Goal: Task Accomplishment & Management: Manage account settings

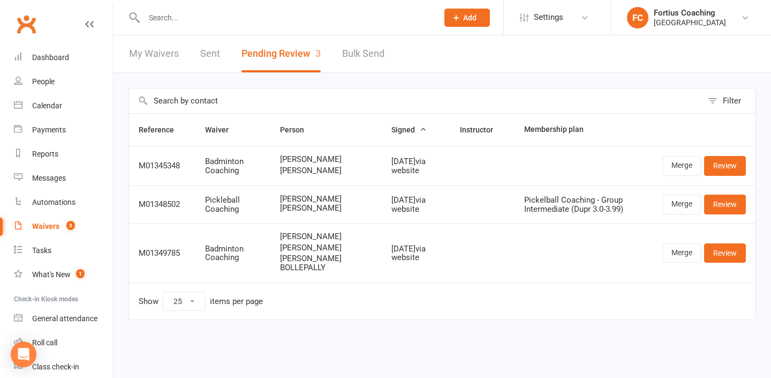
select select "25"
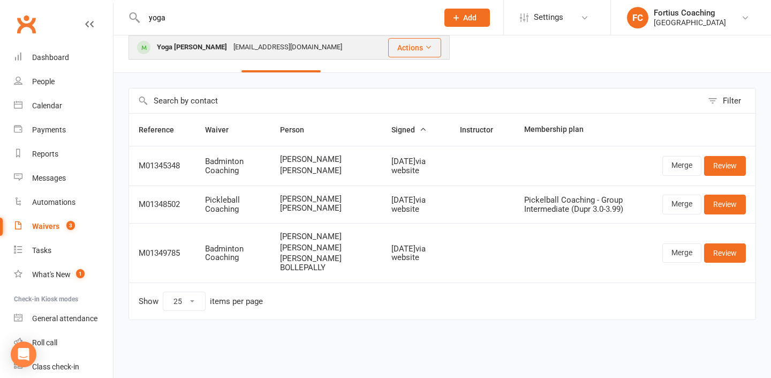
type input "yoga"
click at [259, 53] on div "[EMAIL_ADDRESS][DOMAIN_NAME]" at bounding box center [287, 48] width 115 height 16
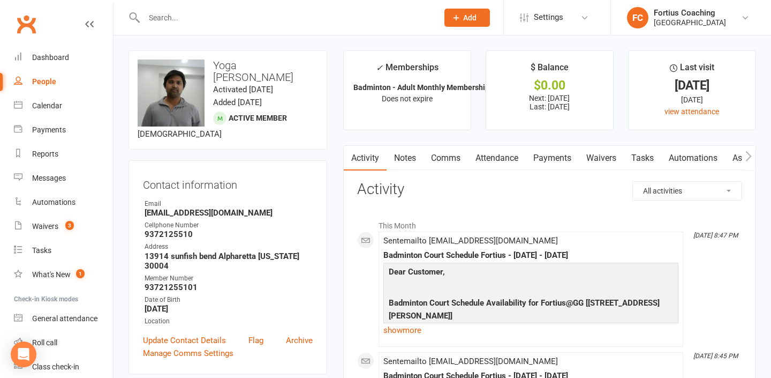
click at [517, 150] on link "Attendance" at bounding box center [497, 158] width 58 height 25
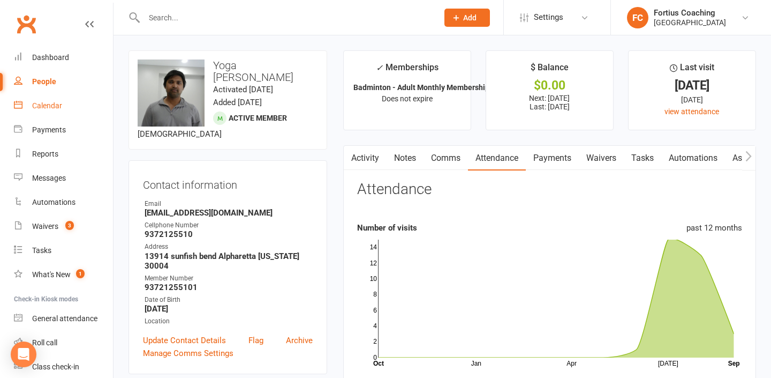
click at [56, 110] on link "Calendar" at bounding box center [63, 106] width 99 height 24
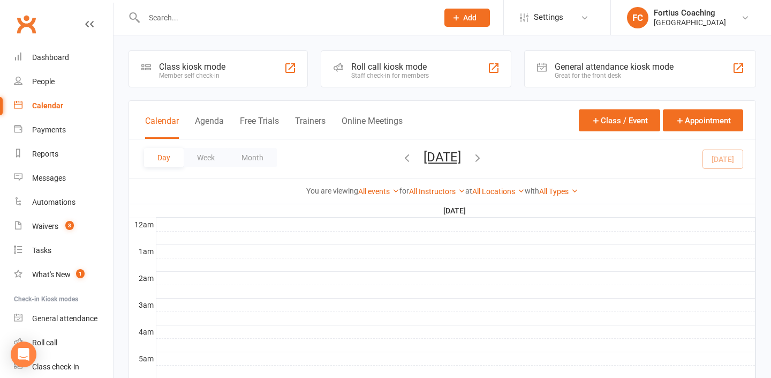
click at [401, 158] on icon "button" at bounding box center [407, 158] width 12 height 12
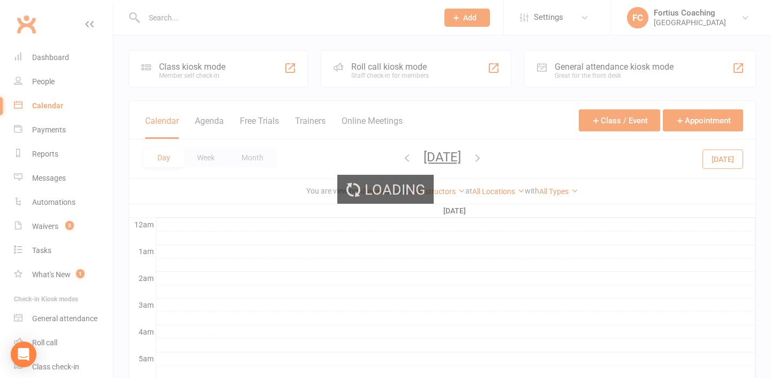
click at [364, 158] on div "Loading" at bounding box center [385, 189] width 771 height 378
click at [401, 158] on icon "button" at bounding box center [407, 158] width 12 height 12
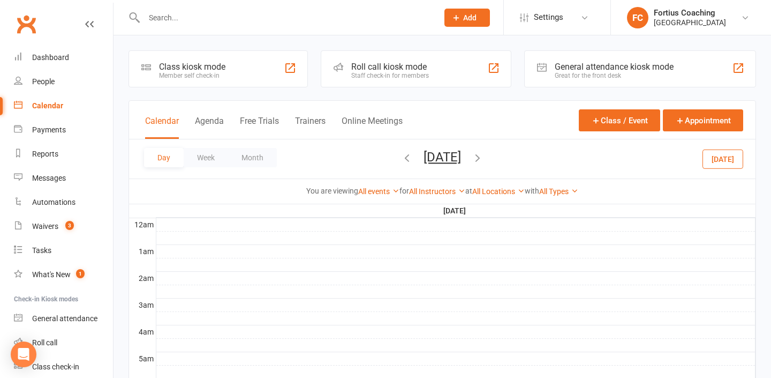
click at [401, 158] on icon "button" at bounding box center [407, 158] width 12 height 12
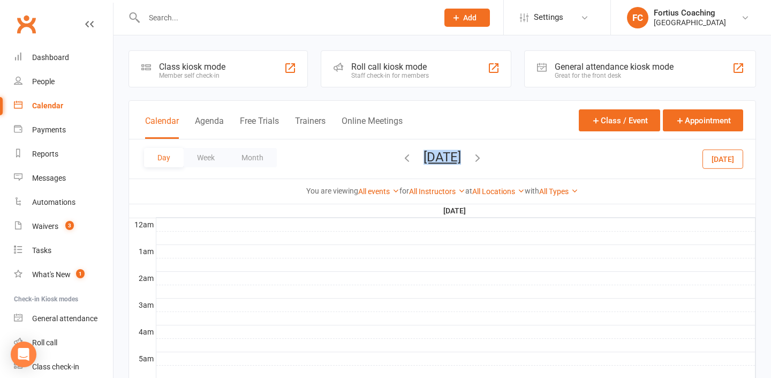
click at [413, 158] on span "[DATE] [DATE] Sun Mon Tue Wed Thu Fri Sat 31 01 02 03 04 05 06 07 08 09 10 11 1…" at bounding box center [442, 158] width 59 height 19
click at [401, 157] on icon "button" at bounding box center [407, 158] width 12 height 12
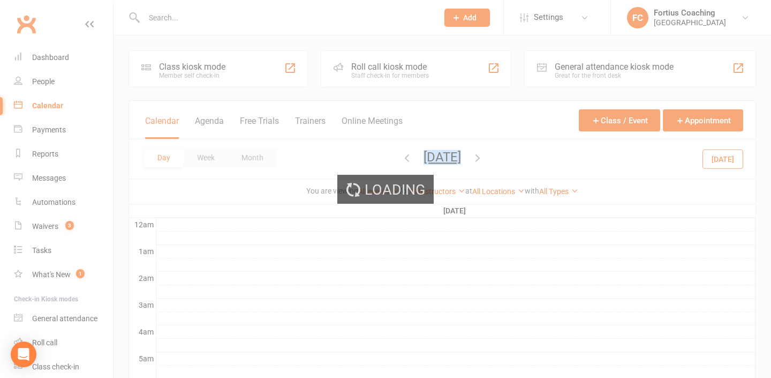
click at [354, 157] on div "Loading" at bounding box center [385, 189] width 771 height 378
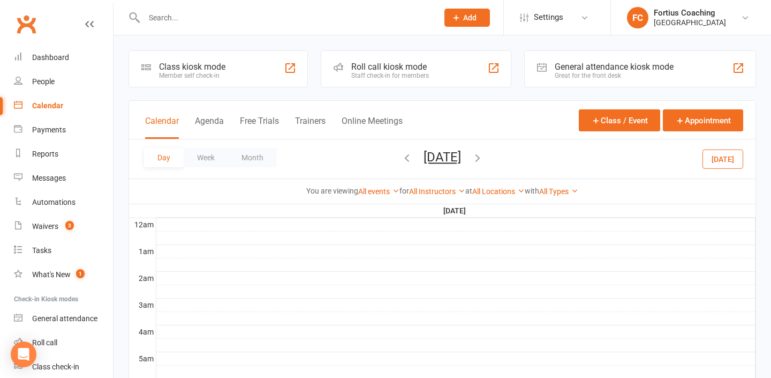
click at [422, 185] on div "All Instructors Fortius Sports [PERSON_NAME] [PERSON_NAME] [PERSON_NAME] [PERSO…" at bounding box center [437, 191] width 56 height 12
click at [424, 195] on link "All Instructors" at bounding box center [437, 191] width 56 height 9
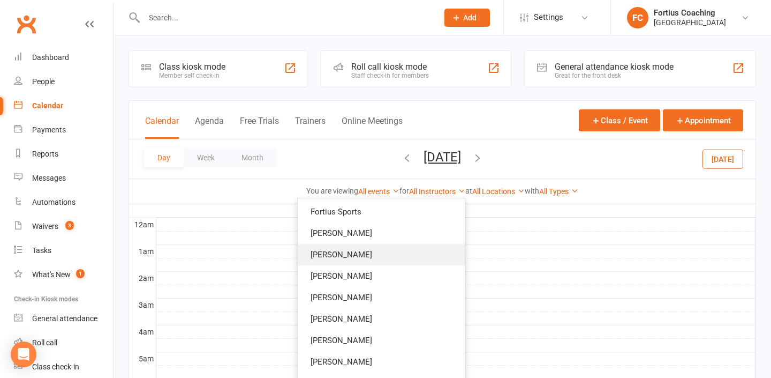
click at [424, 260] on link "[PERSON_NAME]" at bounding box center [381, 254] width 167 height 21
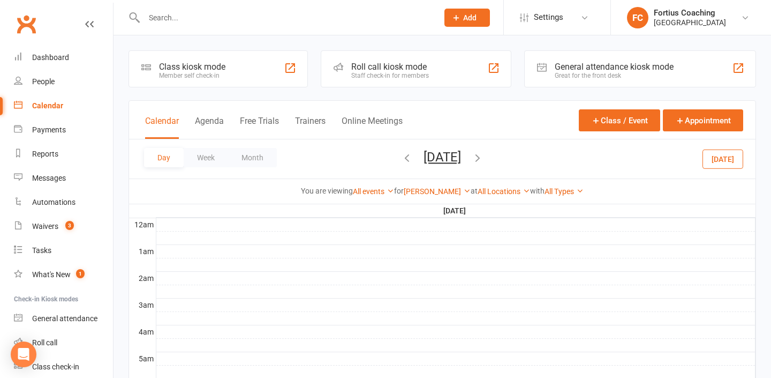
click at [413, 158] on span "[DATE] [DATE] Sun Mon Tue Wed Thu Fri Sat 31 01 02 03 04 05 06 07 08 09 10 11 1…" at bounding box center [442, 158] width 59 height 19
click at [401, 157] on icon "button" at bounding box center [407, 158] width 12 height 12
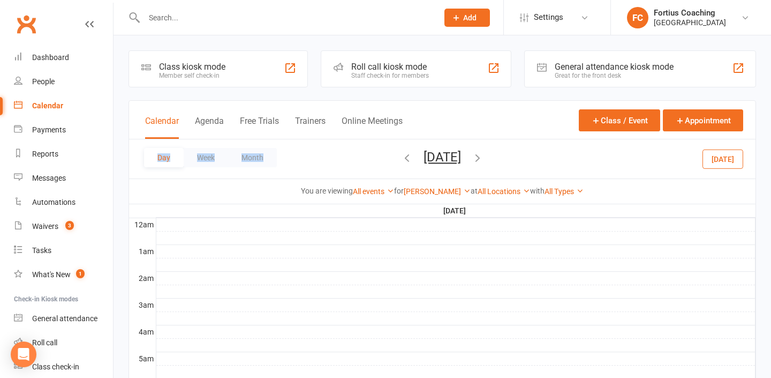
click at [363, 157] on div "Day Week Month [DATE] [DATE] Sun Mon Tue Wed Thu Fri Sat 31 01 02 03 04 05 06 0…" at bounding box center [442, 158] width 627 height 39
click at [401, 157] on icon "button" at bounding box center [407, 158] width 12 height 12
click at [413, 157] on span "[DATE] [DATE] Sun Mon Tue Wed Thu Fri Sat 31 01 02 03 04 05 06 07 08 09 10 11 1…" at bounding box center [442, 158] width 59 height 19
click at [401, 157] on icon "button" at bounding box center [407, 158] width 12 height 12
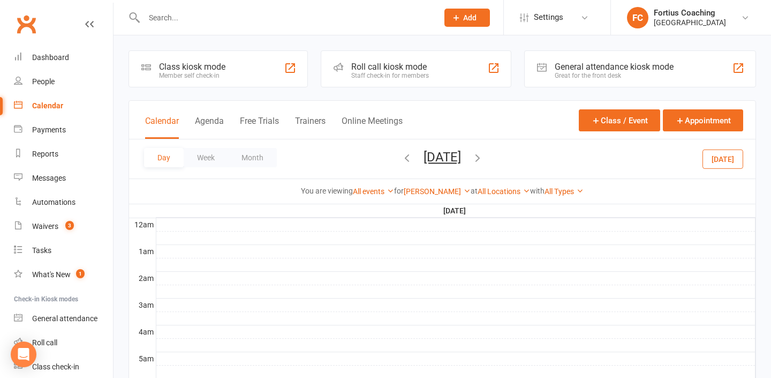
click at [356, 157] on div "Day Week Month [DATE] [DATE] Sun Mon Tue Wed Thu Fri Sat 31 01 02 03 04 05 06 0…" at bounding box center [442, 158] width 627 height 39
click at [401, 157] on icon "button" at bounding box center [407, 158] width 12 height 12
click at [484, 156] on icon "button" at bounding box center [478, 158] width 12 height 12
click at [472, 156] on span "[DATE] [DATE] Sun Mon Tue Wed Thu Fri Sat 31 01 02 03 04 05 06 07 08 09 10 11 1…" at bounding box center [442, 158] width 59 height 19
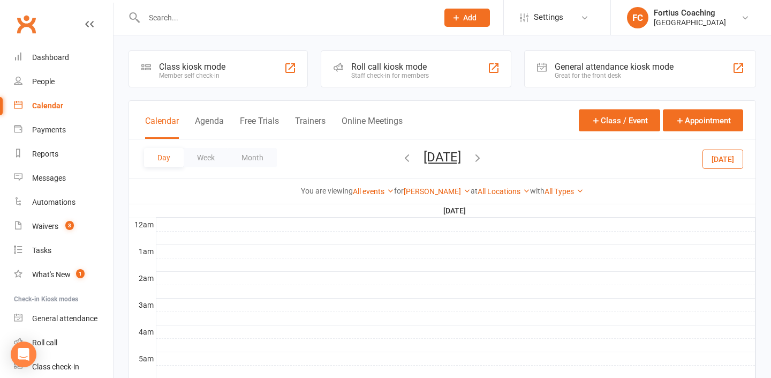
click at [484, 154] on icon "button" at bounding box center [478, 158] width 12 height 12
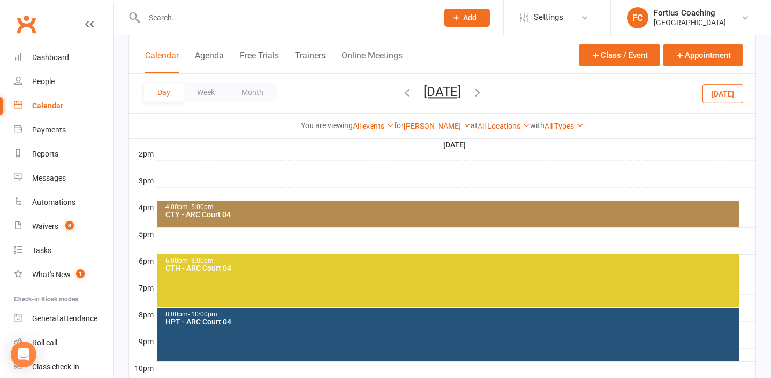
scroll to position [449, 0]
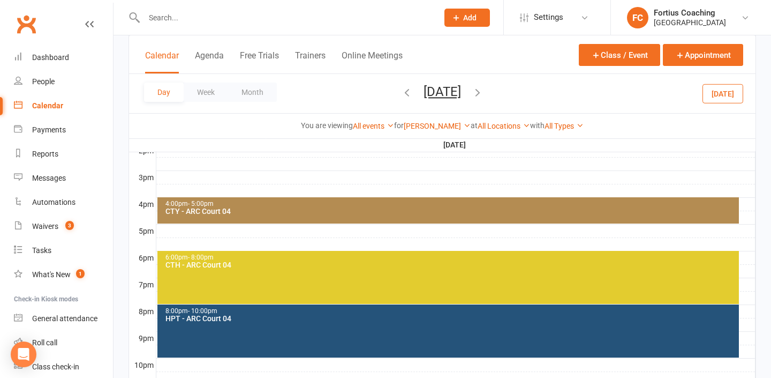
click at [197, 234] on div at bounding box center [455, 230] width 599 height 13
click at [201, 222] on button "Add Event" at bounding box center [189, 222] width 36 height 13
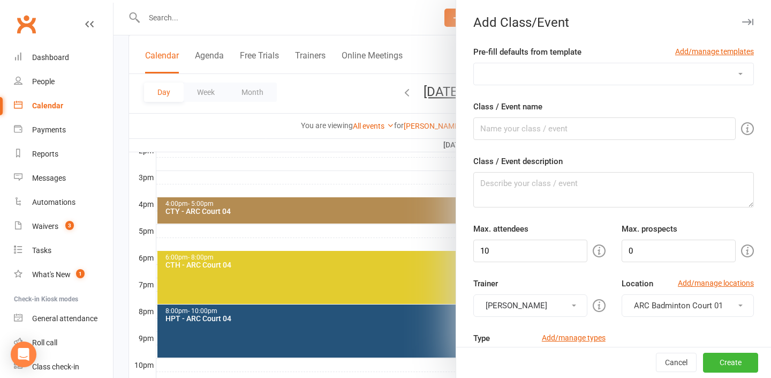
click at [566, 77] on select "Badminton Coaching - ADT - Adult Training Badminton Coaching - ADV - Advanced B…" at bounding box center [614, 73] width 280 height 21
select select "1181"
click at [474, 63] on select "Badminton Coaching - ADT - Adult Training Badminton Coaching - ADV - Advanced B…" at bounding box center [614, 73] width 280 height 21
type input "PRV - Private Training"
type textarea "PRV - Private Training"
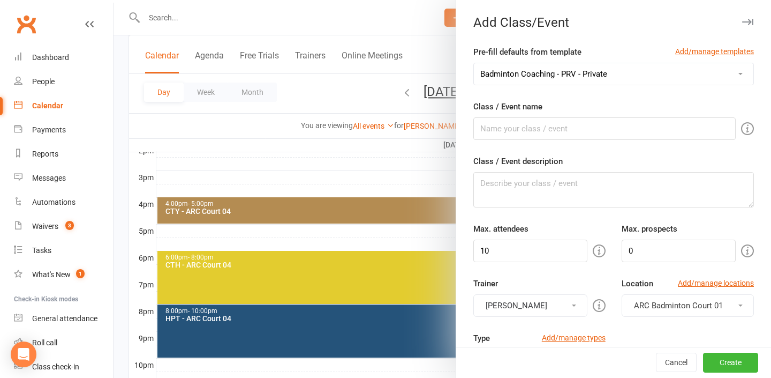
type input "1"
click at [583, 182] on textarea "PRV - Private Training" at bounding box center [613, 189] width 281 height 35
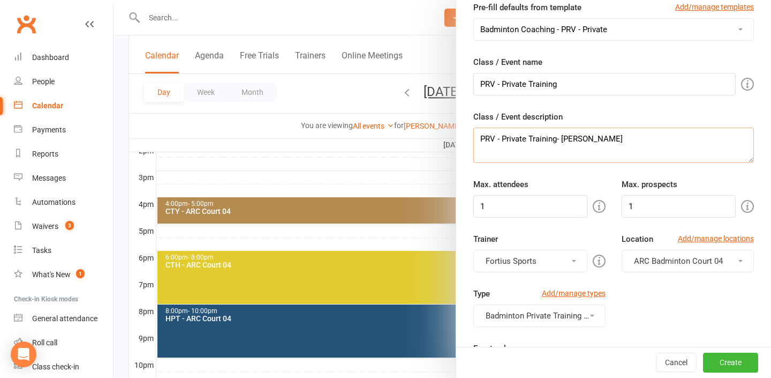
scroll to position [46, 0]
type textarea "PRV - Private Training- [PERSON_NAME]"
click at [560, 253] on button "Fortius Sports" at bounding box center [530, 260] width 114 height 22
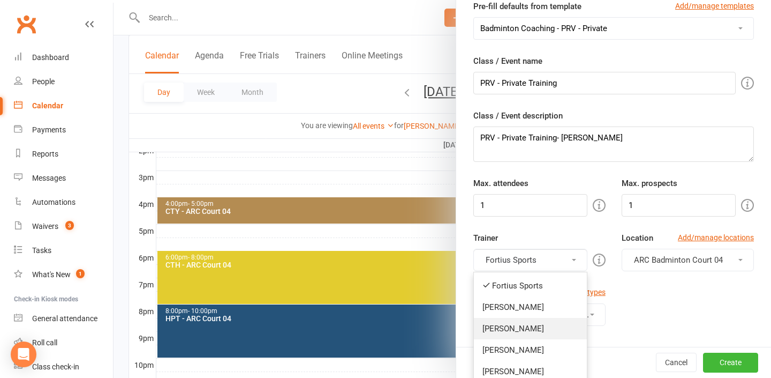
click at [553, 327] on link "[PERSON_NAME]" at bounding box center [530, 328] width 113 height 21
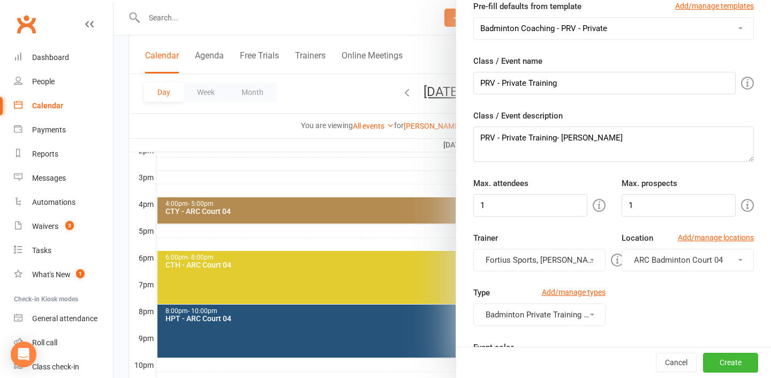
click at [689, 264] on span "ARC Badminton Court 04" at bounding box center [678, 260] width 89 height 10
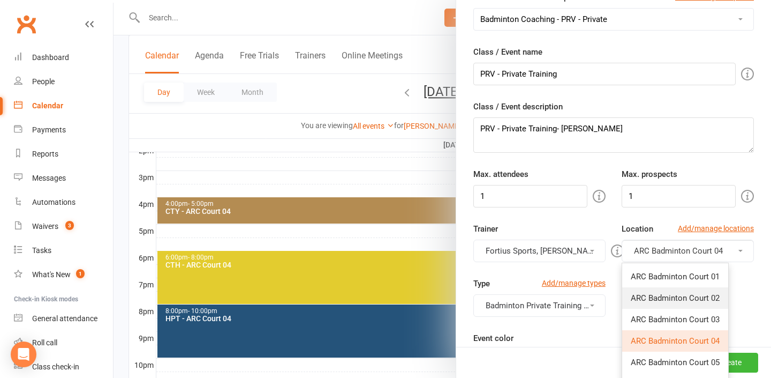
scroll to position [58, 0]
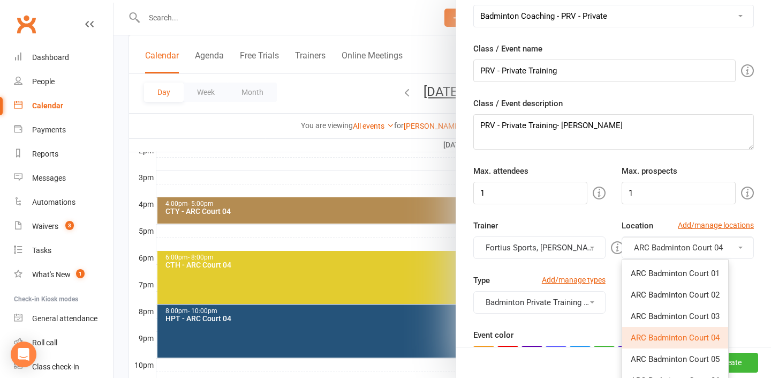
click at [704, 337] on span "ARC Badminton Court 04" at bounding box center [675, 338] width 89 height 10
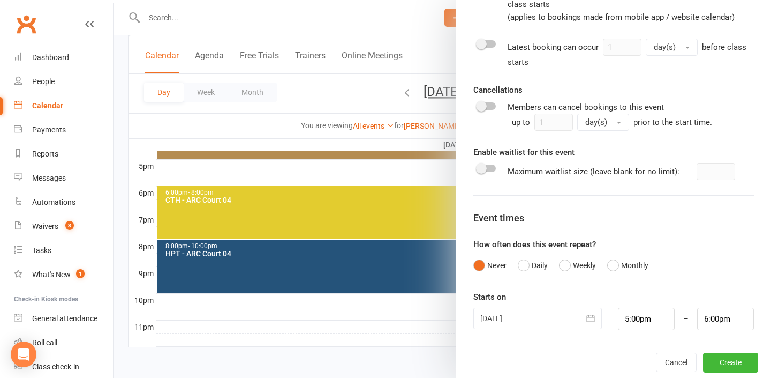
scroll to position [514, 0]
click at [573, 259] on button "Weekly" at bounding box center [577, 265] width 37 height 20
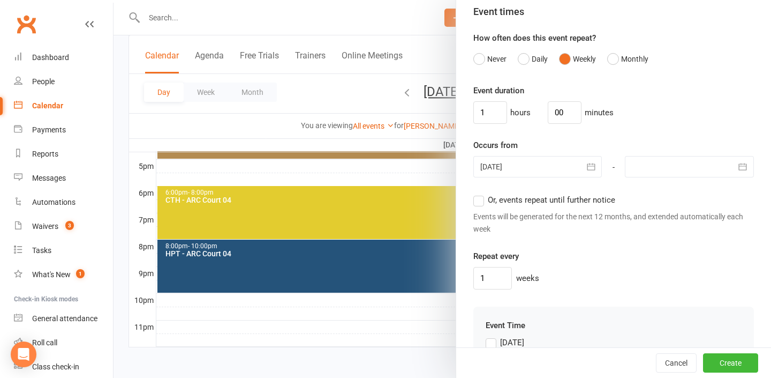
scroll to position [758, 0]
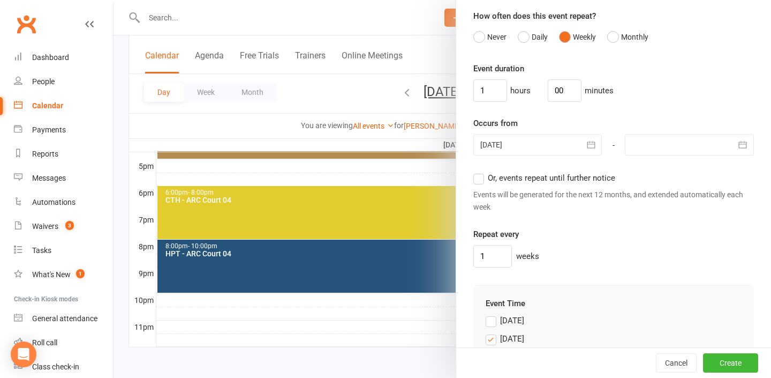
click at [719, 149] on div at bounding box center [689, 144] width 129 height 21
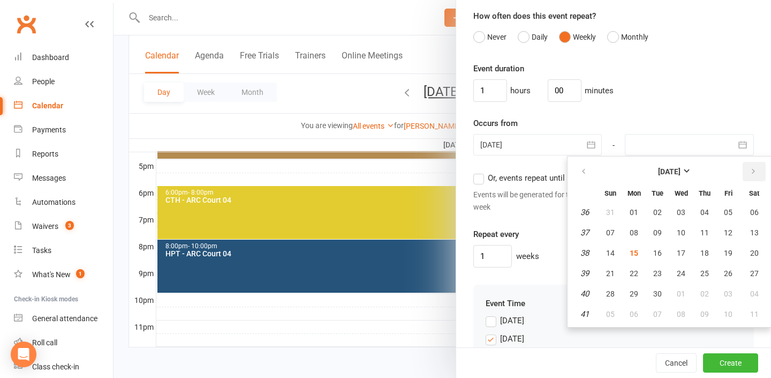
click at [753, 176] on button "button" at bounding box center [754, 171] width 23 height 19
click at [753, 174] on icon "button" at bounding box center [753, 171] width 7 height 9
click at [582, 164] on button "button" at bounding box center [584, 171] width 23 height 19
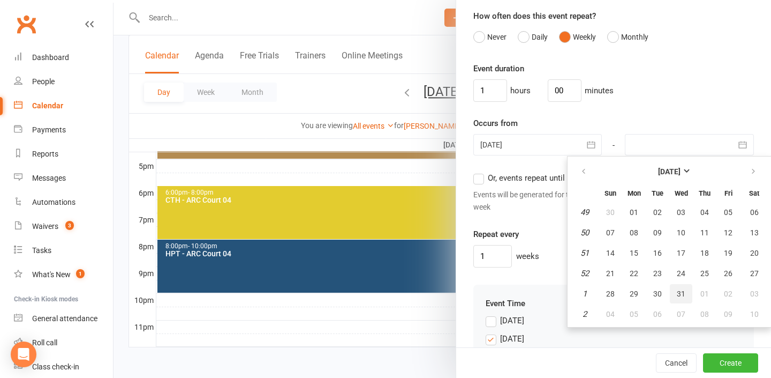
click at [678, 295] on span "31" at bounding box center [681, 293] width 9 height 9
type input "[DATE]"
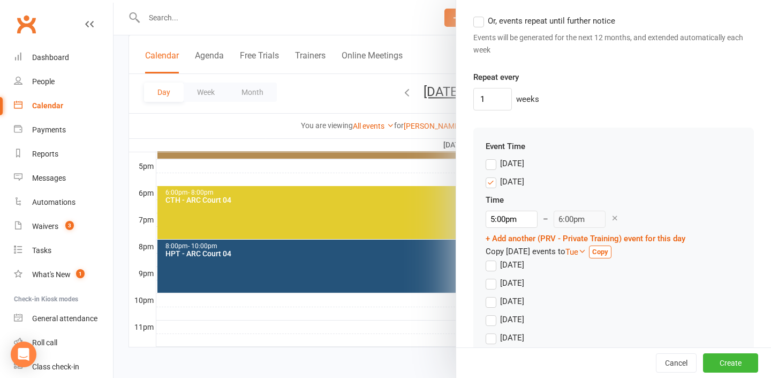
scroll to position [916, 0]
click at [493, 181] on label "[DATE]" at bounding box center [505, 181] width 39 height 13
click at [493, 175] on input "[DATE]" at bounding box center [489, 175] width 7 height 0
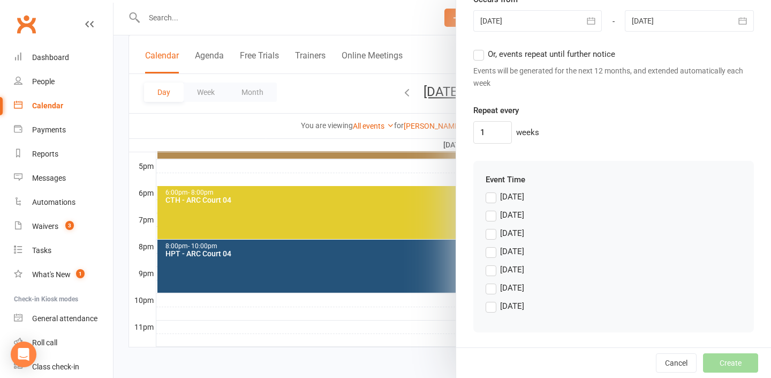
click at [497, 269] on label "[DATE]" at bounding box center [505, 269] width 39 height 13
click at [493, 263] on input "[DATE]" at bounding box center [489, 263] width 7 height 0
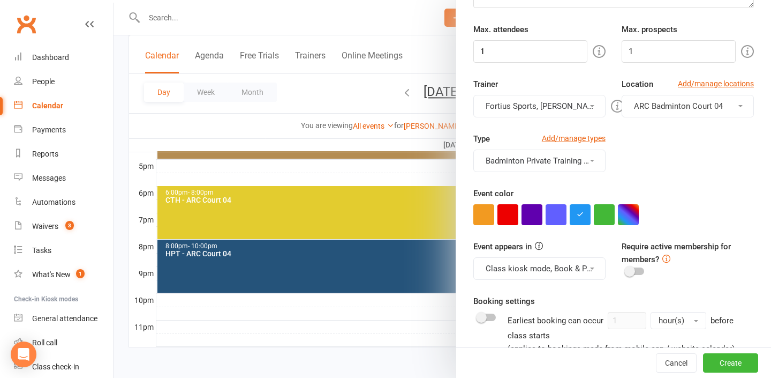
scroll to position [198, 0]
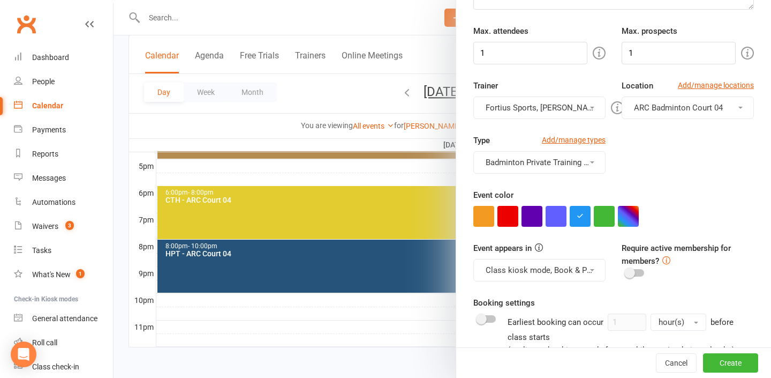
click at [592, 111] on button "Fortius Sports, [PERSON_NAME]" at bounding box center [539, 107] width 132 height 22
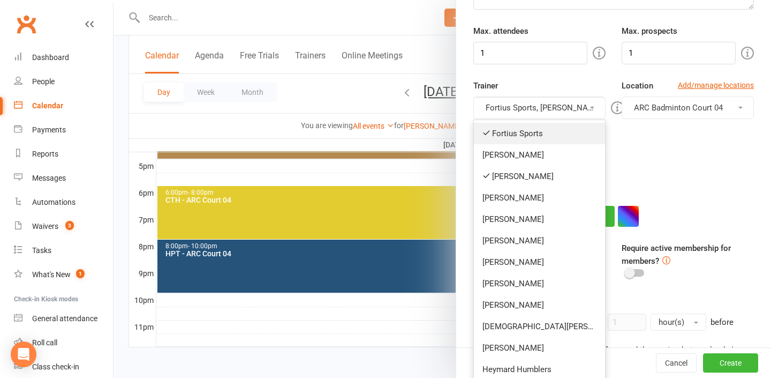
click at [546, 131] on link "Fortius Sports" at bounding box center [539, 133] width 131 height 21
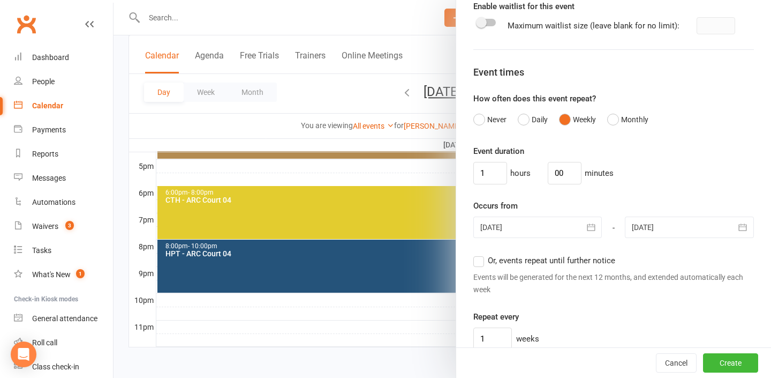
scroll to position [673, 0]
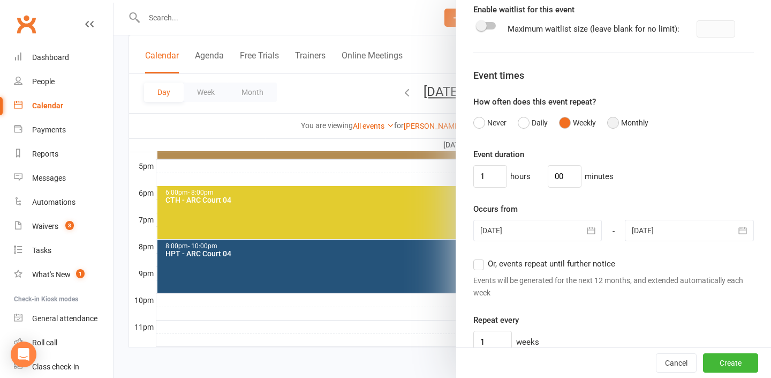
click at [615, 126] on button "Monthly" at bounding box center [627, 122] width 41 height 20
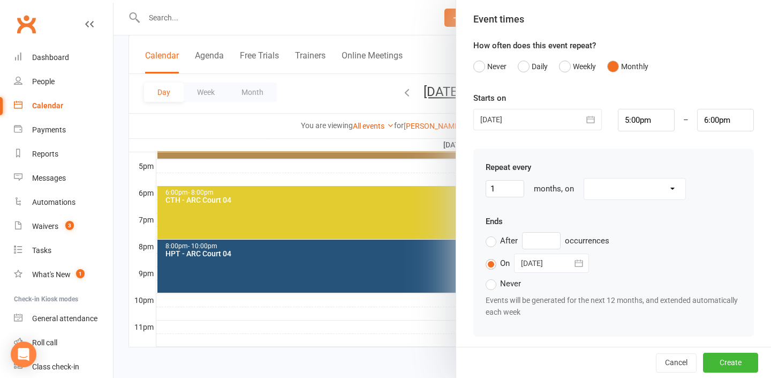
scroll to position [730, 0]
click at [619, 189] on select "the 4th day of the month the 1st [DATE] of the month" at bounding box center [634, 187] width 101 height 20
click at [568, 58] on button "Weekly" at bounding box center [577, 65] width 37 height 20
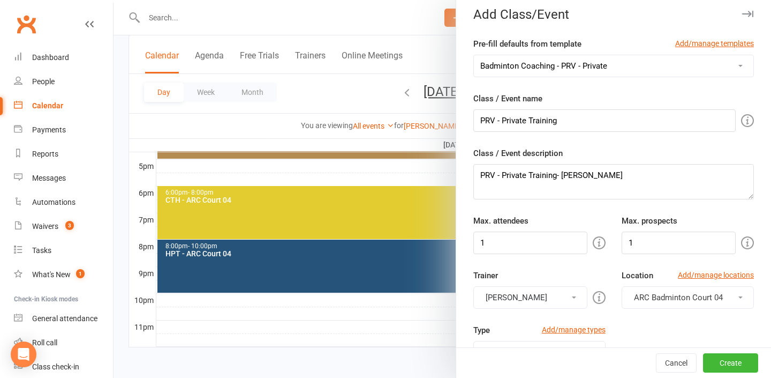
scroll to position [0, 0]
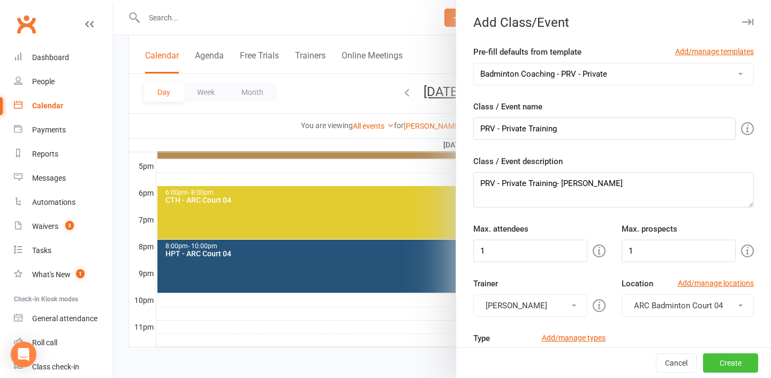
click at [723, 364] on button "Create" at bounding box center [730, 362] width 55 height 19
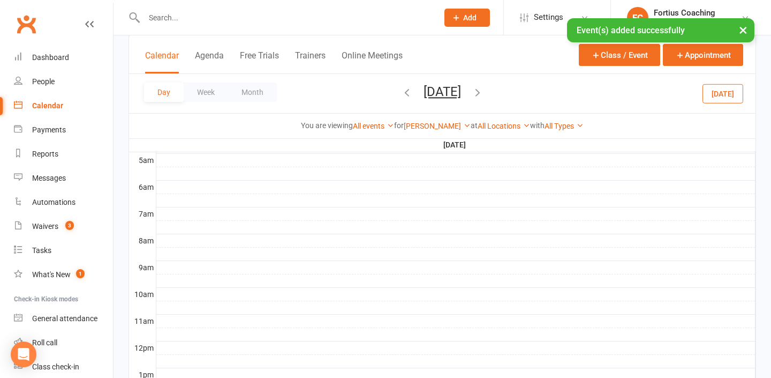
scroll to position [46, 0]
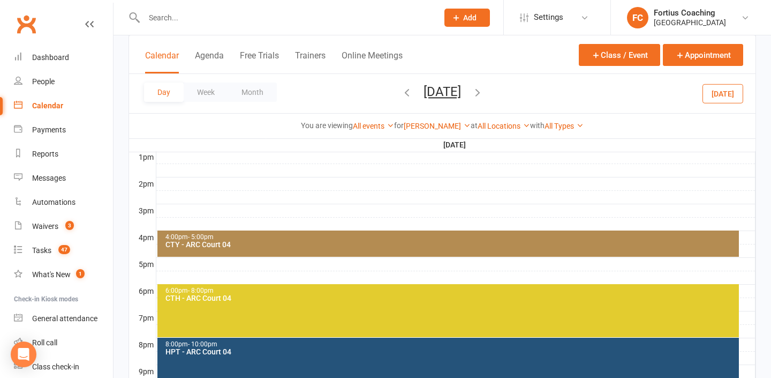
scroll to position [427, 0]
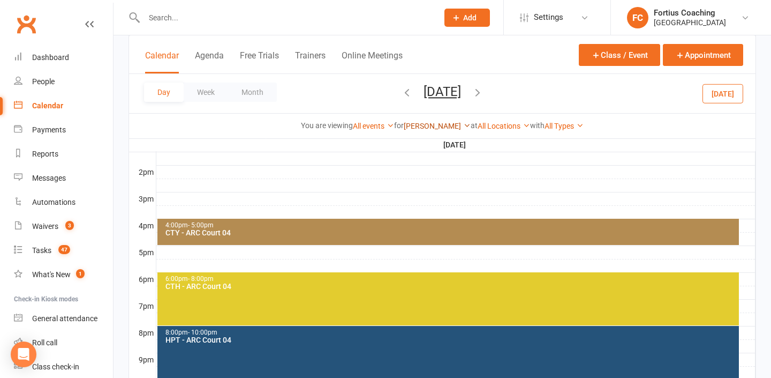
click at [453, 124] on link "[PERSON_NAME]" at bounding box center [437, 126] width 67 height 9
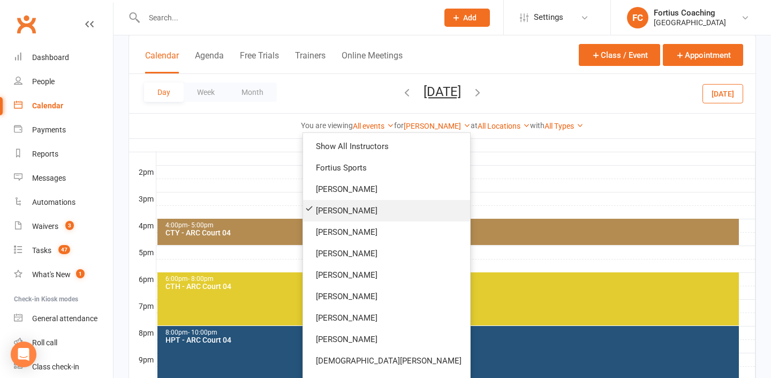
click at [435, 213] on link "[PERSON_NAME]" at bounding box center [386, 210] width 167 height 21
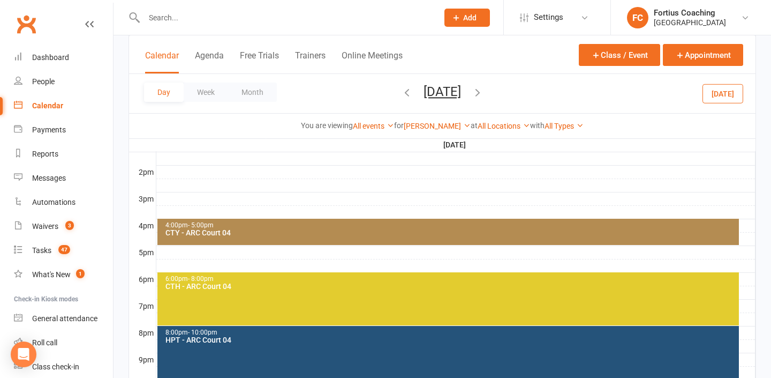
click at [370, 246] on div at bounding box center [455, 252] width 599 height 13
click at [370, 251] on div at bounding box center [455, 252] width 599 height 13
click at [421, 128] on link "[PERSON_NAME]" at bounding box center [437, 126] width 67 height 9
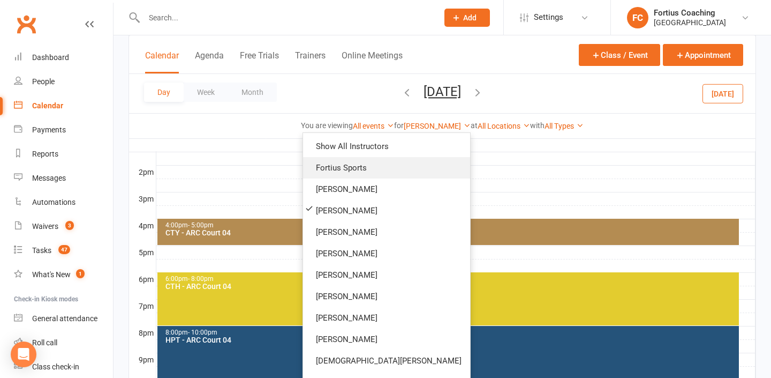
click at [432, 159] on link "Fortius Sports" at bounding box center [386, 167] width 167 height 21
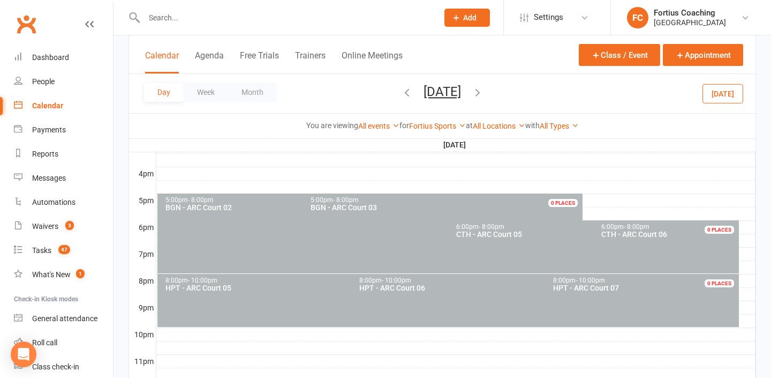
scroll to position [482, 0]
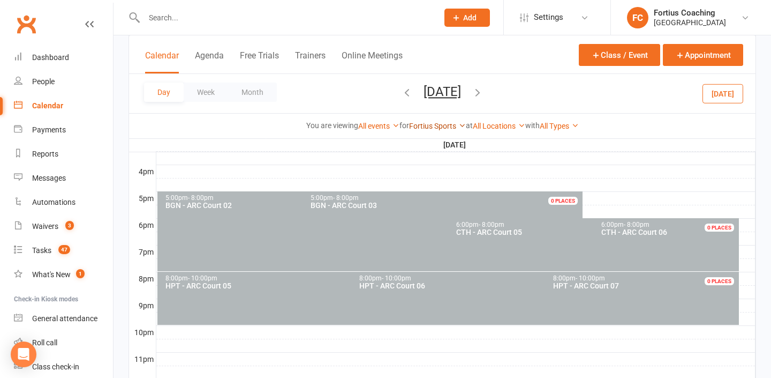
click at [437, 122] on link "Fortius Sports" at bounding box center [437, 126] width 57 height 9
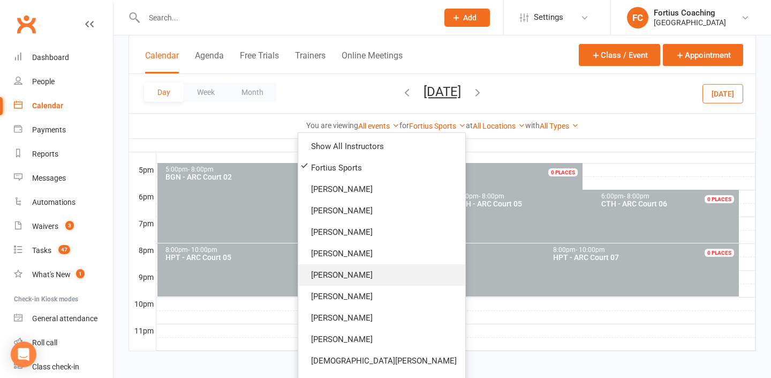
scroll to position [1, 0]
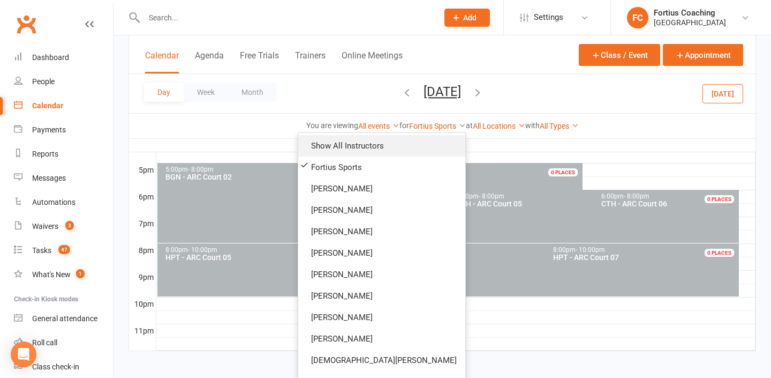
click at [420, 151] on link "Show All Instructors" at bounding box center [381, 145] width 167 height 21
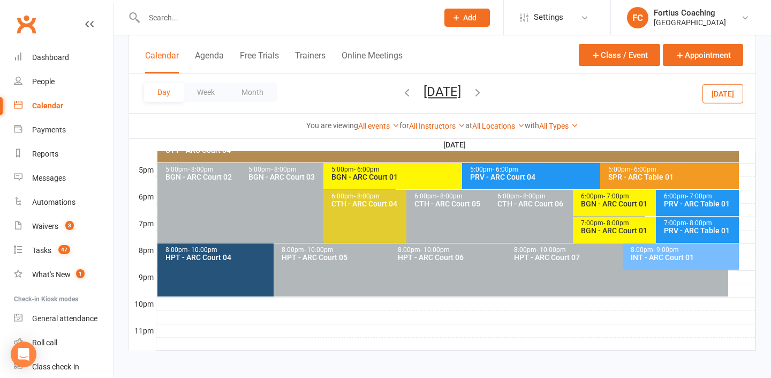
click at [482, 170] on div "5:00pm - 6:00pm" at bounding box center [598, 169] width 257 height 7
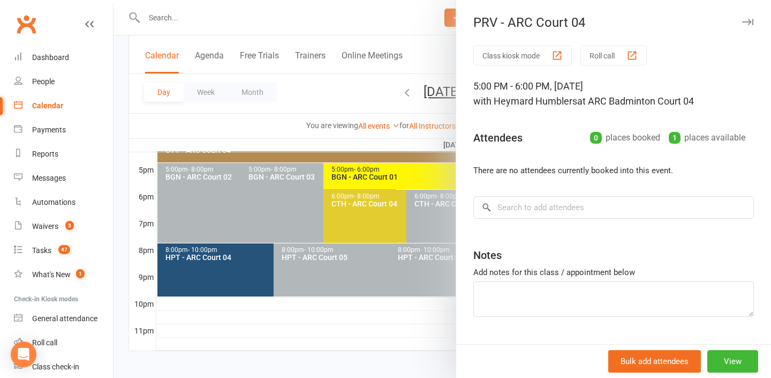
click at [420, 141] on div at bounding box center [443, 189] width 658 height 378
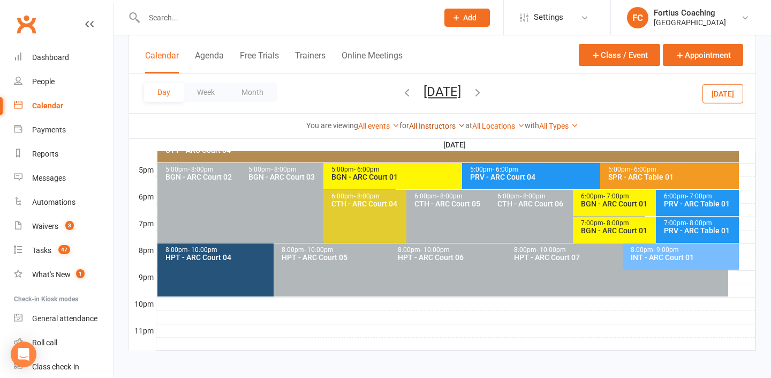
click at [445, 127] on link "All Instructors" at bounding box center [437, 126] width 56 height 9
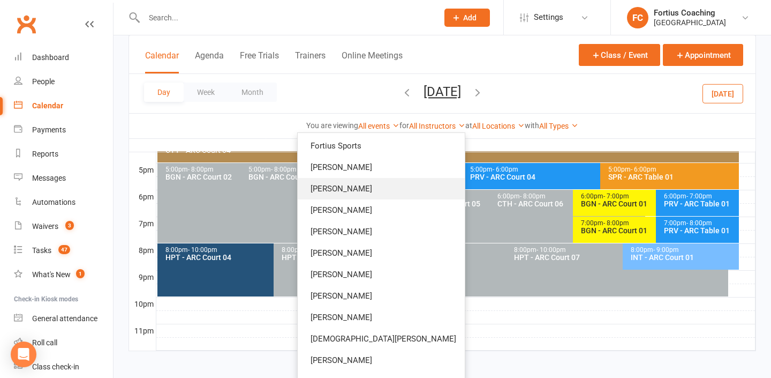
click at [426, 182] on link "[PERSON_NAME]" at bounding box center [381, 188] width 167 height 21
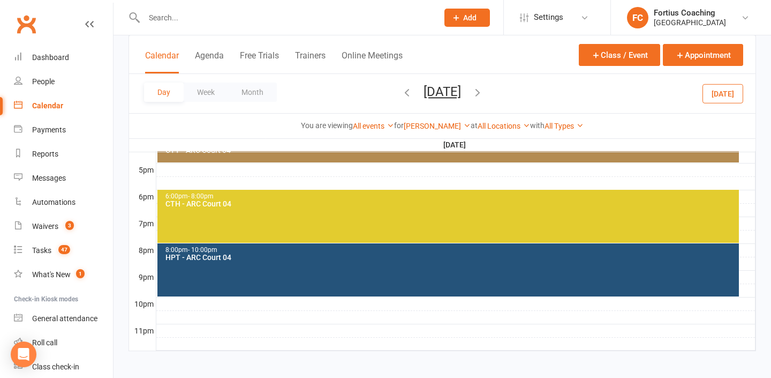
click at [353, 175] on div at bounding box center [455, 169] width 599 height 13
click at [355, 170] on div "Add Appointment Add Event" at bounding box center [358, 157] width 77 height 35
click at [351, 167] on div at bounding box center [455, 169] width 599 height 13
click at [356, 157] on button "Add Event" at bounding box center [344, 156] width 36 height 13
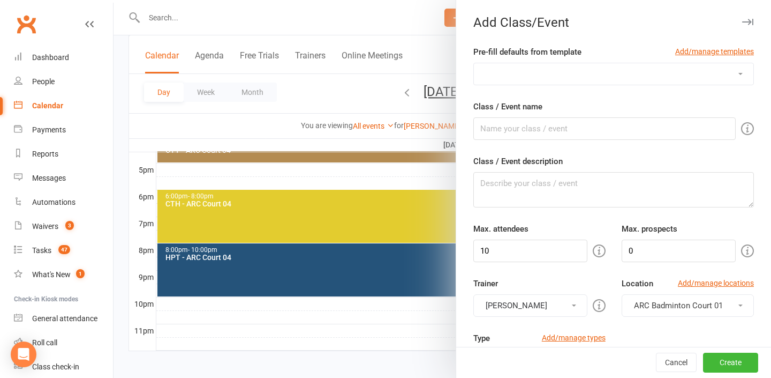
click at [604, 80] on select "Badminton Coaching - ADT - Adult Training Badminton Coaching - ADV - Advanced B…" at bounding box center [614, 73] width 280 height 21
select select "1182"
click at [474, 63] on select "Badminton Coaching - ADT - Adult Training Badminton Coaching - ADV - Advanced B…" at bounding box center [614, 73] width 280 height 21
type input "SPR - Semi Private"
type textarea "SPR - Semi Private Training"
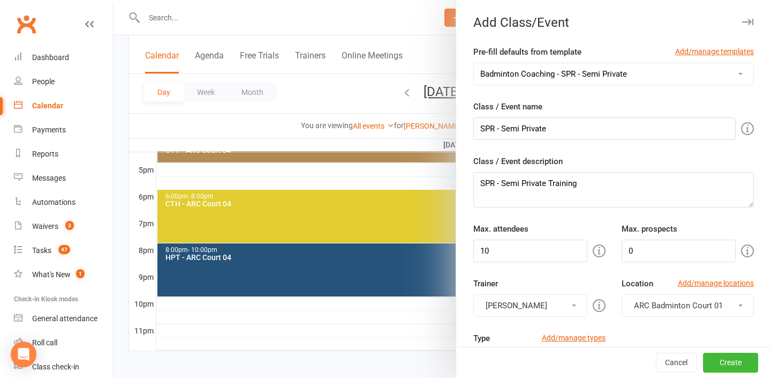
type input "3"
click at [588, 75] on select "Badminton Coaching - ADT - Adult Training Badminton Coaching - ADV - Advanced B…" at bounding box center [614, 73] width 280 height 21
select select "1181"
click at [474, 63] on select "Badminton Coaching - ADT - Adult Training Badminton Coaching - ADV - Advanced B…" at bounding box center [614, 73] width 280 height 21
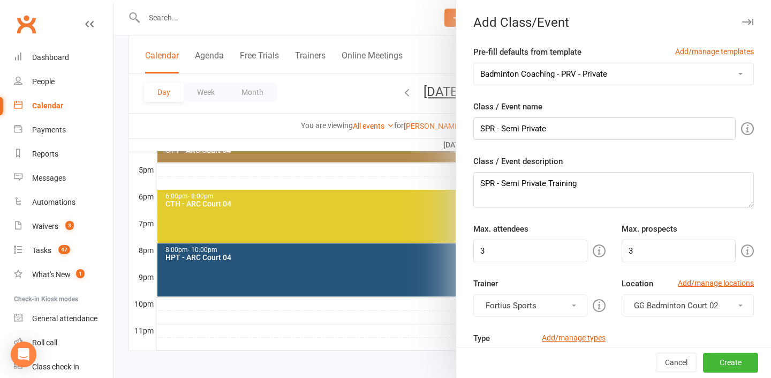
type input "PRV - Private Training"
type textarea "PRV - Private Training"
type input "1"
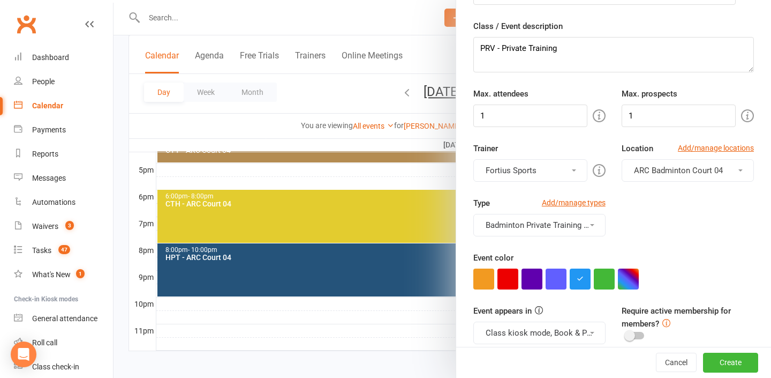
scroll to position [137, 0]
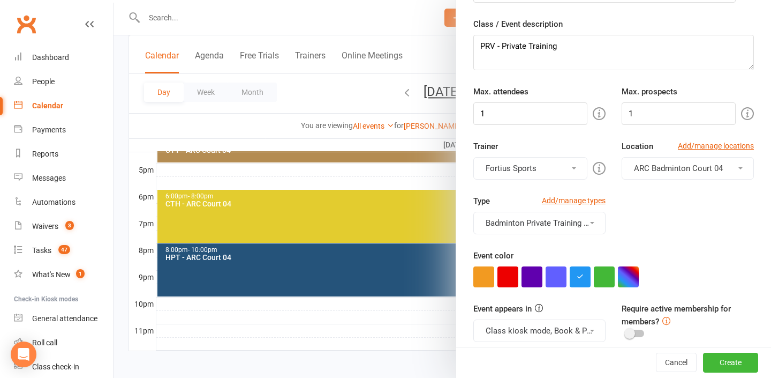
click at [569, 172] on button "Fortius Sports" at bounding box center [530, 168] width 114 height 22
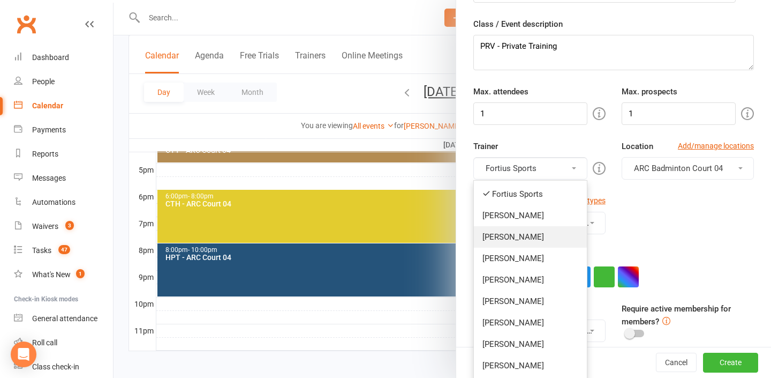
click at [558, 237] on link "[PERSON_NAME]" at bounding box center [530, 236] width 113 height 21
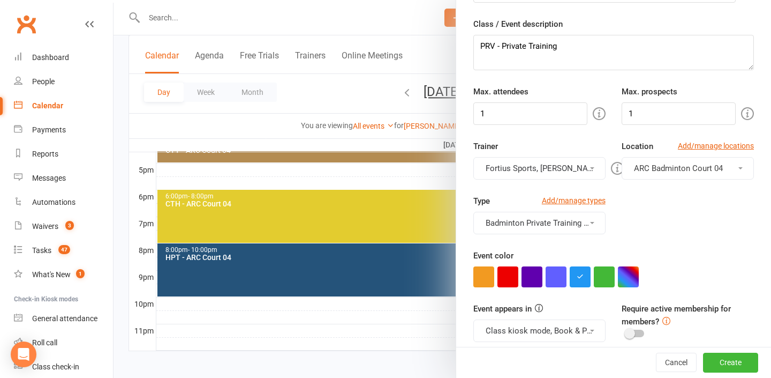
click at [573, 163] on button "Fortius Sports, [PERSON_NAME]" at bounding box center [539, 168] width 132 height 22
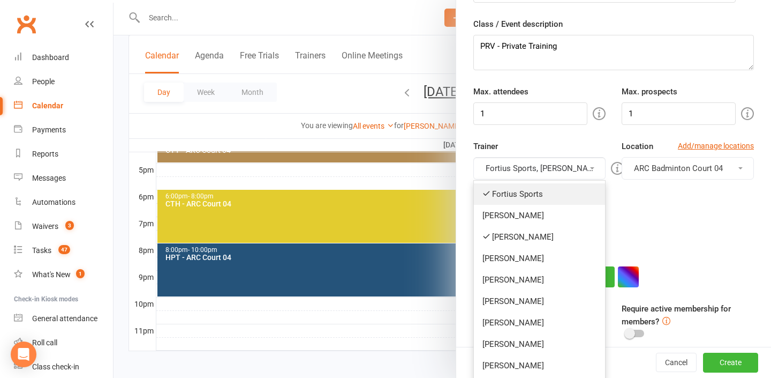
click at [553, 197] on link "Fortius Sports" at bounding box center [539, 193] width 131 height 21
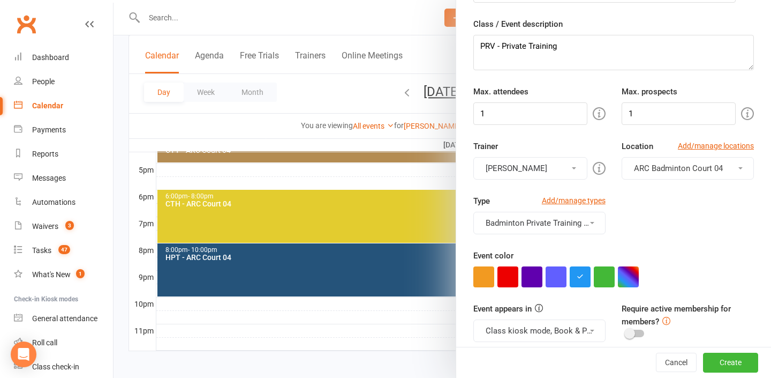
click at [657, 175] on button "ARC Badminton Court 04" at bounding box center [688, 168] width 132 height 22
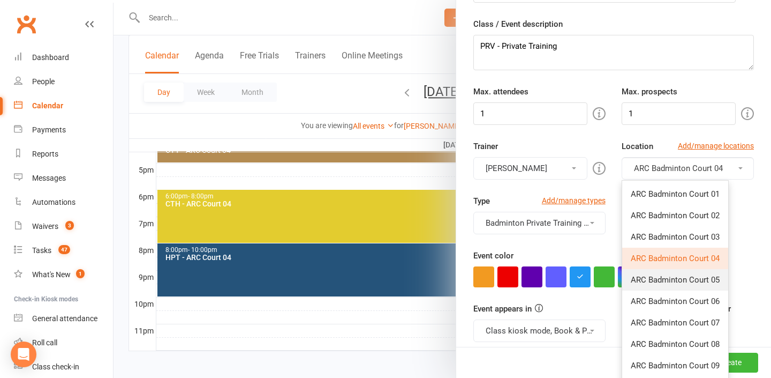
click at [673, 275] on span "ARC Badminton Court 05" at bounding box center [675, 280] width 89 height 10
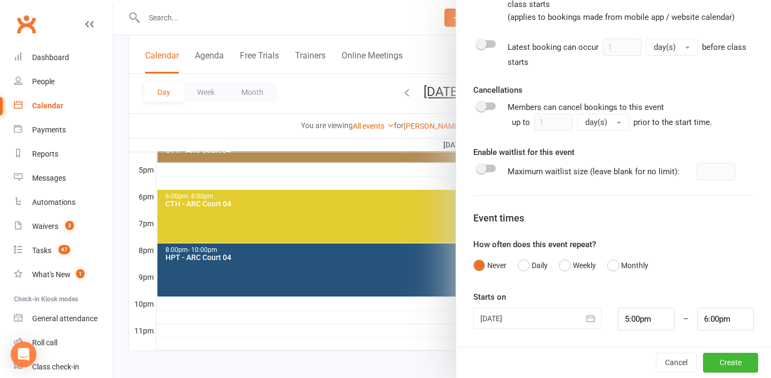
scroll to position [514, 0]
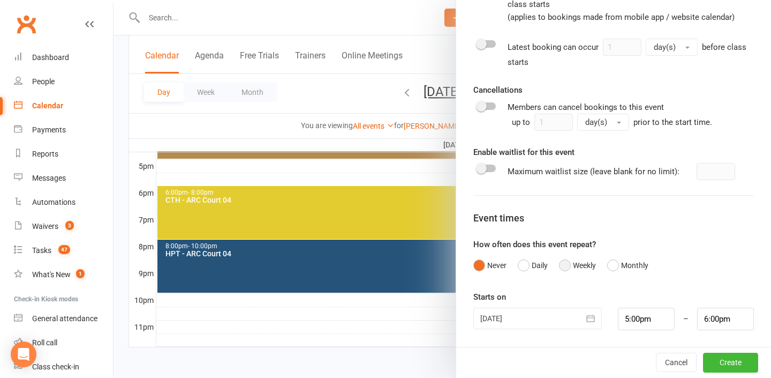
click at [577, 262] on button "Weekly" at bounding box center [577, 265] width 37 height 20
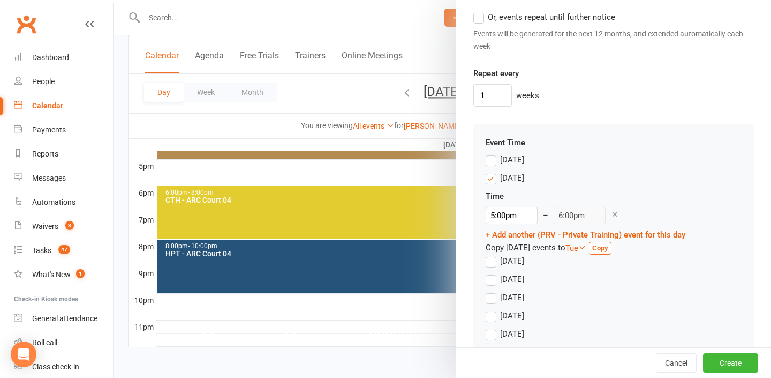
click at [491, 175] on label "[DATE]" at bounding box center [505, 177] width 39 height 13
click at [491, 171] on input "[DATE]" at bounding box center [489, 171] width 7 height 0
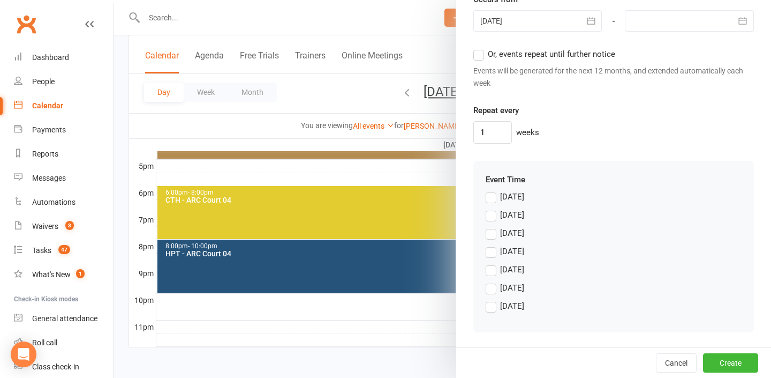
scroll to position [882, 0]
click at [496, 271] on label "[DATE]" at bounding box center [505, 269] width 39 height 13
click at [493, 263] on input "[DATE]" at bounding box center [489, 263] width 7 height 0
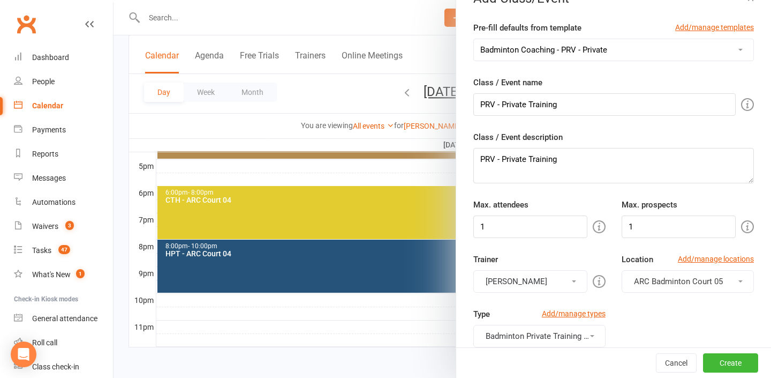
scroll to position [0, 0]
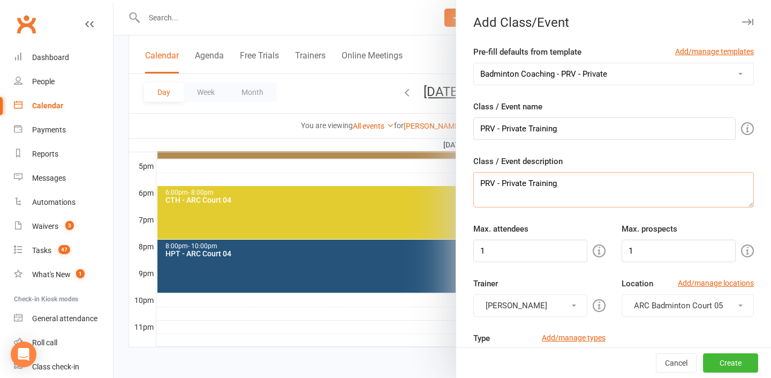
click at [634, 177] on textarea "PRV - Private Training" at bounding box center [613, 189] width 281 height 35
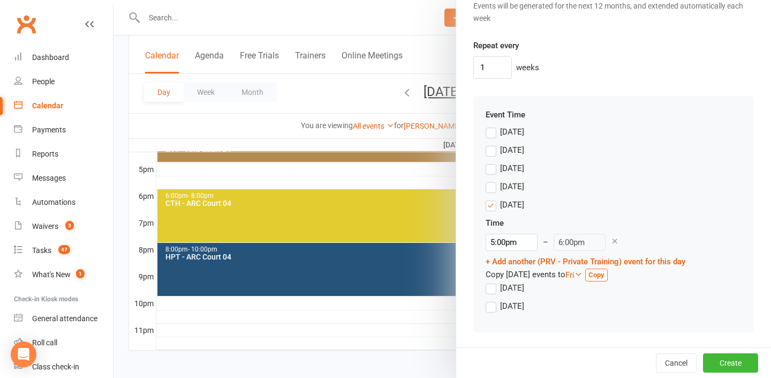
scroll to position [514, 0]
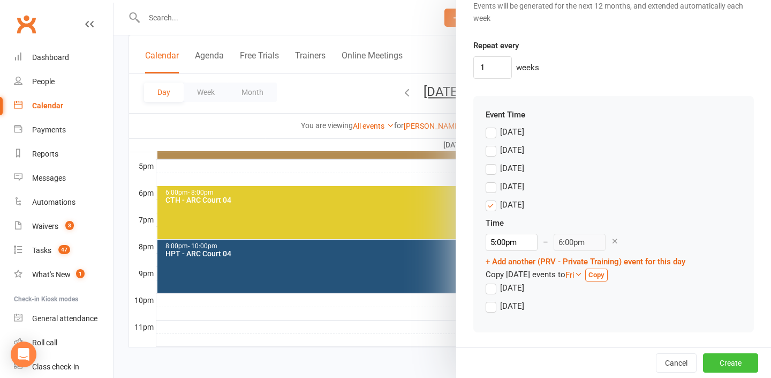
type textarea "PRV - Private Training- Vihaan Vnay"
click at [726, 368] on button "Create" at bounding box center [730, 362] width 55 height 19
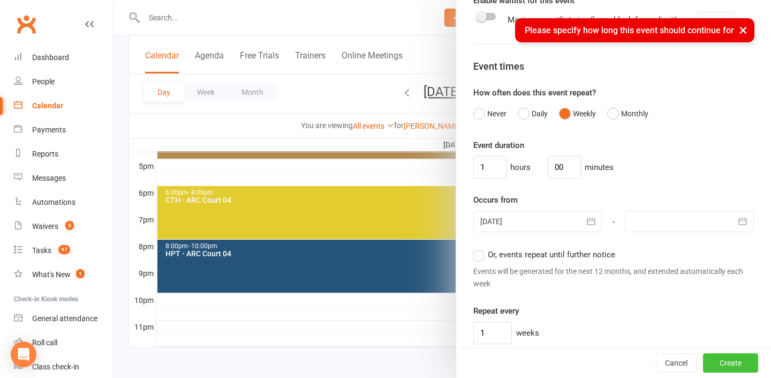
scroll to position [681, 0]
click at [689, 216] on div at bounding box center [689, 221] width 129 height 21
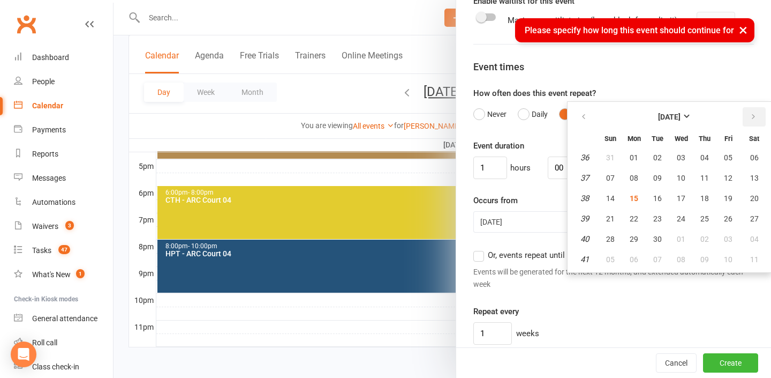
click at [754, 118] on icon "button" at bounding box center [753, 116] width 7 height 9
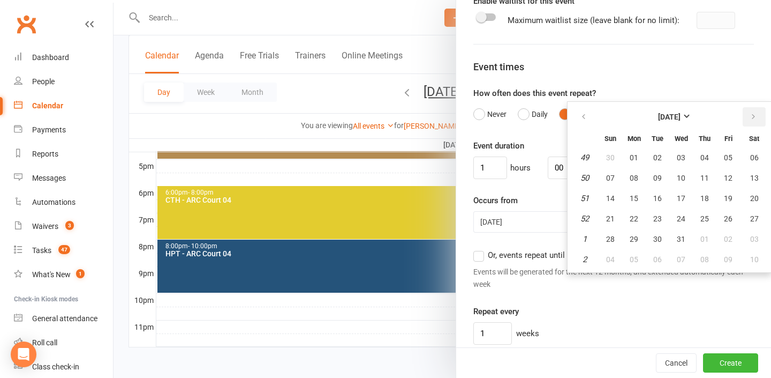
click at [754, 118] on icon "button" at bounding box center [753, 116] width 7 height 9
click at [583, 111] on button "button" at bounding box center [584, 116] width 23 height 19
click at [680, 235] on span "31" at bounding box center [681, 239] width 9 height 9
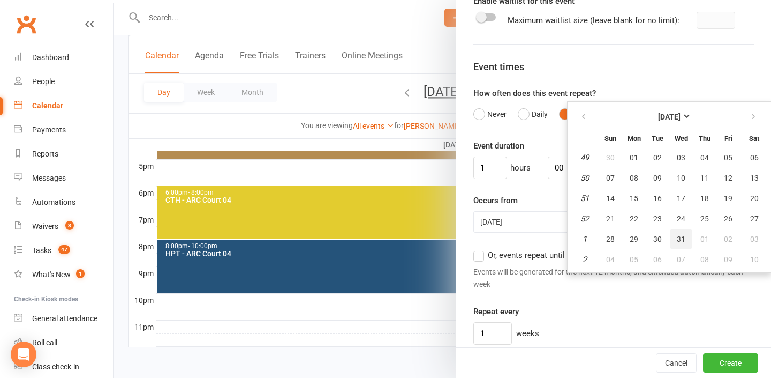
type input "[DATE]"
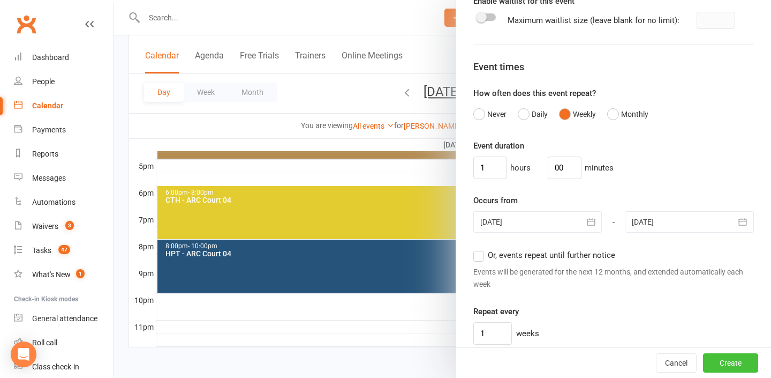
click at [734, 360] on button "Create" at bounding box center [730, 362] width 55 height 19
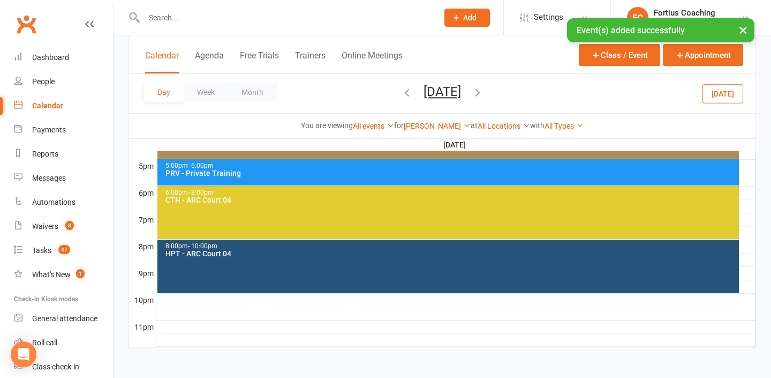
click at [413, 174] on div "PRV - Private Training" at bounding box center [451, 172] width 573 height 7
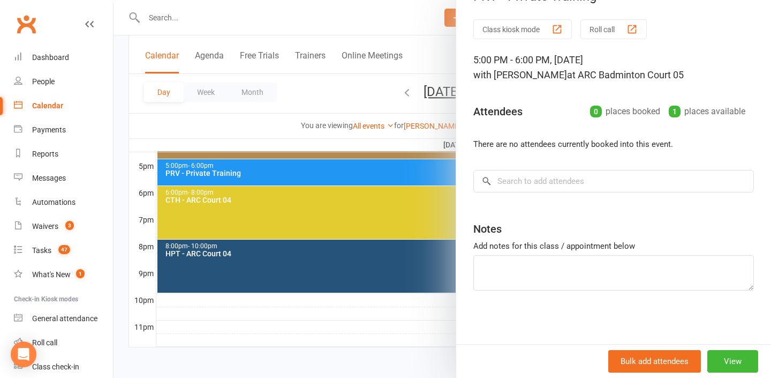
scroll to position [0, 0]
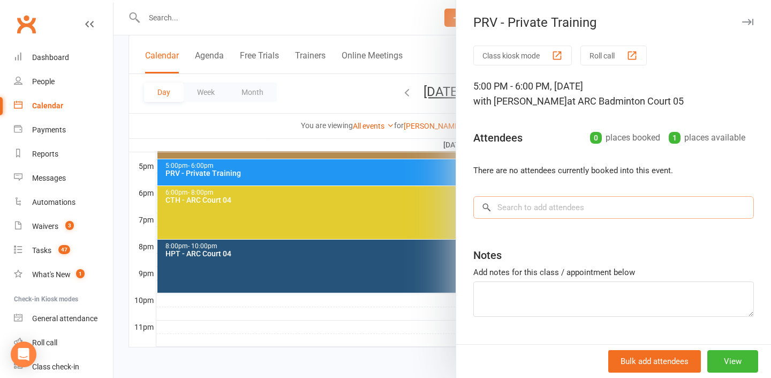
click at [604, 207] on input "search" at bounding box center [613, 207] width 281 height 22
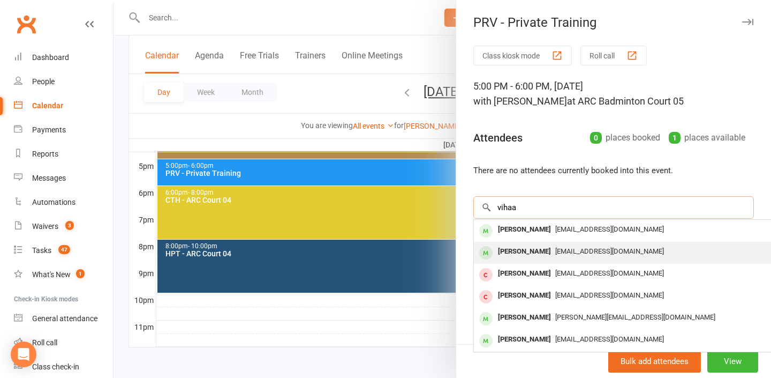
type input "vihaa"
click at [576, 246] on div "duay2@yahoo.com" at bounding box center [634, 252] width 312 height 16
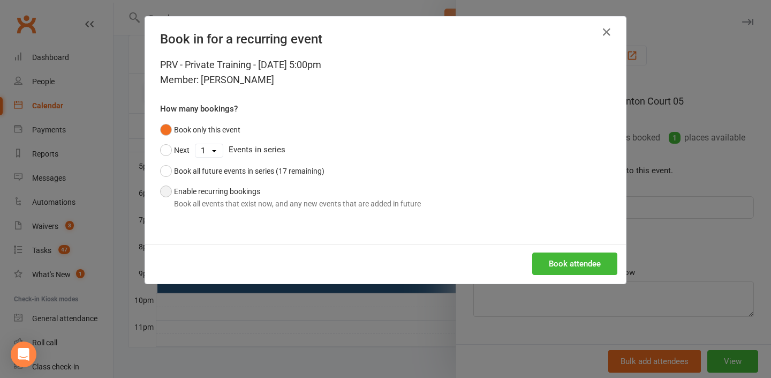
click at [301, 195] on button "Enable recurring bookings Book all events that exist now, and any new events th…" at bounding box center [290, 197] width 261 height 33
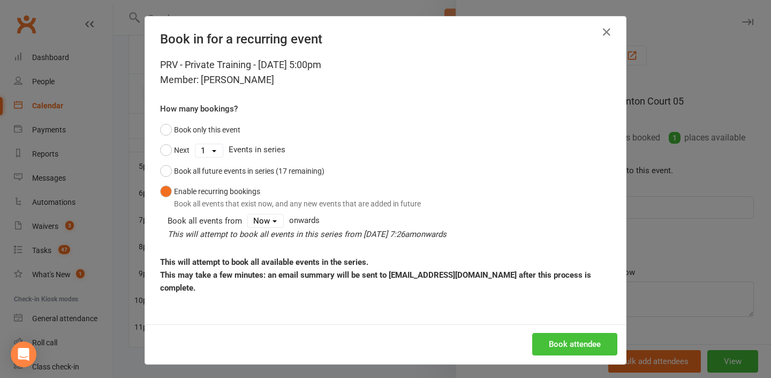
click at [584, 347] on button "Book attendee" at bounding box center [574, 344] width 85 height 22
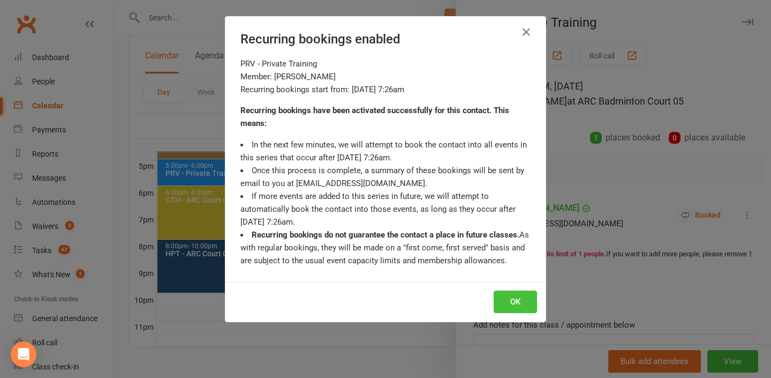
click at [508, 297] on button "OK" at bounding box center [515, 301] width 43 height 22
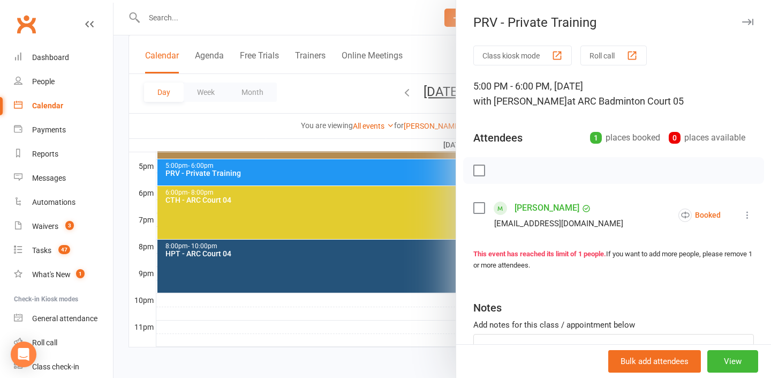
click at [427, 298] on div at bounding box center [443, 189] width 658 height 378
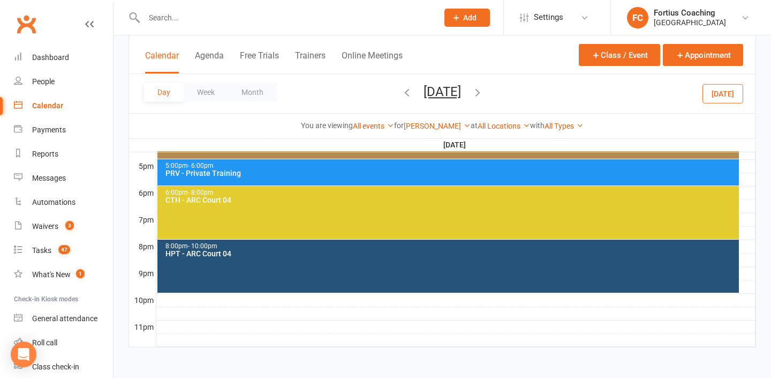
click at [484, 93] on icon "button" at bounding box center [478, 92] width 12 height 12
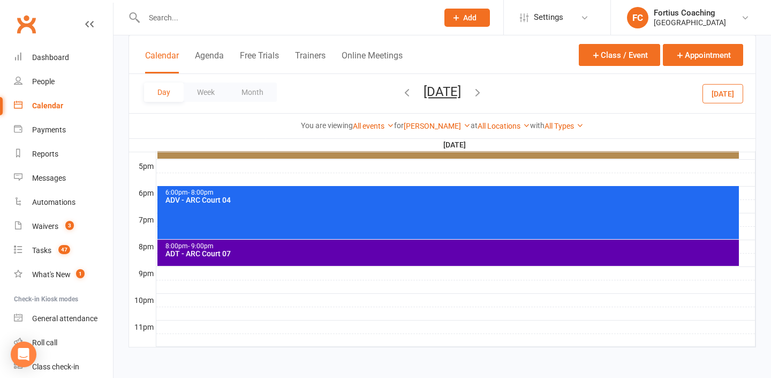
click at [310, 164] on div at bounding box center [455, 166] width 599 height 13
click at [314, 155] on button "Add Event" at bounding box center [302, 153] width 36 height 13
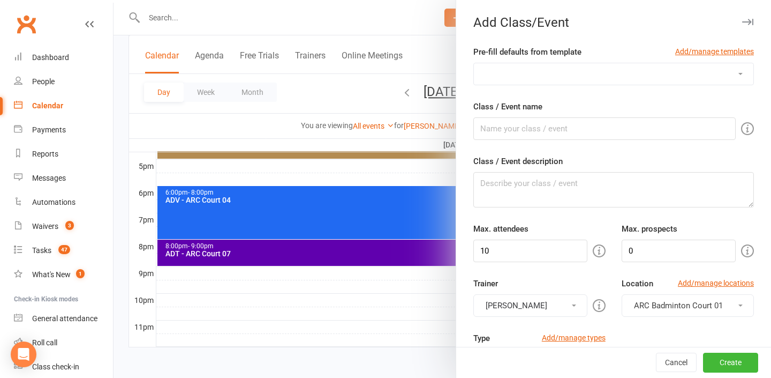
click at [575, 77] on select "Badminton Coaching - ADT - Adult Training Badminton Coaching - ADV - Advanced B…" at bounding box center [614, 73] width 280 height 21
select select "1181"
click at [474, 63] on select "Badminton Coaching - ADT - Adult Training Badminton Coaching - ADV - Advanced B…" at bounding box center [614, 73] width 280 height 21
type input "PRV - Private Training"
type textarea "PRV - Private Training"
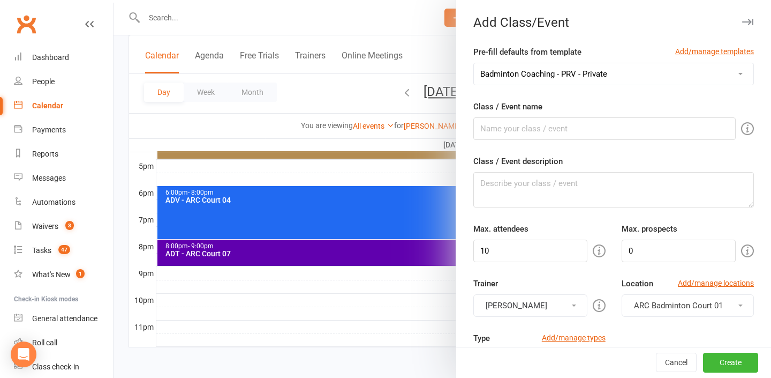
type input "1"
click at [614, 178] on textarea "PRV - Private Training" at bounding box center [613, 189] width 281 height 35
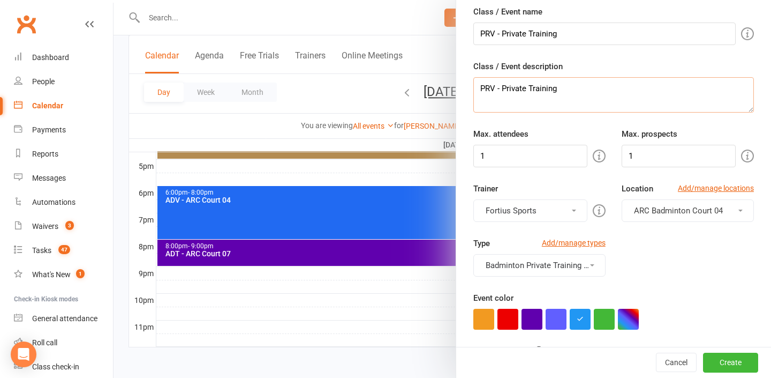
scroll to position [97, 0]
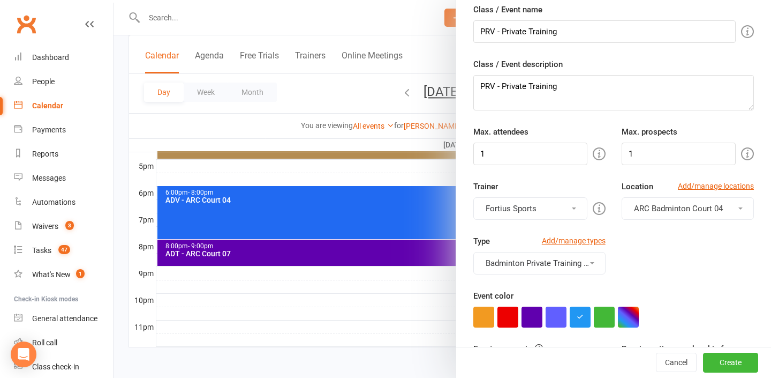
click at [564, 212] on button "Fortius Sports" at bounding box center [530, 208] width 114 height 22
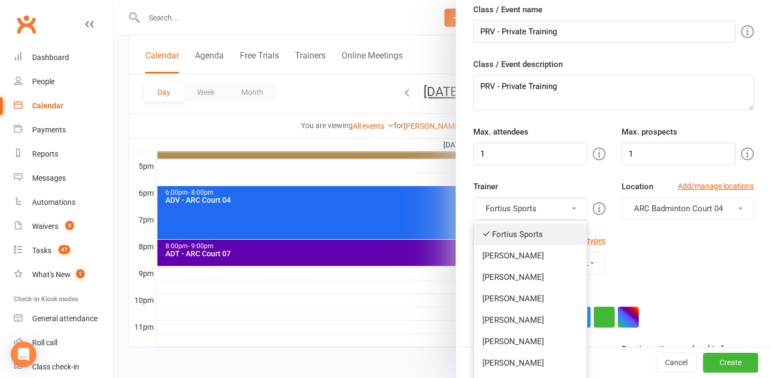
click at [548, 239] on link "Fortius Sports" at bounding box center [530, 233] width 113 height 21
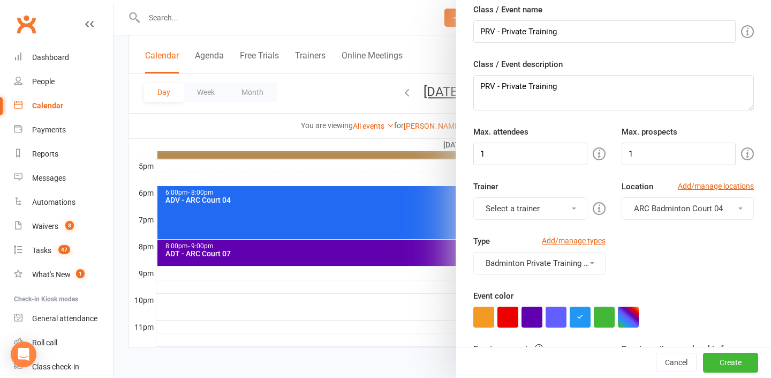
click at [551, 208] on button "Select a trainer" at bounding box center [530, 208] width 114 height 22
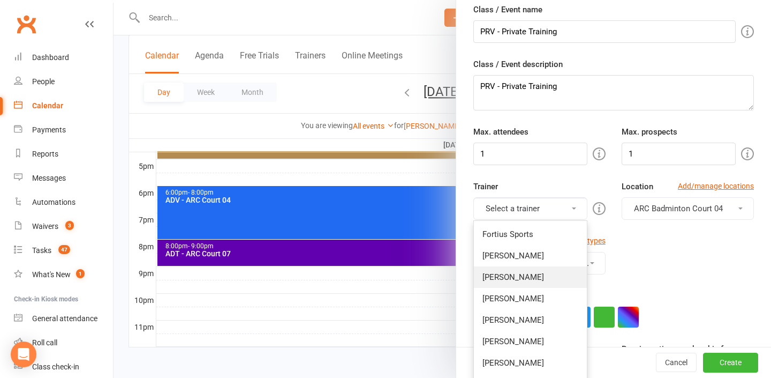
click at [548, 281] on link "[PERSON_NAME]" at bounding box center [530, 276] width 113 height 21
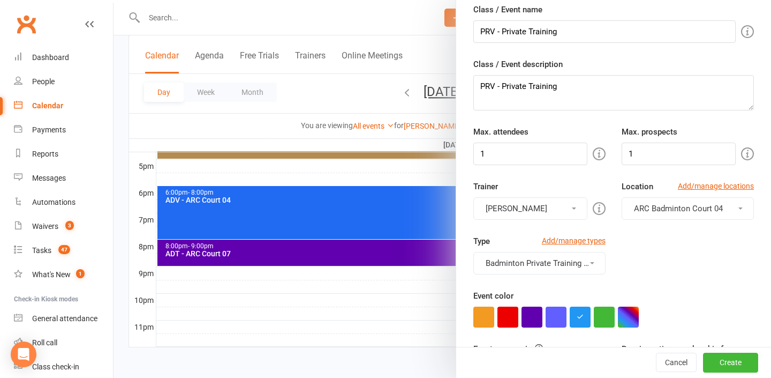
click at [690, 207] on span "ARC Badminton Court 04" at bounding box center [678, 209] width 89 height 10
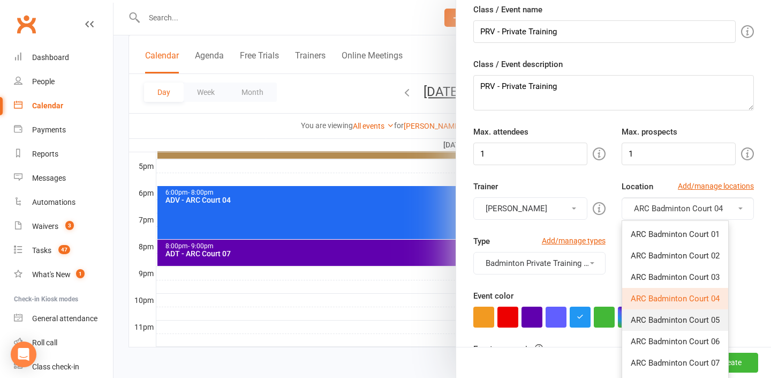
click at [699, 315] on span "ARC Badminton Court 05" at bounding box center [675, 320] width 89 height 10
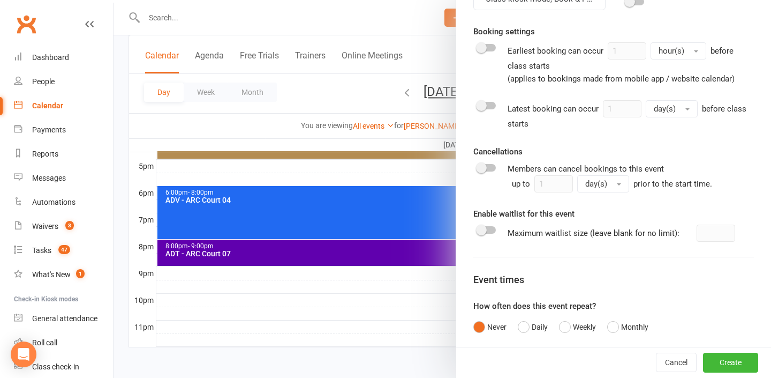
scroll to position [530, 0]
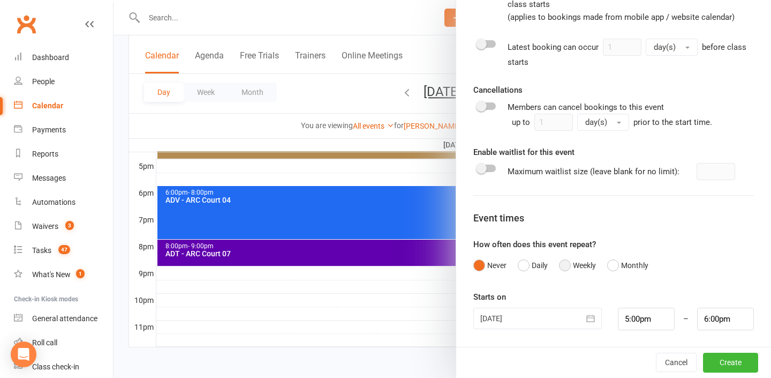
click at [586, 262] on button "Weekly" at bounding box center [577, 265] width 37 height 20
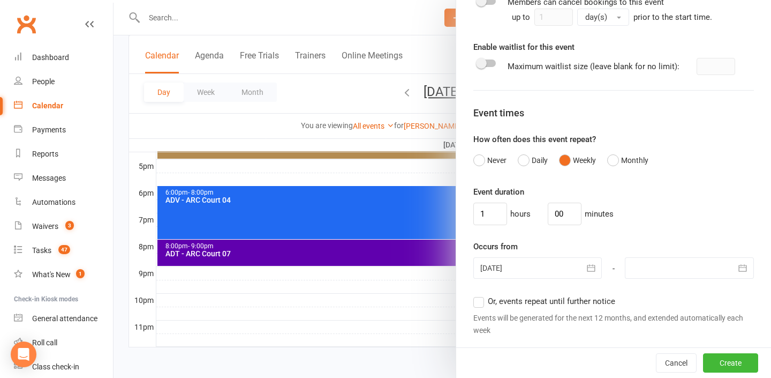
scroll to position [643, 0]
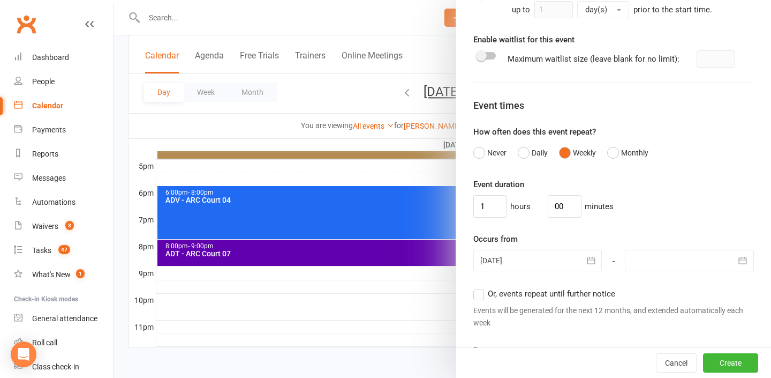
click at [645, 265] on div at bounding box center [689, 260] width 129 height 21
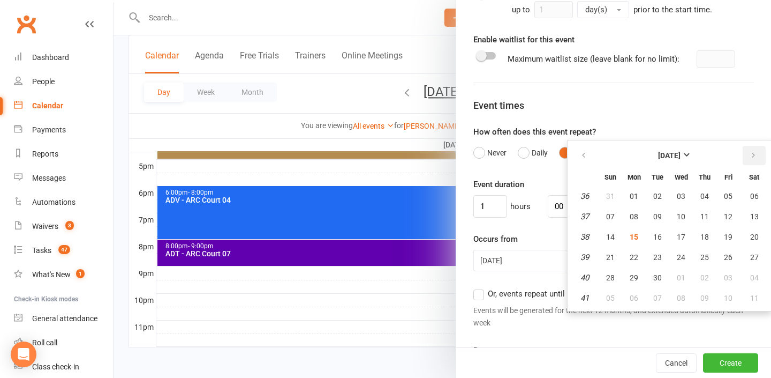
click at [759, 154] on button "button" at bounding box center [754, 155] width 23 height 19
click at [680, 270] on button "31" at bounding box center [681, 277] width 22 height 19
type input "[DATE]"
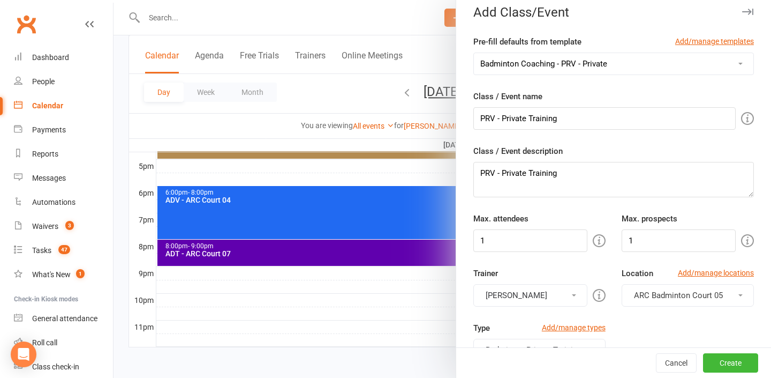
scroll to position [0, 0]
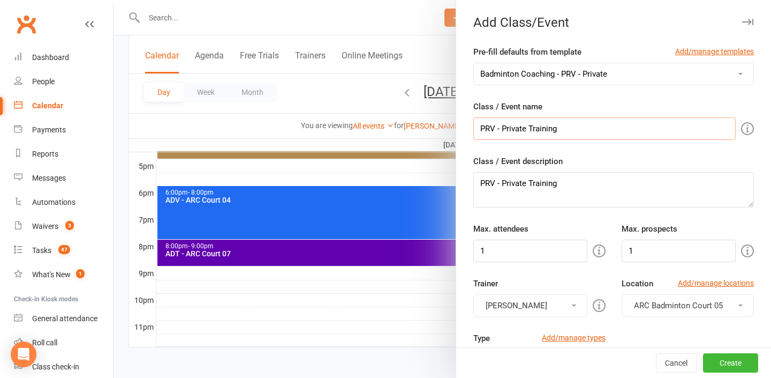
click at [625, 129] on input "PRV - Private Training" at bounding box center [604, 128] width 262 height 22
click at [623, 185] on textarea "PRV - Private Training" at bounding box center [613, 189] width 281 height 35
type textarea "PRV - Private Training- Lokesh Ravuri"
click at [616, 121] on input "PRV - Private Training" at bounding box center [604, 128] width 262 height 22
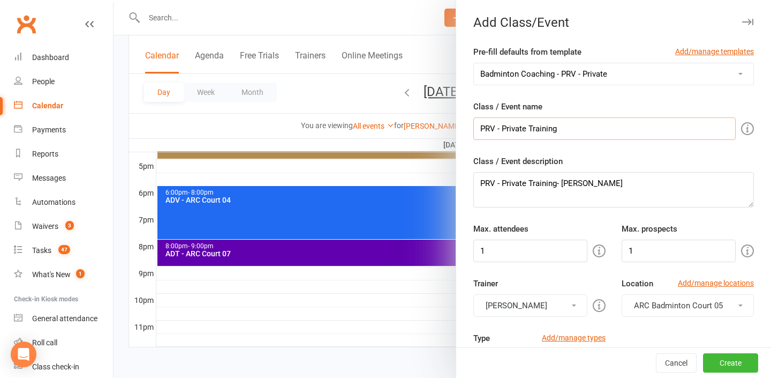
click at [615, 125] on input "PRV - Private Training" at bounding box center [604, 128] width 262 height 22
click at [591, 128] on input "PRV - Private Training- Lokesh ravuri" at bounding box center [604, 128] width 262 height 22
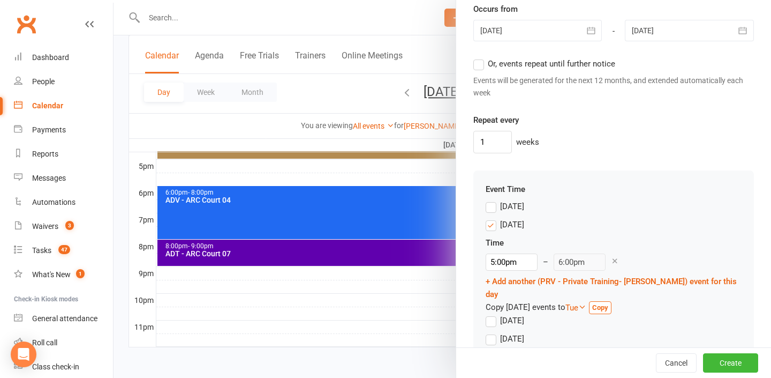
scroll to position [947, 0]
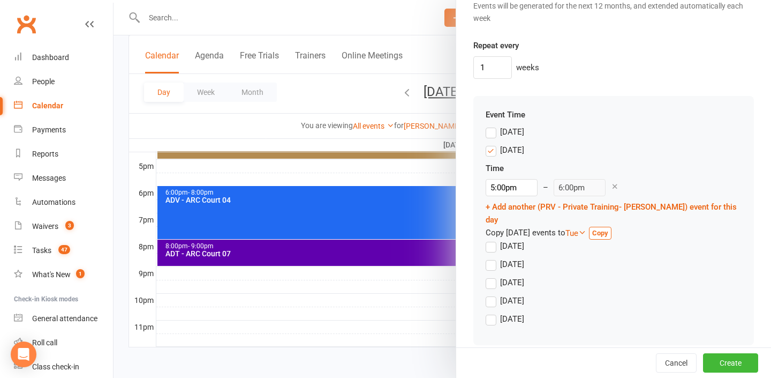
type input "PRV - Private Training- Lokesh Ravuri"
click at [496, 152] on label "[DATE]" at bounding box center [505, 150] width 39 height 13
click at [493, 144] on input "[DATE]" at bounding box center [489, 144] width 7 height 0
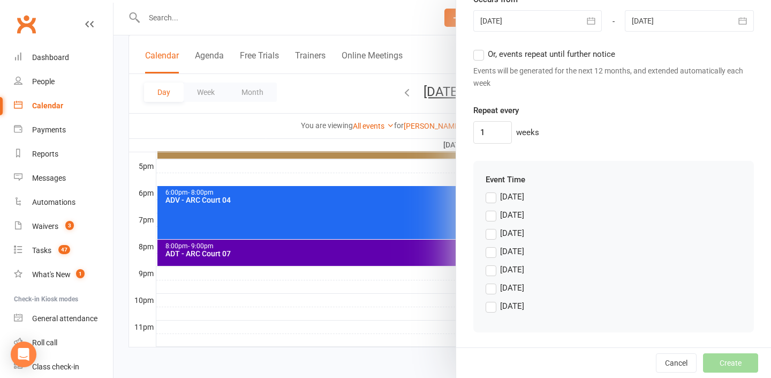
click at [496, 285] on label "[DATE]" at bounding box center [505, 287] width 39 height 13
click at [493, 281] on input "[DATE]" at bounding box center [489, 281] width 7 height 0
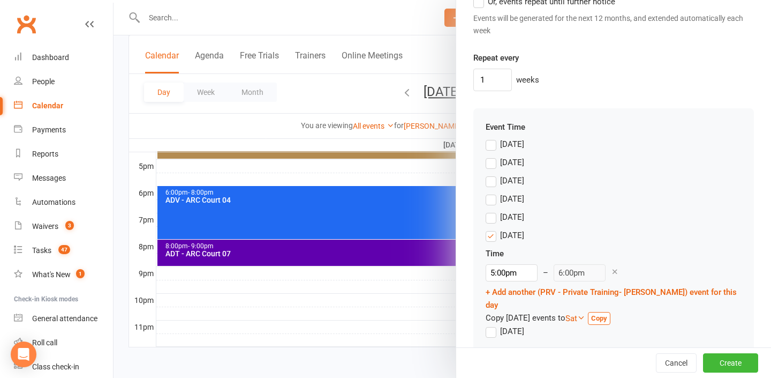
scroll to position [943, 0]
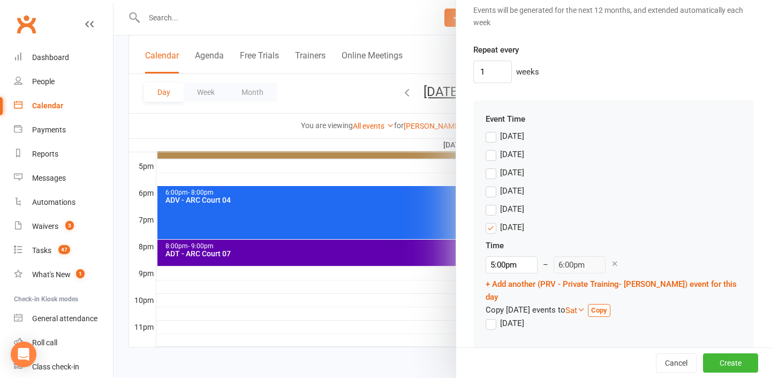
click at [611, 261] on icon at bounding box center [615, 263] width 8 height 8
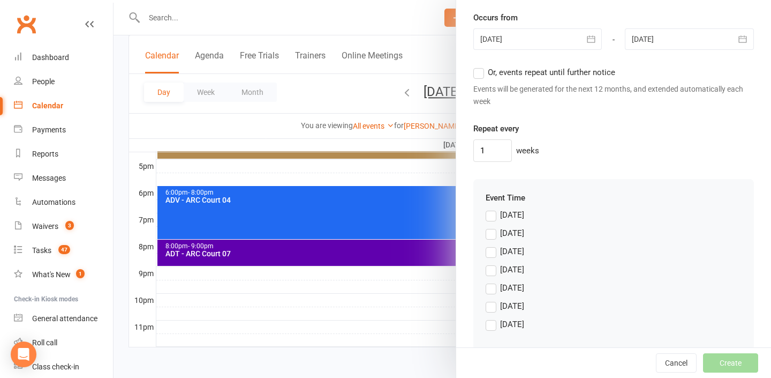
scroll to position [866, 0]
click at [495, 306] on label "[DATE]" at bounding box center [505, 304] width 39 height 13
click at [493, 298] on input "[DATE]" at bounding box center [489, 298] width 7 height 0
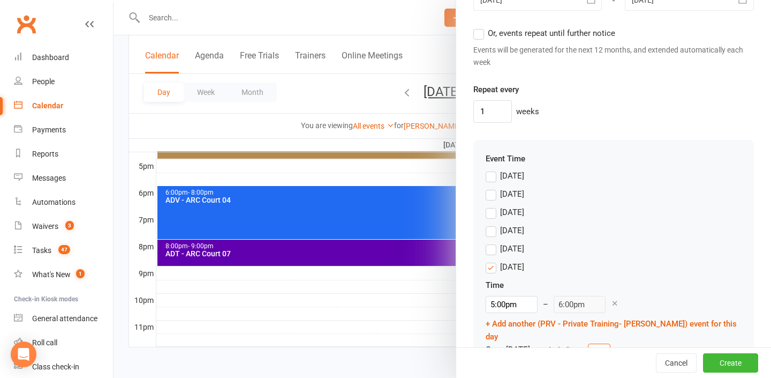
scroll to position [947, 0]
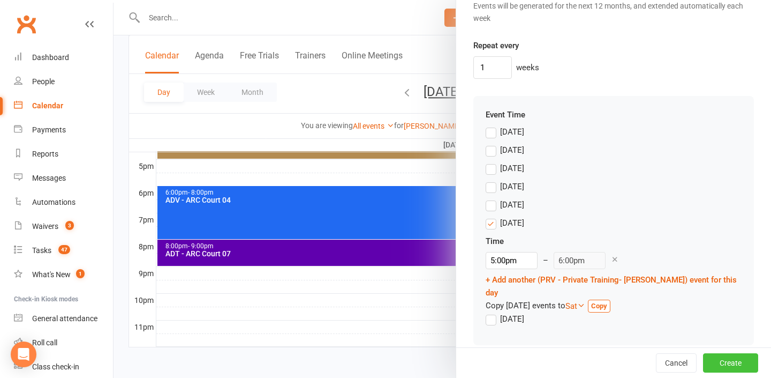
click at [713, 357] on button "Create" at bounding box center [730, 362] width 55 height 19
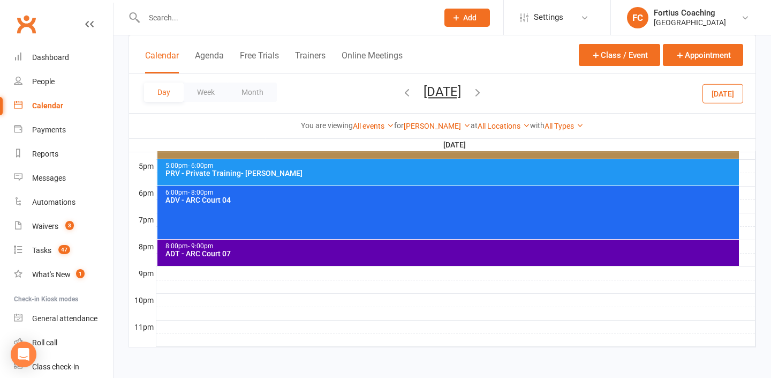
click at [472, 93] on span "Friday, Sep 5, 2025 September 2025 Sun Mon Tue Wed Thu Fri Sat 31 01 02 03 04 0…" at bounding box center [442, 93] width 59 height 19
click at [484, 93] on icon "button" at bounding box center [478, 92] width 12 height 12
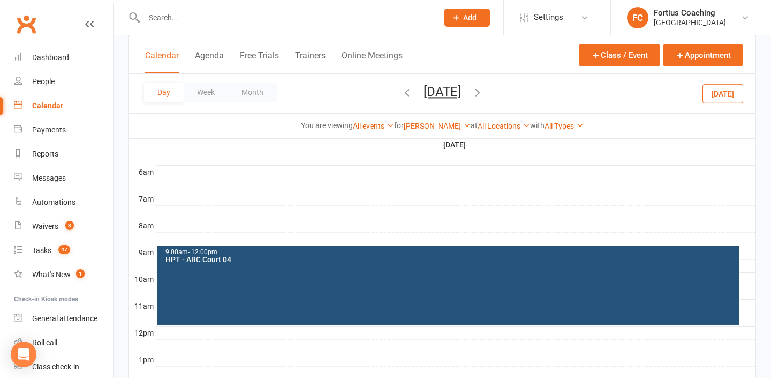
scroll to position [212, 0]
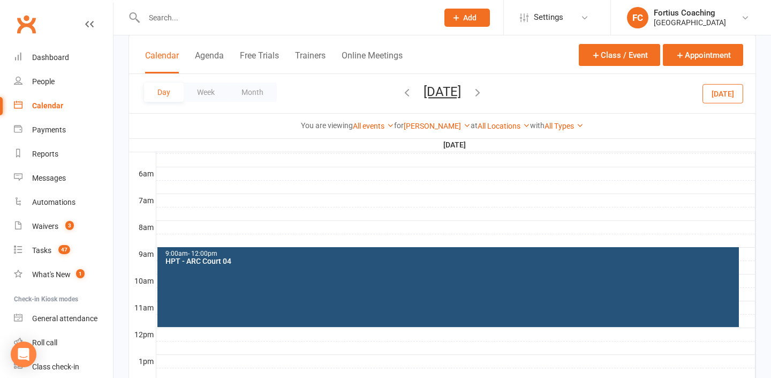
click at [271, 230] on div at bounding box center [455, 227] width 599 height 13
click at [274, 217] on button "Add Event" at bounding box center [264, 218] width 36 height 13
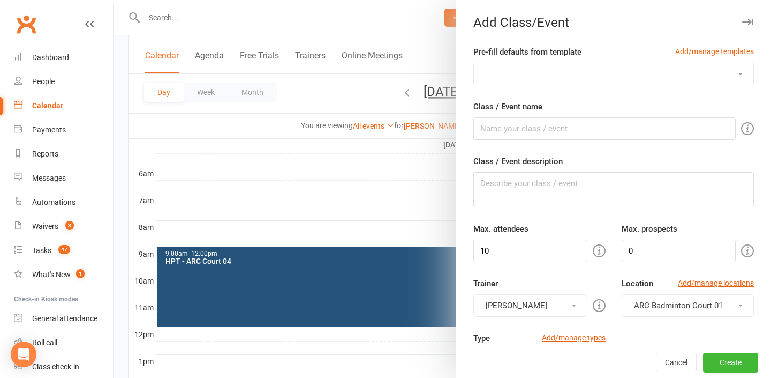
click at [585, 74] on select "Badminton Coaching - ADT - Adult Training Badminton Coaching - ADV - Advanced B…" at bounding box center [614, 73] width 280 height 21
select select "1191"
click at [474, 63] on select "Badminton Coaching - ADT - Adult Training Badminton Coaching - ADV - Advanced B…" at bounding box center [614, 73] width 280 height 21
type input "ADT - Adult Training"
type textarea "ADT - Adult Training"
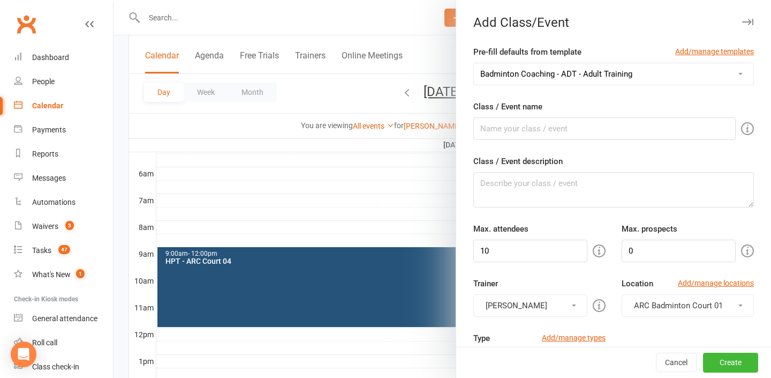
type input "8"
type input "4"
click at [595, 135] on input "ADT - Adult Training" at bounding box center [604, 128] width 262 height 22
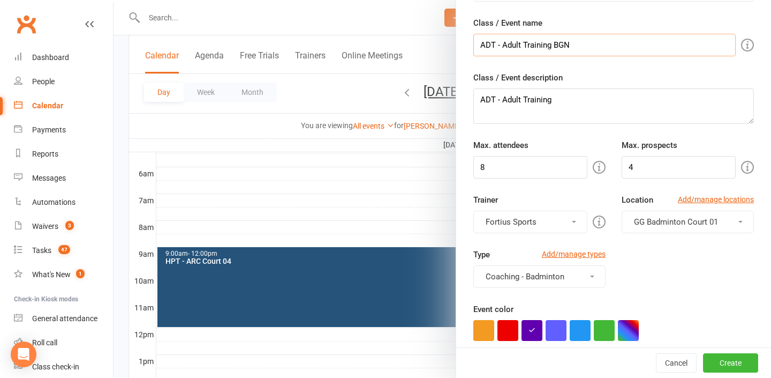
scroll to position [85, 0]
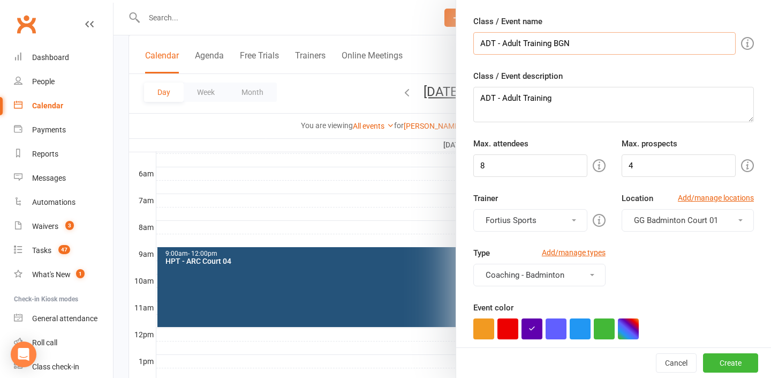
type input "ADT - Adult Training BGN"
click at [552, 217] on button "Fortius Sports" at bounding box center [530, 220] width 114 height 22
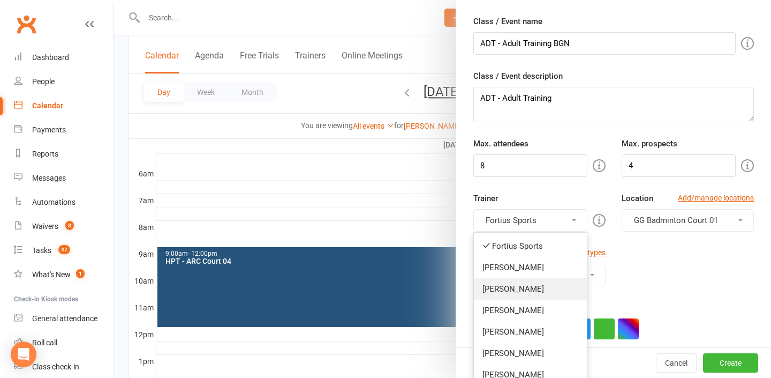
click at [550, 285] on link "[PERSON_NAME]" at bounding box center [530, 288] width 113 height 21
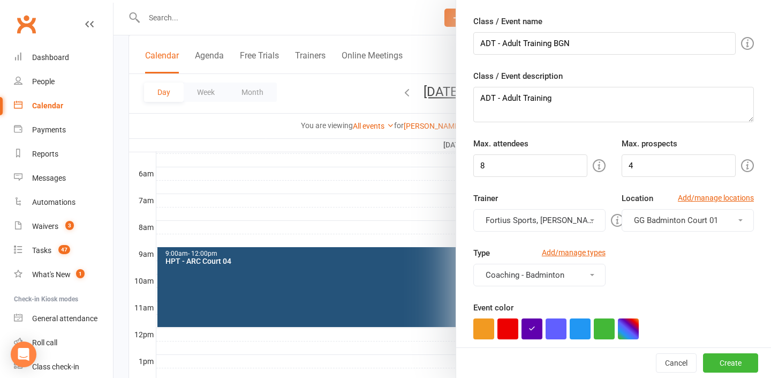
click at [581, 225] on button "Fortius Sports, [PERSON_NAME]" at bounding box center [539, 220] width 132 height 22
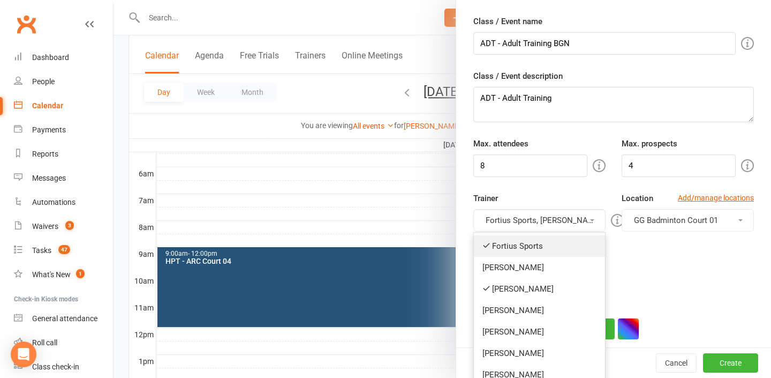
click at [555, 249] on link "Fortius Sports" at bounding box center [539, 245] width 131 height 21
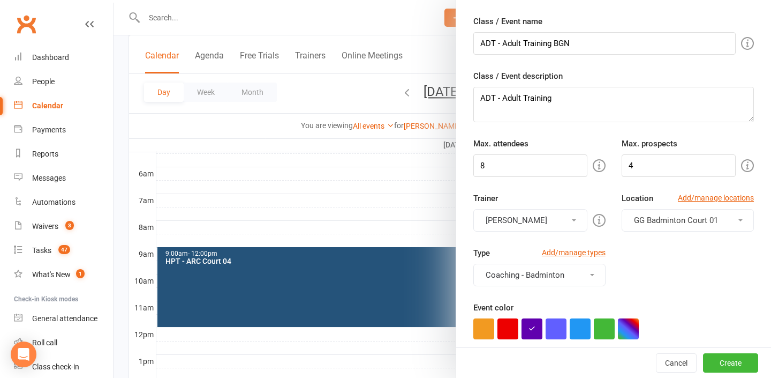
click at [693, 210] on button "GG Badminton Court 01" at bounding box center [688, 220] width 132 height 22
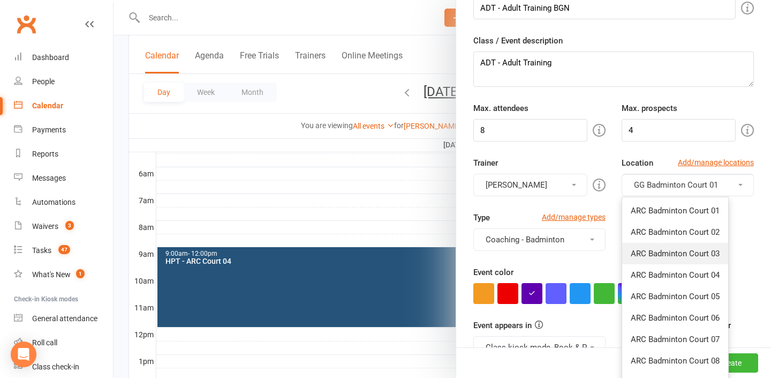
scroll to position [122, 0]
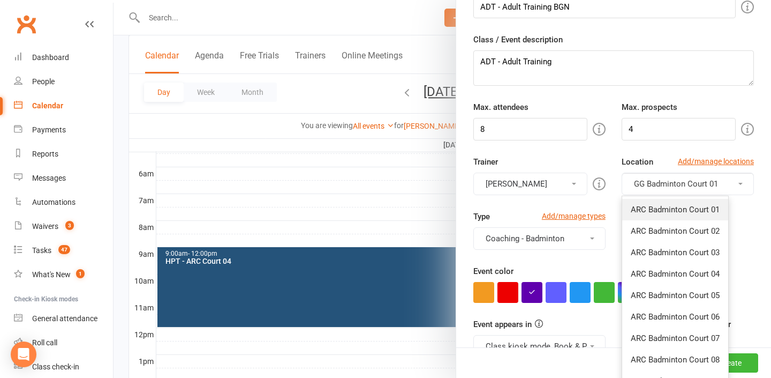
click at [704, 210] on span "ARC Badminton Court 01" at bounding box center [675, 210] width 89 height 10
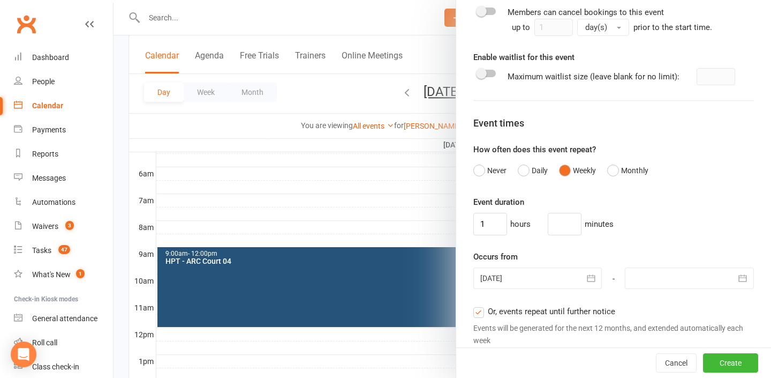
scroll to position [627, 0]
click at [667, 280] on div at bounding box center [689, 276] width 129 height 21
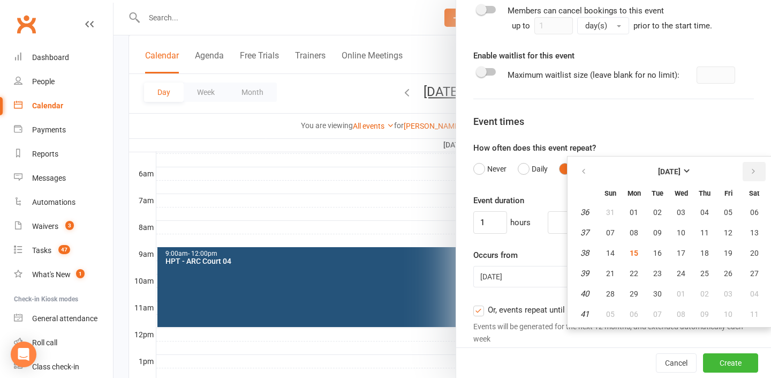
click at [748, 169] on button "button" at bounding box center [754, 171] width 23 height 19
click at [676, 299] on button "31" at bounding box center [681, 293] width 22 height 19
type input "[DATE]"
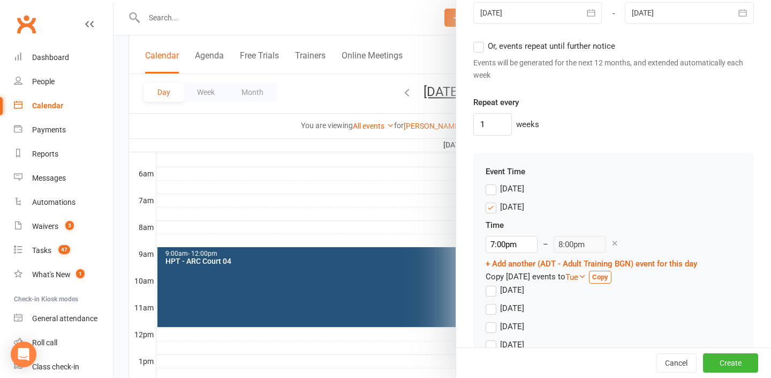
scroll to position [947, 0]
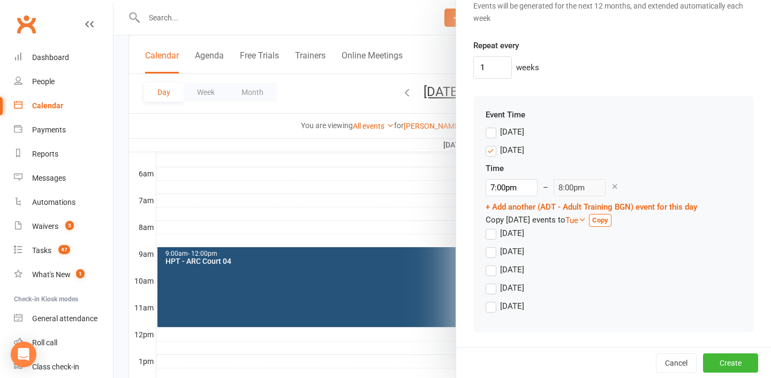
click at [493, 148] on label "[DATE]" at bounding box center [505, 150] width 39 height 13
click at [493, 144] on input "[DATE]" at bounding box center [489, 144] width 7 height 0
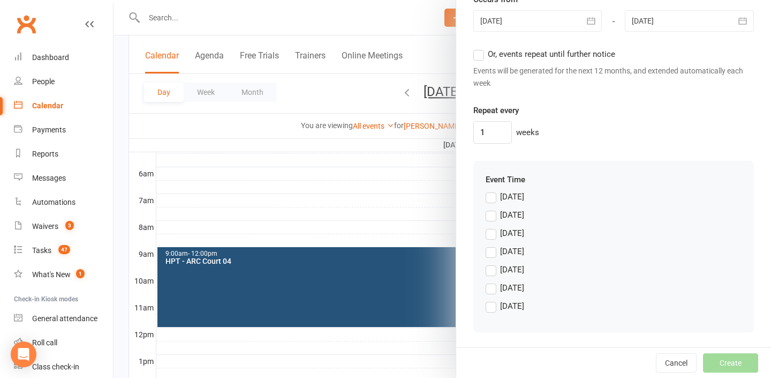
scroll to position [882, 0]
click at [496, 307] on label "[DATE]" at bounding box center [505, 305] width 39 height 13
click at [493, 299] on input "[DATE]" at bounding box center [489, 299] width 7 height 0
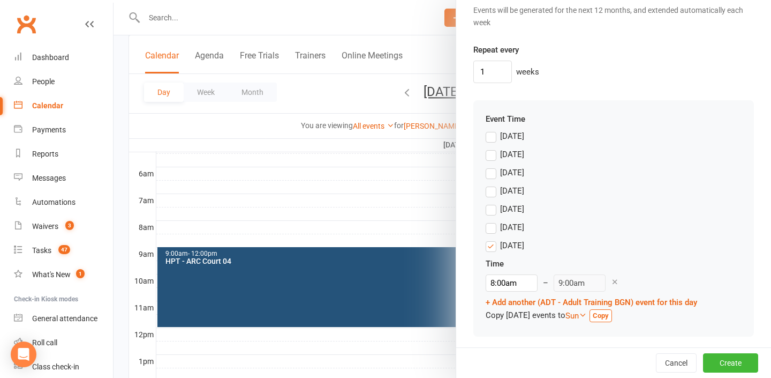
scroll to position [947, 0]
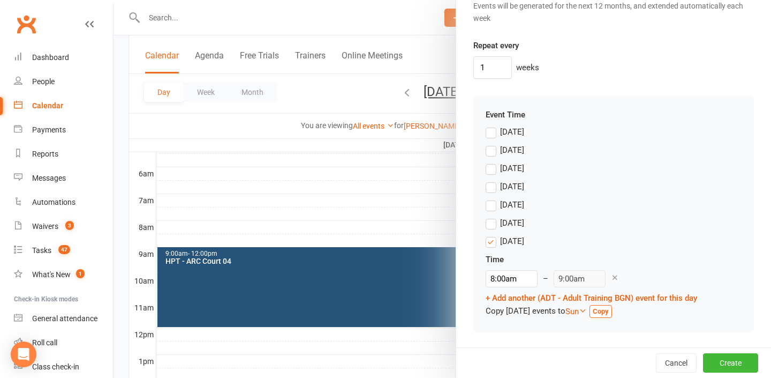
click at [493, 130] on label "[DATE]" at bounding box center [505, 131] width 39 height 13
click at [493, 125] on input "[DATE]" at bounding box center [489, 125] width 7 height 0
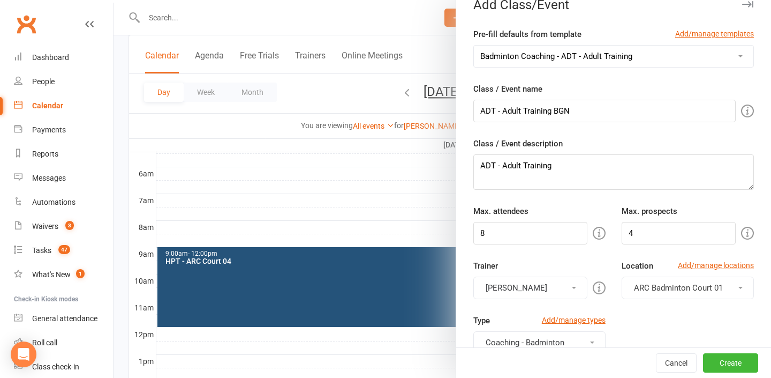
scroll to position [0, 0]
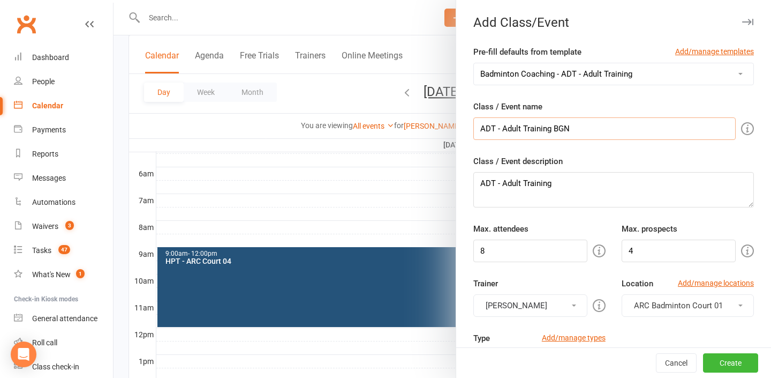
click at [614, 130] on input "ADT - Adult Training BGN" at bounding box center [604, 128] width 262 height 22
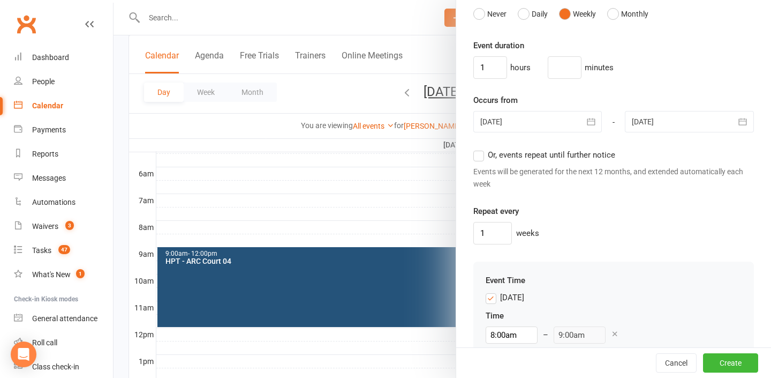
scroll to position [1012, 0]
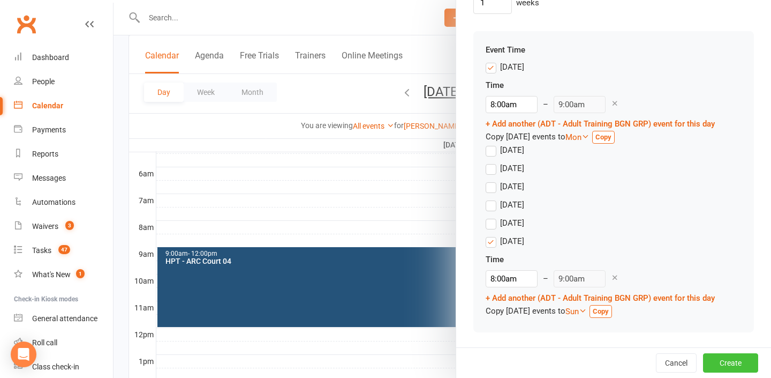
type input "ADT - Adult Training BGN GRP"
click at [728, 357] on button "Create" at bounding box center [730, 362] width 55 height 19
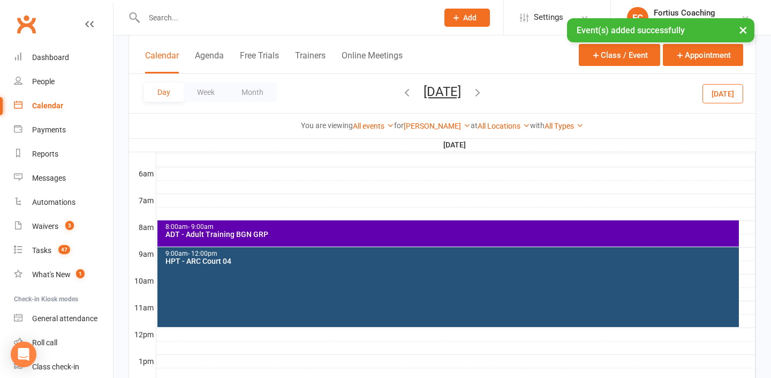
click at [484, 91] on icon "button" at bounding box center [478, 92] width 12 height 12
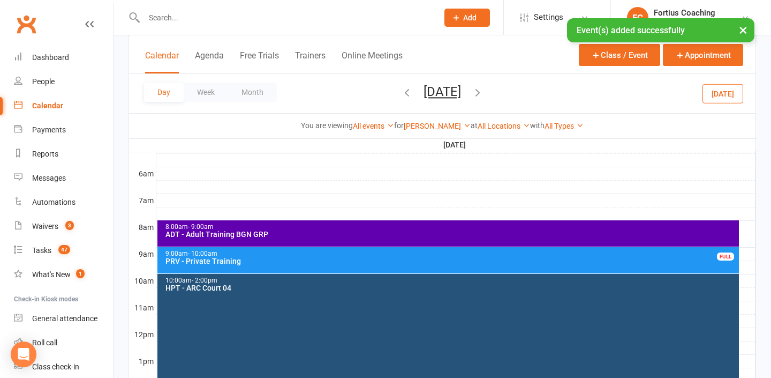
click at [424, 237] on div "8:00am - 9:00am ADT - Adult Training BGN GRP" at bounding box center [448, 233] width 582 height 26
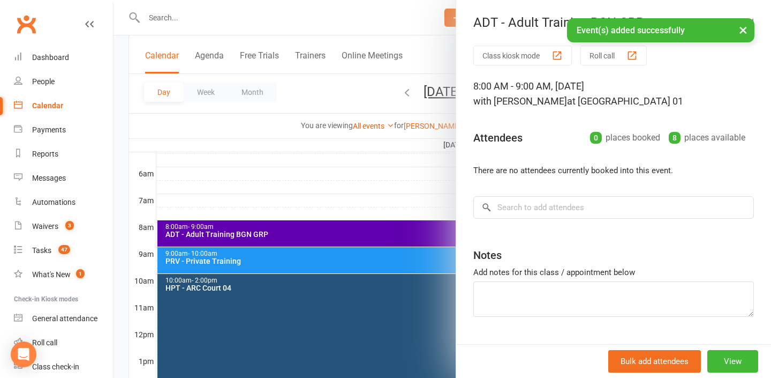
click at [381, 91] on div at bounding box center [443, 189] width 658 height 378
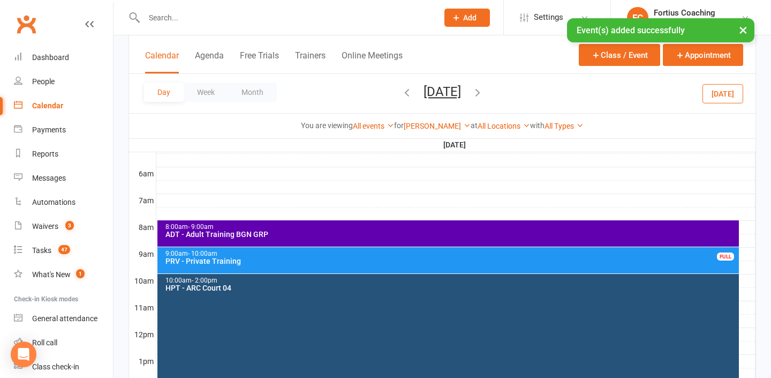
click at [401, 91] on icon "button" at bounding box center [407, 92] width 12 height 12
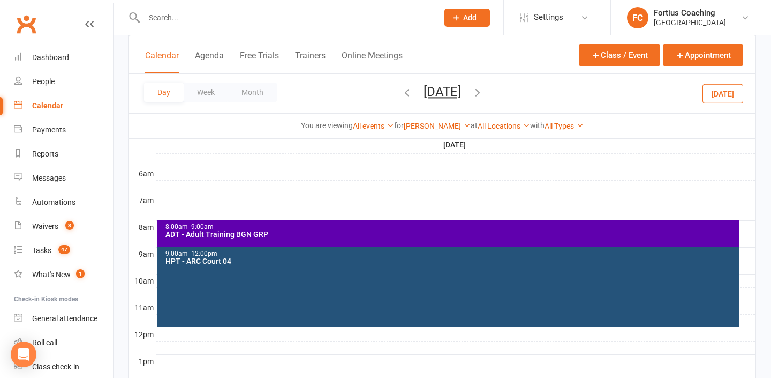
click at [354, 231] on div "ADT - Adult Training BGN GRP" at bounding box center [451, 233] width 573 height 7
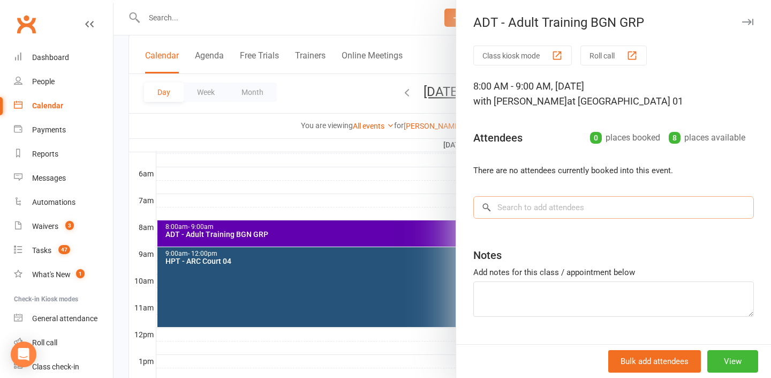
click at [579, 203] on input "search" at bounding box center [613, 207] width 281 height 22
type input "s"
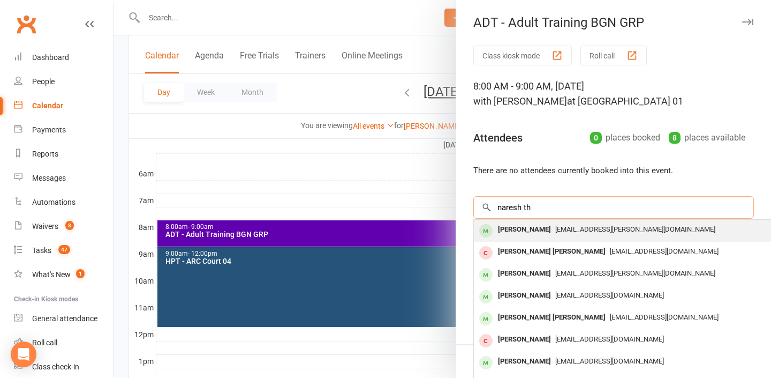
type input "naresh th"
click at [575, 235] on div "nareshnaidu.thota@gmail.com" at bounding box center [634, 230] width 312 height 16
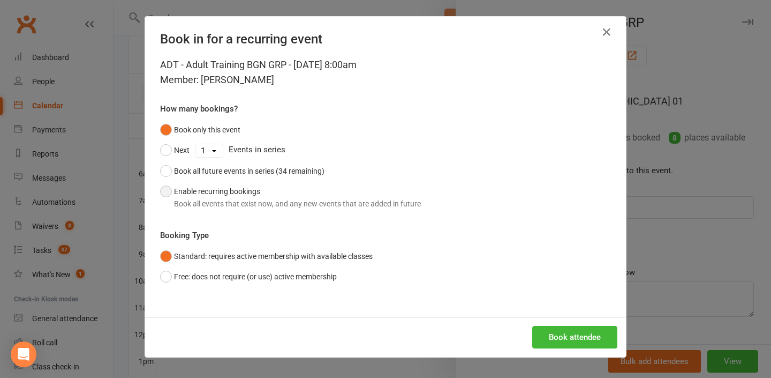
click at [308, 203] on div "Book all events that exist now, and any new events that are added in future" at bounding box center [297, 204] width 247 height 12
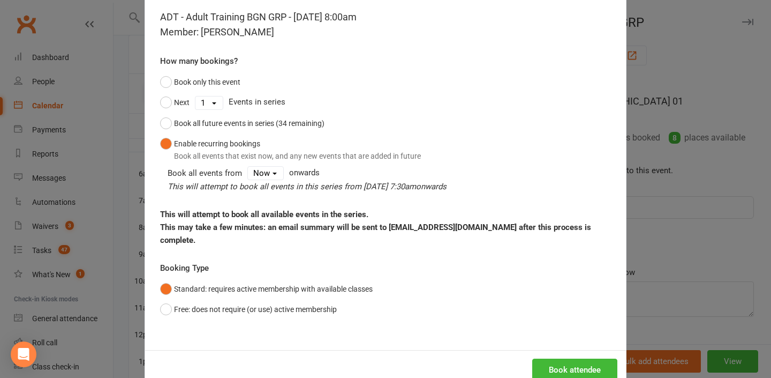
scroll to position [49, 0]
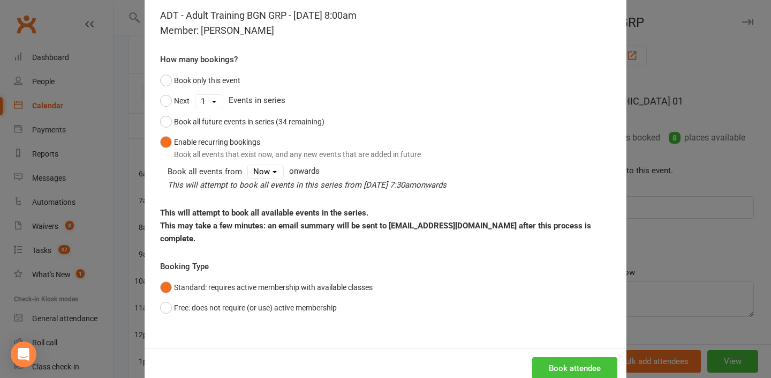
click at [571, 364] on button "Book attendee" at bounding box center [574, 368] width 85 height 22
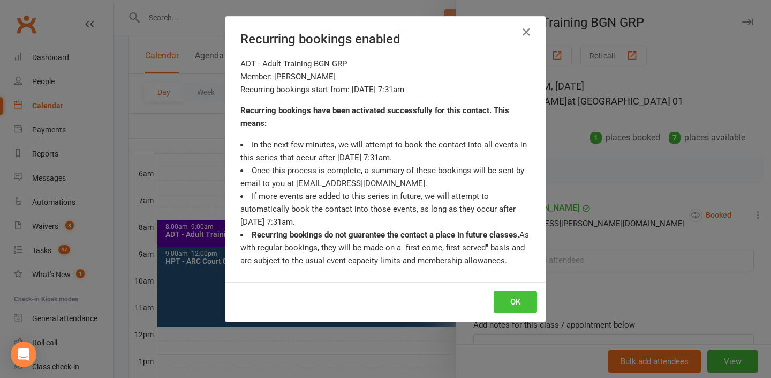
click at [509, 295] on button "OK" at bounding box center [515, 301] width 43 height 22
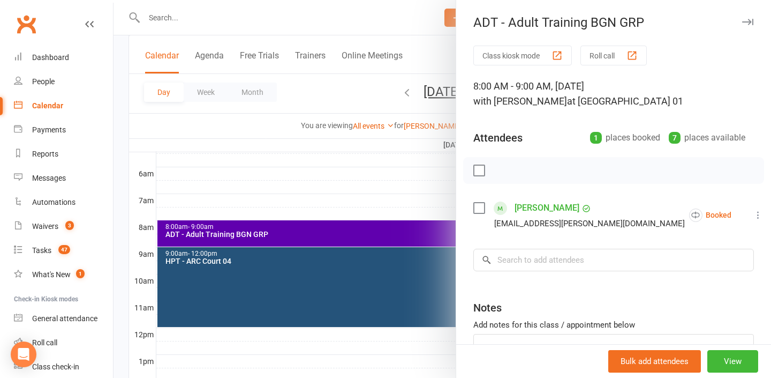
click at [544, 207] on link "NareshNaidu Thota" at bounding box center [547, 207] width 65 height 17
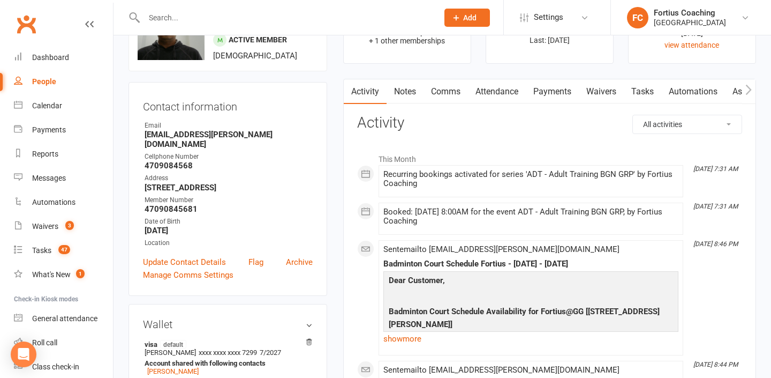
scroll to position [56, 0]
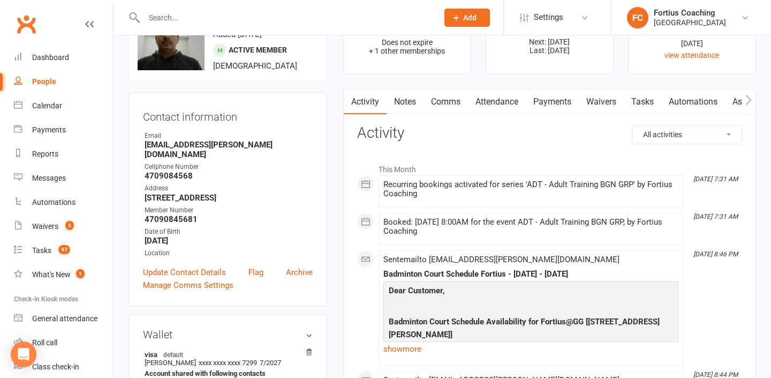
click at [539, 103] on link "Payments" at bounding box center [552, 101] width 53 height 25
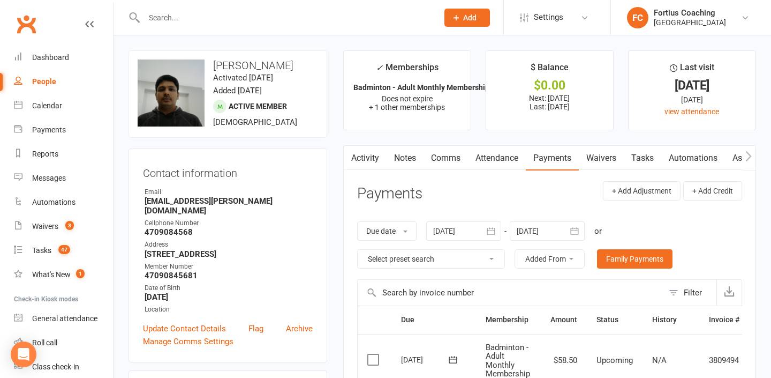
click at [95, 22] on div "Clubworx" at bounding box center [56, 31] width 113 height 40
click at [91, 22] on icon at bounding box center [89, 24] width 9 height 9
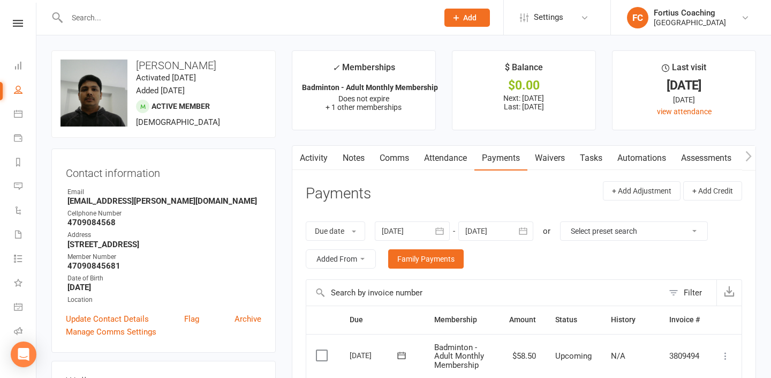
scroll to position [56, 0]
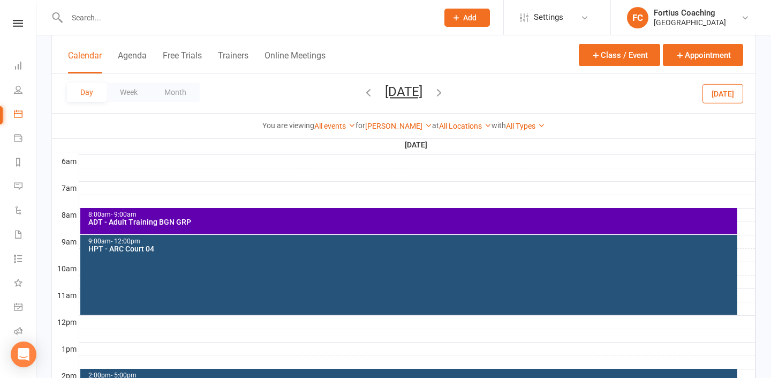
scroll to position [224, 0]
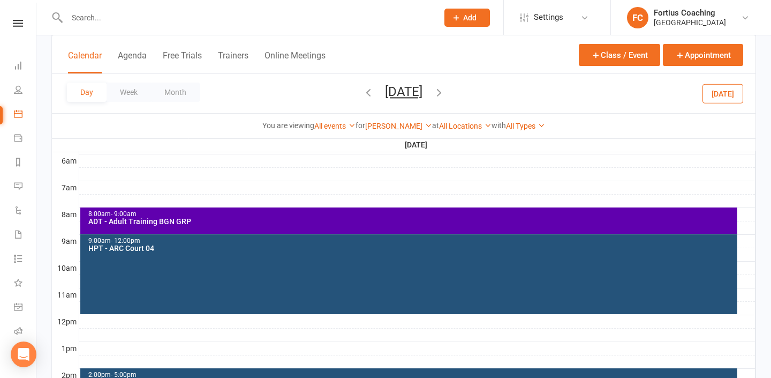
click at [288, 219] on div "ADT - Adult Training BGN GRP" at bounding box center [412, 220] width 648 height 7
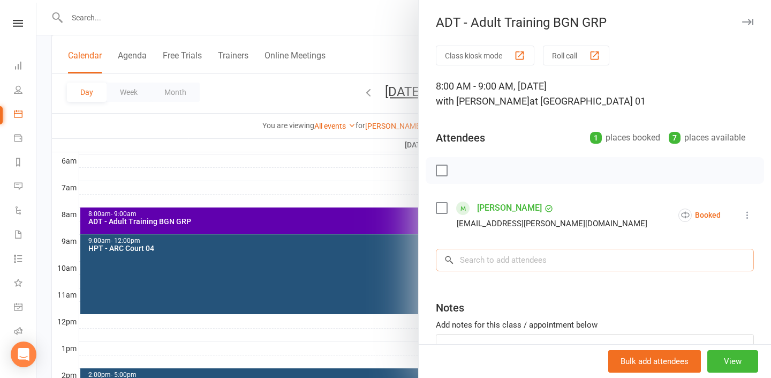
click at [492, 261] on input "search" at bounding box center [595, 260] width 318 height 22
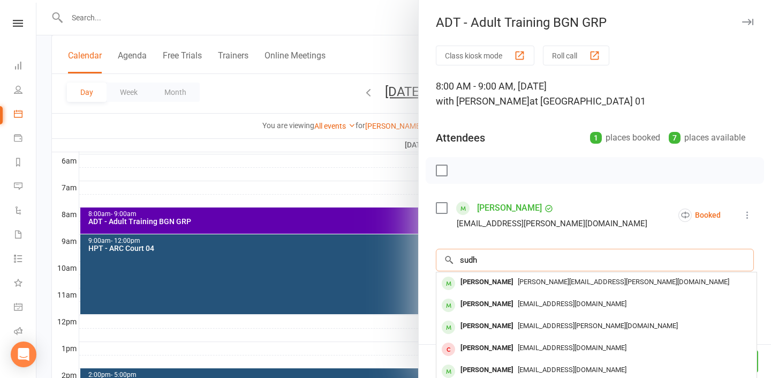
type input "sudh"
click at [393, 333] on div at bounding box center [403, 189] width 735 height 378
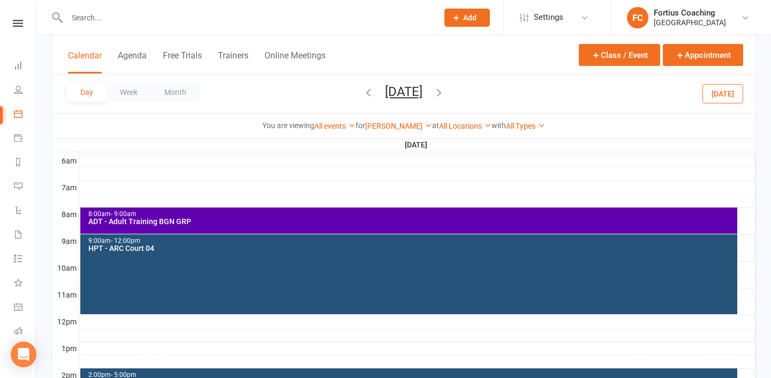
click at [310, 12] on input "text" at bounding box center [247, 17] width 367 height 15
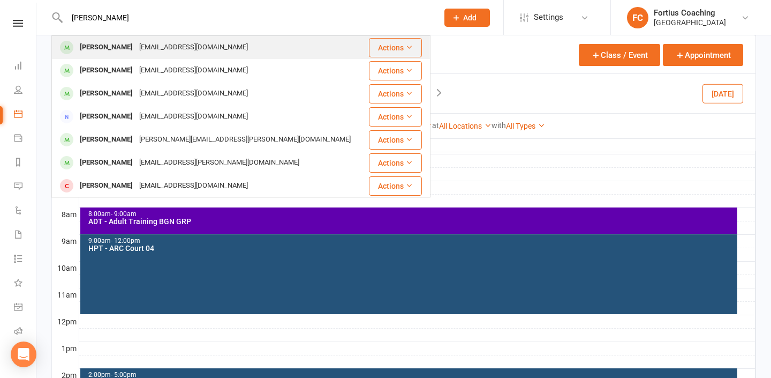
type input "sudheer"
click at [218, 46] on div "Sudheer Vytla sudheervytla@gmail.com" at bounding box center [209, 47] width 315 height 22
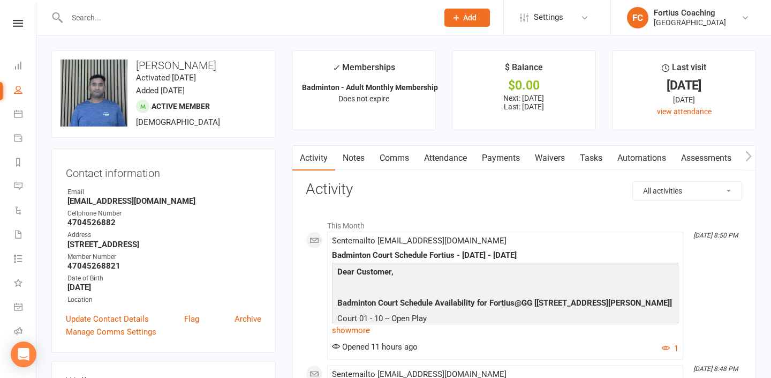
click at [228, 23] on input "text" at bounding box center [247, 17] width 367 height 15
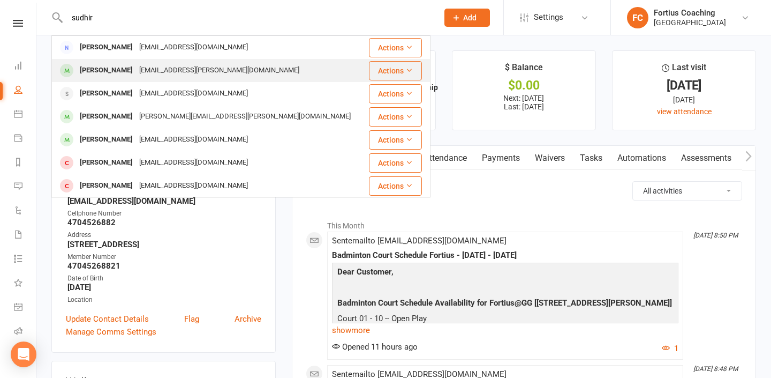
type input "sudhir"
click at [204, 64] on div "sudhir.javangula@gmail.com" at bounding box center [219, 71] width 167 height 16
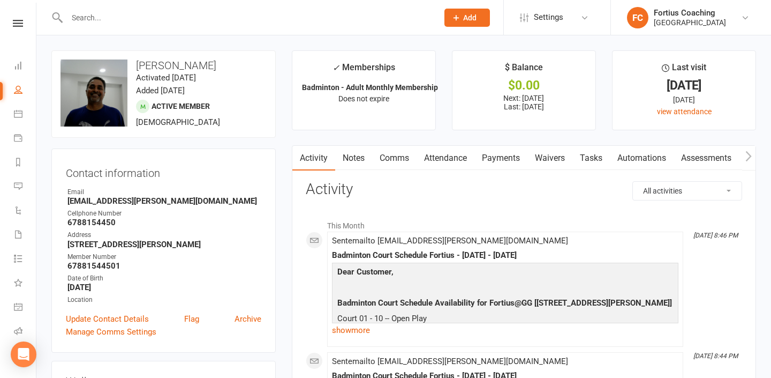
click at [179, 12] on input "text" at bounding box center [247, 17] width 367 height 15
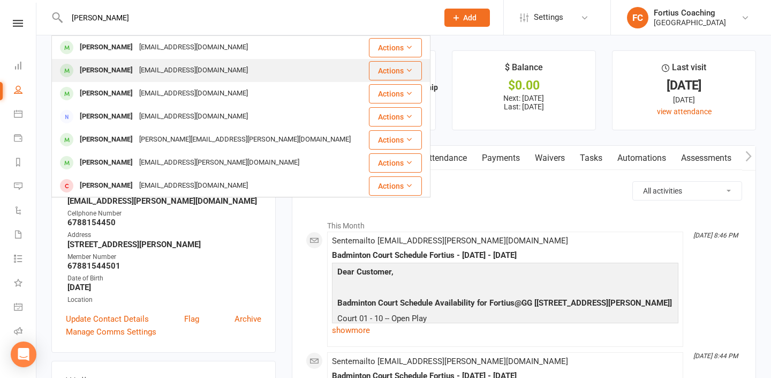
type input "sudheer"
click at [146, 78] on div "Sudheer Tummala Sudheerrd@gmail.com" at bounding box center [209, 70] width 315 height 22
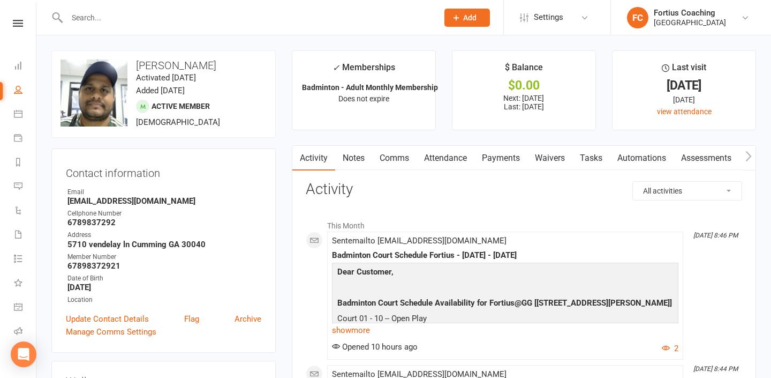
click at [161, 24] on input "text" at bounding box center [247, 17] width 367 height 15
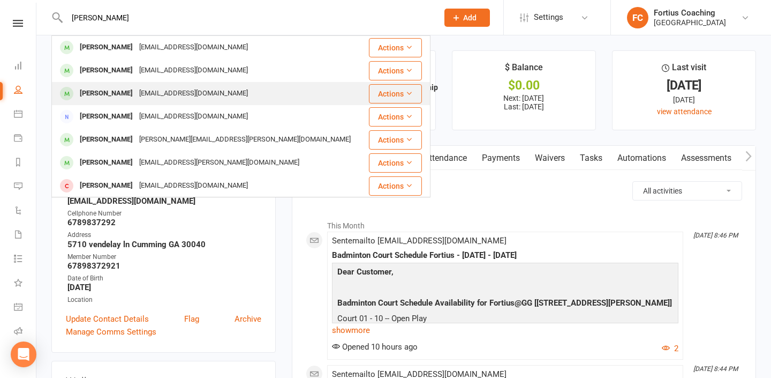
type input "sudheer"
drag, startPoint x: 158, startPoint y: 89, endPoint x: 158, endPoint y: 104, distance: 15.0
click at [158, 106] on tbody "Sudheer Vytla sudheervytla@gmail.com Actions Sudheer Tummala Sudheerrd@gmail.co…" at bounding box center [241, 279] width 378 height 487
click at [136, 88] on div "Sudheer Koppireddy" at bounding box center [106, 94] width 59 height 16
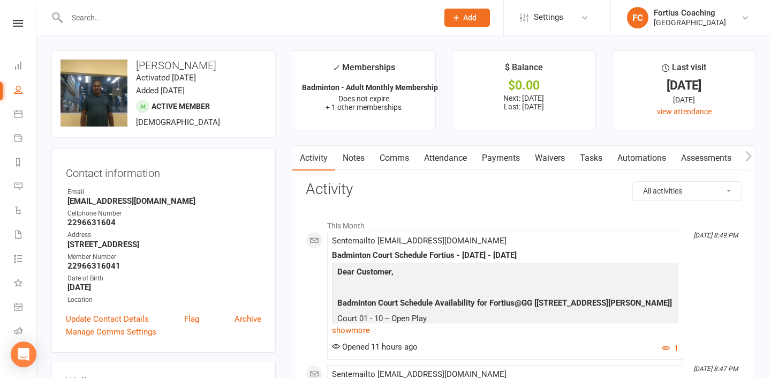
click at [509, 153] on link "Payments" at bounding box center [501, 158] width 53 height 25
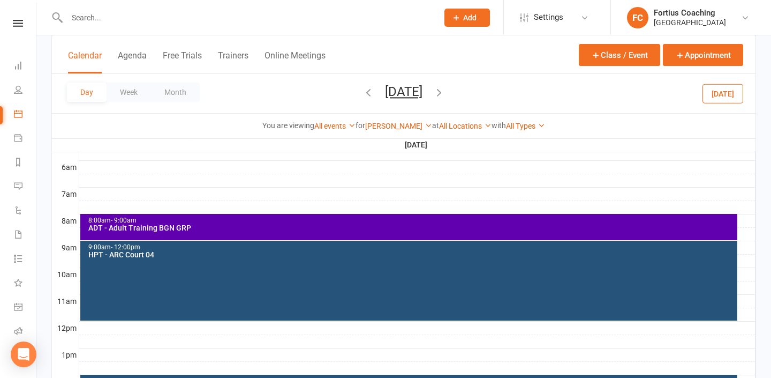
scroll to position [244, 0]
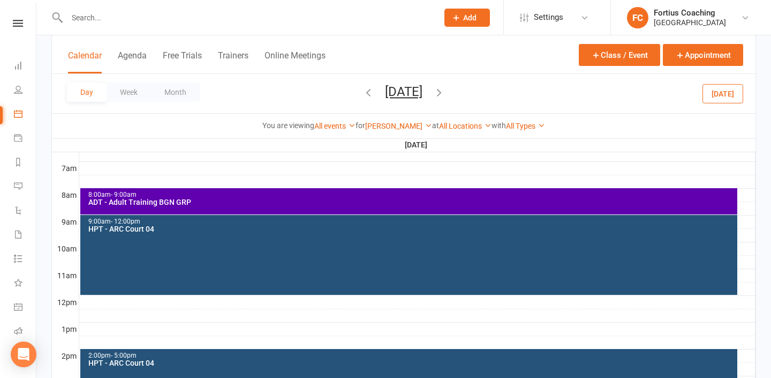
click at [368, 204] on div "ADT - Adult Training BGN GRP" at bounding box center [412, 201] width 648 height 7
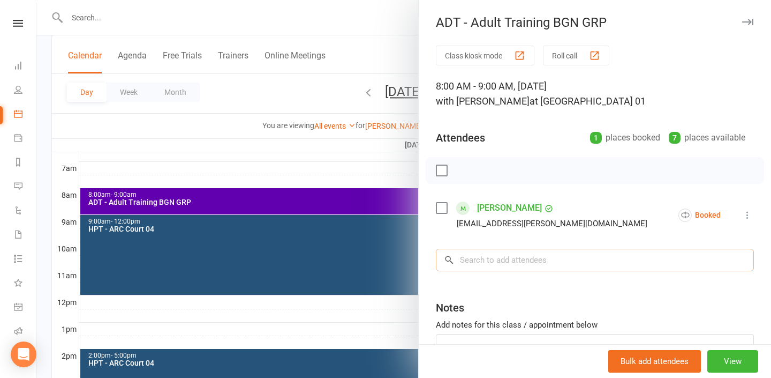
click at [535, 263] on input "search" at bounding box center [595, 260] width 318 height 22
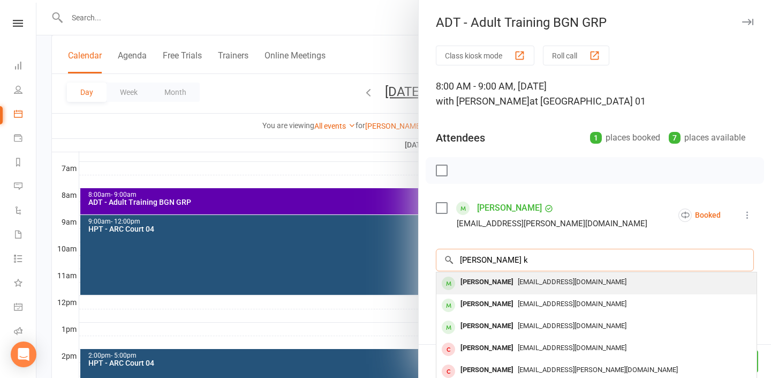
type input "sudheer k"
click at [535, 279] on span "sudheerkoppireddy@gmail.com" at bounding box center [572, 281] width 109 height 8
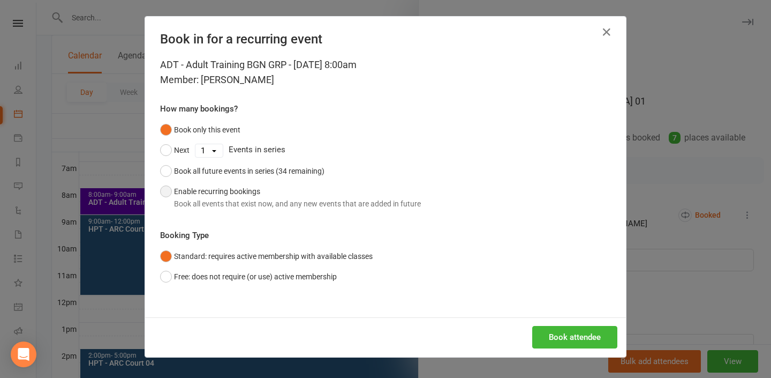
click at [234, 195] on button "Enable recurring bookings Book all events that exist now, and any new events th…" at bounding box center [290, 197] width 261 height 33
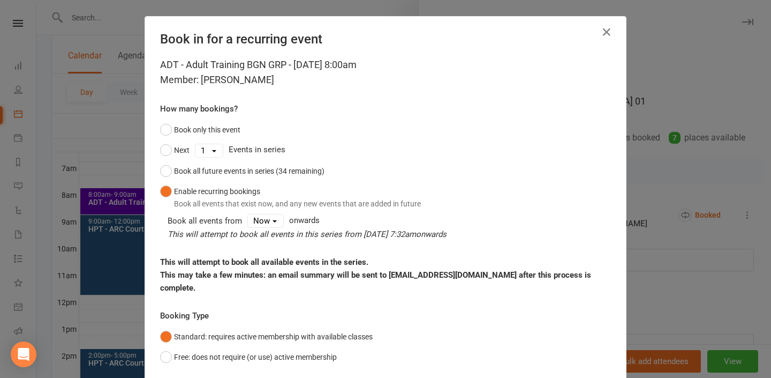
scroll to position [76, 0]
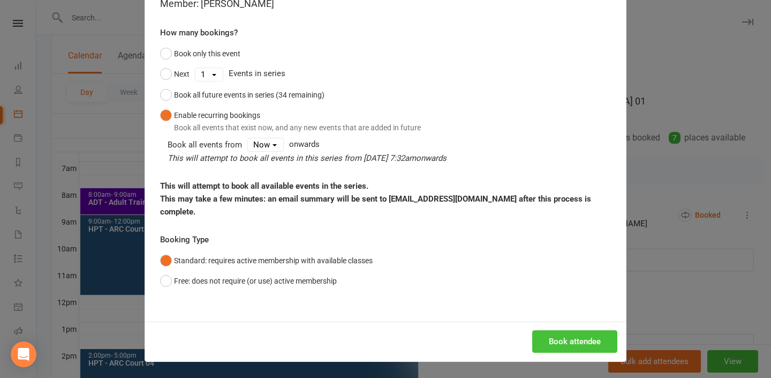
click at [578, 340] on button "Book attendee" at bounding box center [574, 341] width 85 height 22
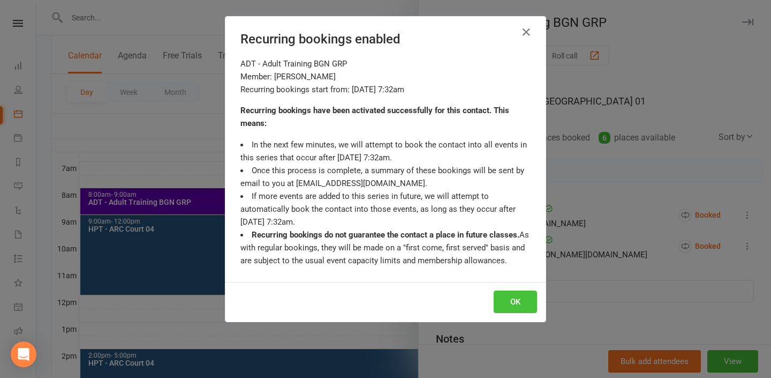
click at [513, 301] on button "OK" at bounding box center [515, 301] width 43 height 22
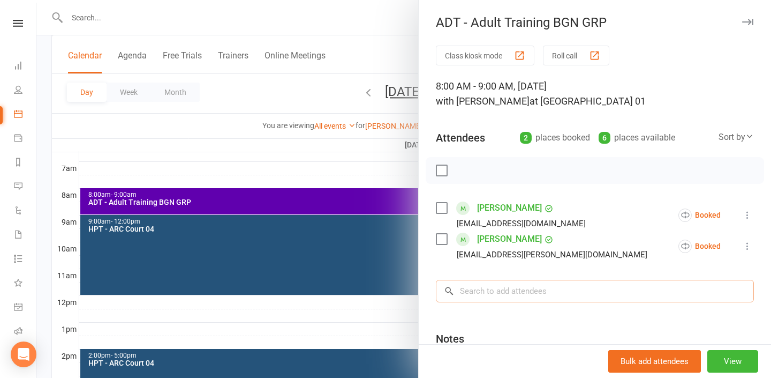
click at [516, 298] on input "search" at bounding box center [595, 291] width 318 height 22
click at [485, 285] on input "search" at bounding box center [595, 291] width 318 height 22
type input "b"
click at [285, 11] on div at bounding box center [403, 189] width 735 height 378
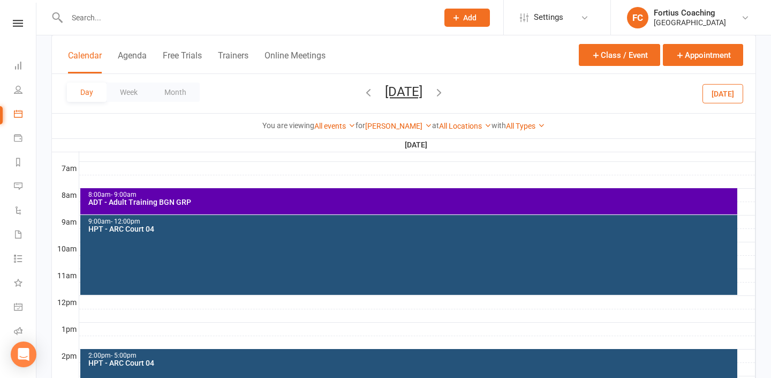
click at [284, 16] on input "text" at bounding box center [247, 17] width 367 height 15
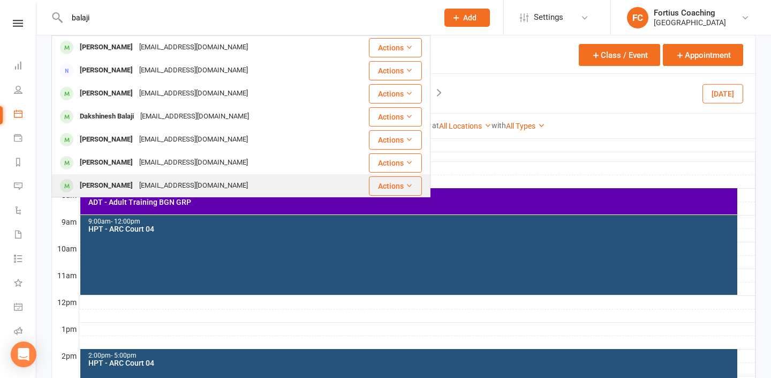
type input "balaji"
click at [230, 184] on div "Balaji Padmanaban zimplyux@gmail.com" at bounding box center [209, 186] width 314 height 22
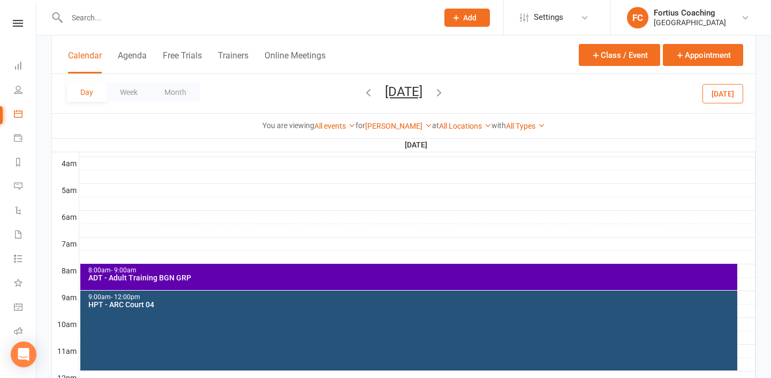
scroll to position [162, 0]
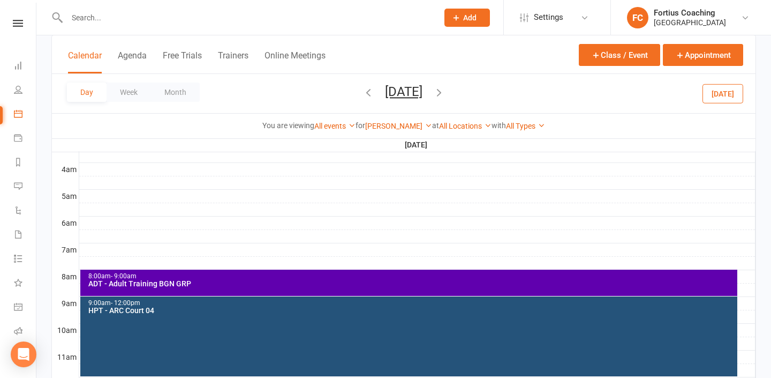
click at [253, 283] on div "ADT - Adult Training BGN GRP" at bounding box center [412, 283] width 648 height 7
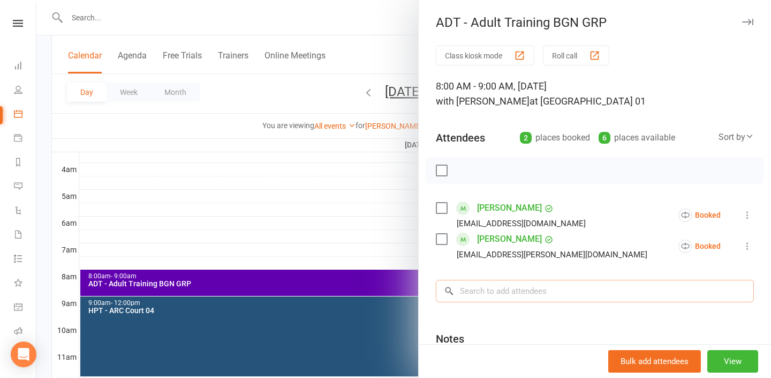
click at [484, 293] on input "search" at bounding box center [595, 291] width 318 height 22
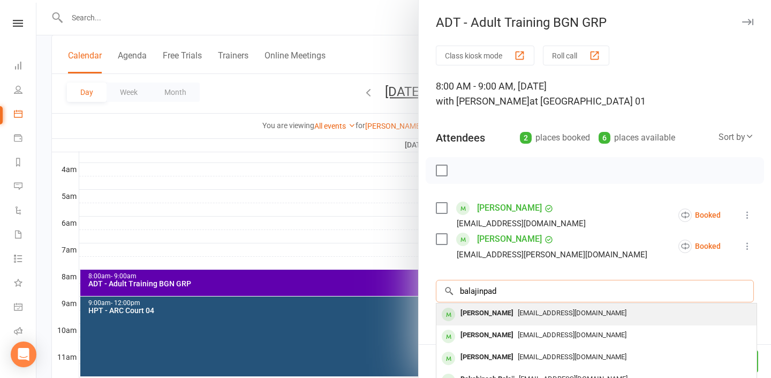
type input "balajinpad"
click at [502, 309] on div "Balaji Padmanaban" at bounding box center [487, 313] width 62 height 16
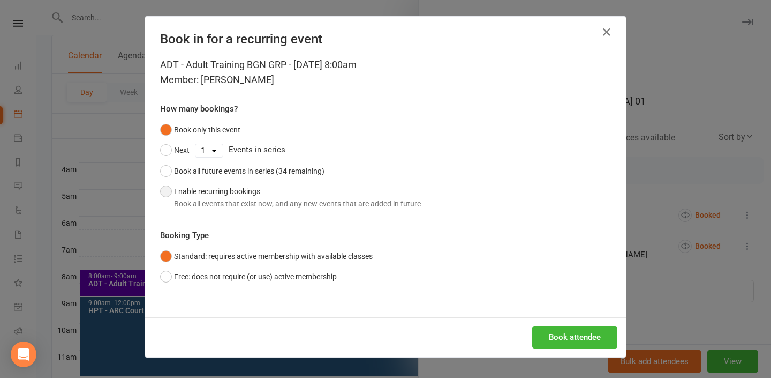
click at [302, 186] on button "Enable recurring bookings Book all events that exist now, and any new events th…" at bounding box center [290, 197] width 261 height 33
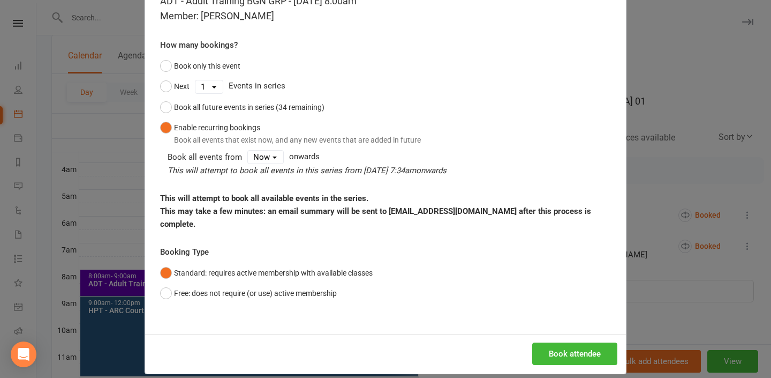
scroll to position [76, 0]
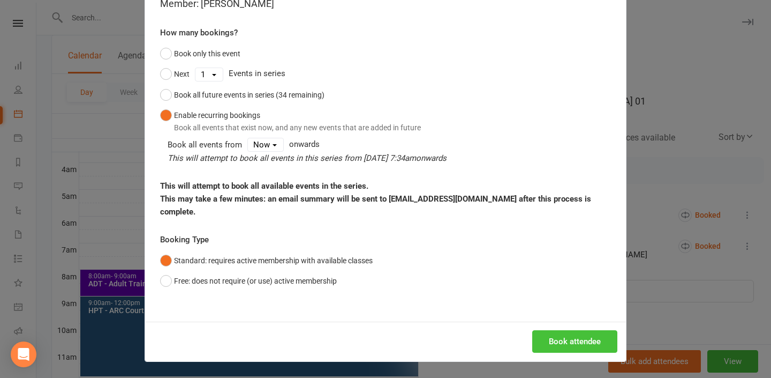
click at [561, 332] on button "Book attendee" at bounding box center [574, 341] width 85 height 22
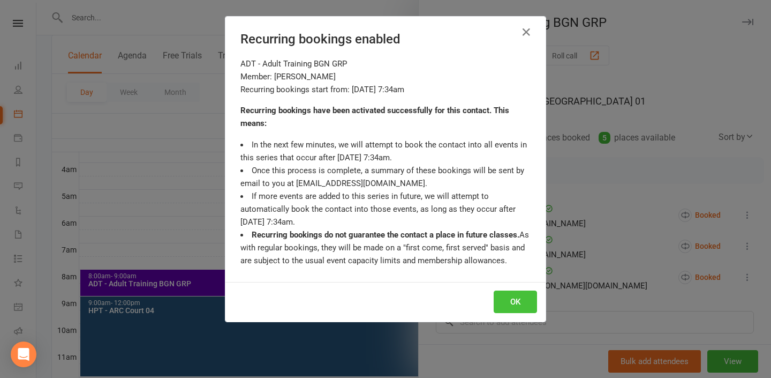
click at [530, 298] on button "OK" at bounding box center [515, 301] width 43 height 22
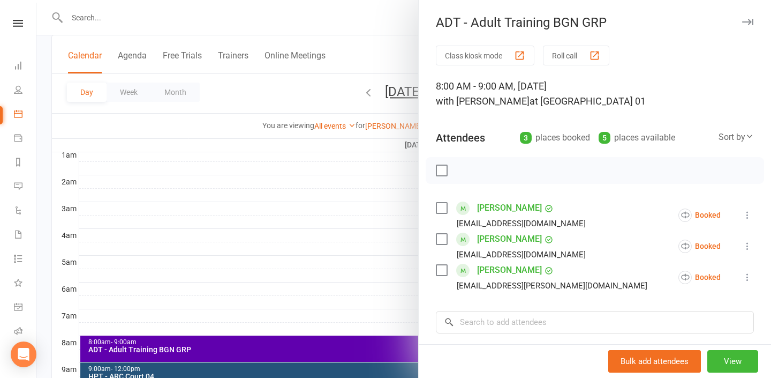
scroll to position [78, 0]
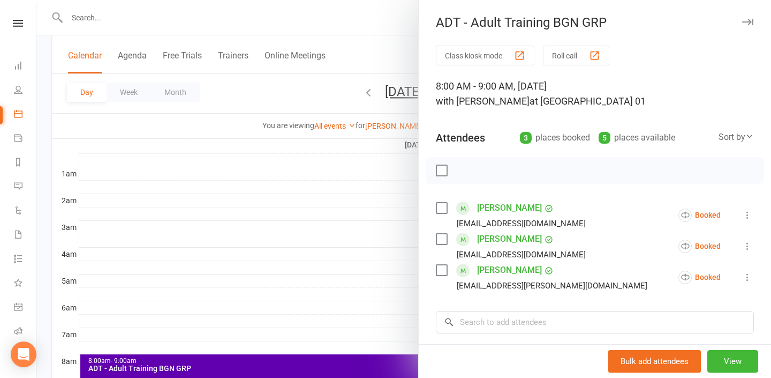
click at [299, 17] on div at bounding box center [403, 189] width 735 height 378
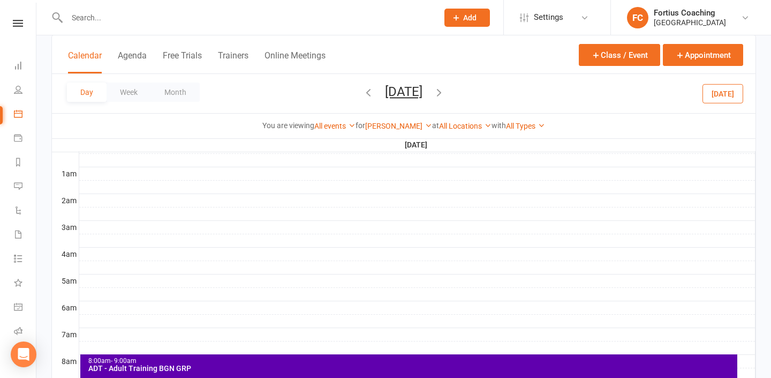
click at [296, 14] on input "text" at bounding box center [247, 17] width 367 height 15
click at [281, 357] on div "8:00am - 9:00am" at bounding box center [412, 360] width 648 height 7
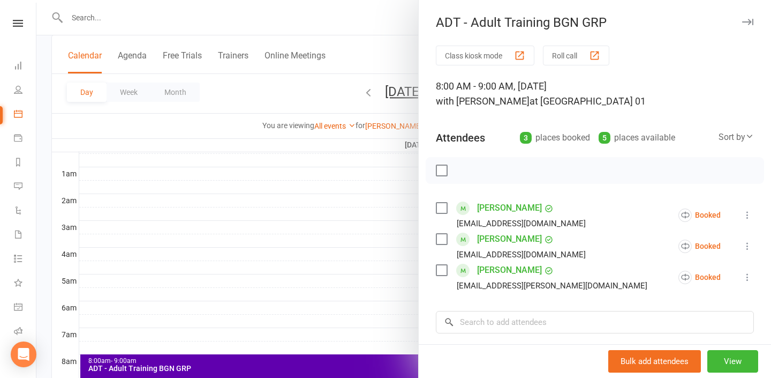
click at [486, 243] on link "Balaji Padmanaban" at bounding box center [509, 238] width 65 height 17
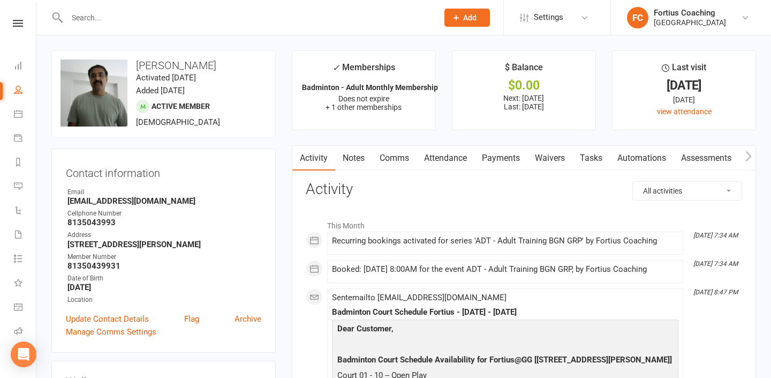
click at [517, 158] on link "Payments" at bounding box center [501, 158] width 53 height 25
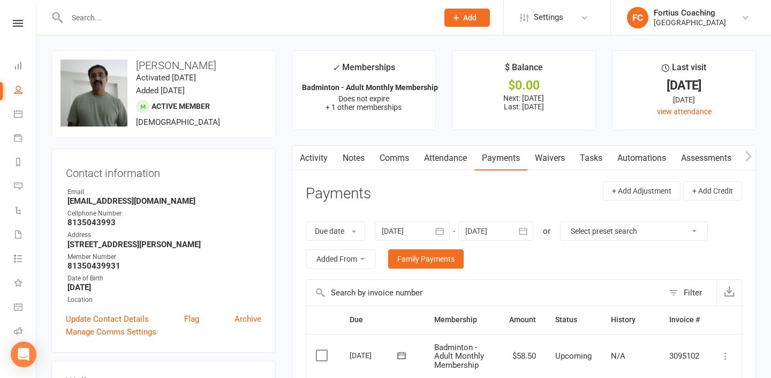
click at [266, 13] on input "text" at bounding box center [247, 17] width 367 height 15
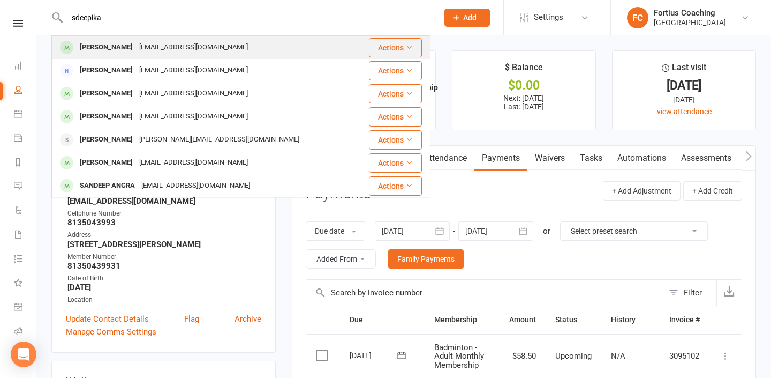
type input "sdeepika"
click at [157, 39] on div "Deepika Hari Shankar deepika.see@gmail.com" at bounding box center [209, 47] width 314 height 22
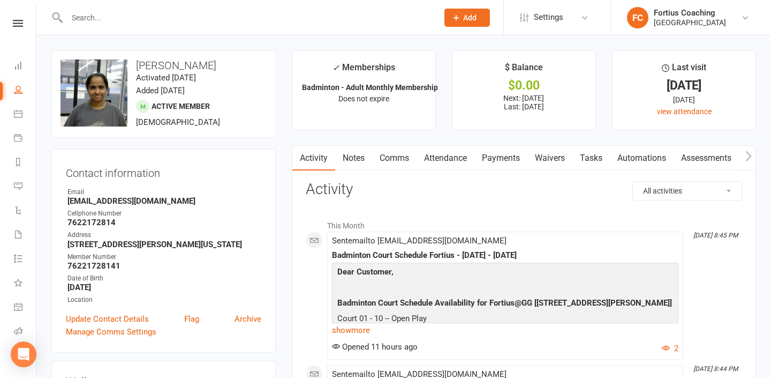
click at [157, 23] on input "text" at bounding box center [247, 17] width 367 height 15
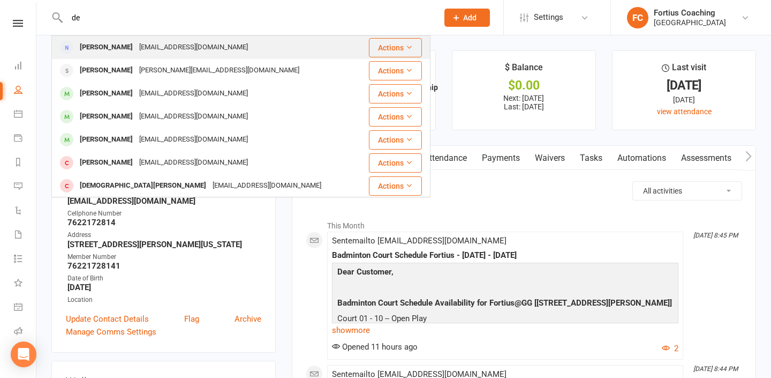
type input "d"
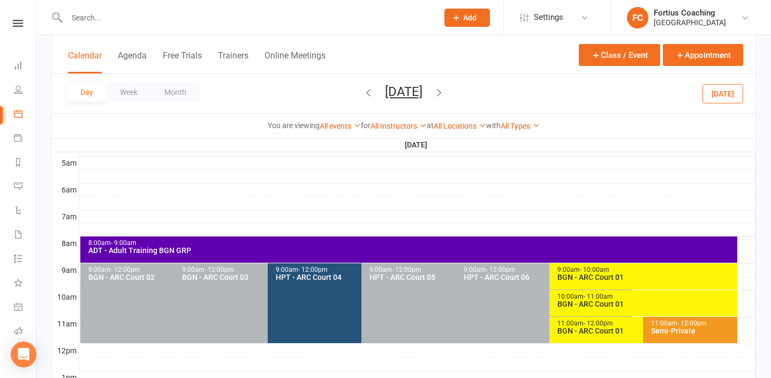
scroll to position [198, 0]
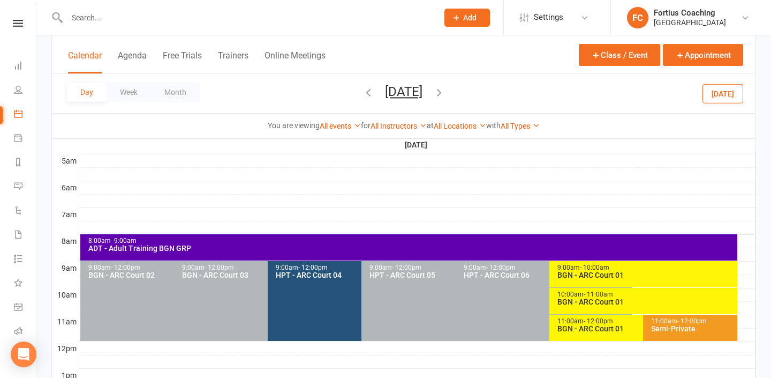
click at [445, 93] on icon "button" at bounding box center [439, 92] width 12 height 12
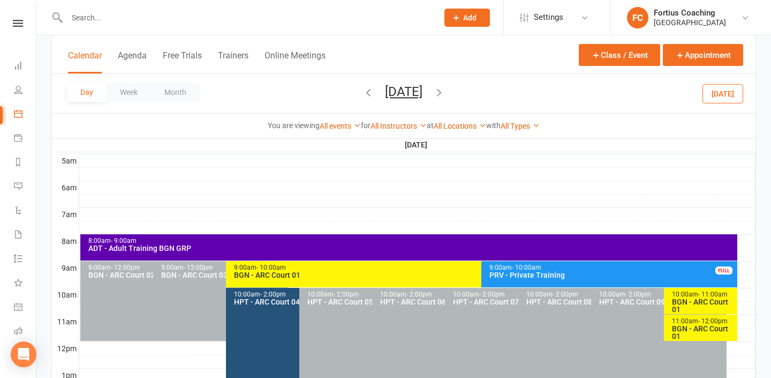
click at [356, 247] on div "ADT - Adult Training BGN GRP" at bounding box center [412, 247] width 648 height 7
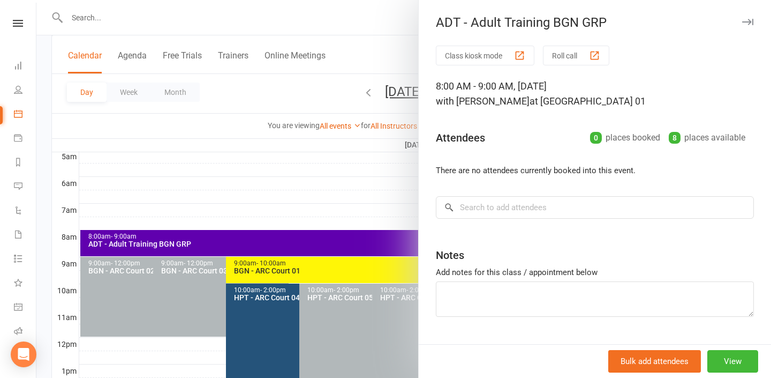
scroll to position [202, 0]
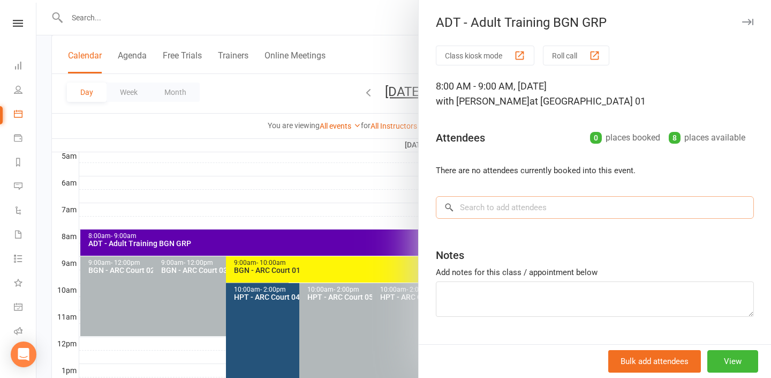
click at [483, 209] on input "search" at bounding box center [595, 207] width 318 height 22
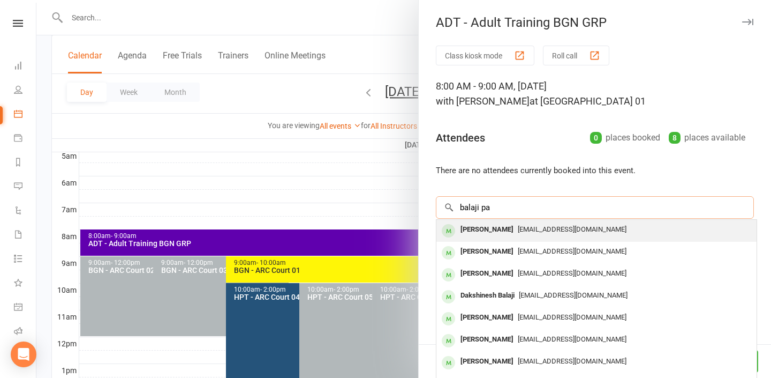
type input "balaji pa"
click at [495, 235] on div "Balaji Padmanaban" at bounding box center [487, 230] width 62 height 16
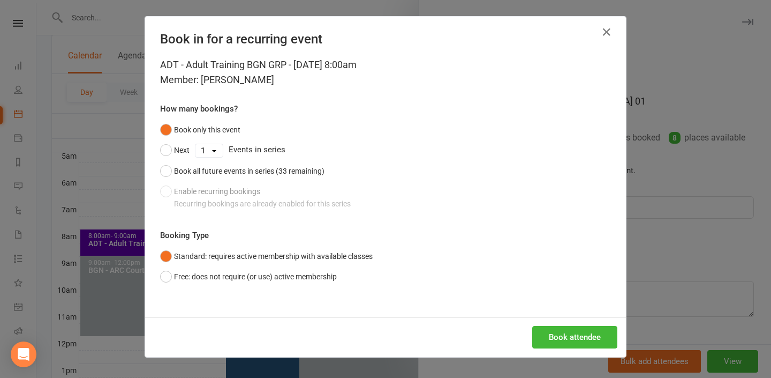
click at [342, 199] on div "Book only this event Next 1 2 3 4 5 6 7 8 9 10 11 12 13 14 15 16 17 18 19 20 21…" at bounding box center [385, 166] width 451 height 94
click at [169, 193] on div "Book only this event Next 1 2 3 4 5 6 7 8 9 10 11 12 13 14 15 16 17 18 19 20 21…" at bounding box center [385, 166] width 451 height 94
click at [412, 209] on div "Book only this event Next 1 2 3 4 5 6 7 8 9 10 11 12 13 14 15 16 17 18 19 20 21…" at bounding box center [385, 166] width 451 height 94
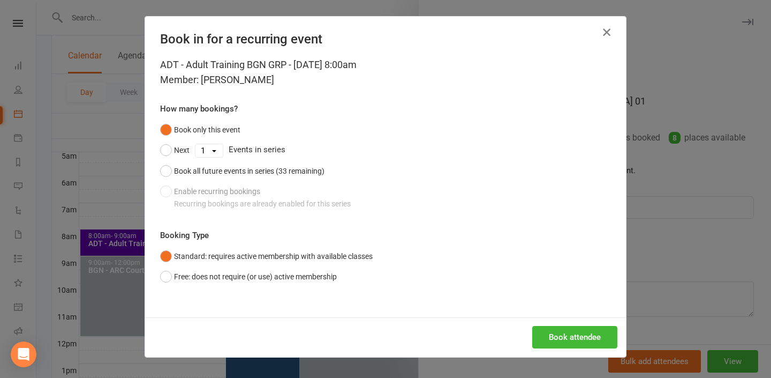
click at [615, 27] on div "Book in for a recurring event" at bounding box center [385, 37] width 481 height 41
click at [609, 31] on icon "button" at bounding box center [606, 32] width 13 height 13
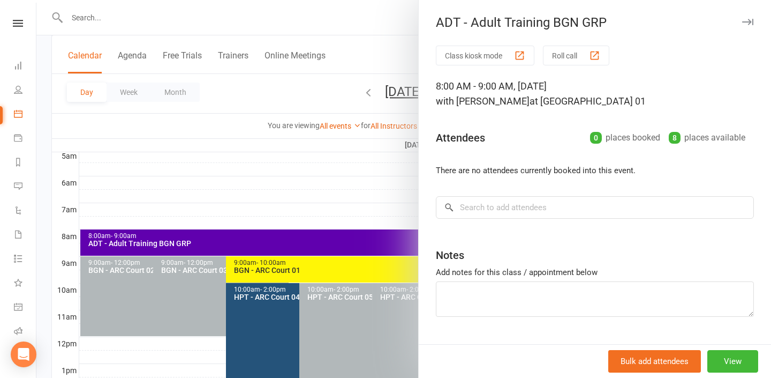
click at [392, 14] on div at bounding box center [403, 189] width 735 height 378
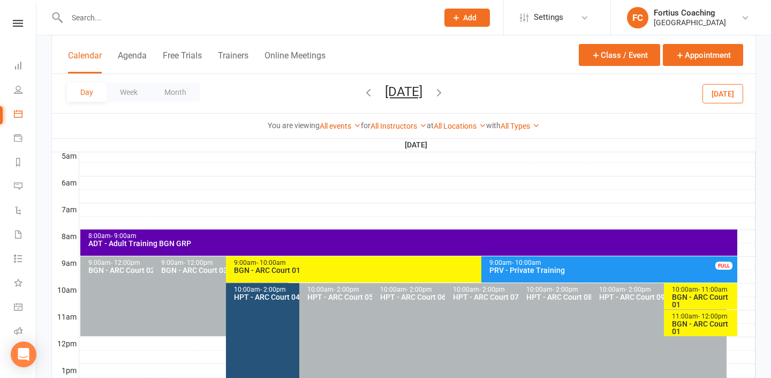
click at [373, 18] on input "text" at bounding box center [247, 17] width 367 height 15
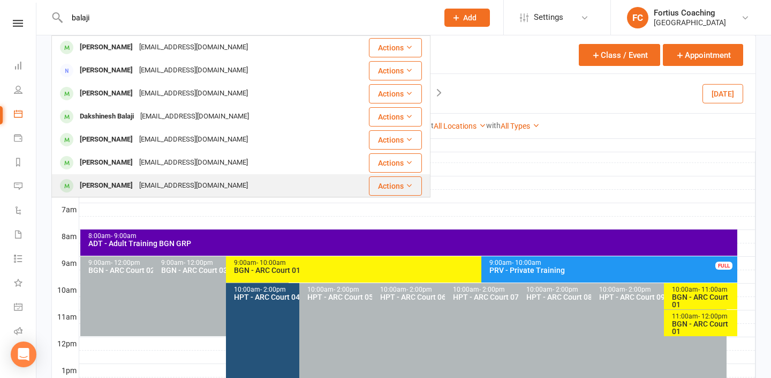
type input "balaji"
click at [264, 178] on div "Balaji Padmanaban zimplyux@gmail.com" at bounding box center [209, 186] width 314 height 22
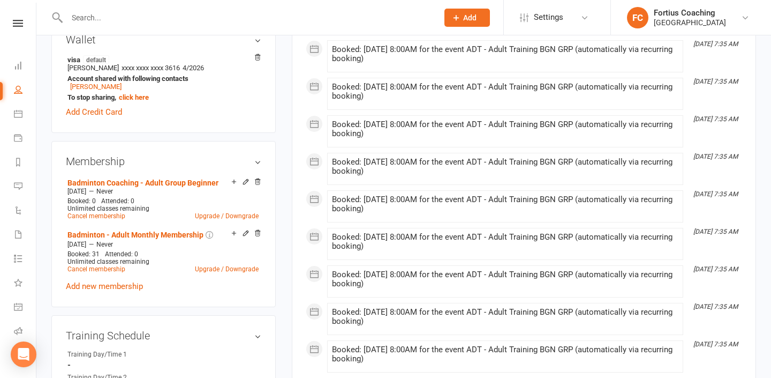
scroll to position [342, 0]
click at [245, 177] on icon at bounding box center [245, 180] width 7 height 7
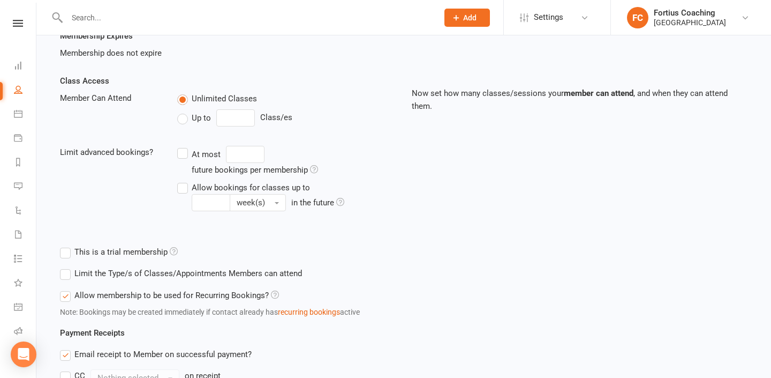
scroll to position [214, 0]
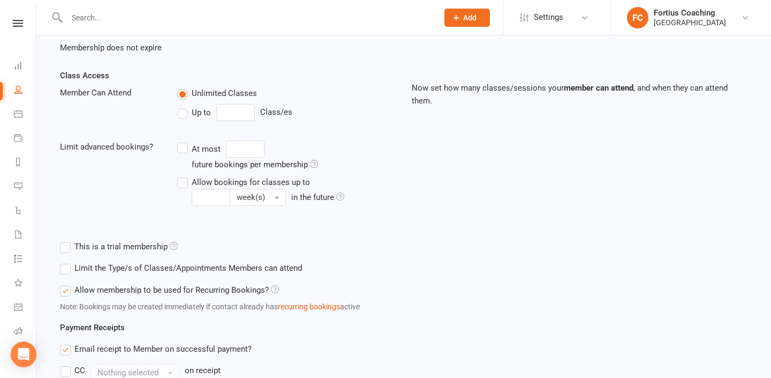
click at [67, 289] on label "Allow membership to be used for Recurring Bookings?" at bounding box center [169, 289] width 219 height 13
click at [67, 283] on input "Allow membership to be used for Recurring Bookings?" at bounding box center [63, 283] width 7 height 0
click at [67, 290] on label "Allow membership to be used for Recurring Bookings?" at bounding box center [169, 289] width 219 height 13
click at [67, 283] on input "Allow membership to be used for Recurring Bookings?" at bounding box center [63, 283] width 7 height 0
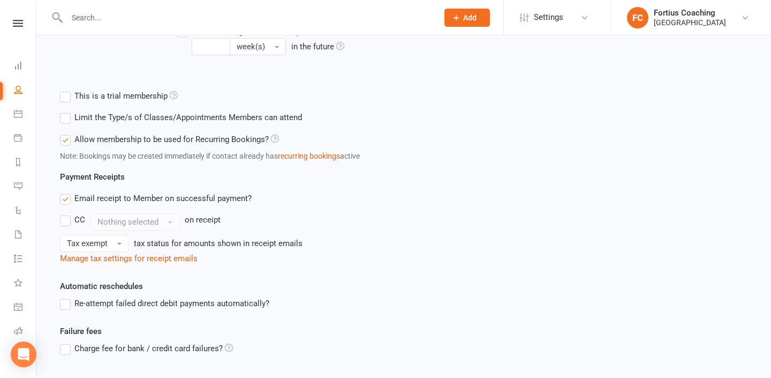
scroll to position [448, 0]
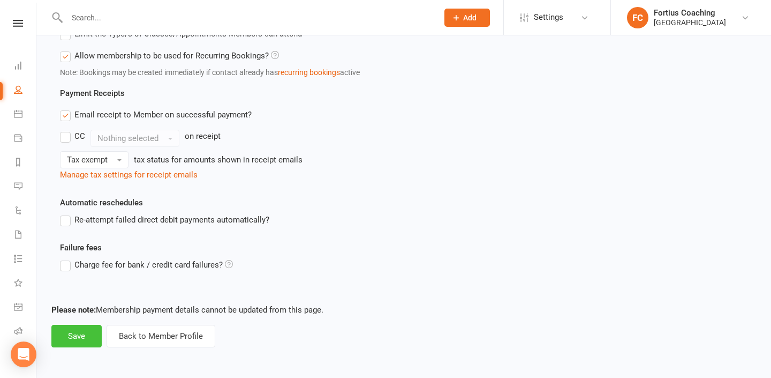
click at [86, 334] on button "Save" at bounding box center [76, 336] width 50 height 22
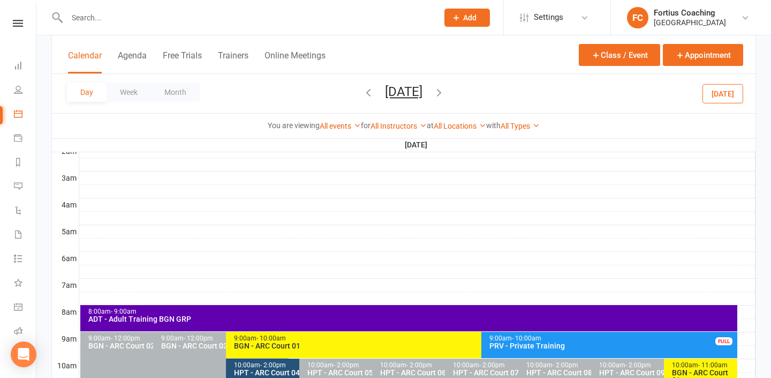
scroll to position [144, 0]
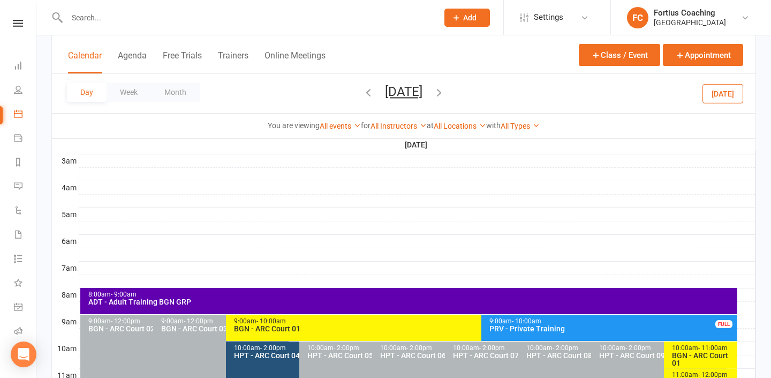
click at [306, 291] on div "8:00am - 9:00am" at bounding box center [412, 294] width 648 height 7
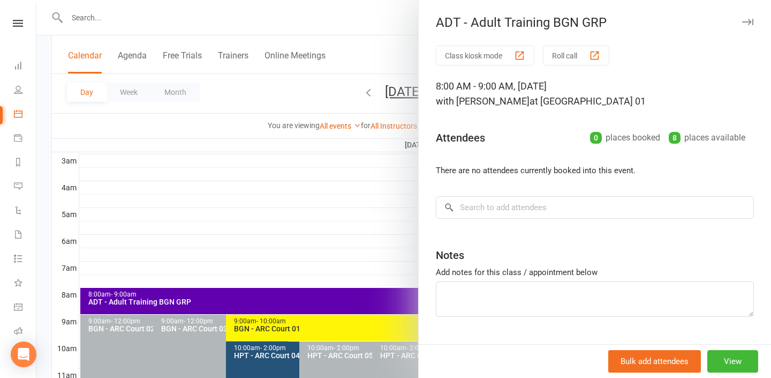
click at [507, 220] on div "Class kiosk mode Roll call 8:00 AM - 9:00 AM, Sunday, September, 7, 2025 with K…" at bounding box center [595, 208] width 352 height 325
click at [507, 209] on input "search" at bounding box center [595, 207] width 318 height 22
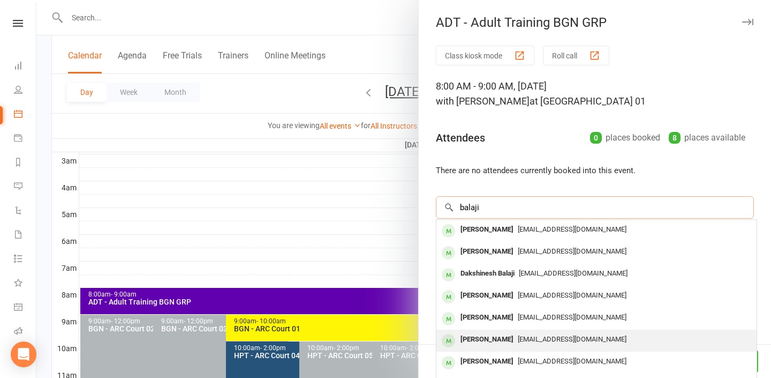
type input "balaji"
click at [514, 342] on div "Balaji Padmanaban" at bounding box center [487, 340] width 62 height 16
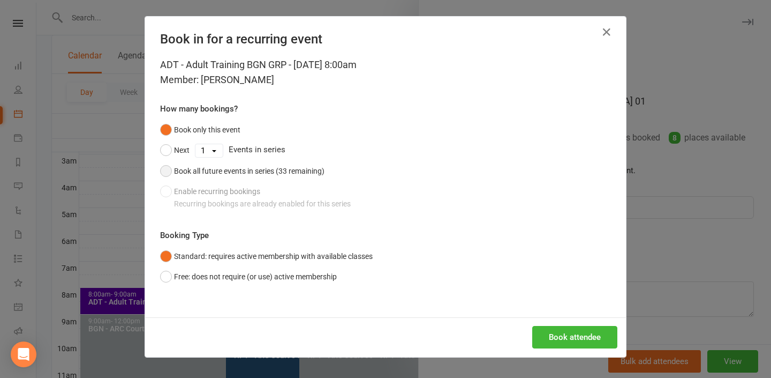
click at [290, 173] on div "Book all future events in series (33 remaining)" at bounding box center [249, 171] width 151 height 12
click at [574, 336] on button "Book attendee" at bounding box center [574, 337] width 85 height 22
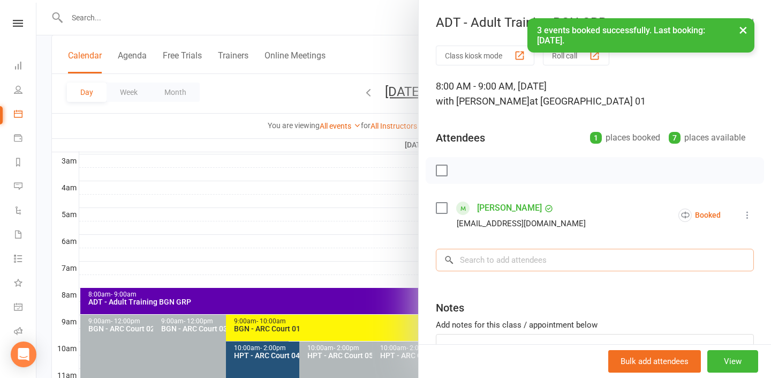
click at [550, 262] on input "search" at bounding box center [595, 260] width 318 height 22
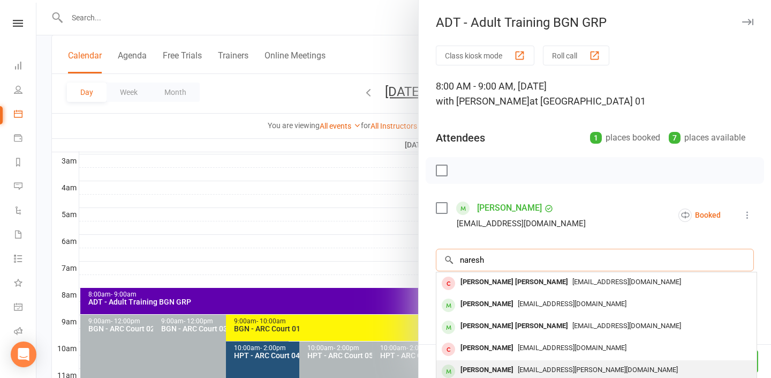
type input "naresh"
click at [540, 370] on span "nareshnaidu.thota@gmail.com" at bounding box center [598, 369] width 160 height 8
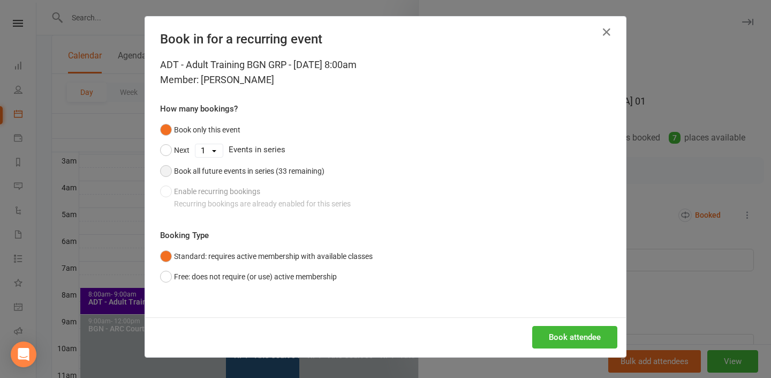
click at [284, 178] on button "Book all future events in series (33 remaining)" at bounding box center [242, 171] width 164 height 20
click at [562, 339] on button "Book attendee" at bounding box center [574, 337] width 85 height 22
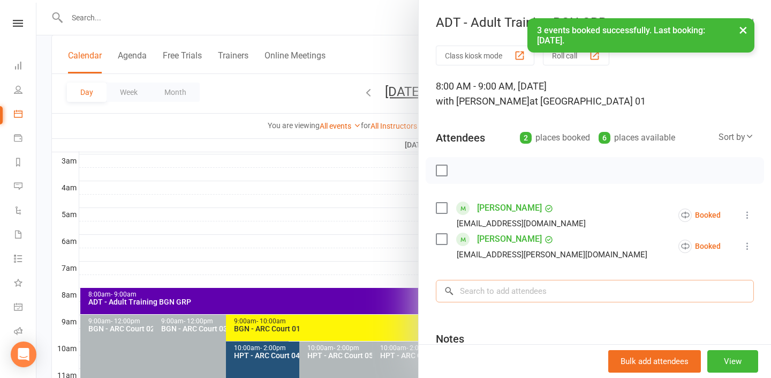
click at [544, 283] on input "search" at bounding box center [595, 291] width 318 height 22
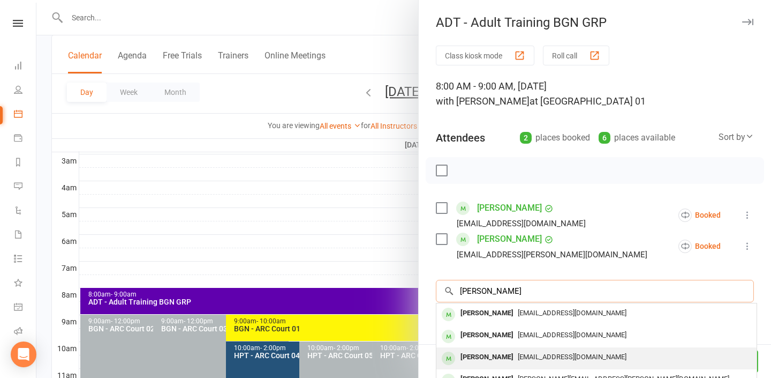
type input "sudheer"
click at [544, 355] on span "sudheerkoppireddy@gmail.com" at bounding box center [572, 356] width 109 height 8
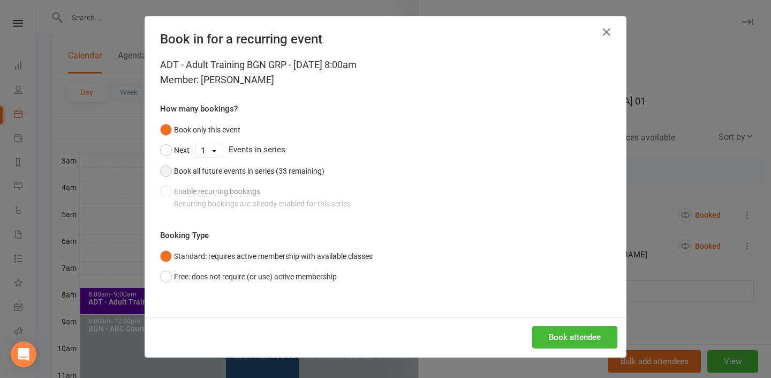
click at [307, 176] on div "Book all future events in series (33 remaining)" at bounding box center [249, 171] width 151 height 12
click at [563, 335] on button "Book attendee" at bounding box center [574, 337] width 85 height 22
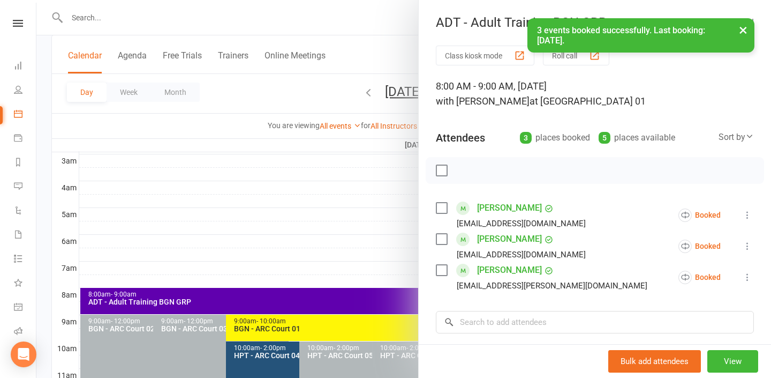
click at [389, 177] on div at bounding box center [403, 189] width 735 height 378
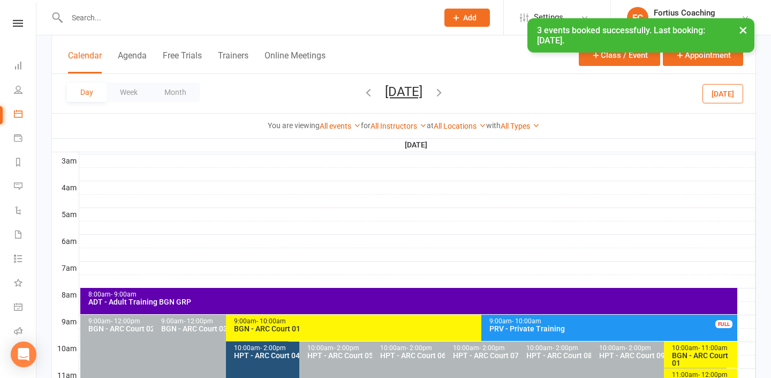
click at [445, 95] on icon "button" at bounding box center [439, 92] width 12 height 12
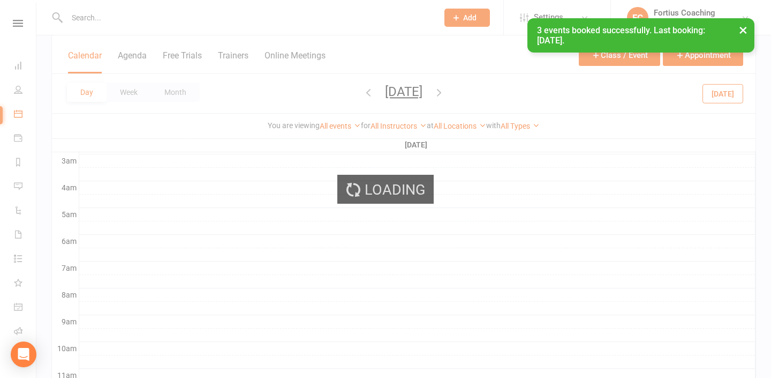
click at [445, 95] on icon "button" at bounding box center [439, 92] width 12 height 12
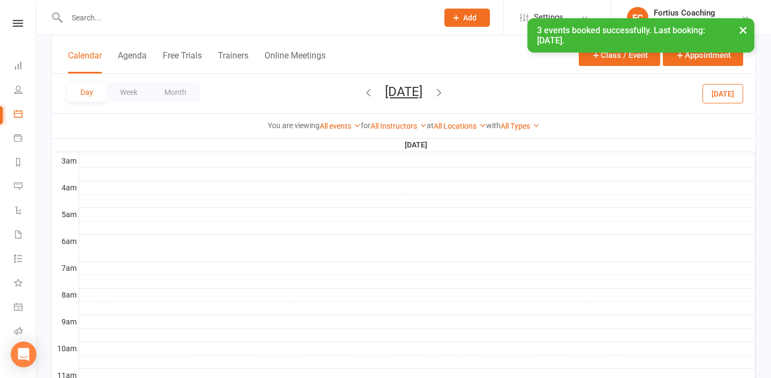
click at [445, 95] on icon "button" at bounding box center [439, 92] width 12 height 12
click at [423, 95] on button "[DATE]" at bounding box center [403, 91] width 37 height 15
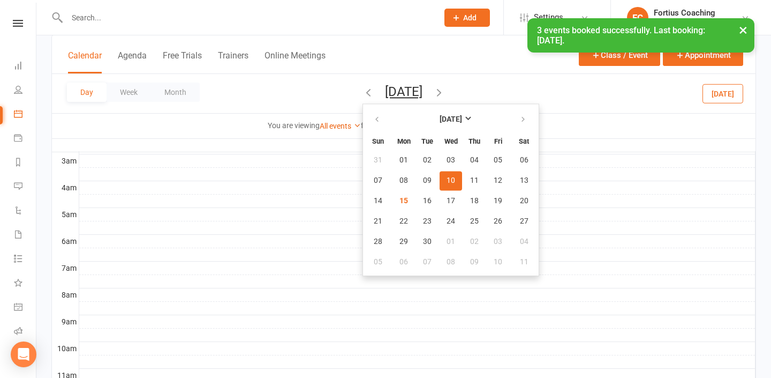
click at [445, 94] on icon "button" at bounding box center [439, 92] width 12 height 12
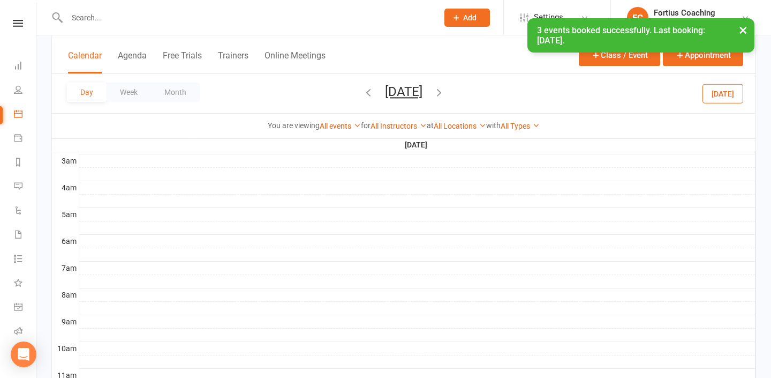
click at [445, 92] on icon "button" at bounding box center [439, 92] width 12 height 12
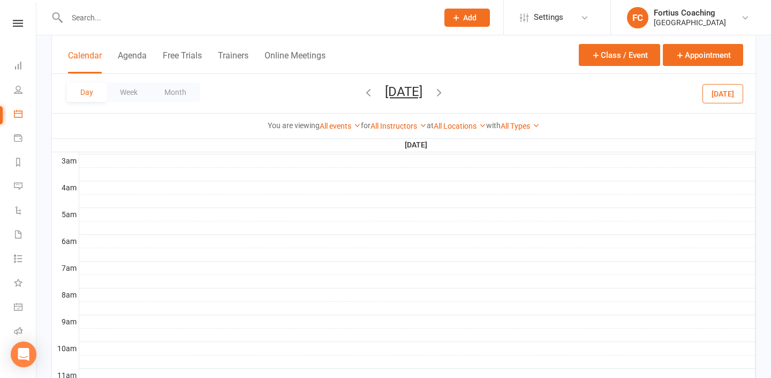
click at [445, 93] on icon "button" at bounding box center [439, 92] width 12 height 12
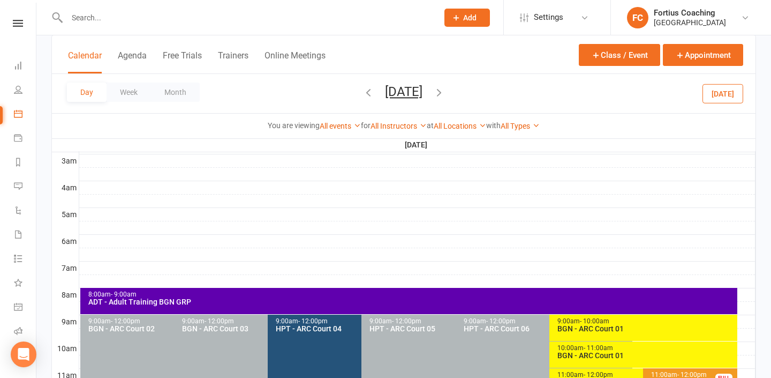
click at [291, 306] on div "8:00am - 9:00am ADT - Adult Training BGN GRP" at bounding box center [408, 301] width 657 height 26
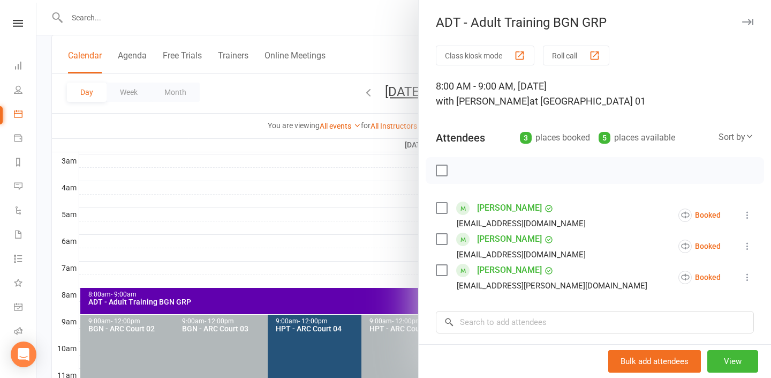
click at [319, 264] on div at bounding box center [403, 189] width 735 height 378
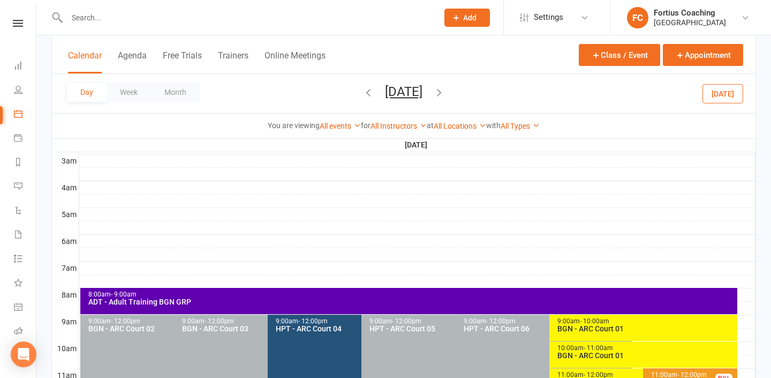
click at [445, 88] on icon "button" at bounding box center [439, 92] width 12 height 12
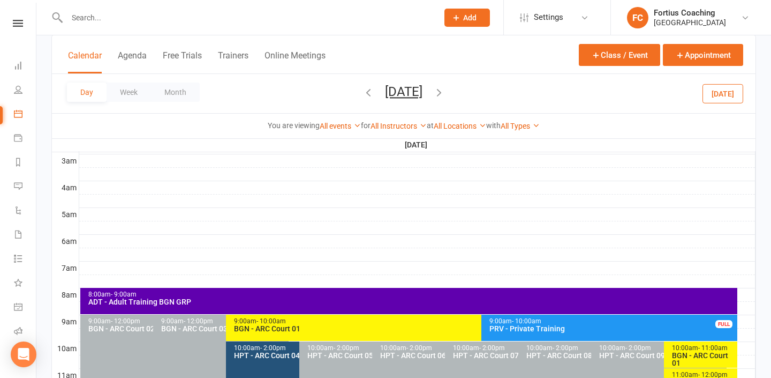
click at [400, 289] on div "8:00am - 9:00am ADT - Adult Training BGN GRP" at bounding box center [408, 301] width 657 height 26
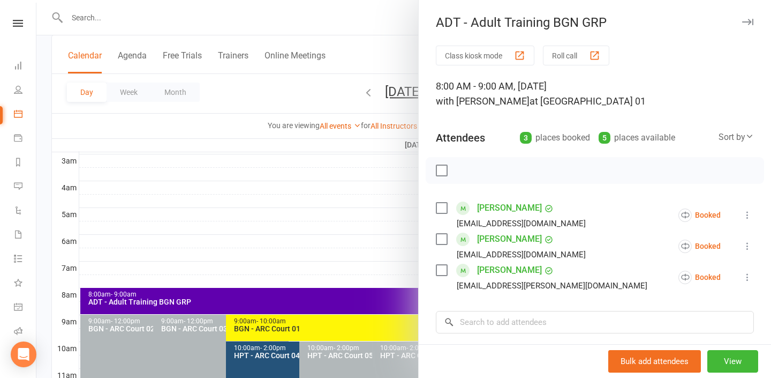
click at [396, 233] on div at bounding box center [403, 189] width 735 height 378
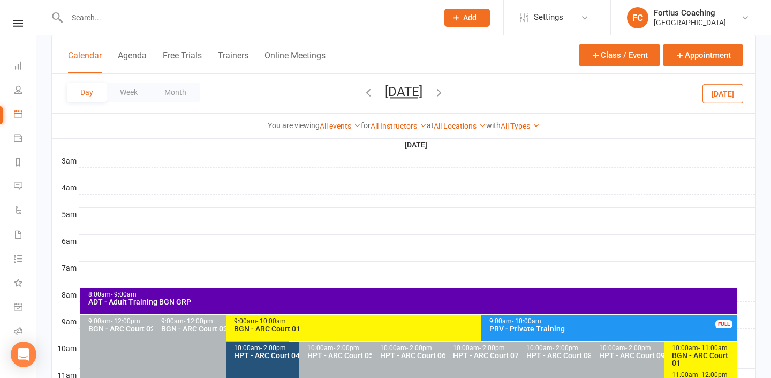
click at [363, 93] on icon "button" at bounding box center [369, 92] width 12 height 12
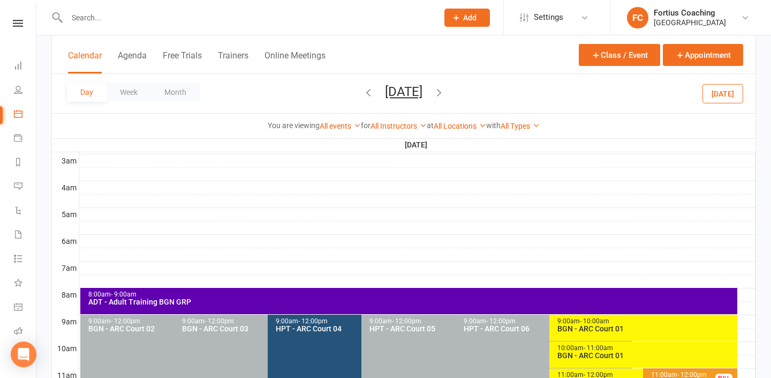
click at [374, 93] on span "Saturday, Sep 13, 2025 September 2025 Sun Mon Tue Wed Thu Fri Sat 31 01 02 03 0…" at bounding box center [403, 93] width 59 height 19
click at [363, 96] on icon "button" at bounding box center [369, 92] width 12 height 12
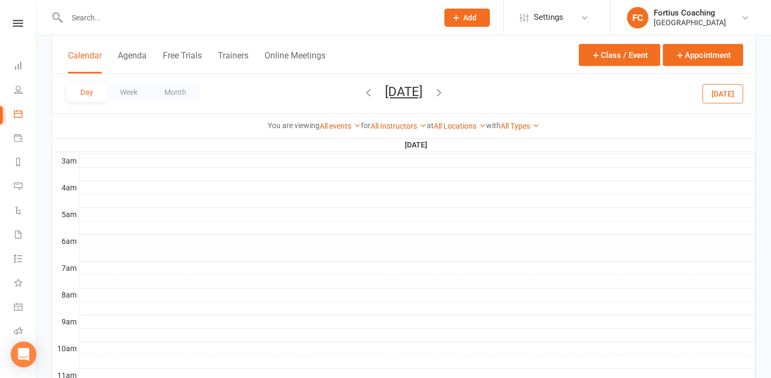
click at [363, 94] on icon "button" at bounding box center [369, 92] width 12 height 12
click at [374, 94] on span "Thursday, Sep 11, 2025 September 2025 Sun Mon Tue Wed Thu Fri Sat 31 01 02 03 0…" at bounding box center [403, 93] width 59 height 19
click at [363, 92] on icon "button" at bounding box center [369, 92] width 12 height 12
click at [374, 92] on span "[DATE] [DATE] Sun Mon Tue Wed Thu Fri Sat 31 01 02 03 04 05 06 07 08 09 10 11 1…" at bounding box center [403, 93] width 59 height 19
click at [363, 92] on icon "button" at bounding box center [369, 92] width 12 height 12
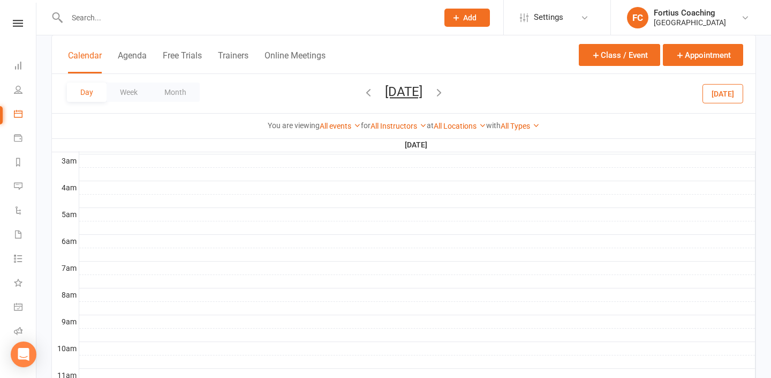
click at [374, 95] on span "[DATE] [DATE] Sun Mon Tue Wed Thu Fri Sat 31 01 02 03 04 05 06 07 08 09 10 11 1…" at bounding box center [403, 93] width 59 height 19
click at [363, 93] on icon "button" at bounding box center [369, 92] width 12 height 12
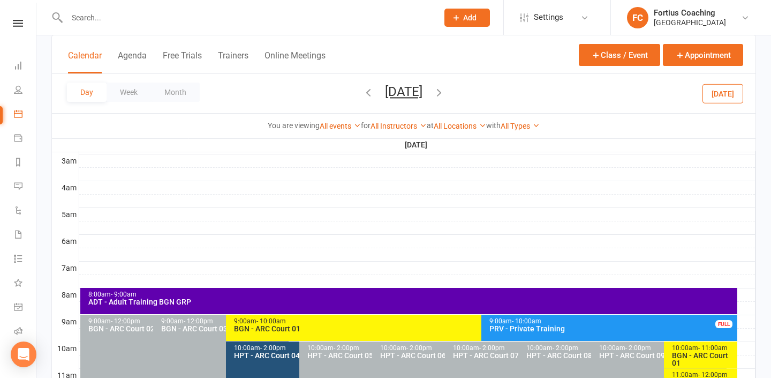
click at [363, 93] on icon "button" at bounding box center [369, 92] width 12 height 12
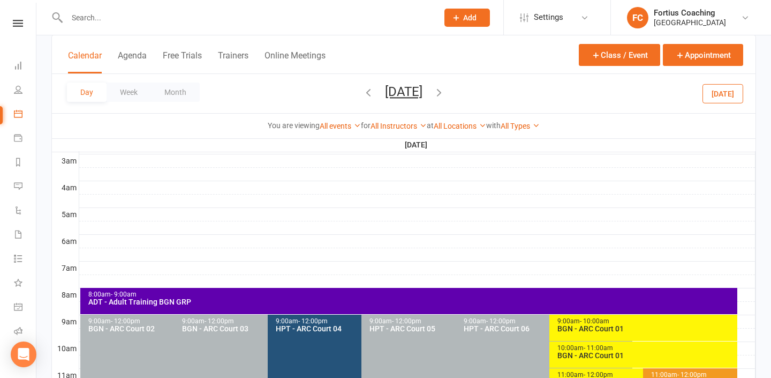
click at [363, 93] on icon "button" at bounding box center [369, 92] width 12 height 12
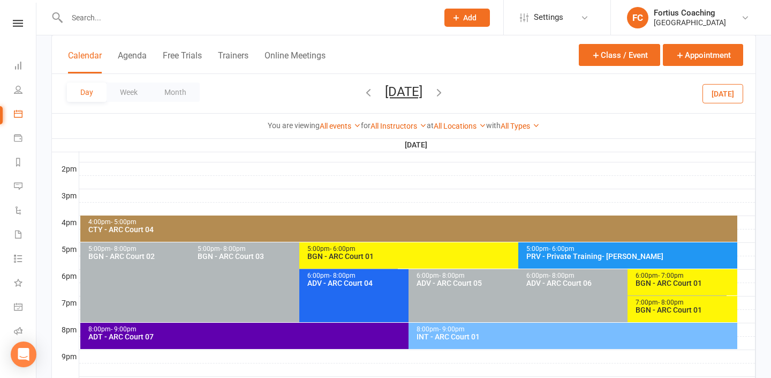
scroll to position [435, 0]
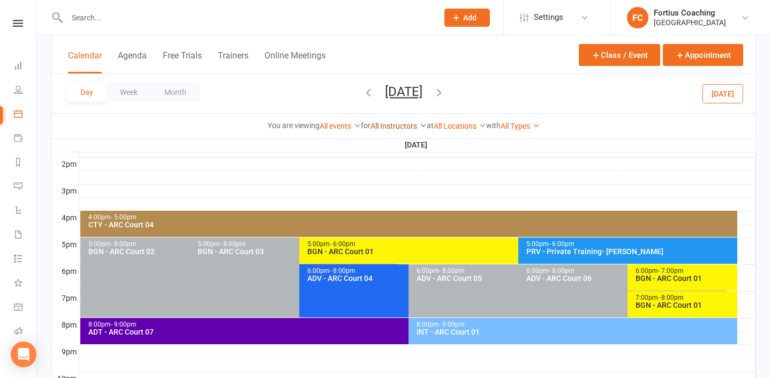
click at [401, 127] on link "All Instructors" at bounding box center [399, 126] width 56 height 9
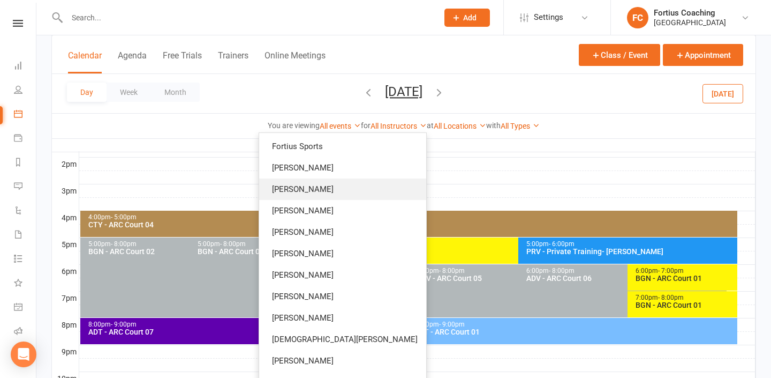
click at [389, 187] on link "[PERSON_NAME]" at bounding box center [342, 188] width 167 height 21
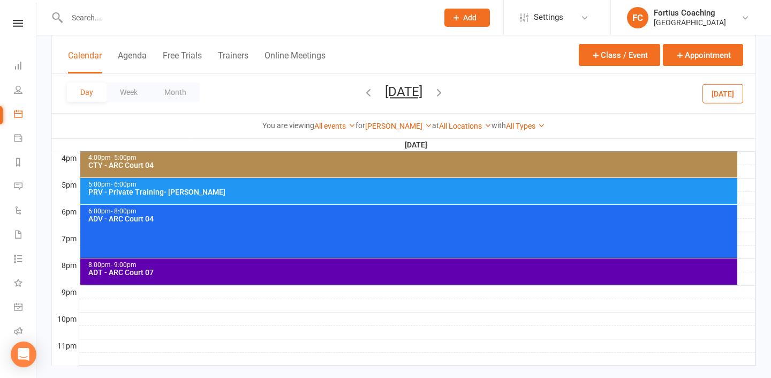
scroll to position [497, 0]
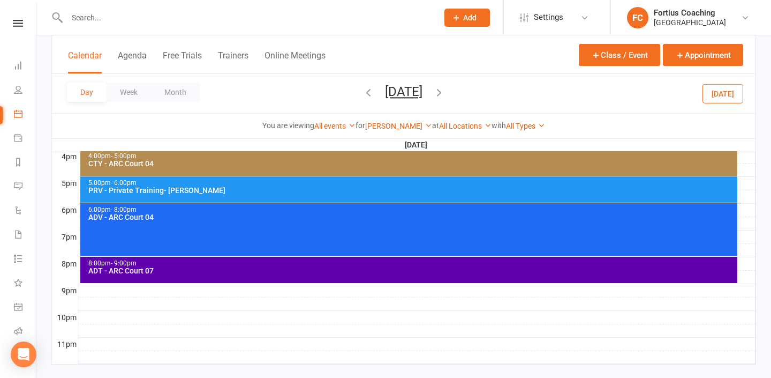
click at [300, 266] on div "8:00pm - 9:00pm" at bounding box center [412, 263] width 648 height 7
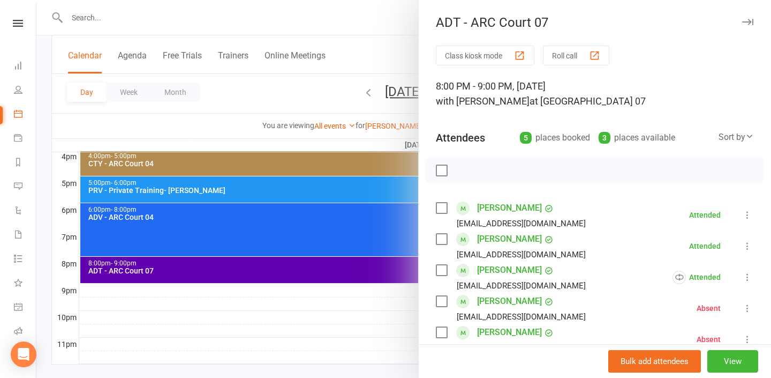
click at [303, 289] on div at bounding box center [403, 189] width 735 height 378
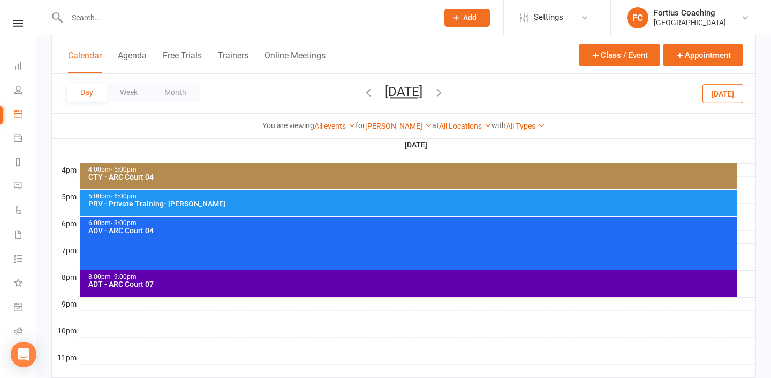
scroll to position [487, 0]
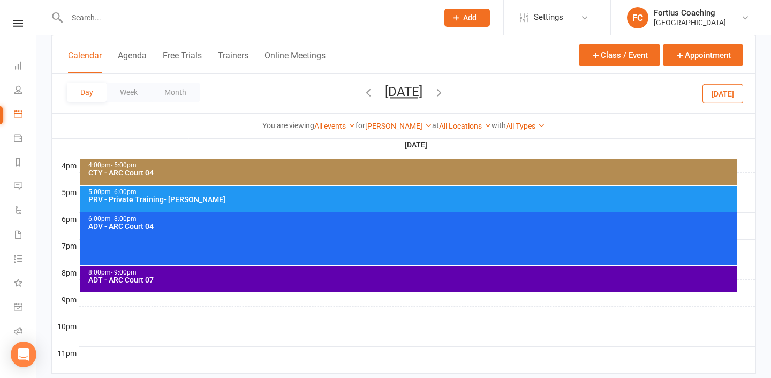
click at [297, 280] on div "ADT - ARC Court 07" at bounding box center [412, 279] width 648 height 7
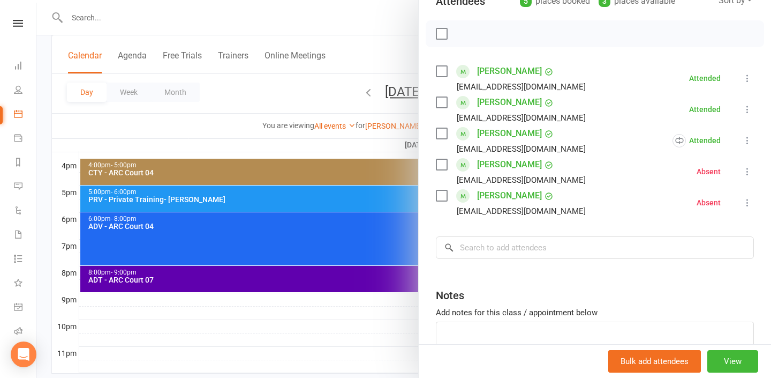
scroll to position [0, 0]
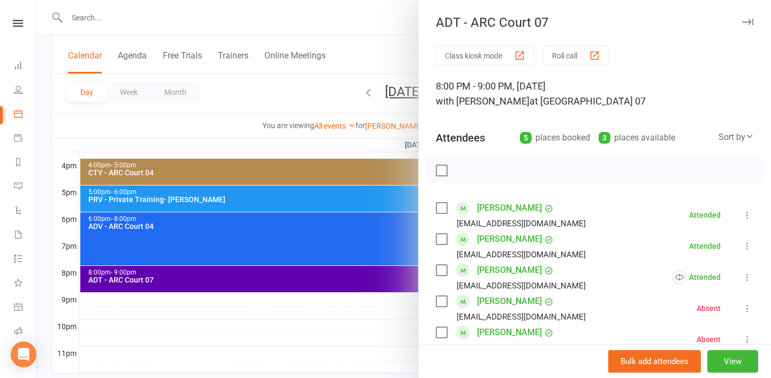
click at [253, 352] on div at bounding box center [403, 189] width 735 height 378
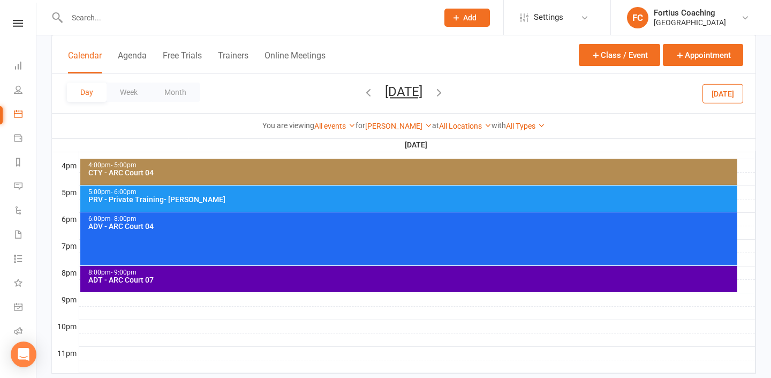
click at [433, 95] on span "Friday, Sep 5, 2025 September 2025 Sun Mon Tue Wed Thu Fri Sat 31 01 02 03 04 0…" at bounding box center [403, 93] width 59 height 19
click at [445, 93] on icon "button" at bounding box center [439, 92] width 12 height 12
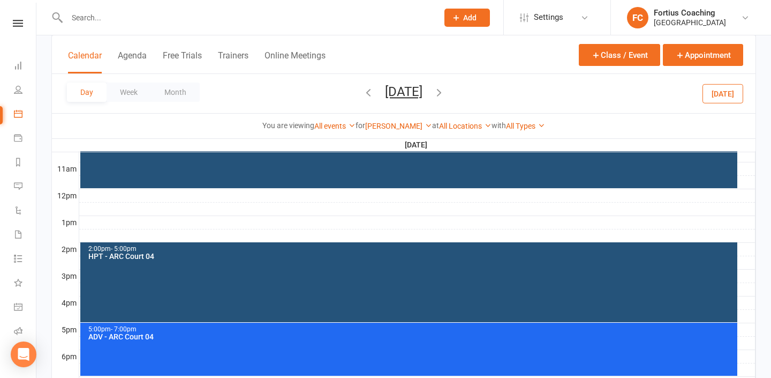
scroll to position [351, 0]
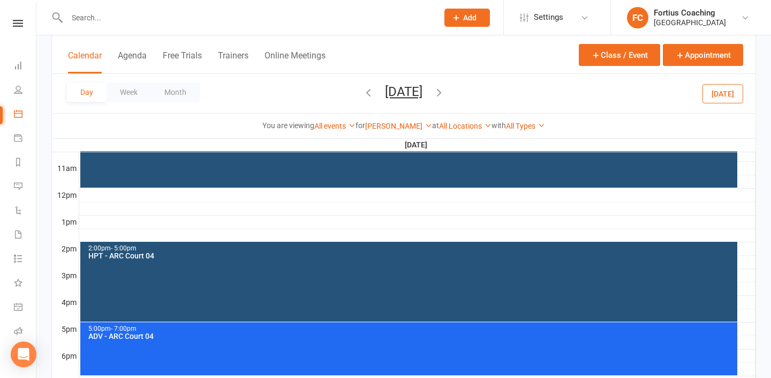
click at [445, 88] on icon "button" at bounding box center [439, 92] width 12 height 12
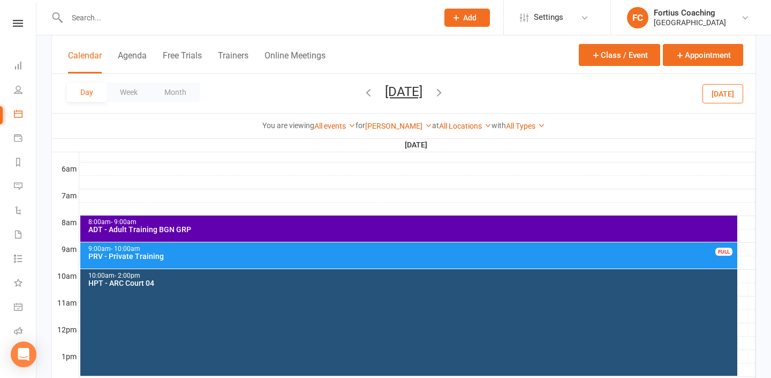
scroll to position [199, 0]
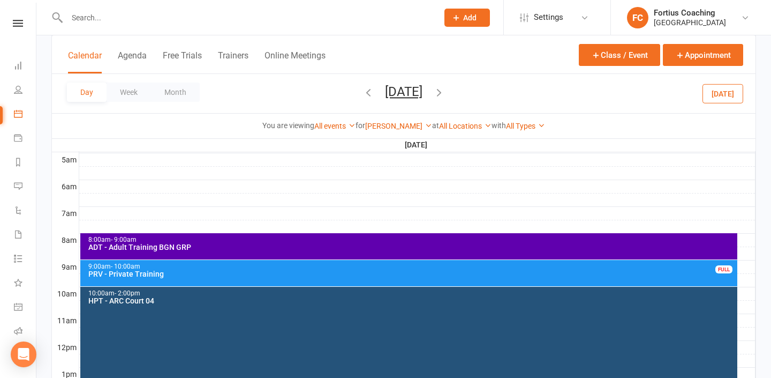
click at [163, 213] on div at bounding box center [417, 213] width 676 height 13
click at [169, 197] on button "Add Event" at bounding box center [156, 201] width 36 height 13
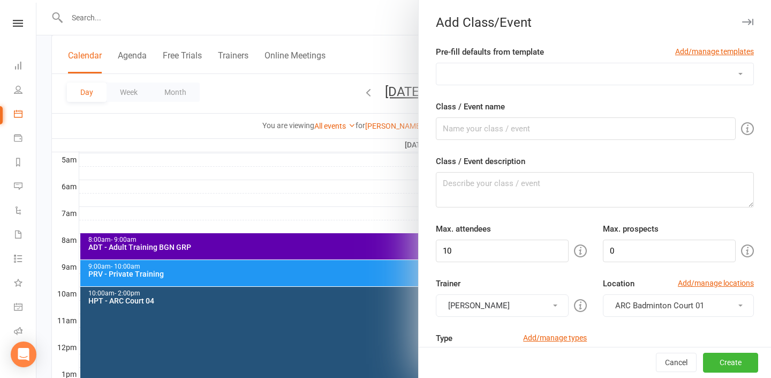
click at [567, 82] on select "Badminton Coaching - ADT - Adult Training Badminton Coaching - ADV - Advanced B…" at bounding box center [595, 73] width 317 height 21
select select "1182"
click at [437, 63] on select "Badminton Coaching - ADT - Adult Training Badminton Coaching - ADV - Advanced B…" at bounding box center [595, 73] width 317 height 21
type input "SPR - Semi Private"
type textarea "SPR - Semi Private Training"
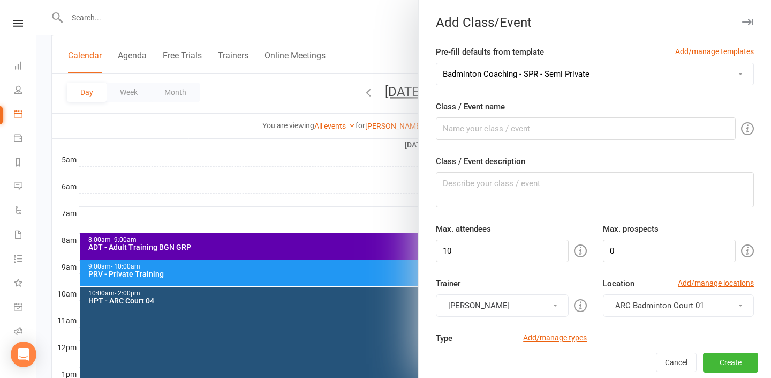
type input "3"
click at [567, 133] on input "SPR - Semi Private" at bounding box center [586, 128] width 300 height 22
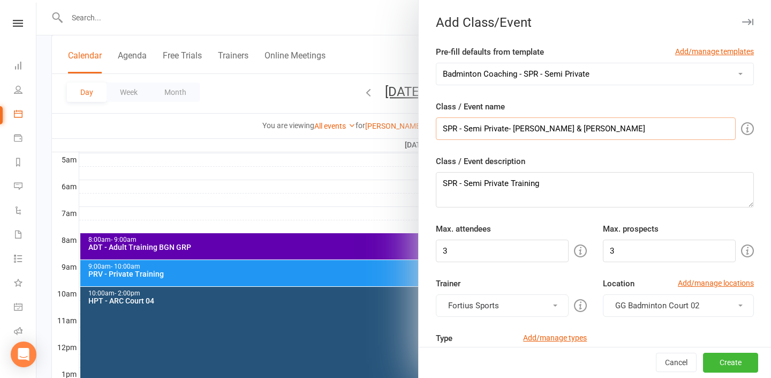
type input "SPR - Semi Private- Jhon & Ranjith"
click at [575, 169] on div "Class / Event description SPR - Semi Private Training" at bounding box center [595, 181] width 318 height 52
click at [575, 182] on textarea "SPR - Semi Private Training" at bounding box center [595, 189] width 318 height 35
type textarea "SPR - Semi Private Training- John a"
click at [294, 13] on div at bounding box center [403, 189] width 735 height 378
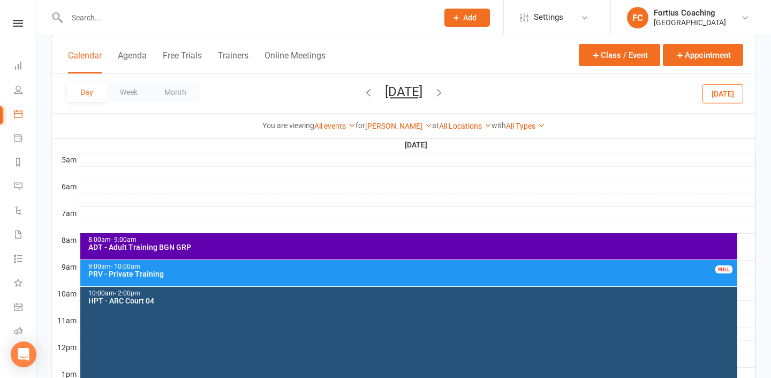
click at [356, 24] on input "text" at bounding box center [247, 17] width 367 height 15
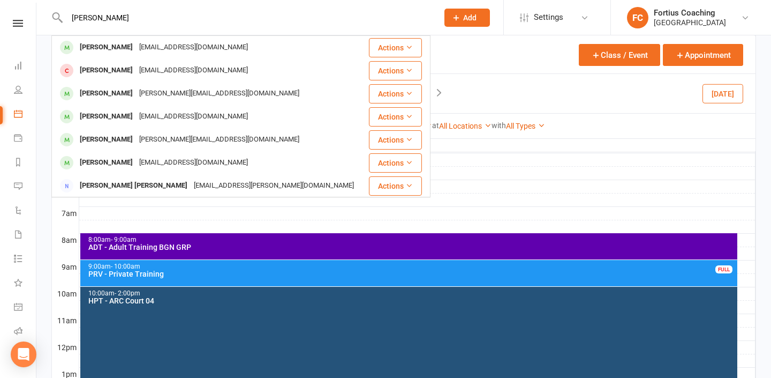
type input "john"
click at [279, 205] on div at bounding box center [417, 199] width 676 height 13
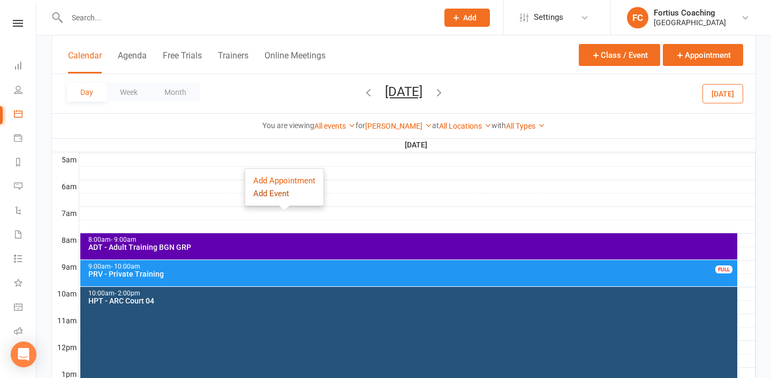
click at [270, 193] on button "Add Event" at bounding box center [271, 193] width 36 height 13
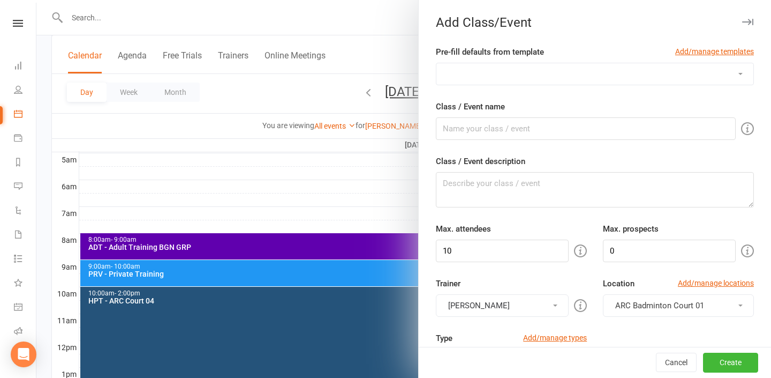
click at [547, 67] on select "Badminton Coaching - ADT - Adult Training Badminton Coaching - ADV - Advanced B…" at bounding box center [595, 73] width 317 height 21
select select "1182"
click at [437, 63] on select "Badminton Coaching - ADT - Adult Training Badminton Coaching - ADV - Advanced B…" at bounding box center [595, 73] width 317 height 21
type input "SPR - Semi Private"
type textarea "SPR - Semi Private Training"
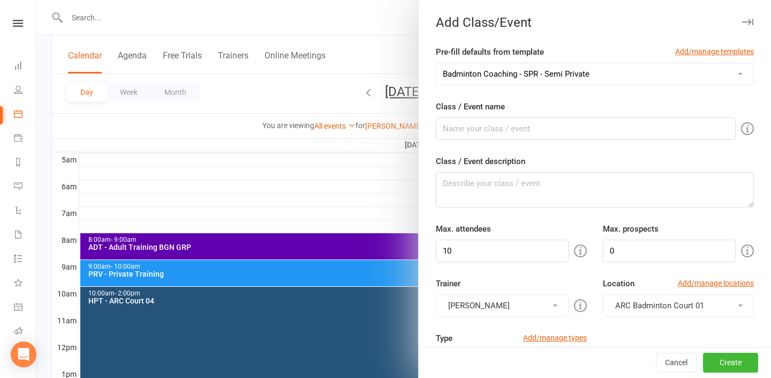
type input "3"
click at [569, 182] on textarea "SPR - Semi Private Training" at bounding box center [595, 189] width 318 height 35
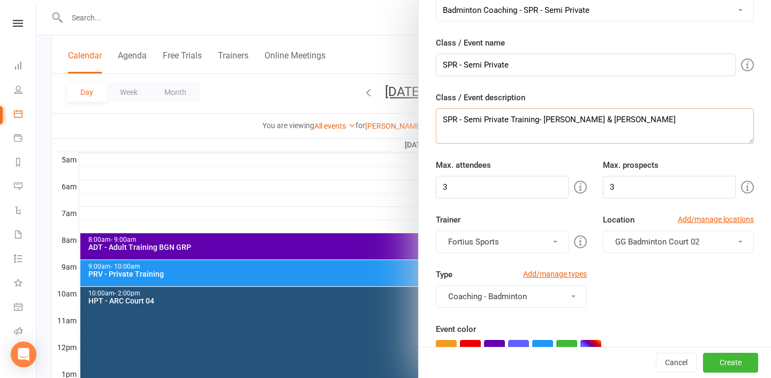
scroll to position [65, 0]
type textarea "SPR - Semi Private Training- John Alengadan & Ranjith"
click at [542, 240] on button "Fortius Sports" at bounding box center [502, 240] width 133 height 22
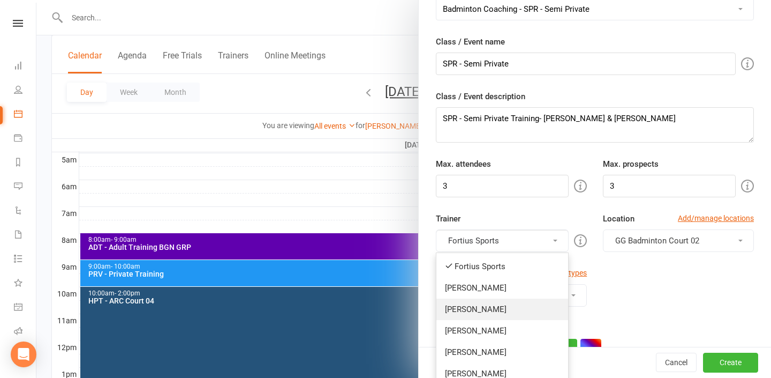
click at [528, 310] on link "[PERSON_NAME]" at bounding box center [503, 308] width 132 height 21
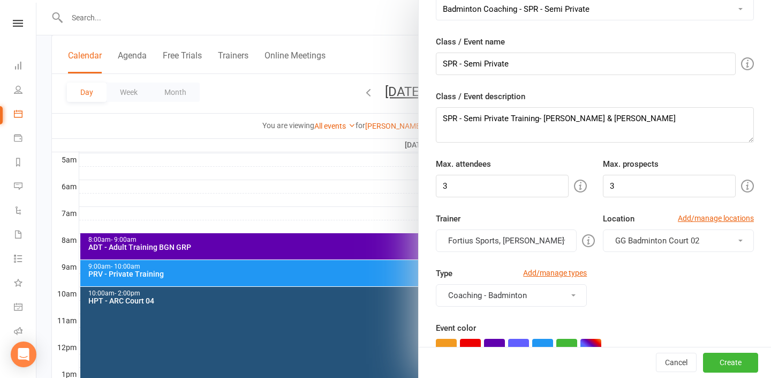
click at [689, 236] on span "GG Badminton Court 02" at bounding box center [657, 241] width 84 height 10
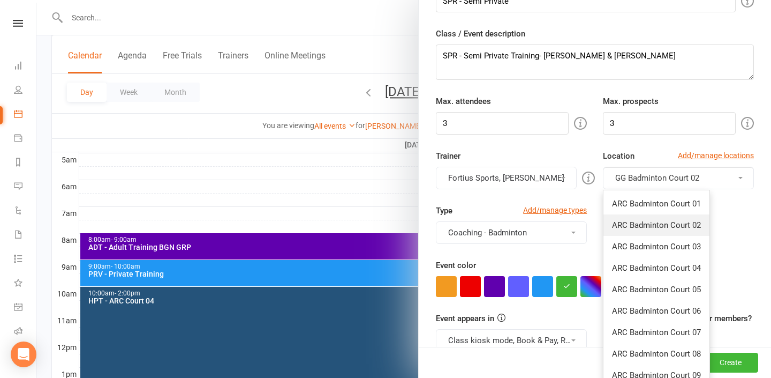
scroll to position [132, 0]
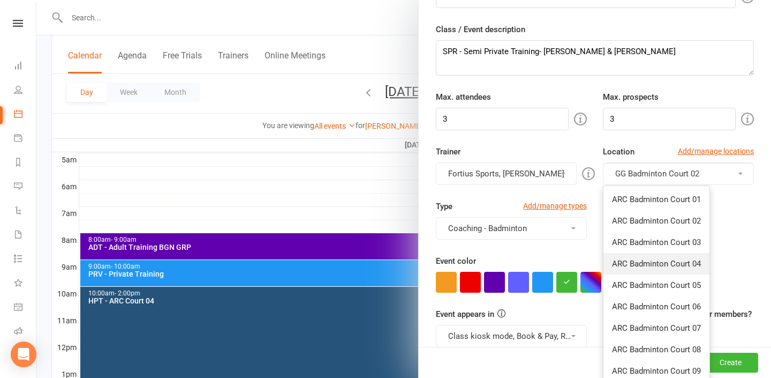
click at [678, 264] on span "ARC Badminton Court 04" at bounding box center [656, 264] width 89 height 10
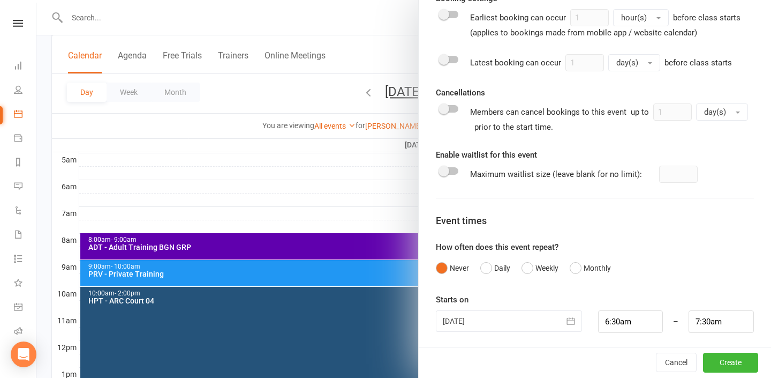
scroll to position [505, 0]
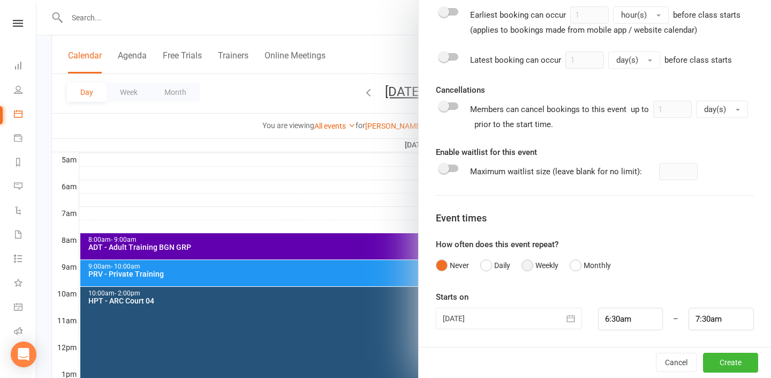
click at [536, 267] on button "Weekly" at bounding box center [540, 265] width 37 height 20
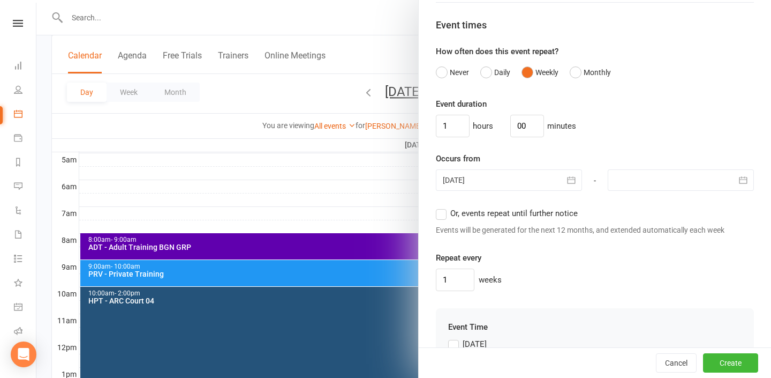
scroll to position [712, 0]
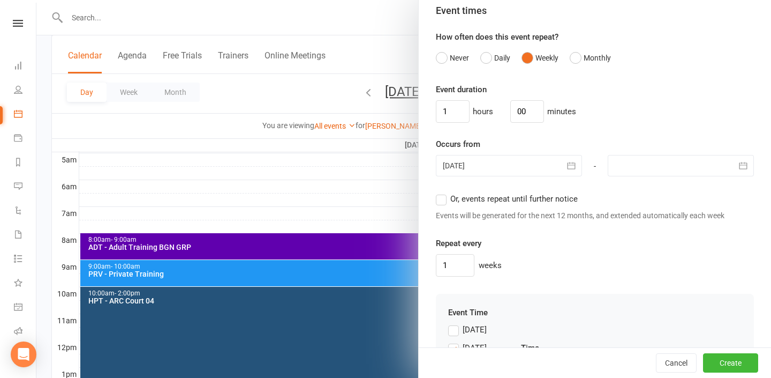
click at [676, 170] on div at bounding box center [681, 165] width 146 height 21
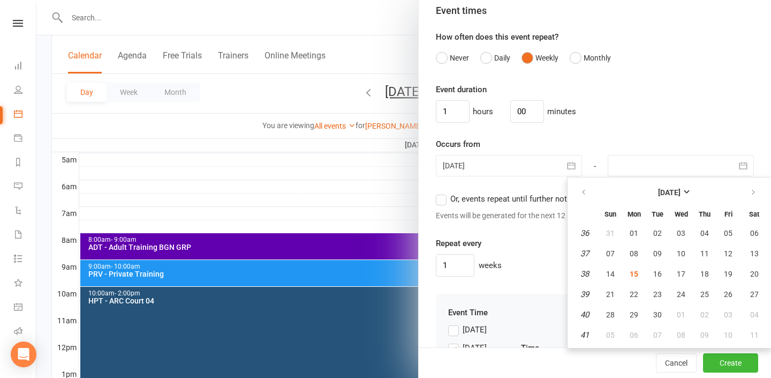
click at [747, 129] on div "Event duration 1 hours 00 minutes Occurs from 07 Sep 2025 September 2025 Sun Mo…" at bounding box center [595, 179] width 318 height 193
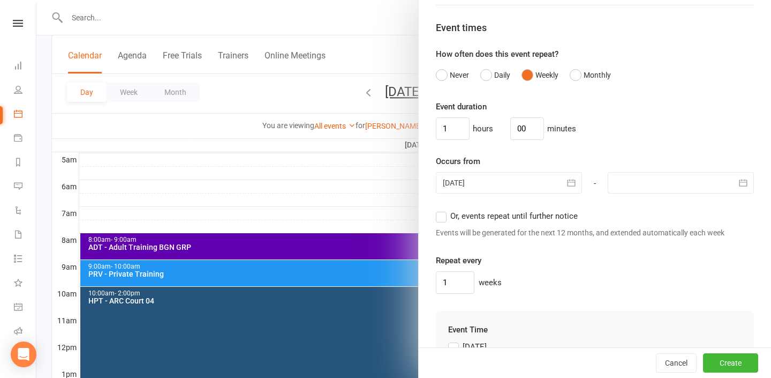
scroll to position [696, 0]
click at [450, 74] on button "Never" at bounding box center [452, 73] width 33 height 20
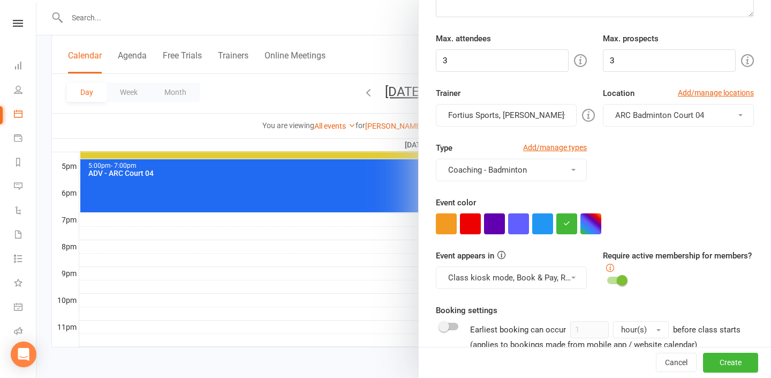
scroll to position [217, 0]
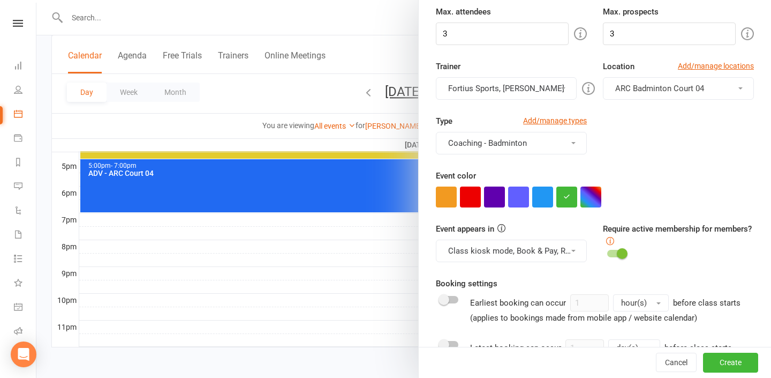
click at [573, 85] on div "You can assign a trainer/instructor to the event. Don't see your trainer in the…" at bounding box center [481, 89] width 206 height 25
click at [560, 86] on button "Fortius Sports, [PERSON_NAME]" at bounding box center [506, 88] width 141 height 22
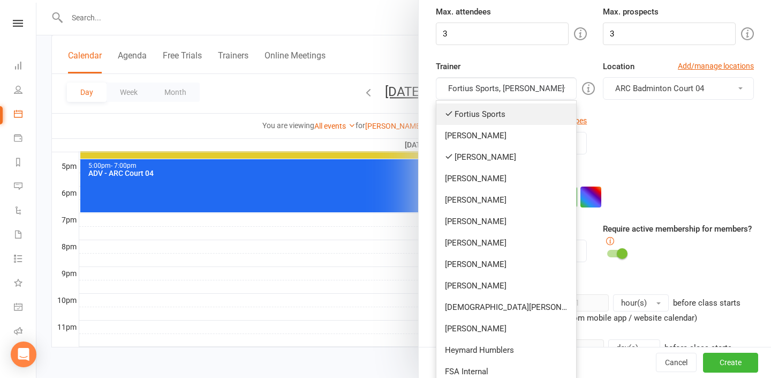
click at [525, 116] on link "Fortius Sports" at bounding box center [507, 113] width 140 height 21
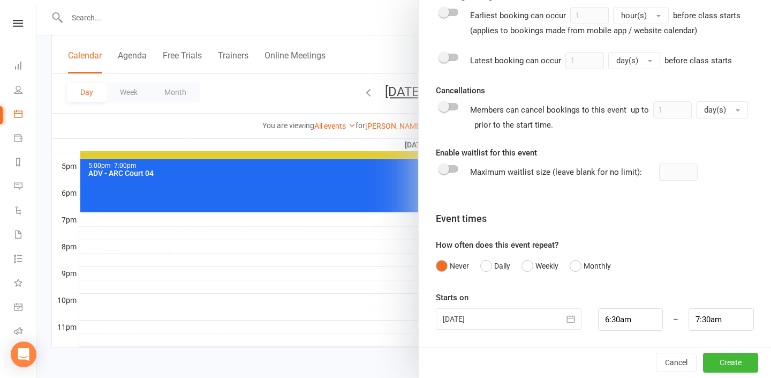
scroll to position [505, 0]
click at [653, 327] on input "6:30am" at bounding box center [630, 318] width 65 height 22
type input "7:00am"
type input "8:00am"
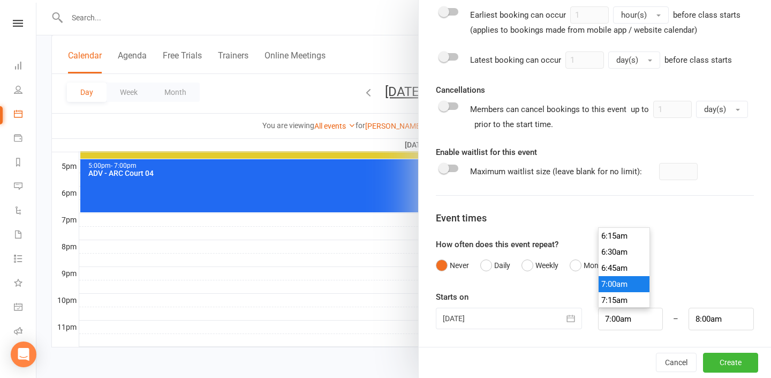
click at [636, 287] on li "7:00am" at bounding box center [624, 284] width 51 height 16
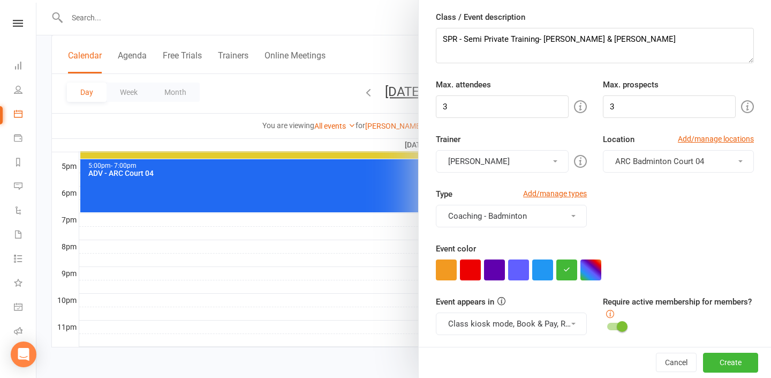
scroll to position [0, 0]
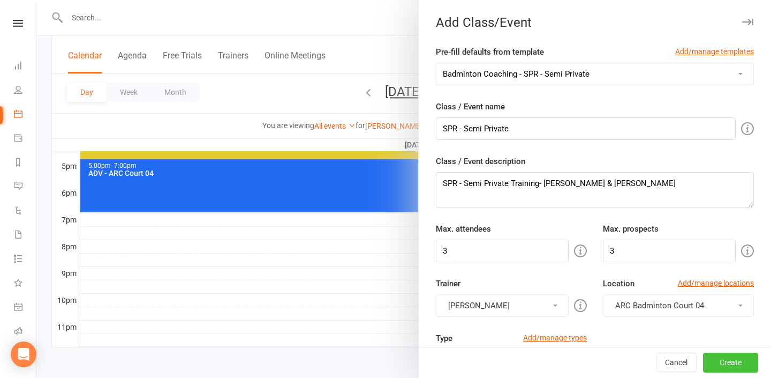
click at [715, 368] on button "Create" at bounding box center [730, 362] width 55 height 19
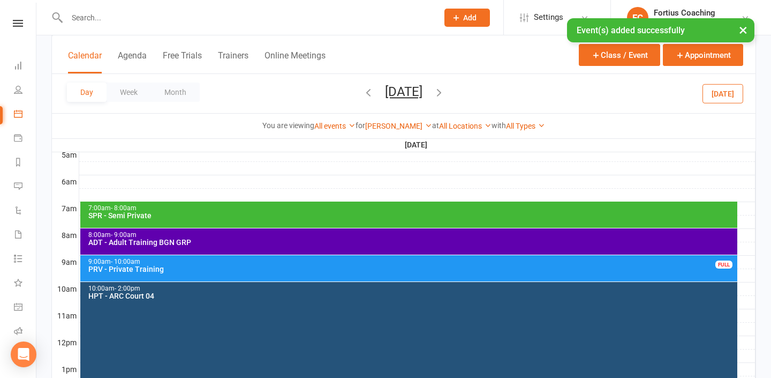
scroll to position [202, 0]
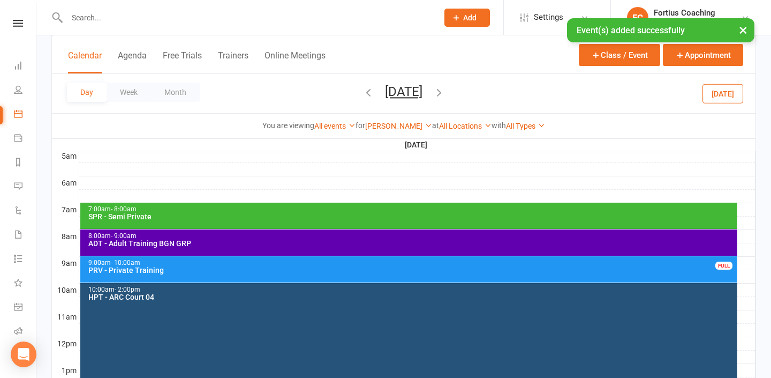
click at [482, 211] on div "7:00am - 8:00am" at bounding box center [412, 209] width 648 height 7
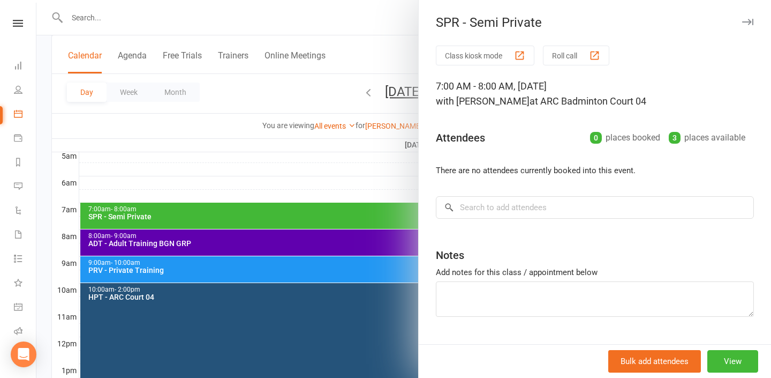
click at [491, 219] on div "Class kiosk mode Roll call 7:00 AM - 8:00 AM, Sunday, September, 7, 2025 with K…" at bounding box center [595, 208] width 352 height 325
click at [491, 200] on input "search" at bounding box center [595, 207] width 318 height 22
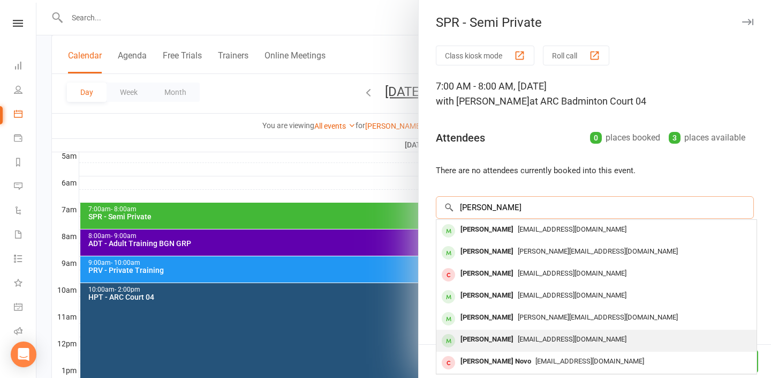
type input "john"
click at [493, 337] on div "John Alengadan" at bounding box center [487, 340] width 62 height 16
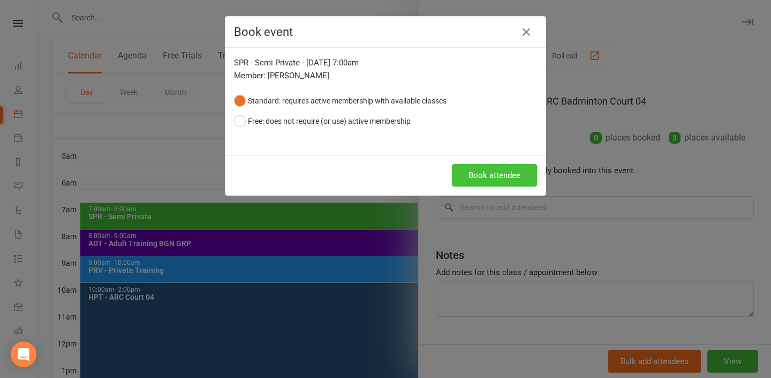
click at [483, 176] on button "Book attendee" at bounding box center [494, 175] width 85 height 22
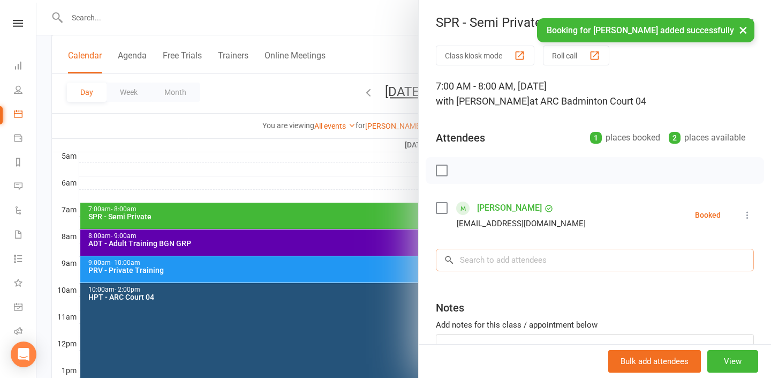
click at [502, 258] on input "search" at bounding box center [595, 260] width 318 height 22
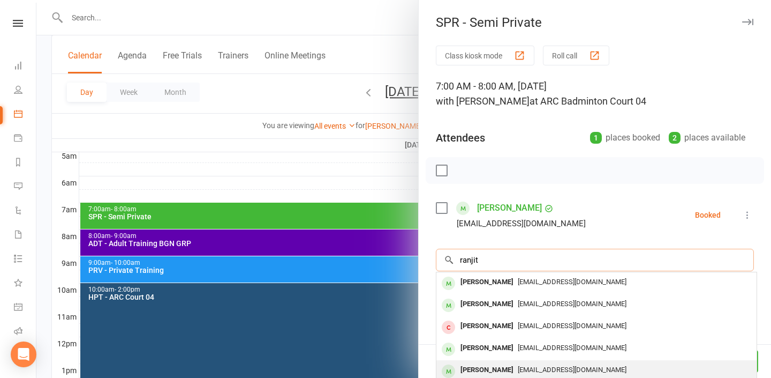
type input "ranjit"
click at [518, 365] on div "ranjith radhakrishnan" at bounding box center [487, 370] width 62 height 16
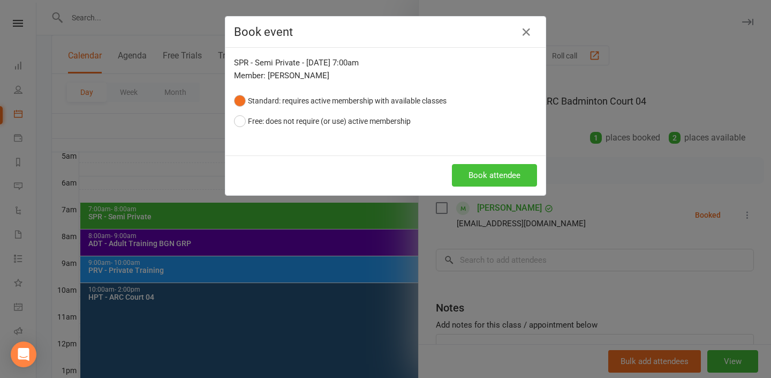
click at [477, 177] on button "Book attendee" at bounding box center [494, 175] width 85 height 22
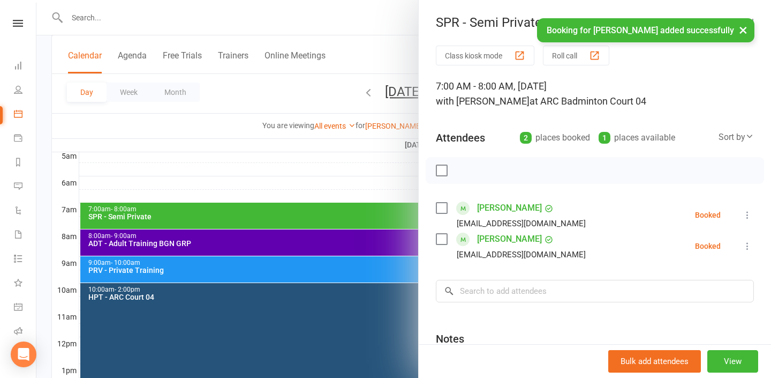
click at [493, 243] on link "ranjith radhakrishnan" at bounding box center [509, 238] width 65 height 17
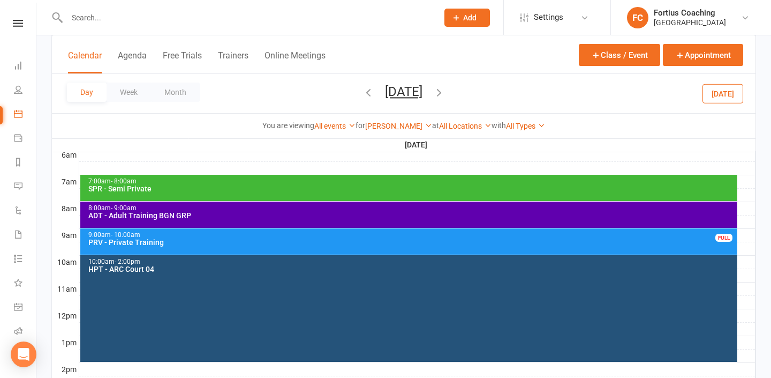
scroll to position [231, 0]
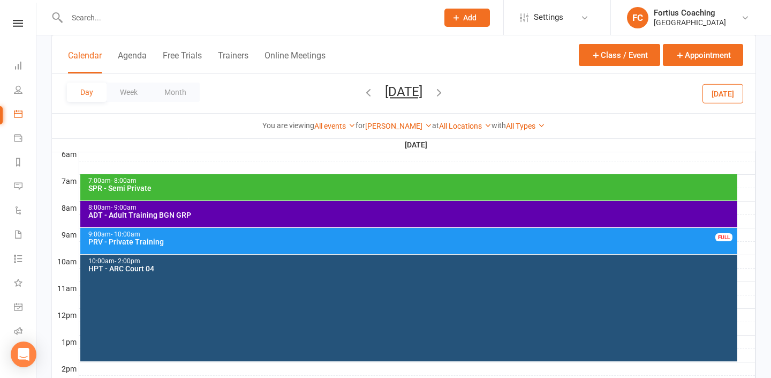
click at [288, 242] on div "PRV - Private Training" at bounding box center [412, 241] width 648 height 7
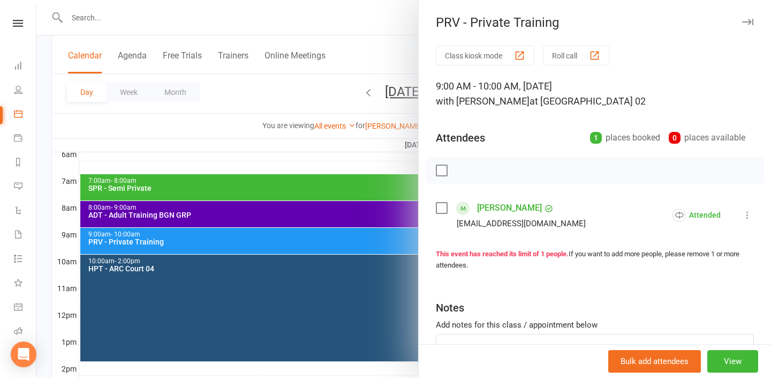
click at [288, 284] on div at bounding box center [403, 189] width 735 height 378
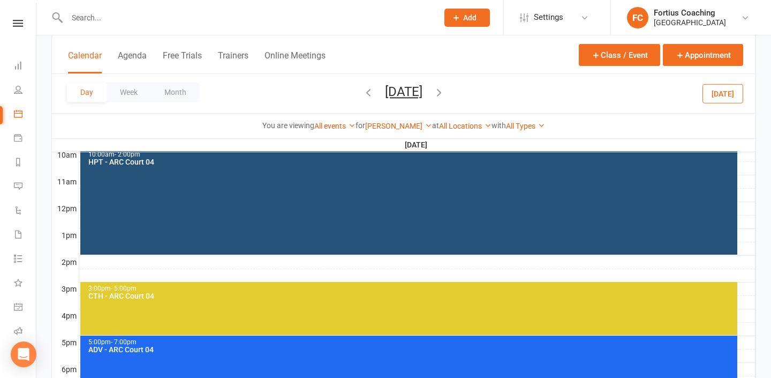
scroll to position [338, 0]
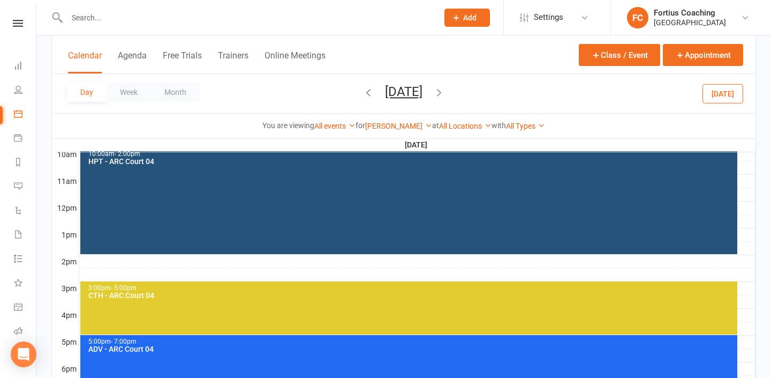
click at [253, 262] on div at bounding box center [417, 261] width 676 height 13
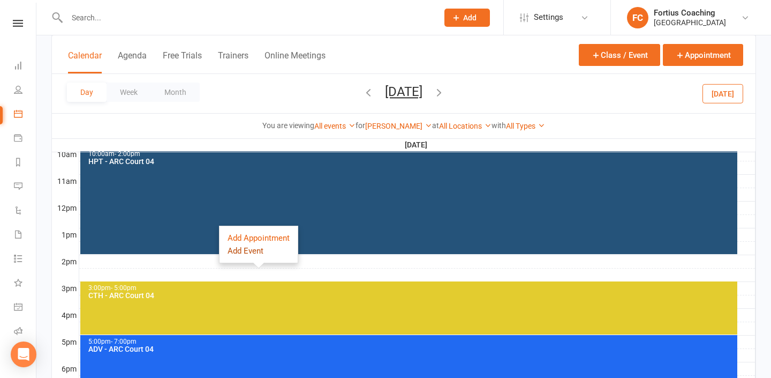
click at [256, 253] on button "Add Event" at bounding box center [246, 250] width 36 height 13
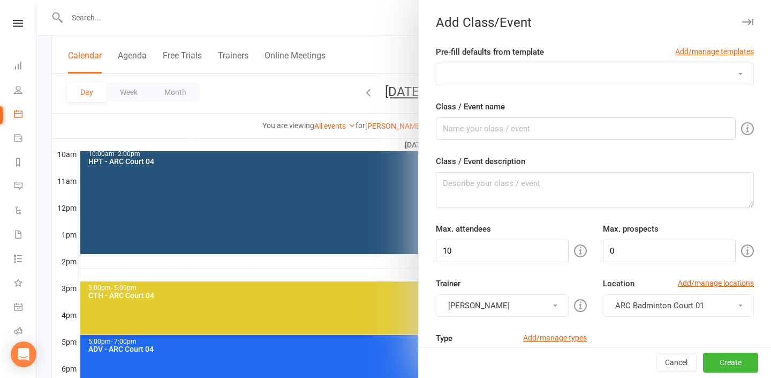
click at [538, 71] on select "Badminton Coaching - ADT - Adult Training Badminton Coaching - ADV - Advanced B…" at bounding box center [595, 73] width 317 height 21
select select "1183"
click at [437, 63] on select "Badminton Coaching - ADT - Adult Training Badminton Coaching - ADV - Advanced B…" at bounding box center [595, 73] width 317 height 21
type input "INT - Intermediate"
type textarea "INT - Intermediate Training"
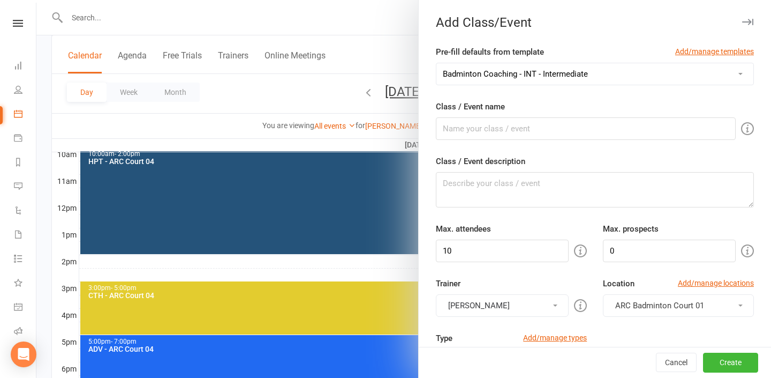
type input "16"
type input "4"
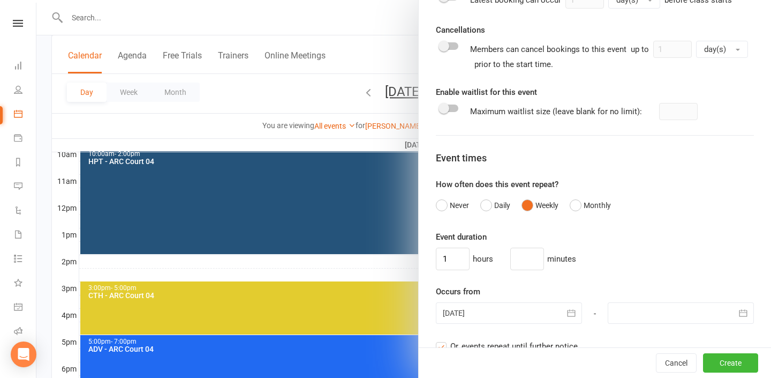
scroll to position [563, 0]
click at [454, 208] on button "Never" at bounding box center [452, 206] width 33 height 20
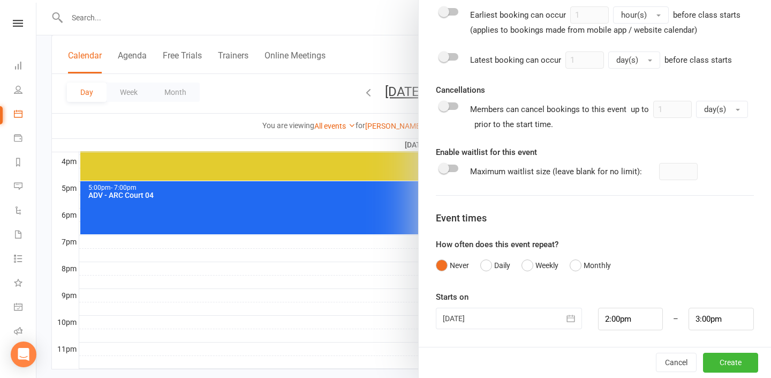
scroll to position [501, 0]
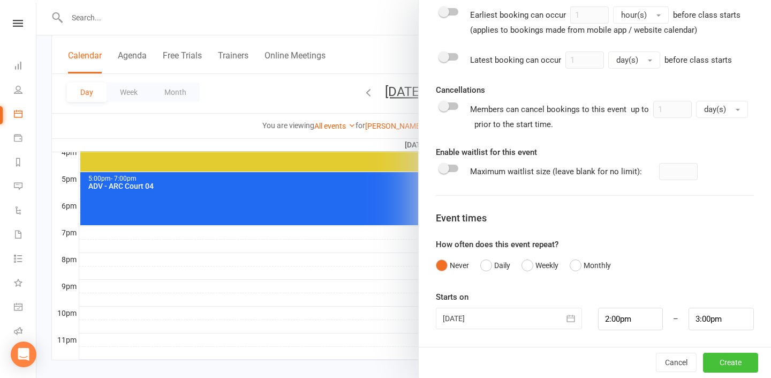
click at [724, 357] on button "Create" at bounding box center [730, 362] width 55 height 19
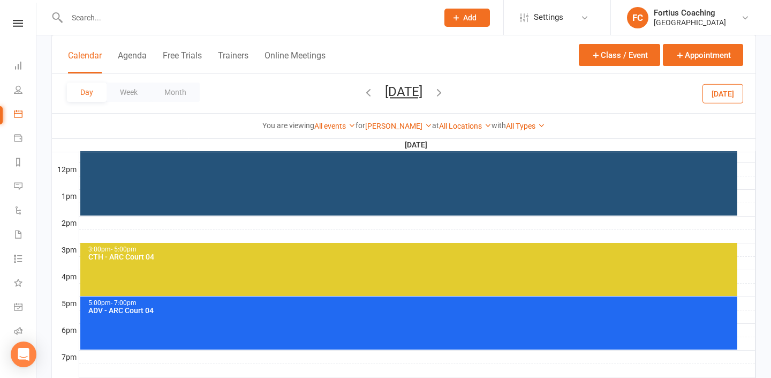
scroll to position [377, 0]
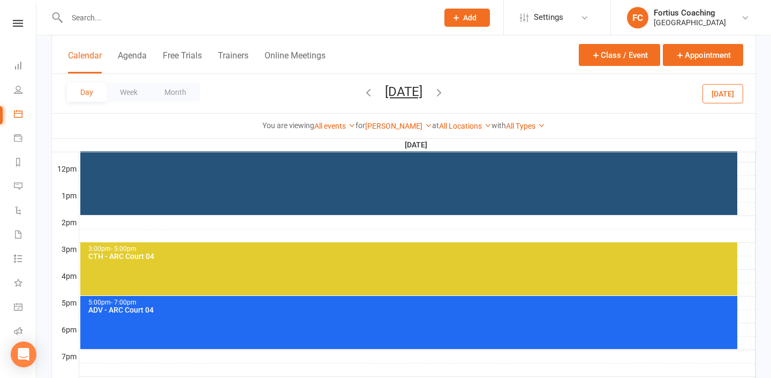
click at [326, 219] on div at bounding box center [417, 222] width 676 height 13
click at [326, 212] on button "Add Event" at bounding box center [318, 207] width 36 height 13
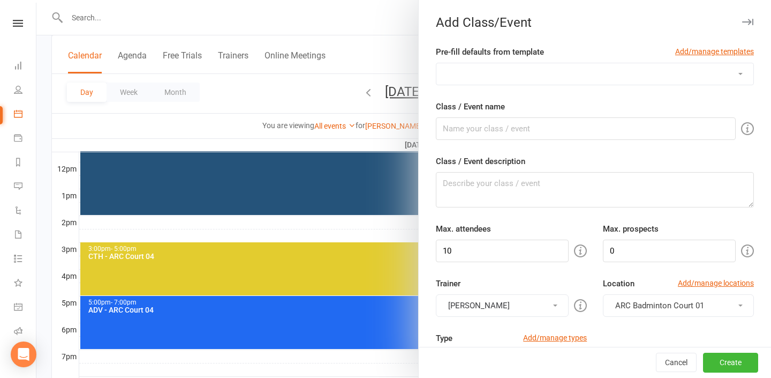
click at [370, 224] on div at bounding box center [403, 189] width 735 height 378
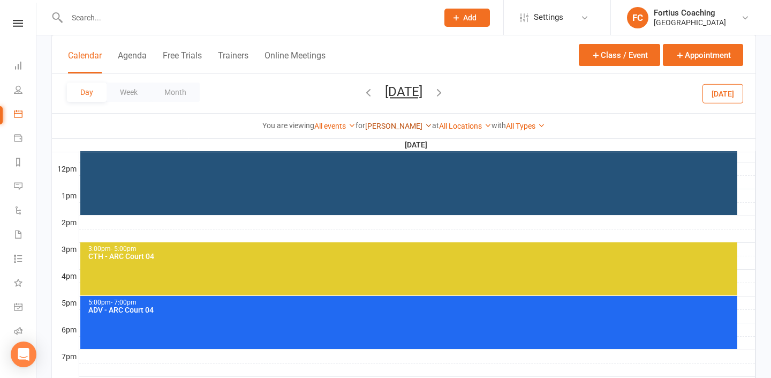
click at [420, 126] on link "[PERSON_NAME]" at bounding box center [398, 126] width 67 height 9
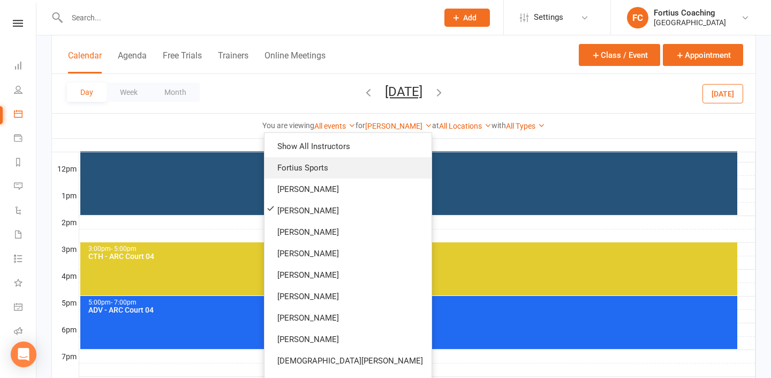
click at [409, 172] on link "Fortius Sports" at bounding box center [348, 167] width 167 height 21
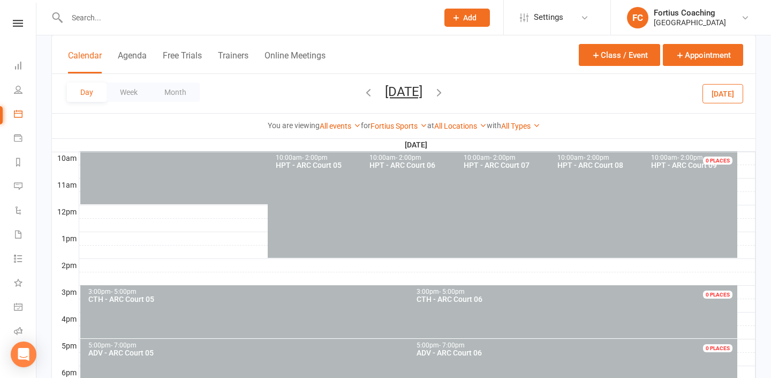
scroll to position [338, 0]
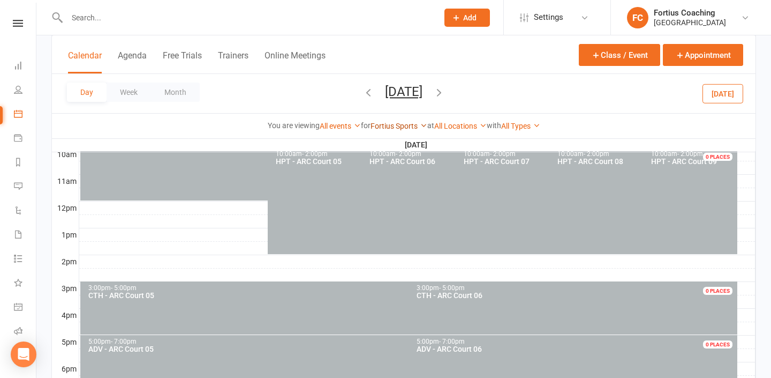
click at [405, 123] on link "Fortius Sports" at bounding box center [399, 126] width 57 height 9
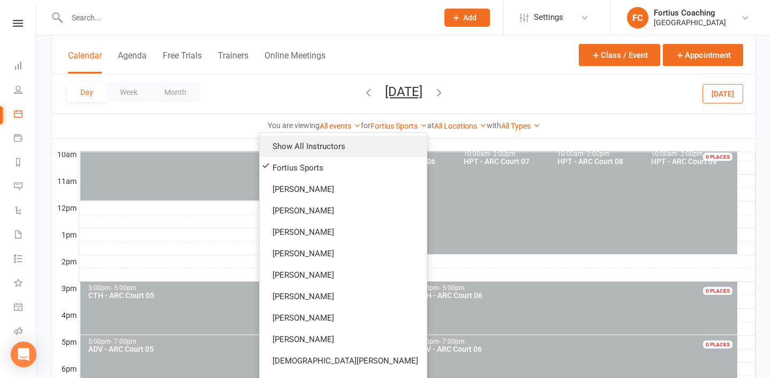
click at [396, 150] on link "Show All Instructors" at bounding box center [343, 146] width 167 height 21
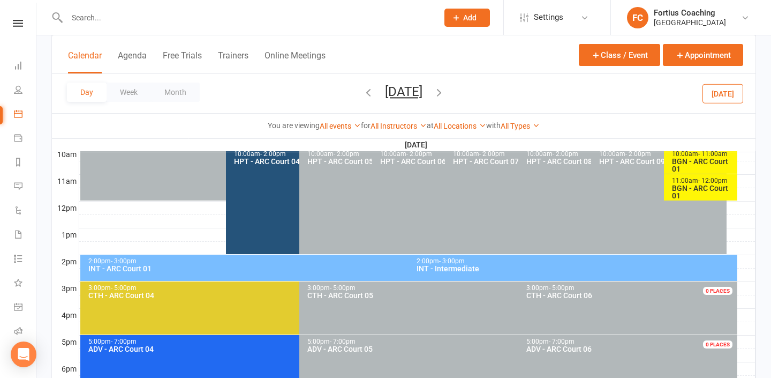
scroll to position [362, 0]
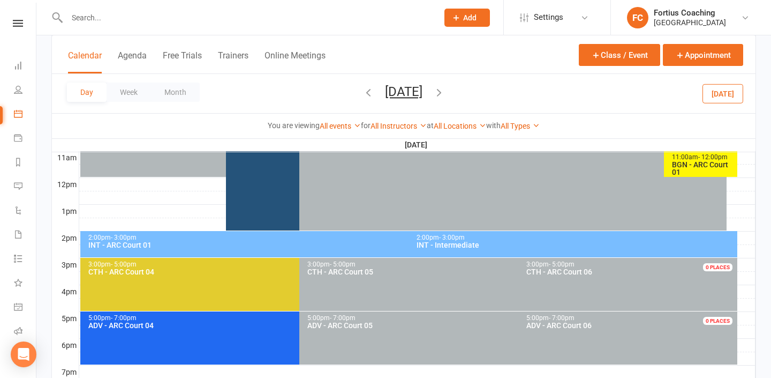
click at [441, 245] on div "INT - Intermediate" at bounding box center [575, 244] width 319 height 7
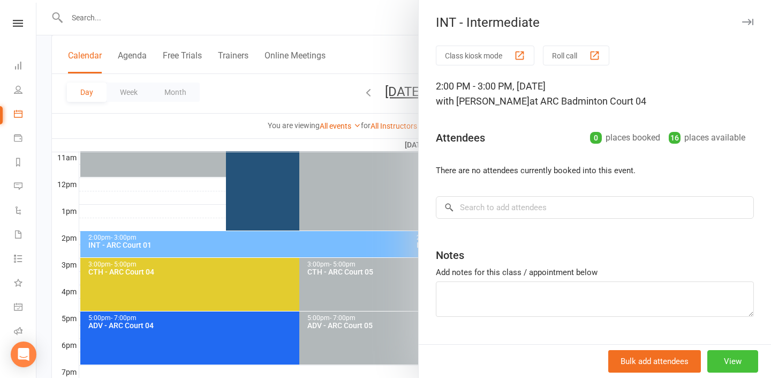
click at [733, 358] on button "View" at bounding box center [733, 361] width 51 height 22
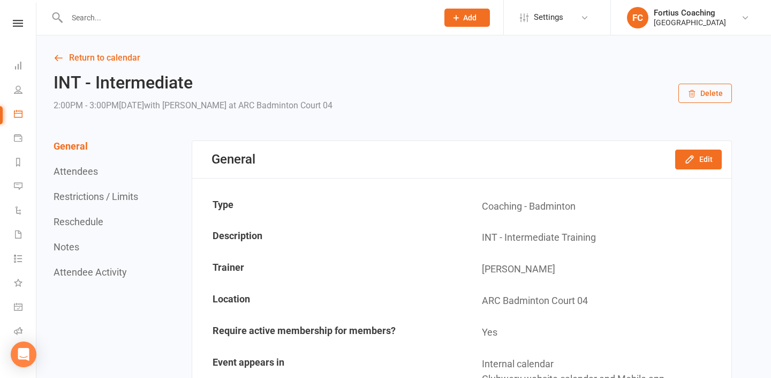
click at [686, 97] on button "Delete" at bounding box center [706, 93] width 54 height 19
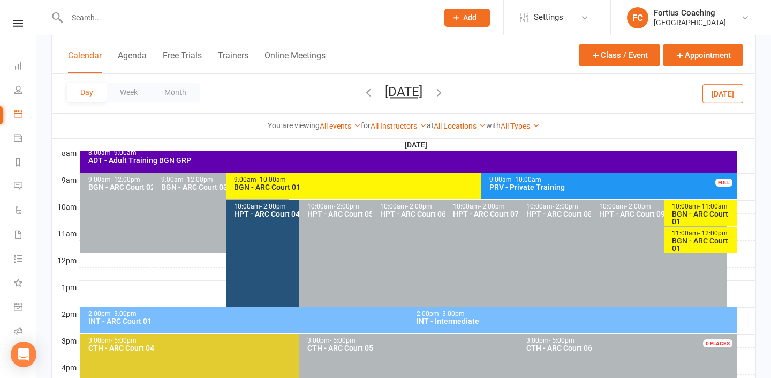
scroll to position [297, 0]
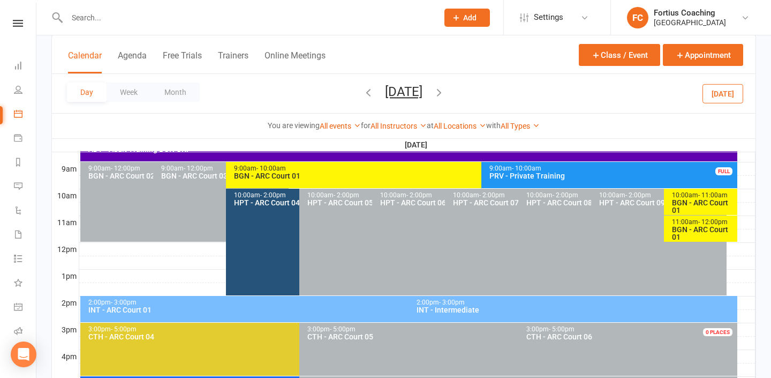
click at [256, 310] on div "INT - ARC Court 01" at bounding box center [406, 309] width 637 height 7
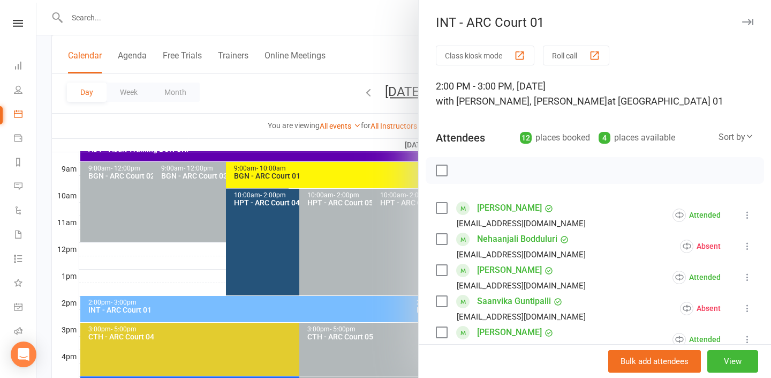
click at [206, 274] on div at bounding box center [403, 189] width 735 height 378
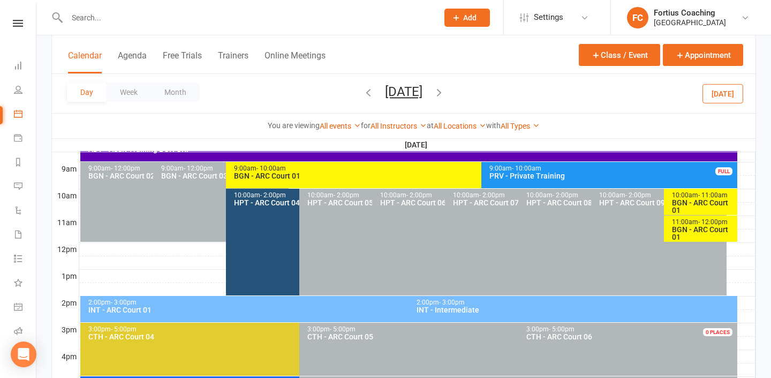
click at [536, 299] on div "2:00pm - 3:00pm" at bounding box center [575, 302] width 319 height 7
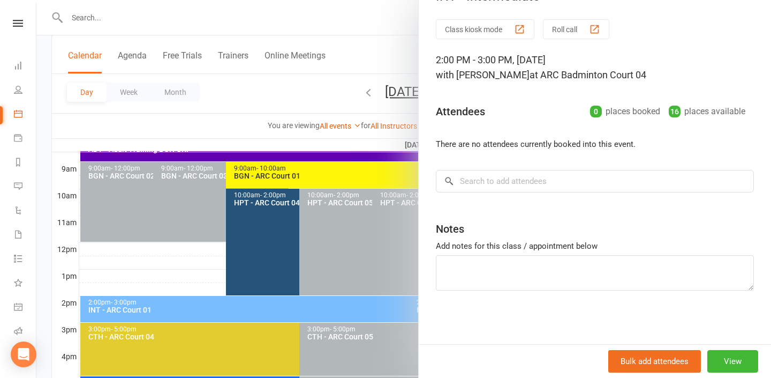
scroll to position [0, 0]
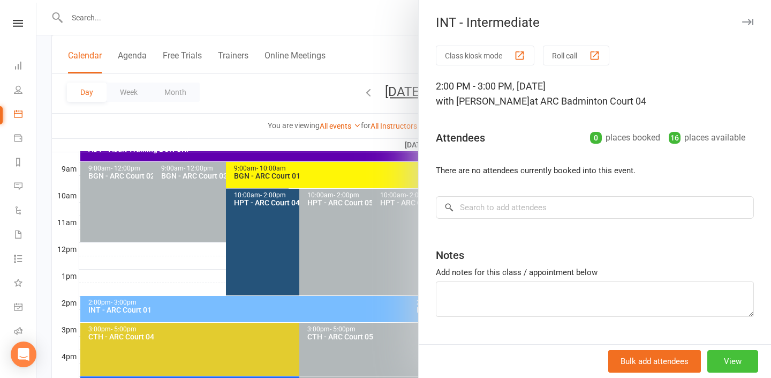
click at [738, 361] on button "View" at bounding box center [733, 361] width 51 height 22
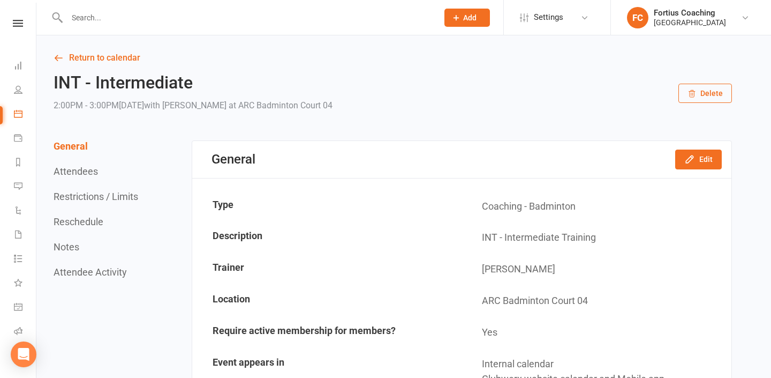
click at [718, 96] on button "Delete" at bounding box center [706, 93] width 54 height 19
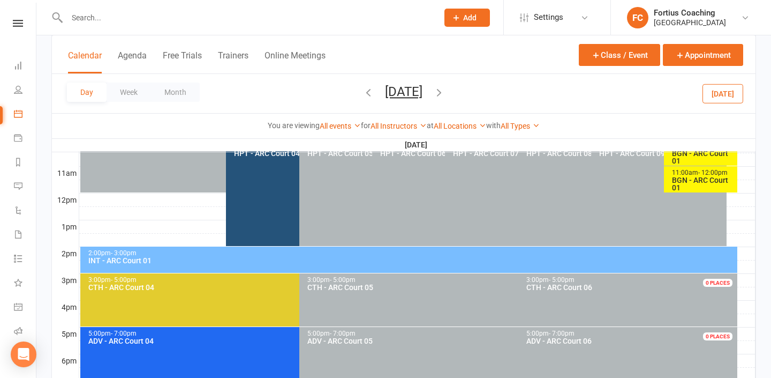
scroll to position [349, 0]
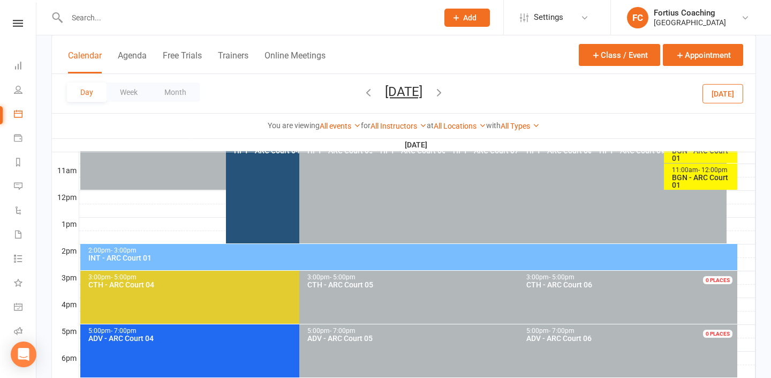
click at [369, 262] on div "2:00pm - 3:00pm INT - ARC Court 01" at bounding box center [408, 257] width 657 height 26
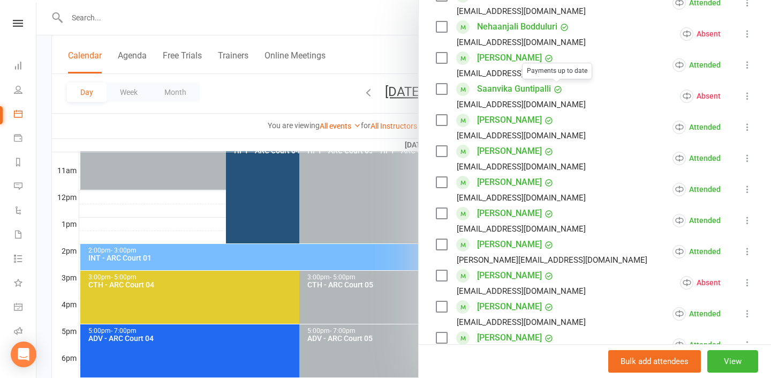
scroll to position [420, 0]
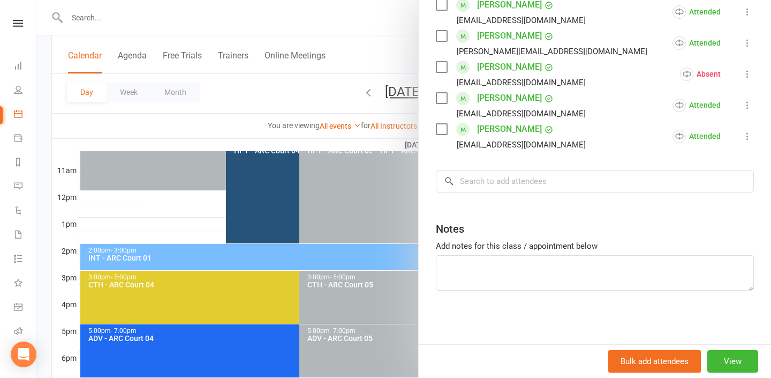
click at [245, 114] on div at bounding box center [403, 189] width 735 height 378
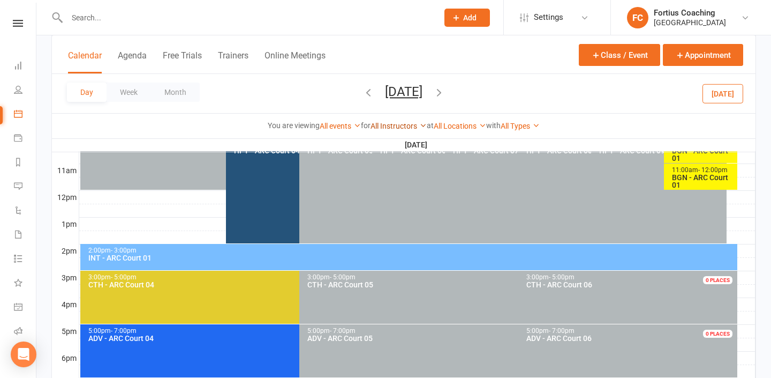
click at [416, 122] on link "All Instructors" at bounding box center [399, 126] width 56 height 9
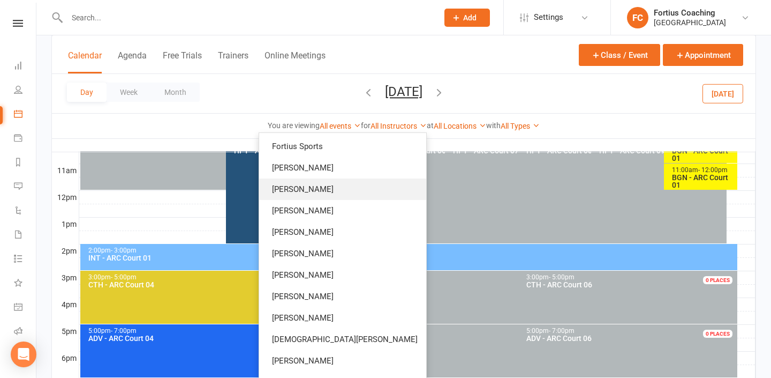
click at [389, 188] on link "[PERSON_NAME]" at bounding box center [342, 188] width 167 height 21
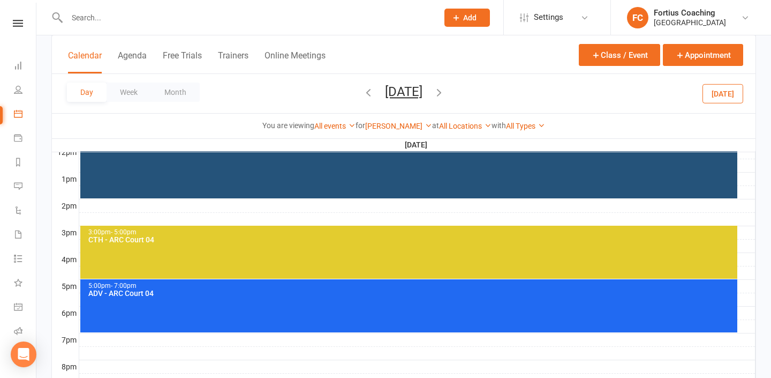
scroll to position [404, 0]
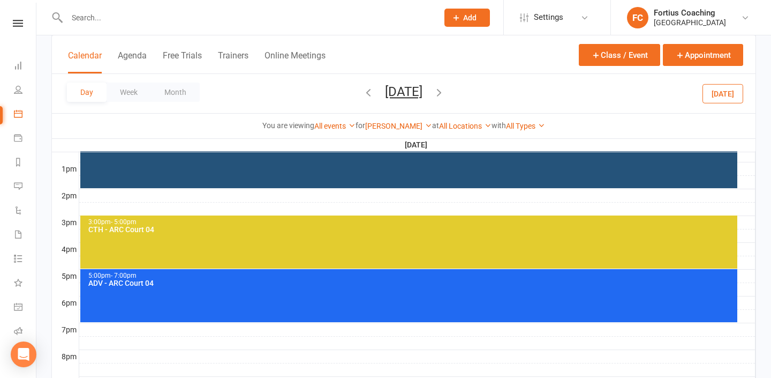
click at [223, 202] on div at bounding box center [417, 208] width 676 height 13
click at [227, 194] on button "Add Event" at bounding box center [216, 191] width 36 height 13
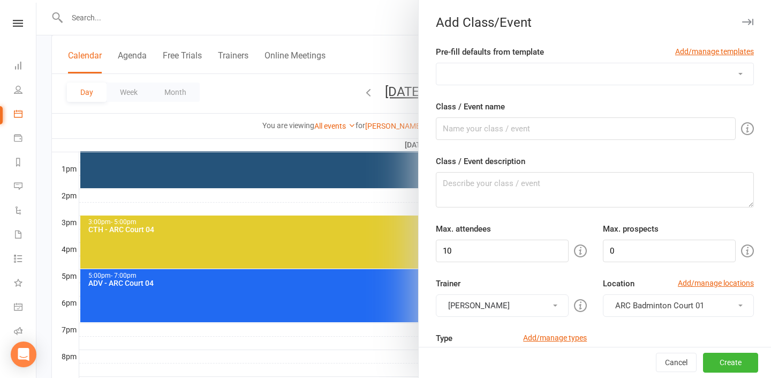
click at [559, 73] on select "Badminton Coaching - ADT - Adult Training Badminton Coaching - ADV - Advanced B…" at bounding box center [595, 73] width 317 height 21
select select "1183"
click at [437, 63] on select "Badminton Coaching - ADT - Adult Training Badminton Coaching - ADV - Advanced B…" at bounding box center [595, 73] width 317 height 21
type input "INT - Intermediate"
type textarea "INT - Intermediate Training"
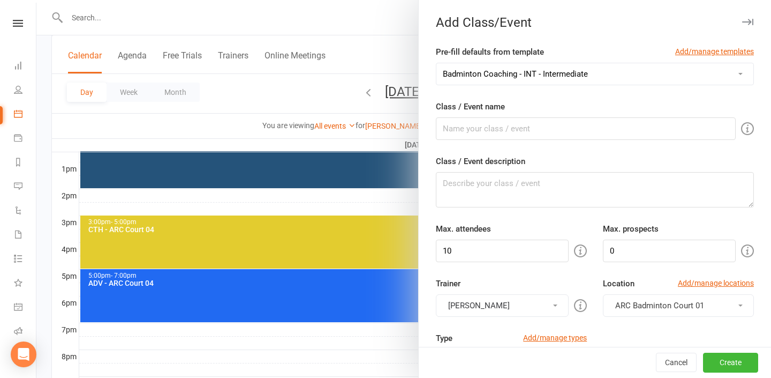
type input "16"
type input "4"
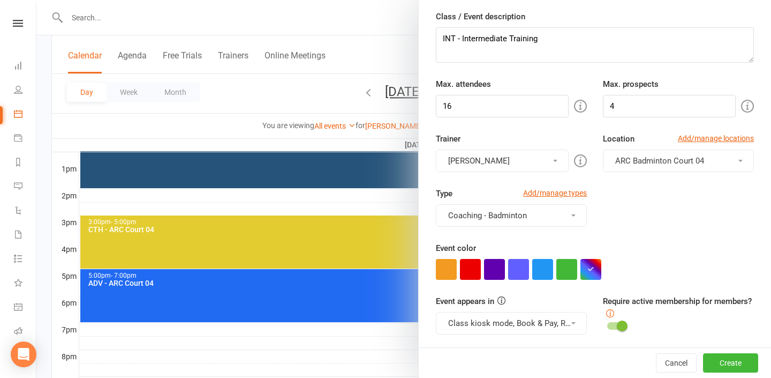
scroll to position [146, 0]
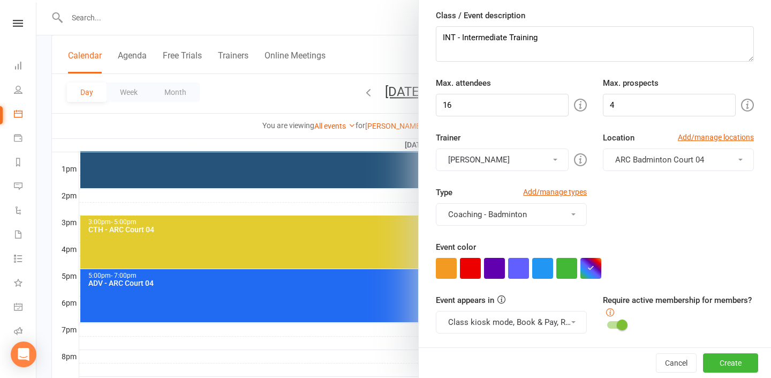
click at [554, 156] on button "[PERSON_NAME]" at bounding box center [502, 159] width 133 height 22
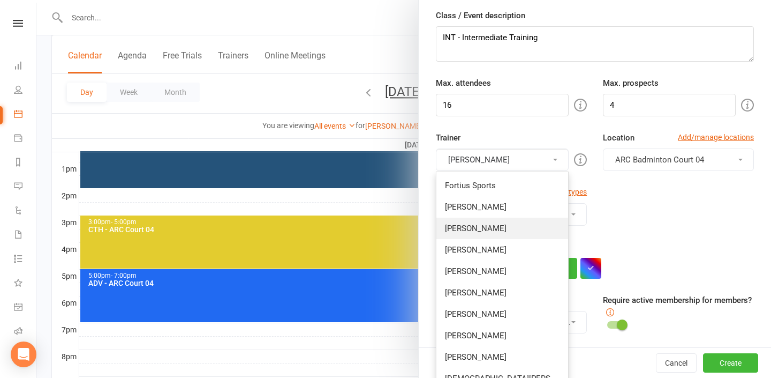
click at [506, 232] on link "[PERSON_NAME]" at bounding box center [503, 227] width 132 height 21
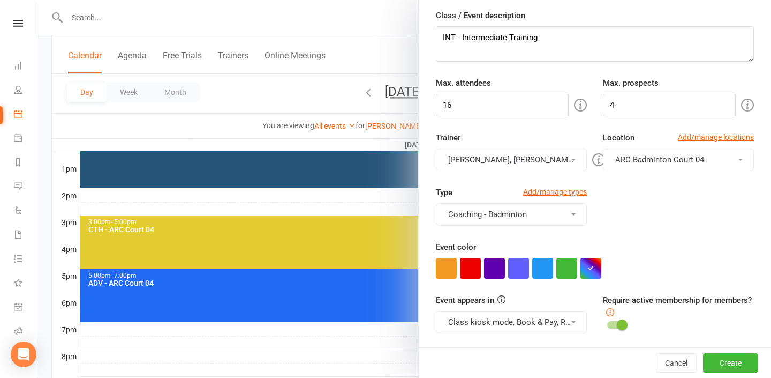
click at [570, 159] on button "Antonio Emanuel, Kathiravun Manivannan" at bounding box center [511, 159] width 151 height 22
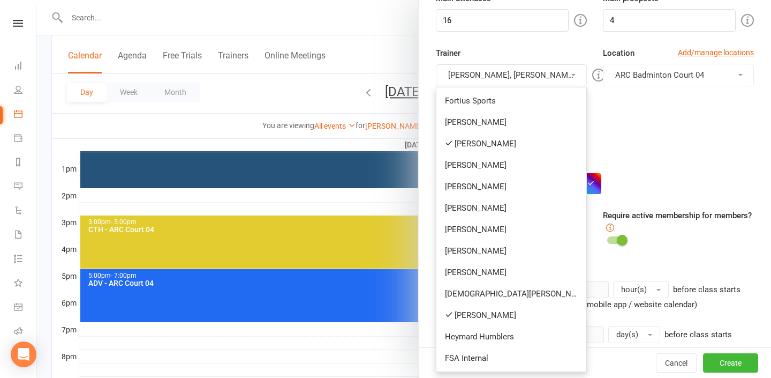
scroll to position [243, 0]
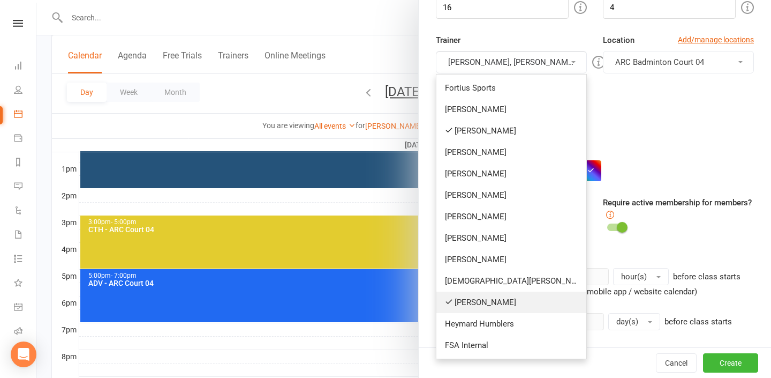
click at [513, 309] on link "[PERSON_NAME]" at bounding box center [512, 301] width 150 height 21
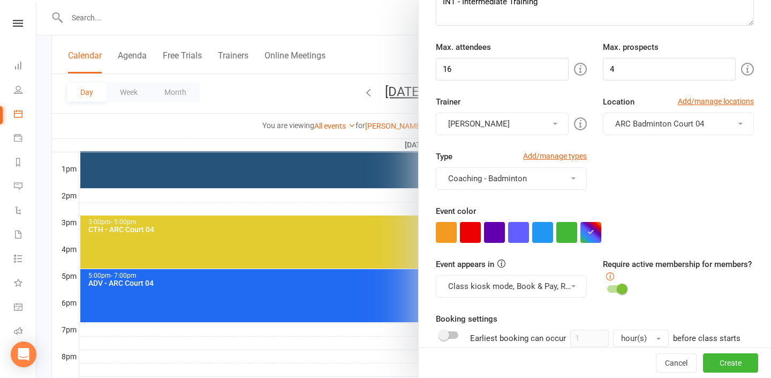
scroll to position [181, 0]
click at [668, 116] on button "ARC Badminton Court 04" at bounding box center [678, 124] width 151 height 22
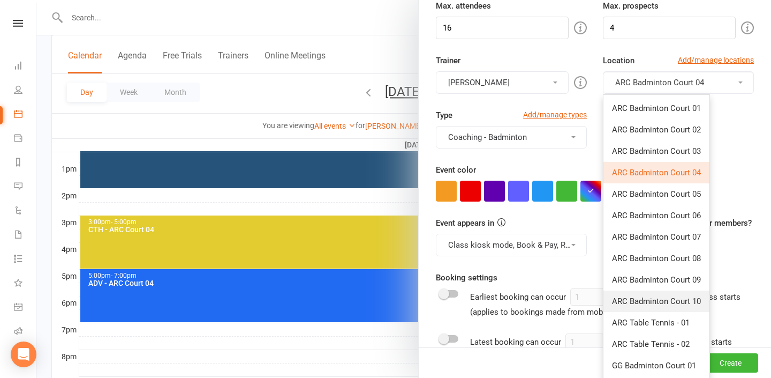
scroll to position [222, 0]
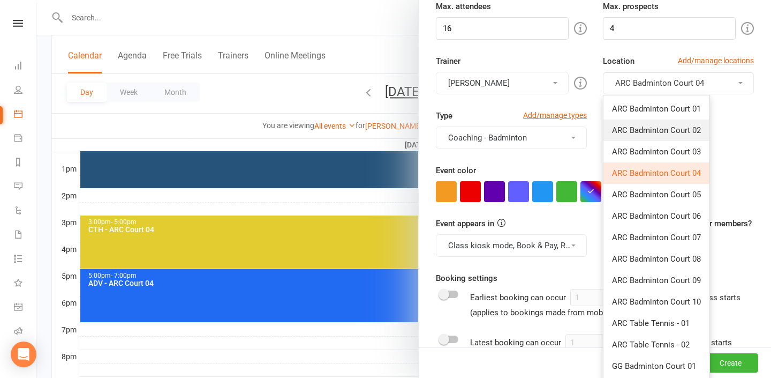
click at [687, 137] on link "ARC Badminton Court 02" at bounding box center [657, 129] width 106 height 21
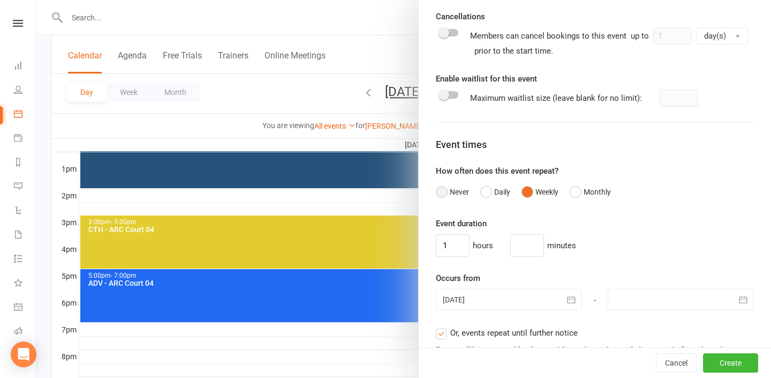
click at [457, 197] on button "Never" at bounding box center [452, 192] width 33 height 20
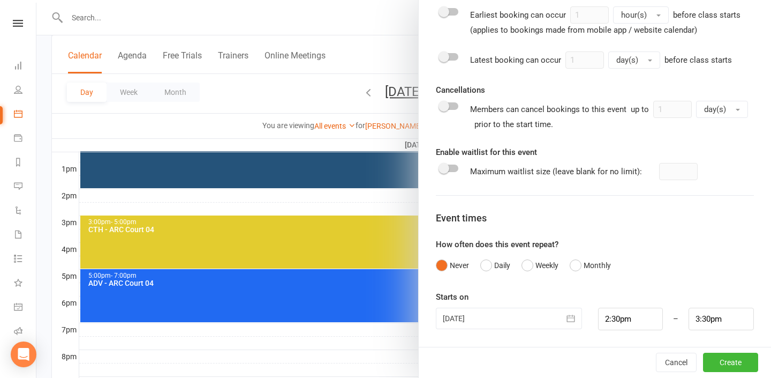
scroll to position [514, 0]
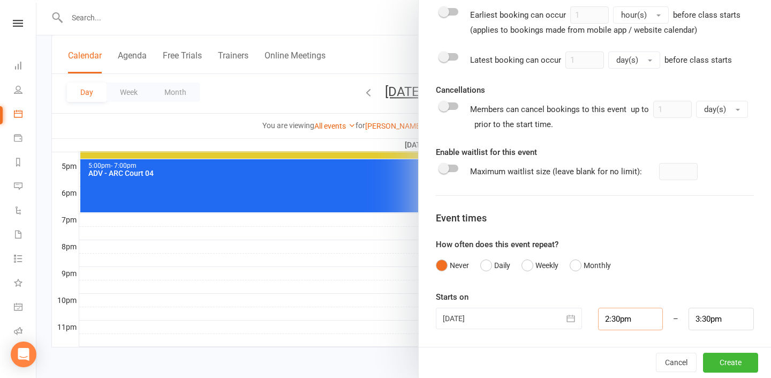
click at [644, 326] on input "2:30pm" at bounding box center [630, 318] width 65 height 22
type input "2:00pm"
type input "3:00pm"
click at [629, 282] on li "2:00pm" at bounding box center [624, 287] width 51 height 16
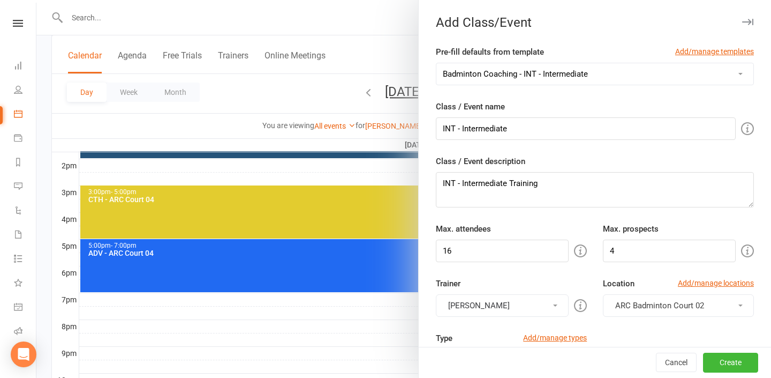
scroll to position [431, 0]
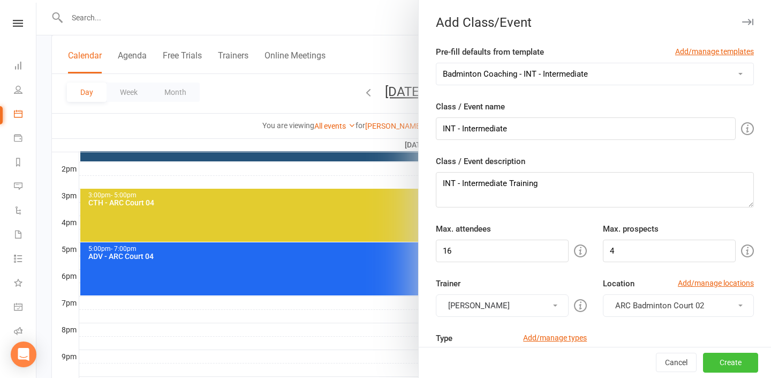
click at [720, 357] on button "Create" at bounding box center [730, 362] width 55 height 19
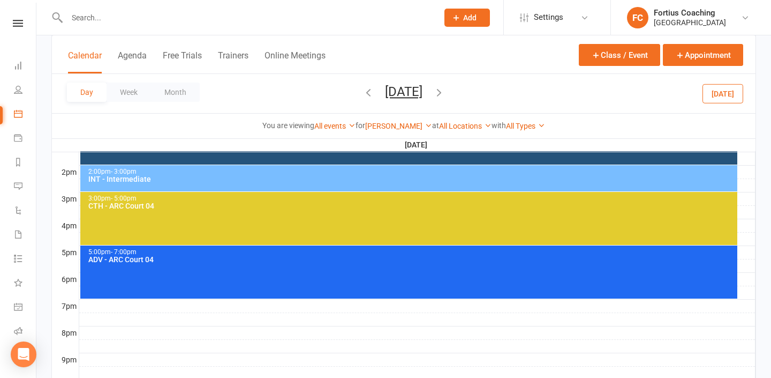
scroll to position [428, 0]
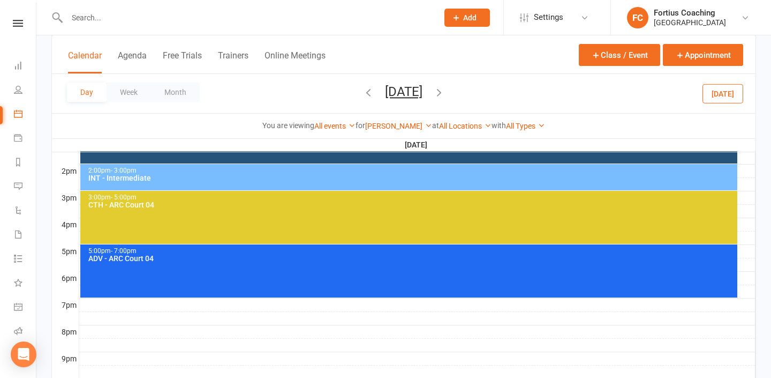
click at [445, 96] on icon "button" at bounding box center [439, 92] width 12 height 12
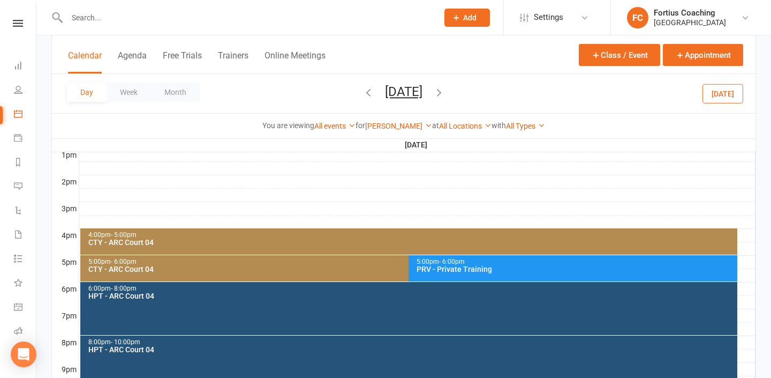
scroll to position [418, 0]
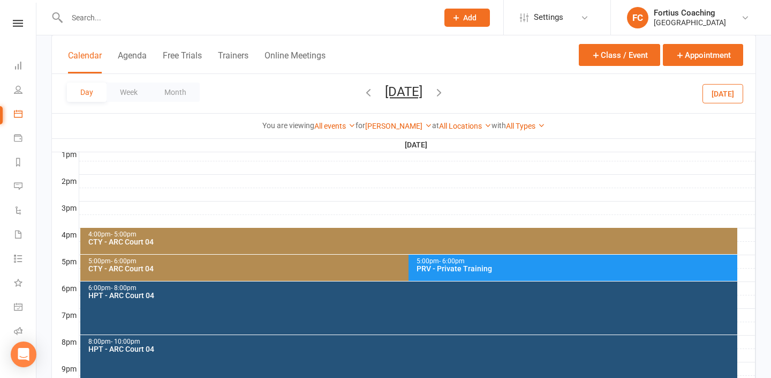
click at [453, 265] on div "PRV - Private Training" at bounding box center [575, 268] width 319 height 7
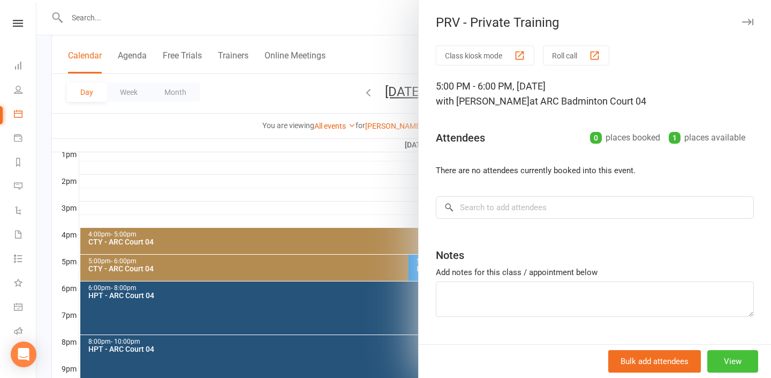
click at [742, 362] on button "View" at bounding box center [733, 361] width 51 height 22
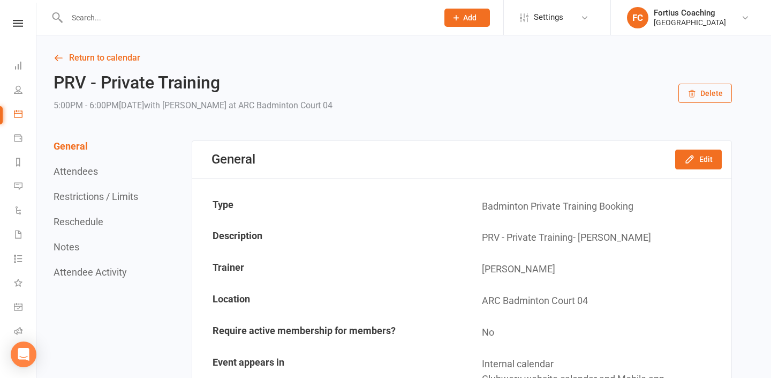
click at [709, 87] on button "Delete" at bounding box center [706, 93] width 54 height 19
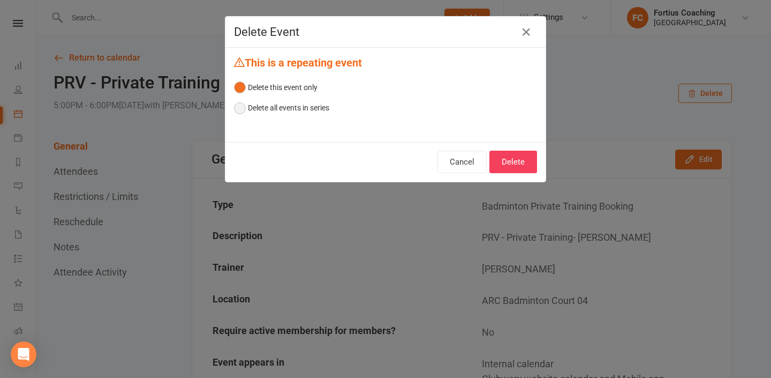
click at [281, 107] on button "Delete all events in series" at bounding box center [281, 107] width 95 height 20
click at [530, 30] on icon "button" at bounding box center [526, 32] width 13 height 13
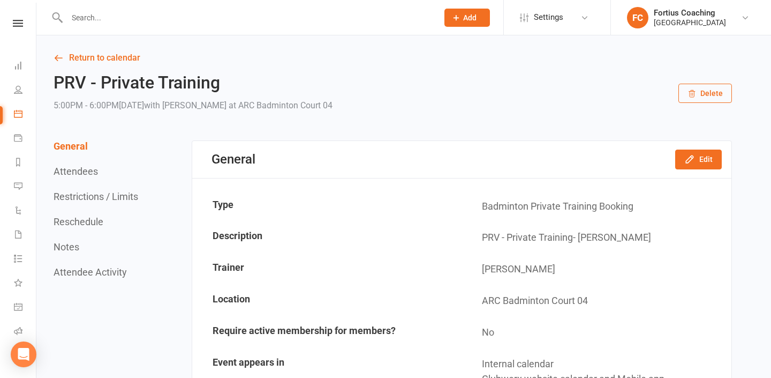
click at [712, 94] on button "Delete" at bounding box center [706, 93] width 54 height 19
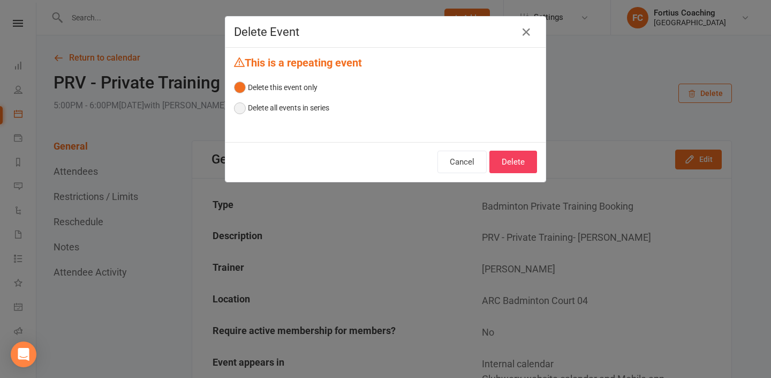
click at [310, 105] on button "Delete all events in series" at bounding box center [281, 107] width 95 height 20
click at [529, 161] on button "Delete" at bounding box center [514, 162] width 48 height 22
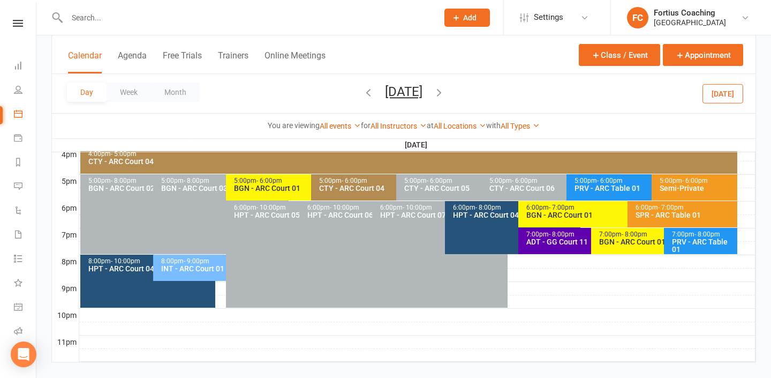
scroll to position [492, 0]
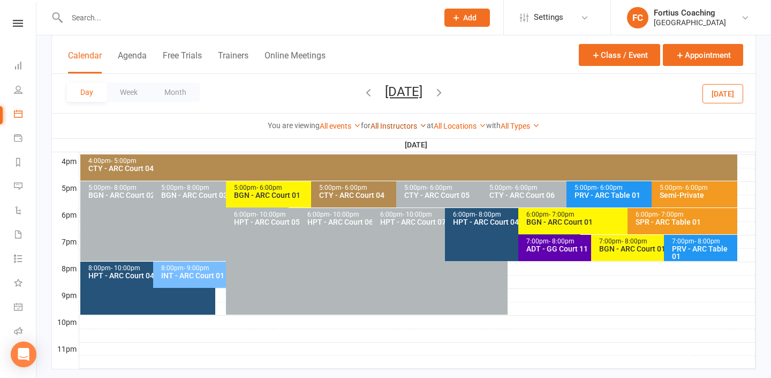
click at [397, 124] on link "All Instructors" at bounding box center [399, 126] width 56 height 9
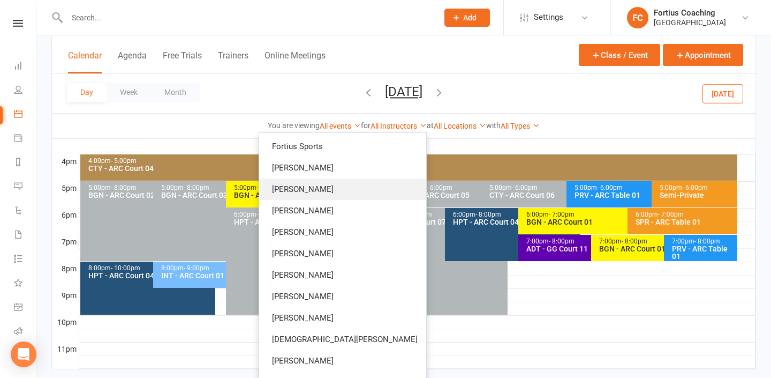
click at [392, 198] on link "[PERSON_NAME]" at bounding box center [342, 188] width 167 height 21
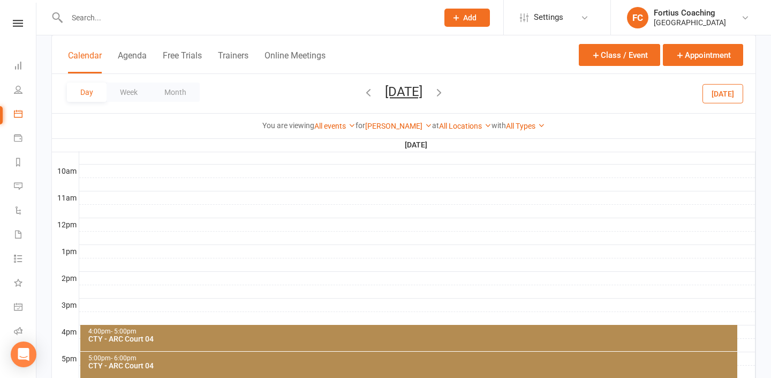
scroll to position [319, 0]
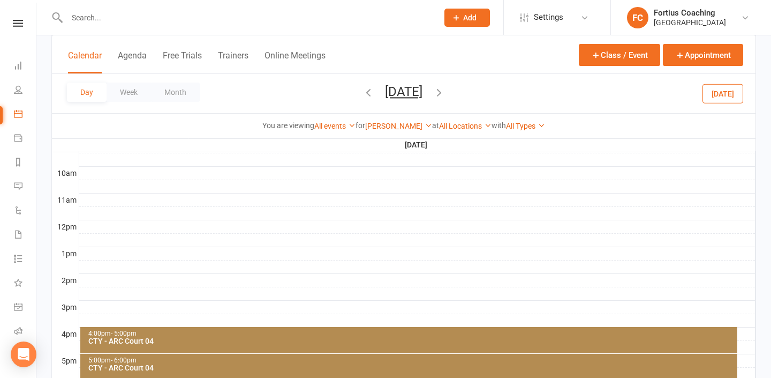
click at [174, 201] on div at bounding box center [417, 199] width 676 height 13
click at [178, 190] on button "Add Event" at bounding box center [167, 190] width 36 height 13
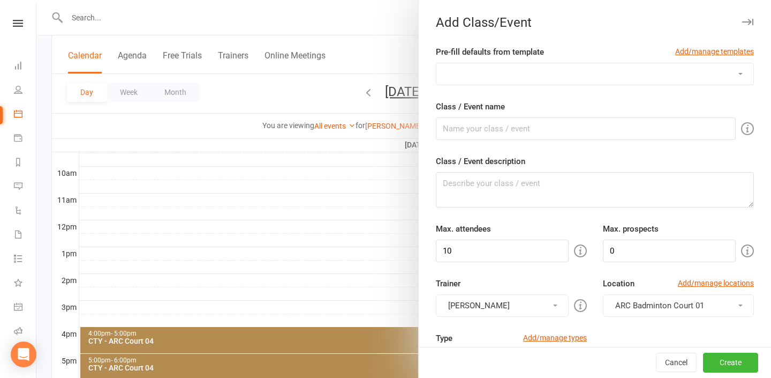
click at [526, 74] on select "Badminton Coaching - ADT - Adult Training Badminton Coaching - ADV - Advanced B…" at bounding box center [595, 73] width 317 height 21
select select "1181"
click at [437, 63] on select "Badminton Coaching - ADT - Adult Training Badminton Coaching - ADV - Advanced B…" at bounding box center [595, 73] width 317 height 21
type input "PRV - Private Training"
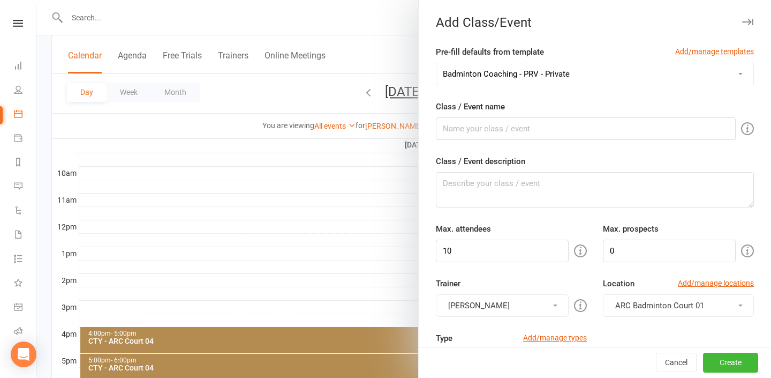
type textarea "PRV - Private Training"
type input "1"
click at [531, 186] on textarea "PRV - Private Training" at bounding box center [595, 189] width 318 height 35
type textarea "PRV - Private Training-"
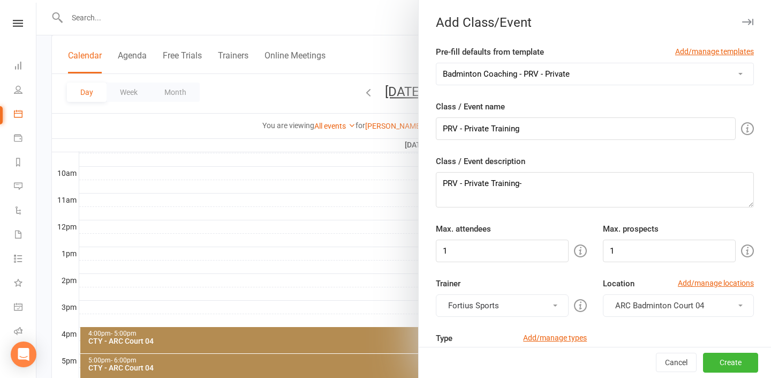
click at [233, 29] on div at bounding box center [403, 189] width 735 height 378
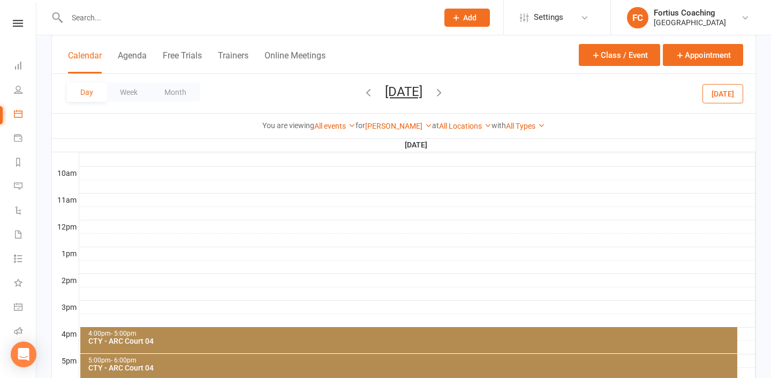
click at [353, 22] on input "text" at bounding box center [247, 17] width 367 height 15
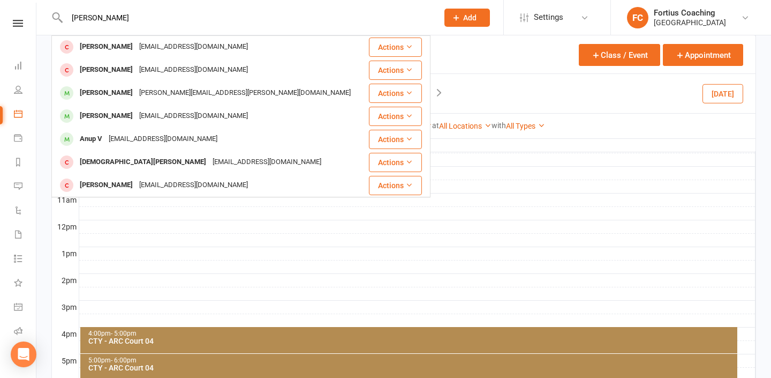
scroll to position [0, 0]
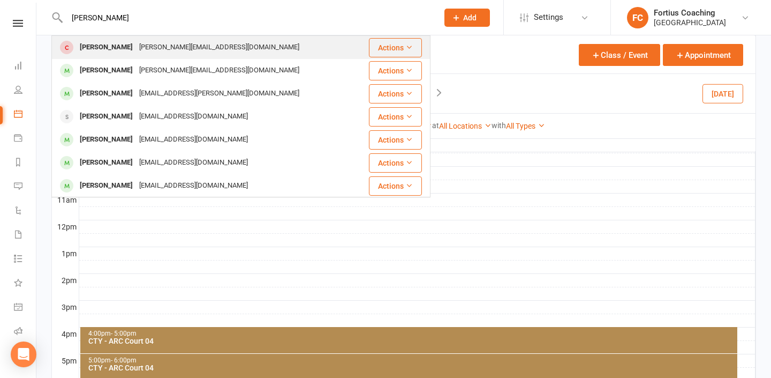
type input "anna"
click at [241, 51] on div "Anna Bomar annabomar@hotmail.com" at bounding box center [209, 47] width 314 height 22
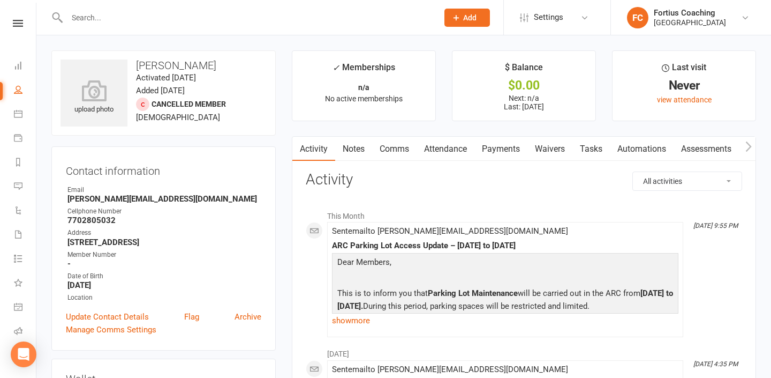
click at [493, 153] on link "Payments" at bounding box center [501, 149] width 53 height 25
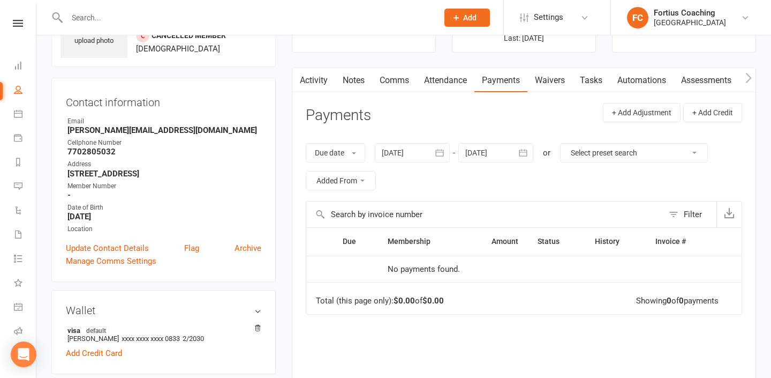
scroll to position [64, 0]
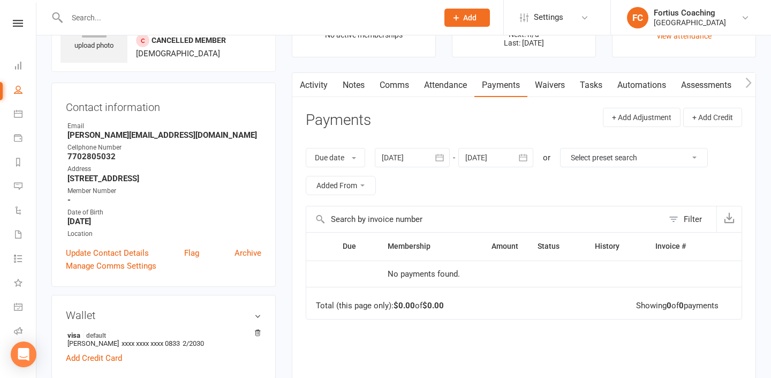
click at [423, 154] on div at bounding box center [412, 157] width 75 height 19
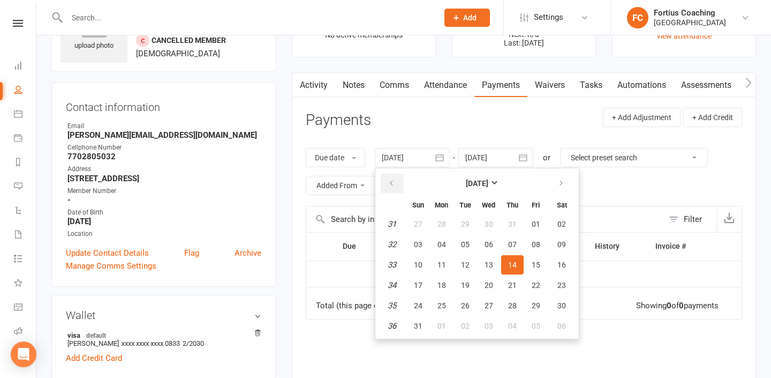
click at [395, 183] on icon "button" at bounding box center [391, 183] width 7 height 9
click at [479, 270] on button "14" at bounding box center [489, 264] width 22 height 19
type input "14 May 2025"
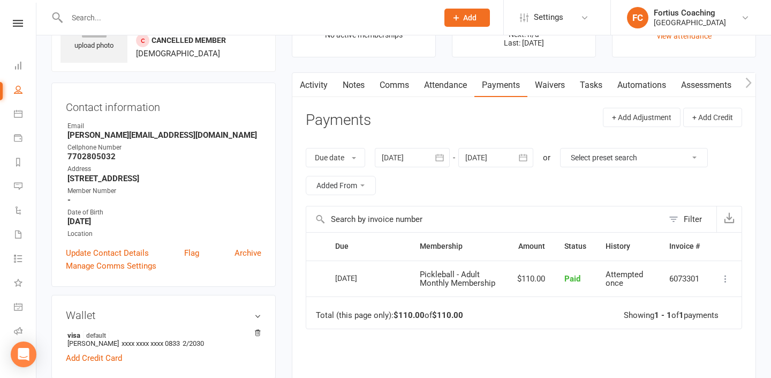
click at [252, 11] on input "text" at bounding box center [247, 17] width 367 height 15
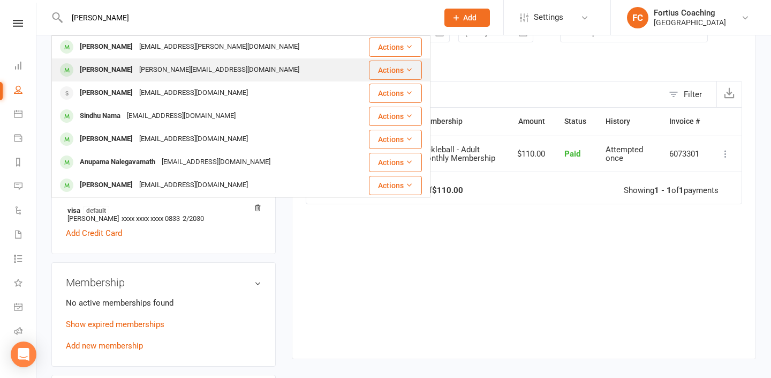
scroll to position [0, 0]
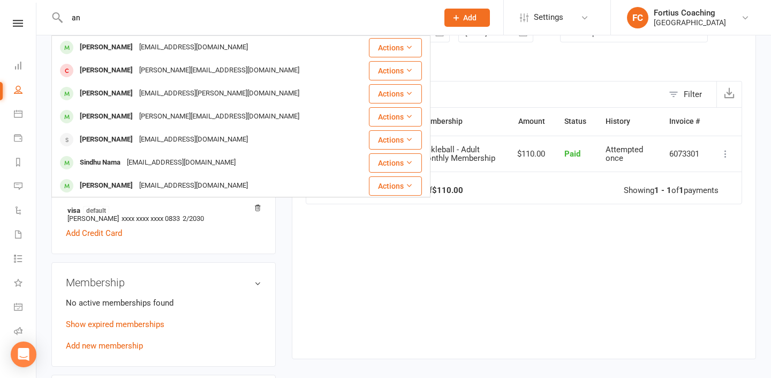
type input "a"
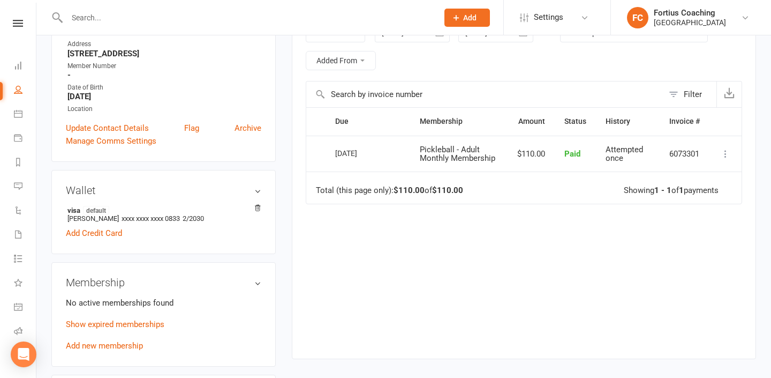
click at [257, 19] on input "text" at bounding box center [247, 17] width 367 height 15
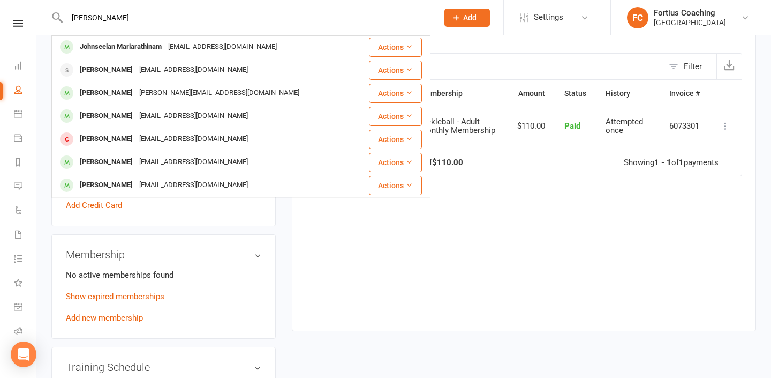
scroll to position [217, 0]
type input "annamma john"
click at [327, 285] on div "Due Contact Membership Amount Status History Invoice # Select this 01 Jun 2025 …" at bounding box center [524, 196] width 437 height 235
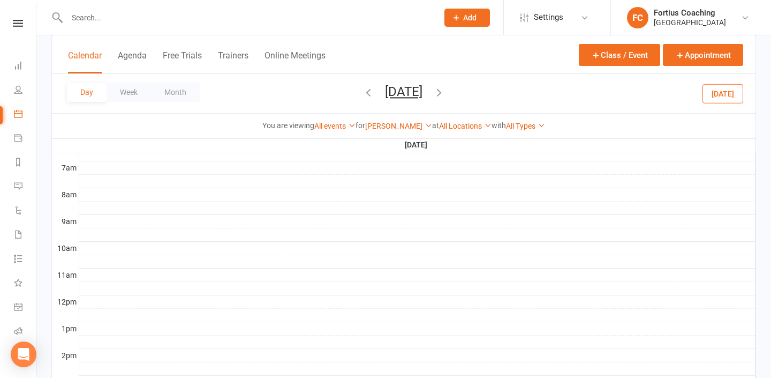
scroll to position [322, 0]
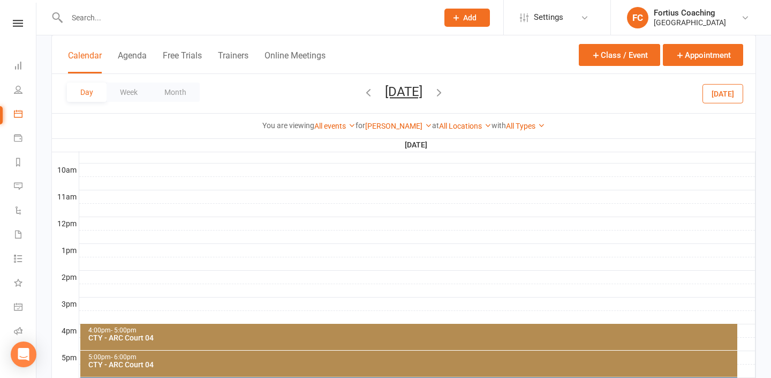
click at [164, 194] on div at bounding box center [417, 196] width 676 height 13
click at [166, 183] on button "Add Event" at bounding box center [157, 183] width 36 height 13
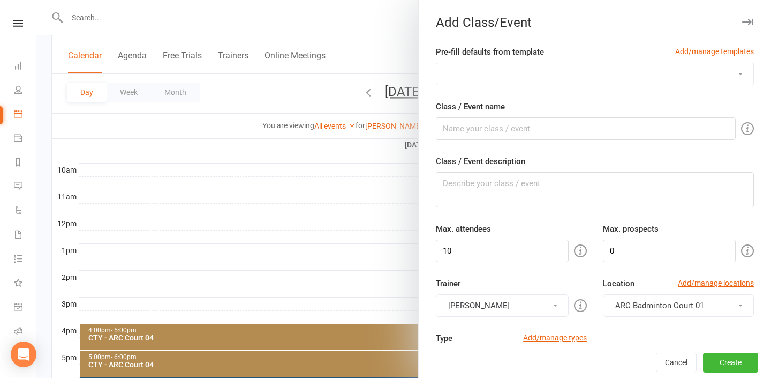
click at [527, 82] on select "Badminton Coaching - ADT - Adult Training Badminton Coaching - ADV - Advanced B…" at bounding box center [595, 73] width 317 height 21
select select "1181"
click at [437, 63] on select "Badminton Coaching - ADT - Adult Training Badminton Coaching - ADV - Advanced B…" at bounding box center [595, 73] width 317 height 21
type input "PRV - Private Training"
type textarea "PRV - Private Training"
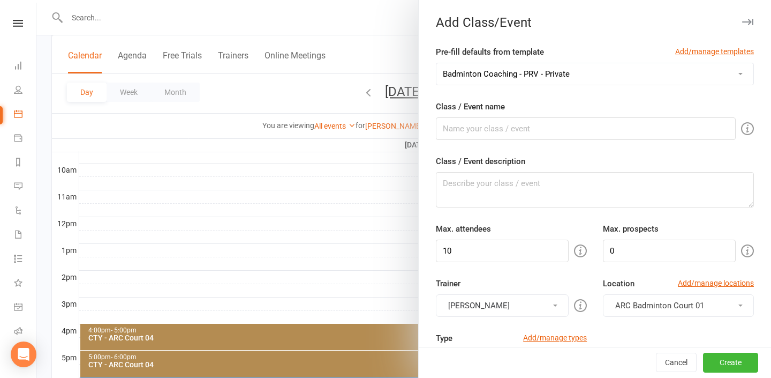
type input "1"
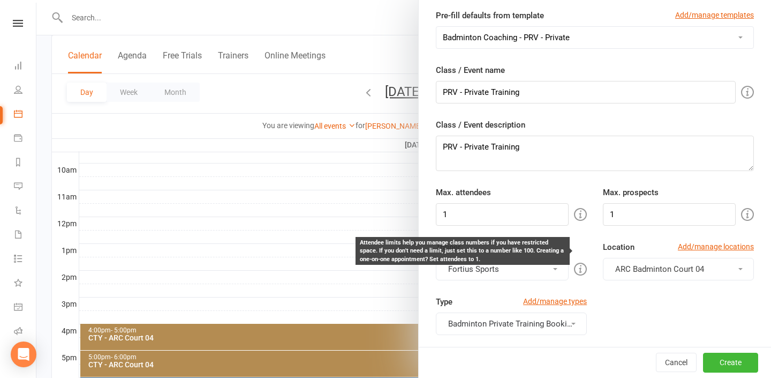
scroll to position [43, 0]
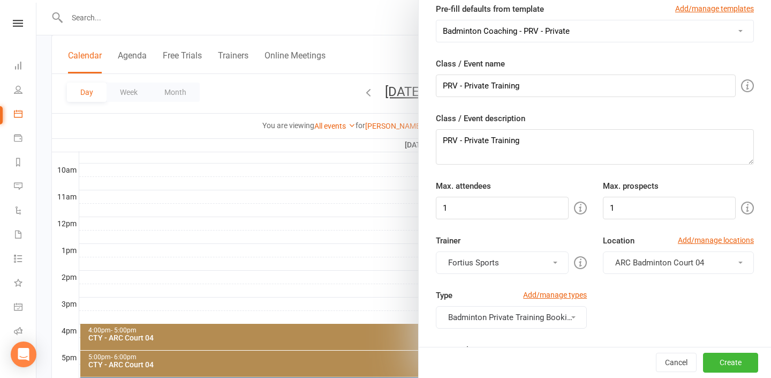
click at [541, 267] on button "Fortius Sports" at bounding box center [502, 262] width 133 height 22
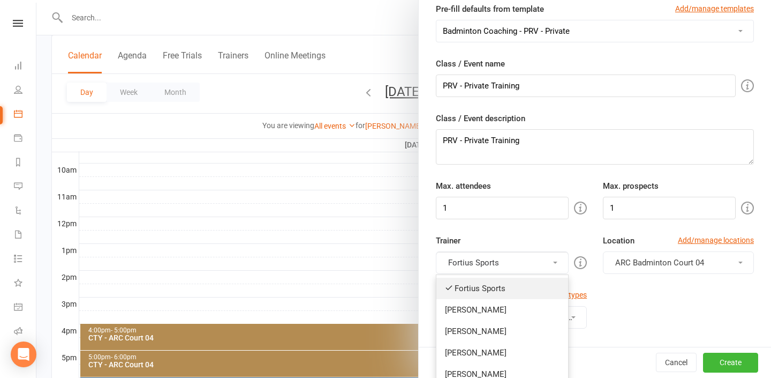
click at [524, 289] on link "Fortius Sports" at bounding box center [503, 287] width 132 height 21
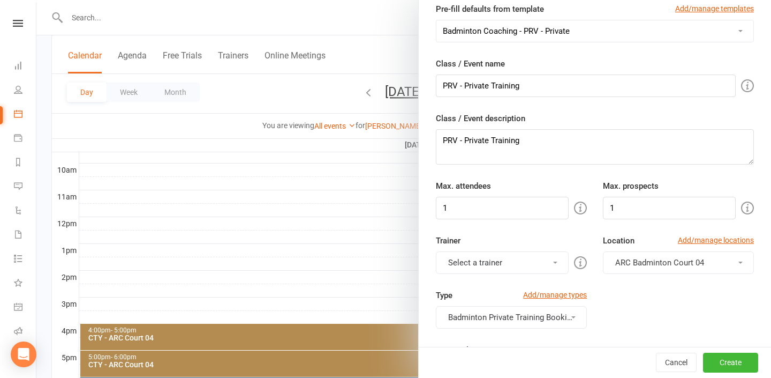
click at [528, 262] on button "Select a trainer" at bounding box center [502, 262] width 133 height 22
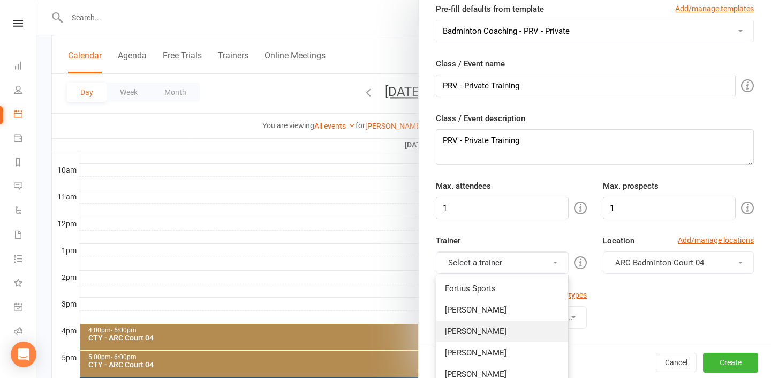
click at [523, 333] on link "[PERSON_NAME]" at bounding box center [503, 330] width 132 height 21
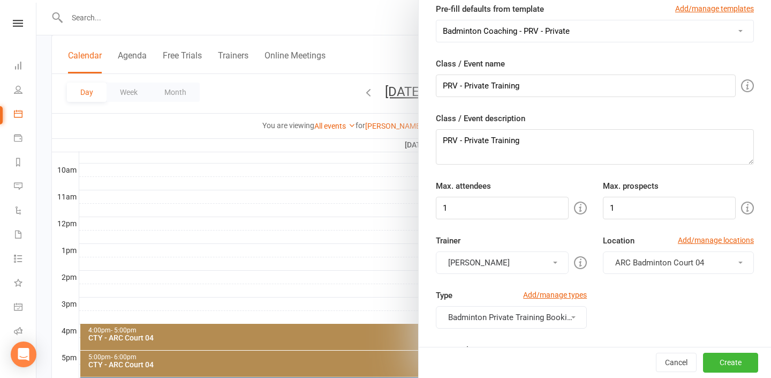
click at [630, 258] on span "ARC Badminton Court 04" at bounding box center [659, 263] width 89 height 10
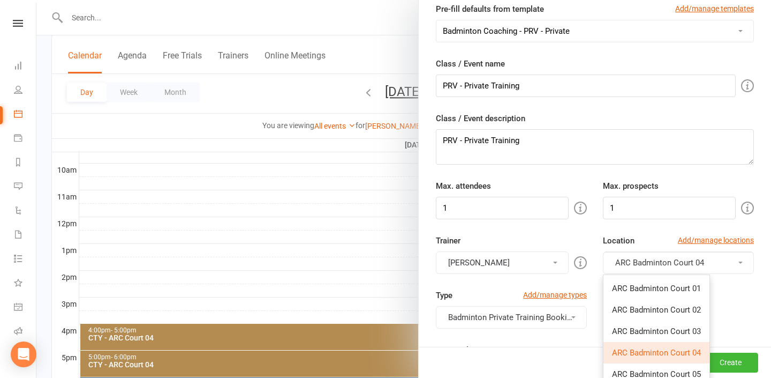
click at [591, 234] on div "Trainer Kathiravun Manivannan Fortius Sports Gopi Kannaiyan Kathiravun Manivann…" at bounding box center [511, 254] width 167 height 40
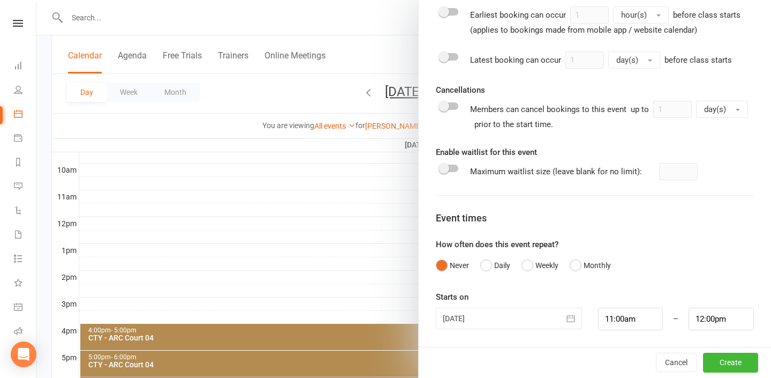
scroll to position [0, 0]
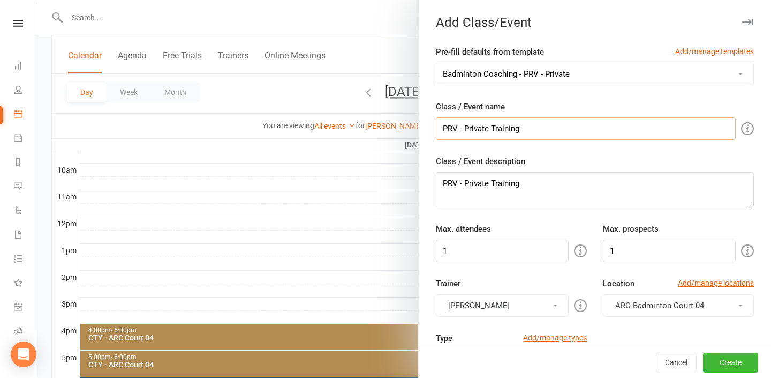
click at [589, 122] on input "PRV - Private Training" at bounding box center [586, 128] width 300 height 22
paste input "Annamma John"
type input "PRV - Private Training- Annamma John"
click at [539, 187] on textarea "PRV - Private Training" at bounding box center [595, 189] width 318 height 35
paste textarea "Annamma John"
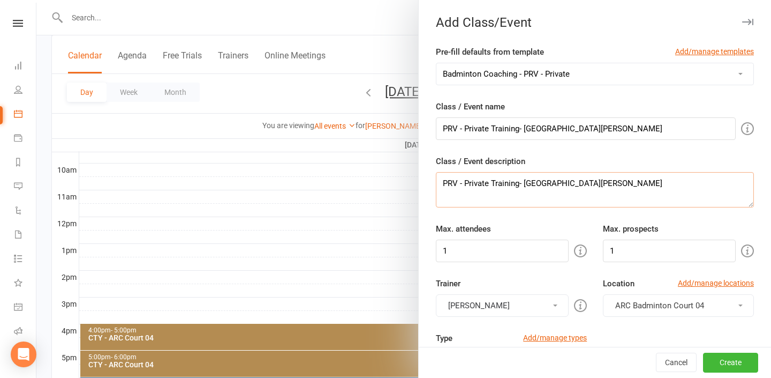
click at [611, 180] on textarea "PRV - Private Training- Annamma John" at bounding box center [595, 189] width 318 height 35
paste textarea "https://www.fsaatl.com/_paylink/AZkqPVjB"
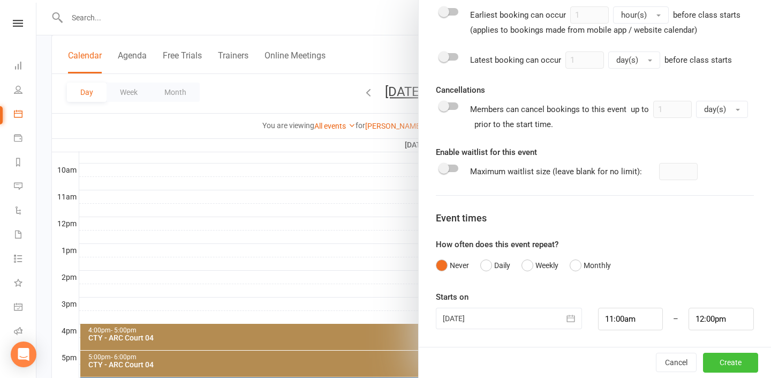
type textarea "PRV - Private Training- Annamma John https://www.fsaatl.com/_paylink/AZkqPVjB"
click at [736, 367] on button "Create" at bounding box center [730, 362] width 55 height 19
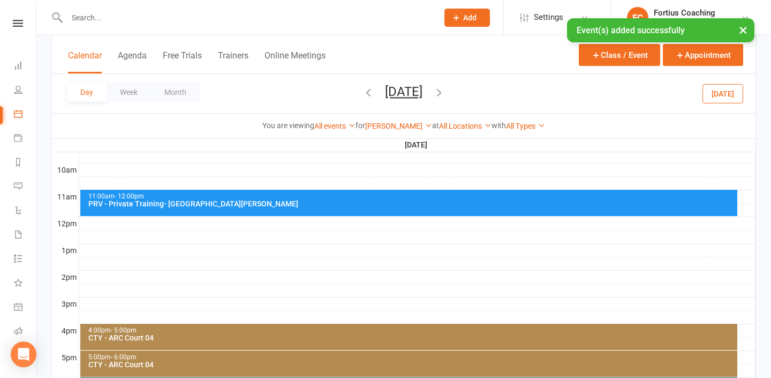
click at [341, 205] on div "PRV - Private Training- Annamma John" at bounding box center [412, 203] width 648 height 7
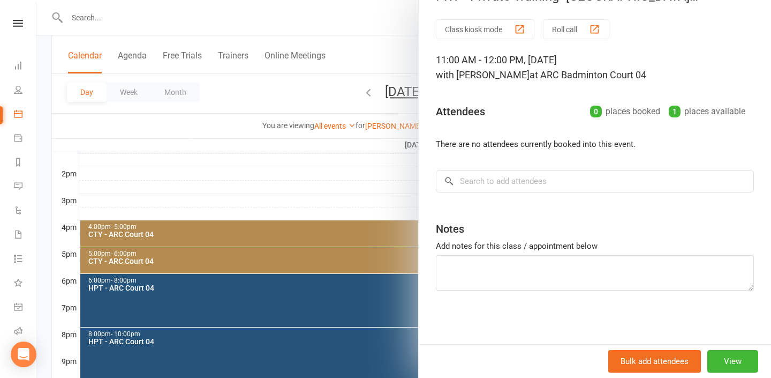
scroll to position [448, 0]
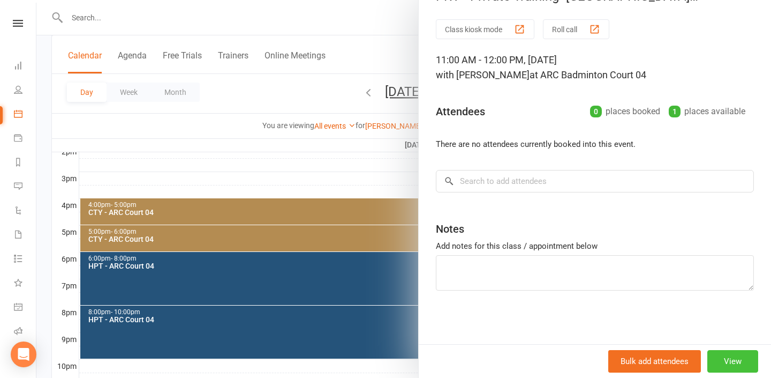
click at [741, 366] on button "View" at bounding box center [733, 361] width 51 height 22
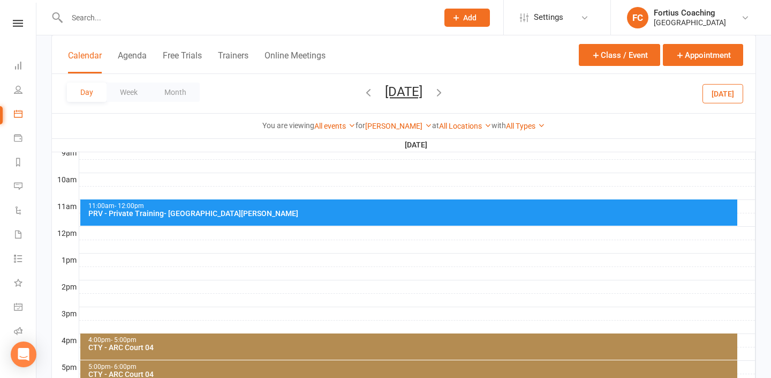
scroll to position [415, 0]
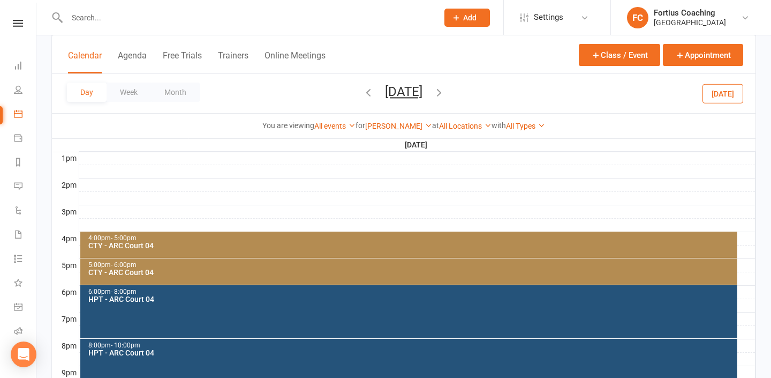
click at [445, 88] on icon "button" at bounding box center [439, 92] width 12 height 12
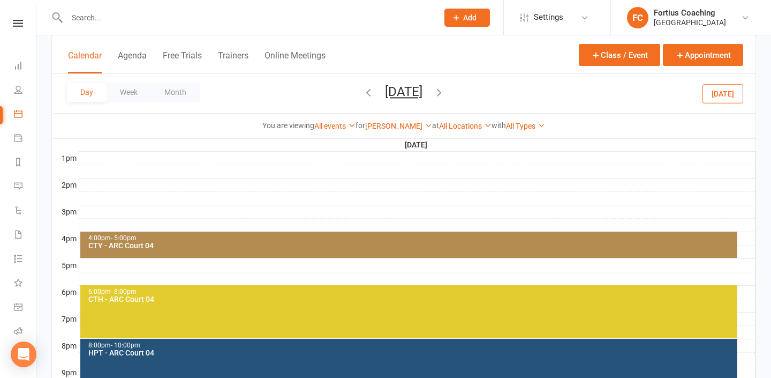
click at [445, 93] on icon "button" at bounding box center [439, 92] width 12 height 12
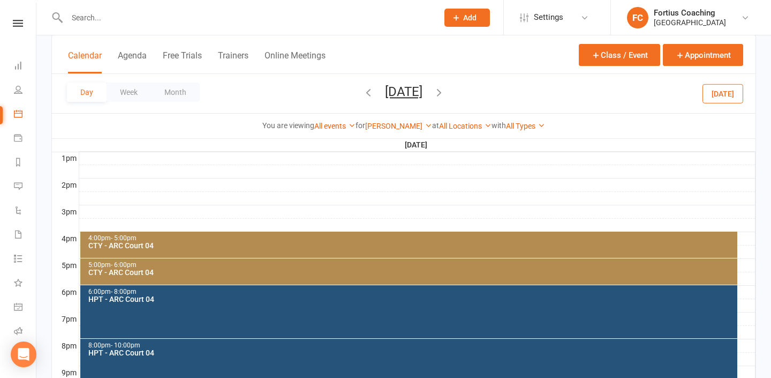
click at [433, 93] on span "[DATE] [DATE] Sun Mon Tue Wed Thu Fri Sat 31 01 02 03 04 05 06 07 08 09 10 11 1…" at bounding box center [403, 93] width 59 height 19
click at [445, 96] on icon "button" at bounding box center [439, 92] width 12 height 12
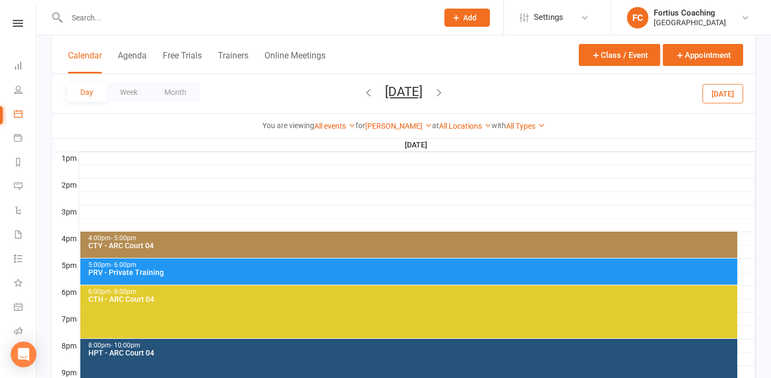
click at [259, 262] on div "5:00pm - 6:00pm" at bounding box center [412, 264] width 648 height 7
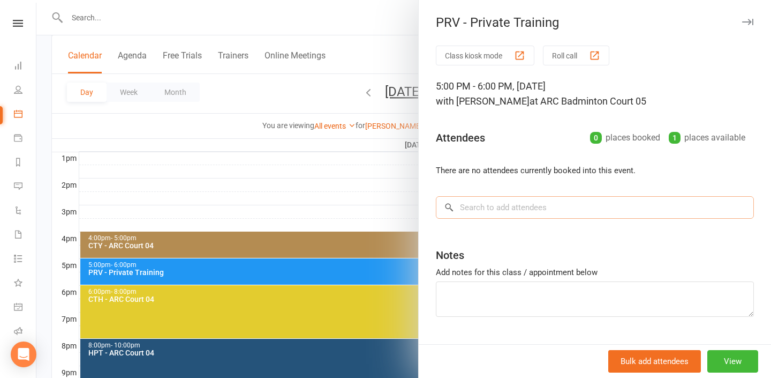
click at [569, 212] on input "search" at bounding box center [595, 207] width 318 height 22
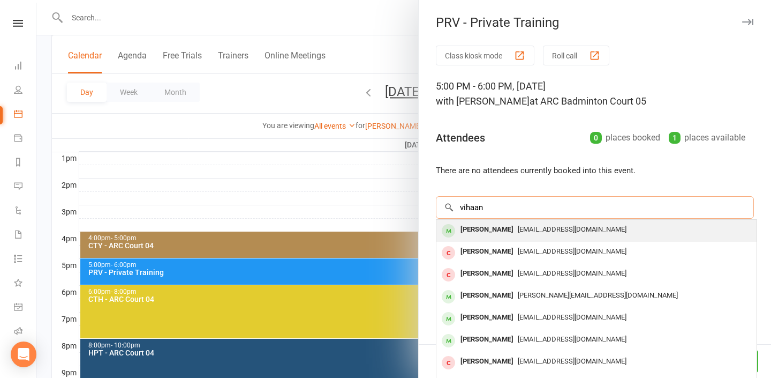
type input "vihaan"
click at [536, 232] on span "duay2@yahoo.com" at bounding box center [572, 229] width 109 height 8
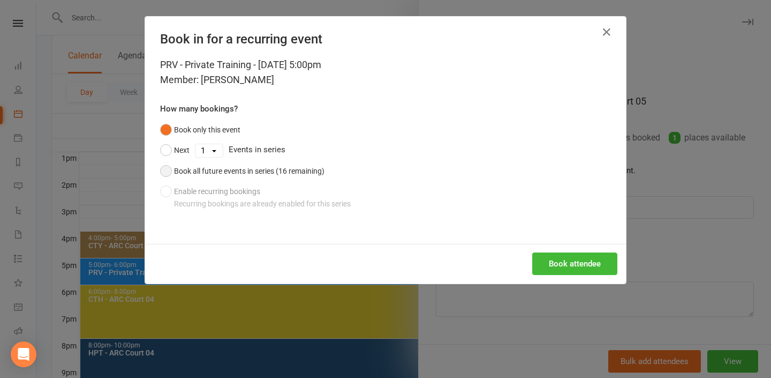
click at [266, 166] on div "Book all future events in series (16 remaining)" at bounding box center [249, 171] width 151 height 12
click at [554, 258] on button "Book attendee" at bounding box center [574, 263] width 85 height 22
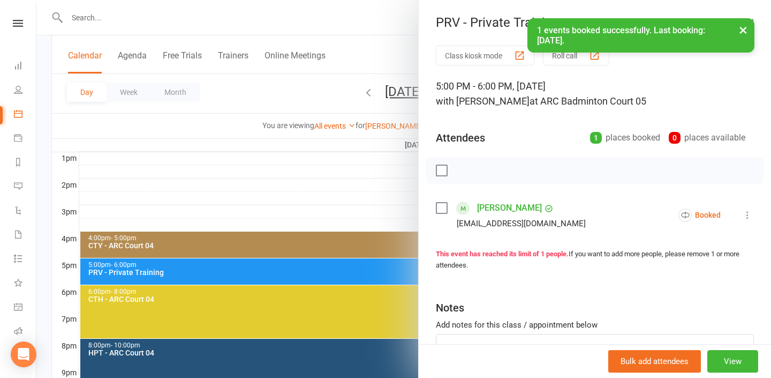
click at [401, 205] on div at bounding box center [403, 189] width 735 height 378
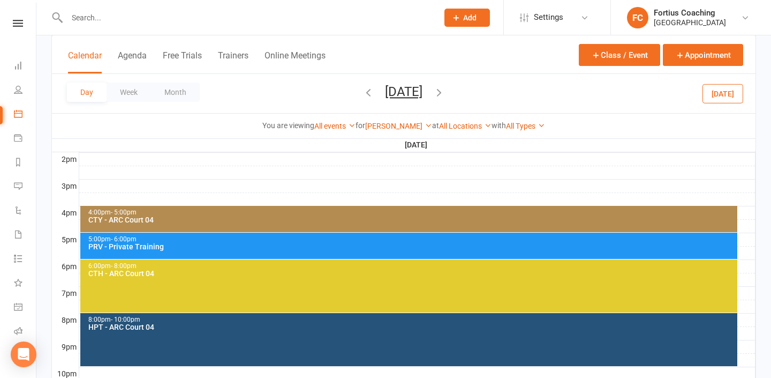
scroll to position [439, 0]
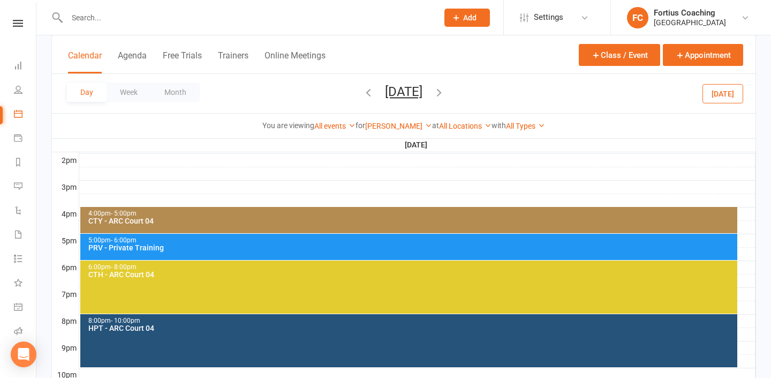
click at [363, 92] on icon "button" at bounding box center [369, 92] width 12 height 12
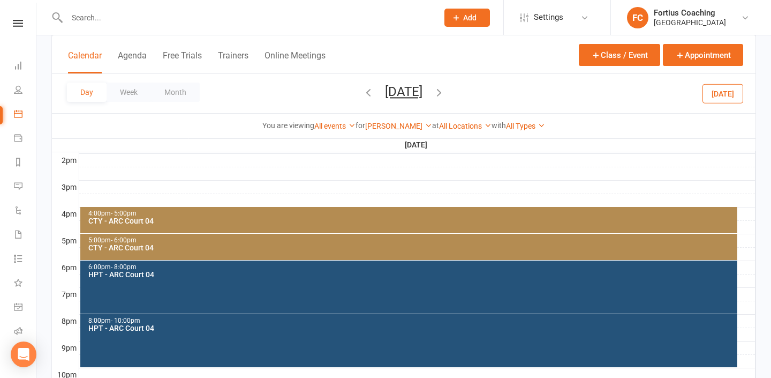
click at [374, 92] on span "[DATE] [DATE] Sun Mon Tue Wed Thu Fri Sat 31 01 02 03 04 05 06 07 08 09 10 11 1…" at bounding box center [403, 93] width 59 height 19
click at [363, 89] on icon "button" at bounding box center [369, 92] width 12 height 12
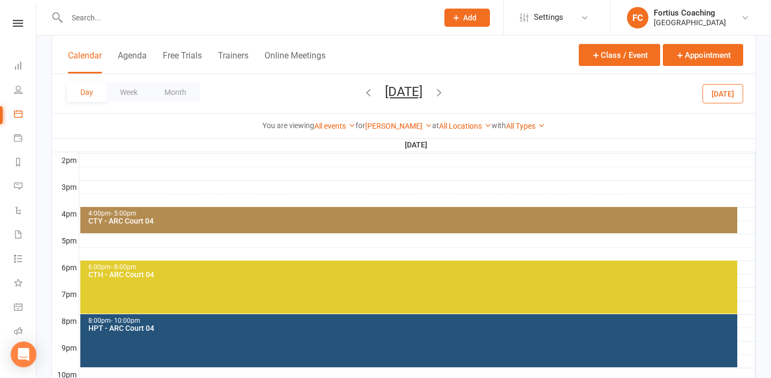
click at [314, 89] on div "Day Week Month Tuesday, Sep 9, 2025 September 2025 Sun Mon Tue Wed Thu Fri Sat …" at bounding box center [404, 93] width 704 height 39
click at [363, 88] on icon "button" at bounding box center [369, 92] width 12 height 12
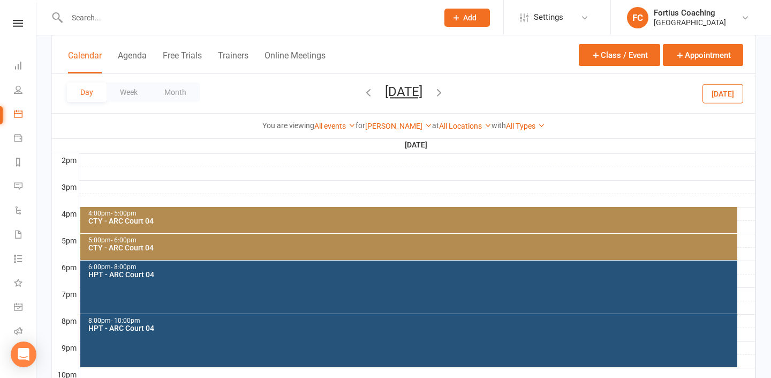
click at [363, 88] on icon "button" at bounding box center [369, 92] width 12 height 12
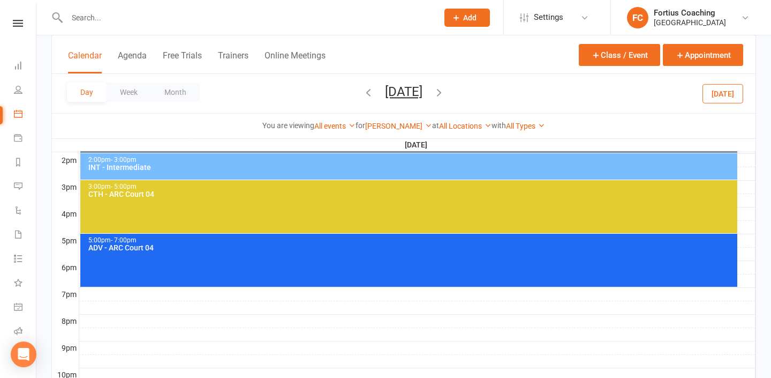
click at [363, 88] on icon "button" at bounding box center [369, 92] width 12 height 12
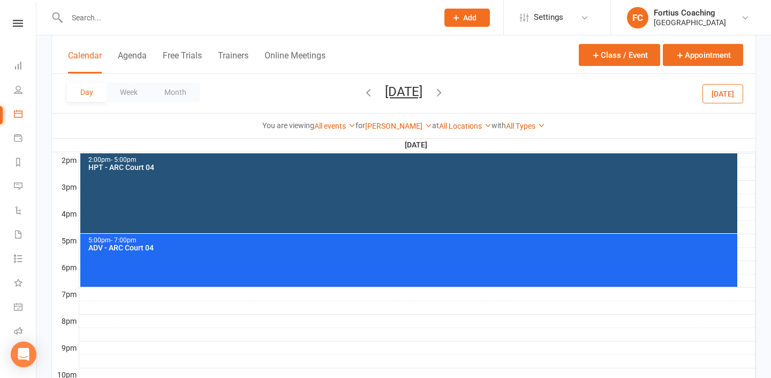
click at [363, 88] on icon "button" at bounding box center [369, 92] width 12 height 12
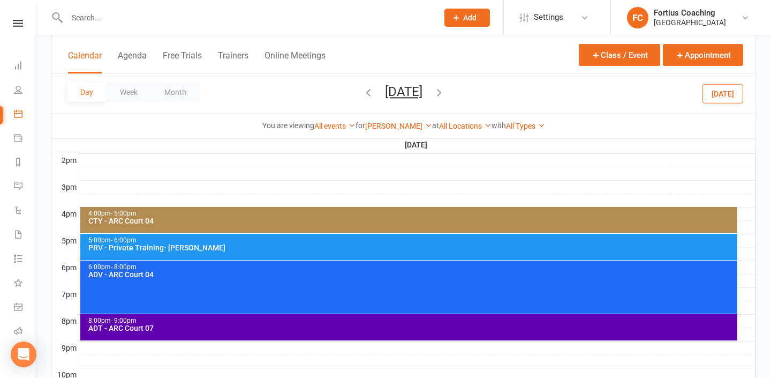
click at [325, 88] on div "Day Week Month [DATE] [DATE] Sun Mon Tue Wed Thu Fri Sat 31 01 02 03 04 05 06 0…" at bounding box center [404, 93] width 704 height 39
click at [363, 88] on icon "button" at bounding box center [369, 92] width 12 height 12
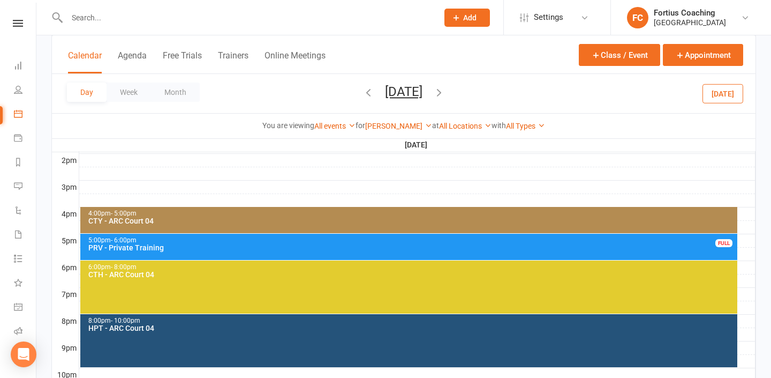
click at [324, 252] on div "5:00pm - 6:00pm PRV - Private Training FULL" at bounding box center [408, 247] width 657 height 26
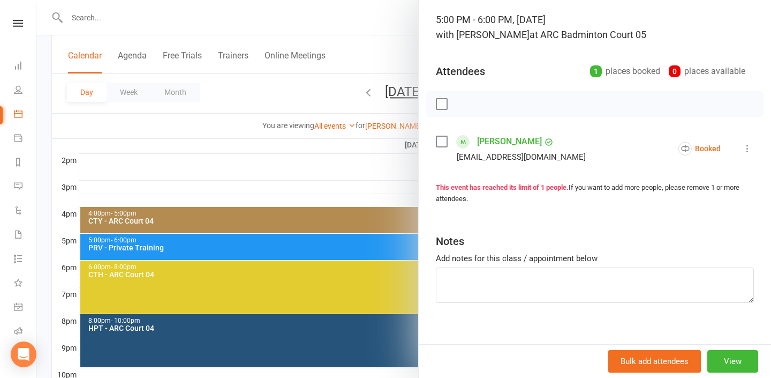
scroll to position [78, 0]
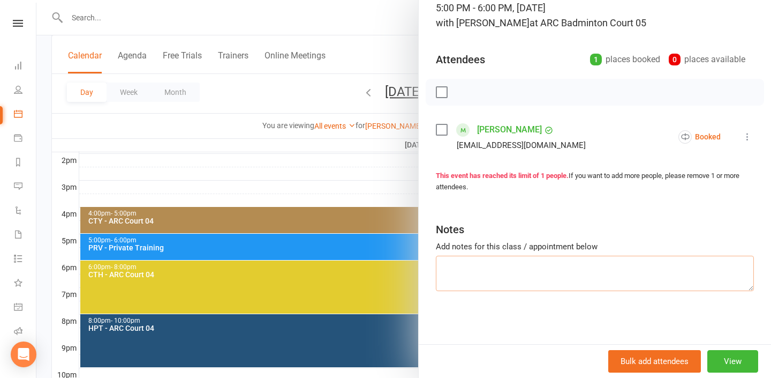
click at [575, 268] on textarea at bounding box center [595, 272] width 318 height 35
click at [739, 363] on button "View" at bounding box center [733, 361] width 51 height 22
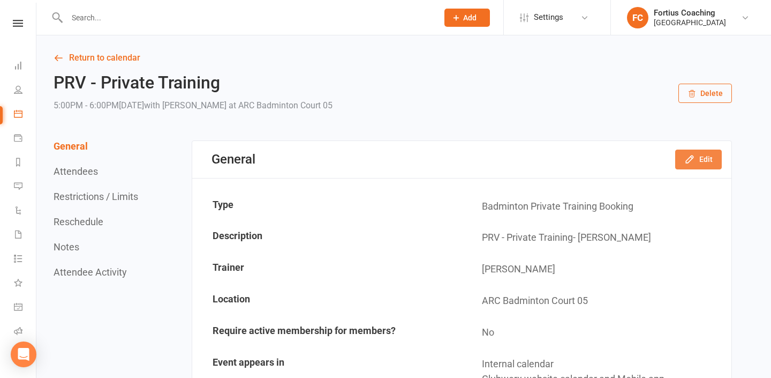
click at [695, 158] on icon "button" at bounding box center [690, 159] width 11 height 11
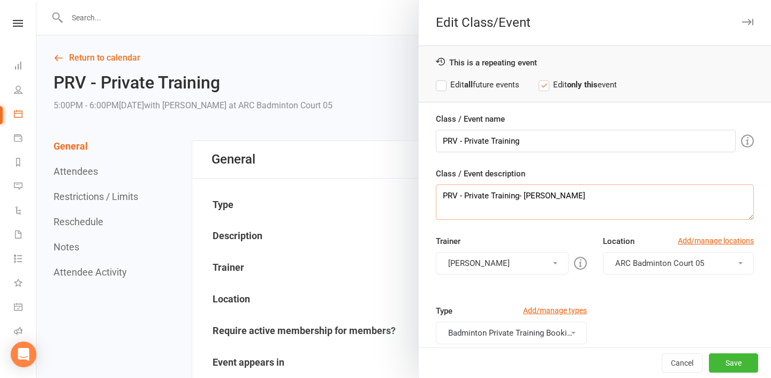
click at [584, 191] on textarea "PRV - Private Training- Vihaan Vnay" at bounding box center [595, 201] width 318 height 35
click at [556, 193] on textarea "PRV - Private Training- Vihaan Vnay-" at bounding box center [595, 201] width 318 height 35
click at [606, 186] on textarea "PRV - Private Training- Vihaan Vinay-" at bounding box center [595, 201] width 318 height 35
click at [600, 199] on textarea "PRV - Private Training- Vihaan Vinay-" at bounding box center [595, 201] width 318 height 35
paste textarea "https://www.fsaatl.com/_paylink/AZkWi_hX"
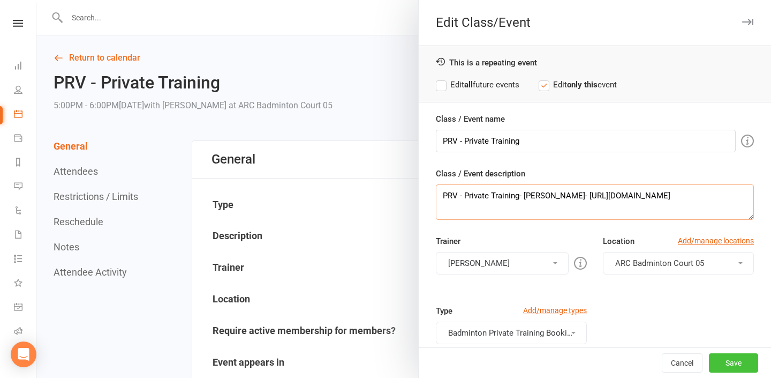
type textarea "PRV - Private Training- Vihaan Vinay- https://www.fsaatl.com/_paylink/AZkWi_hX"
click at [726, 366] on button "Save" at bounding box center [733, 362] width 49 height 19
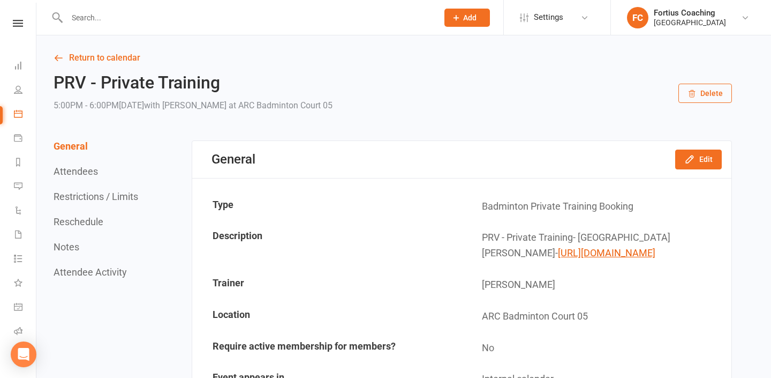
click at [26, 116] on link "Calendar" at bounding box center [25, 115] width 22 height 24
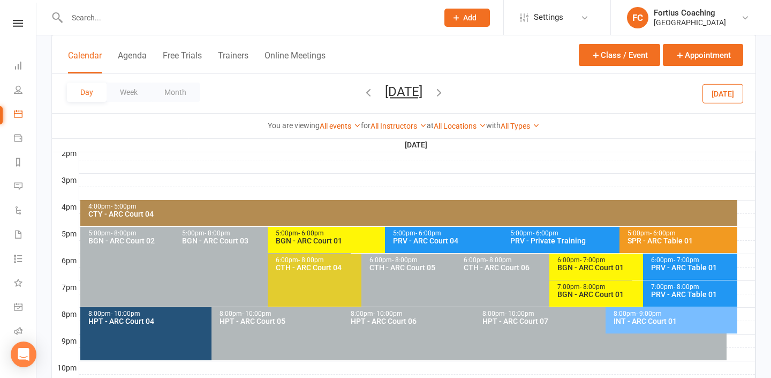
scroll to position [444, 0]
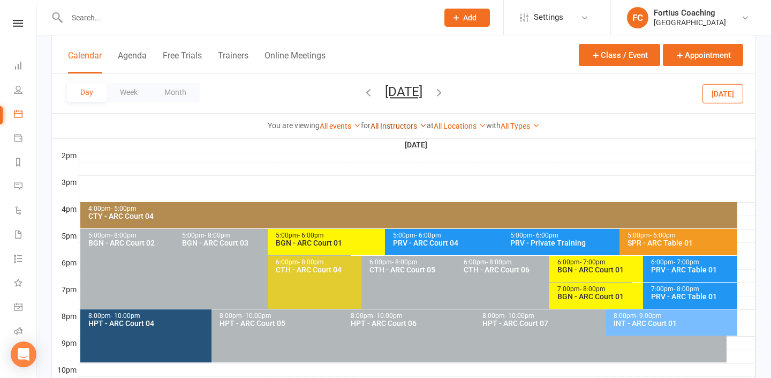
click at [408, 126] on link "All Instructors" at bounding box center [399, 126] width 56 height 9
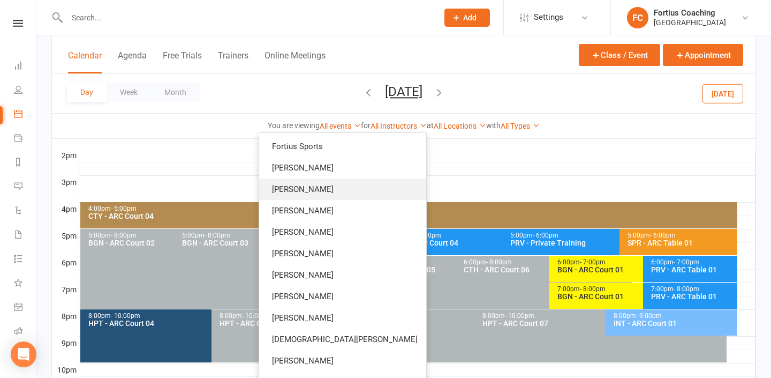
click at [387, 193] on link "[PERSON_NAME]" at bounding box center [342, 188] width 167 height 21
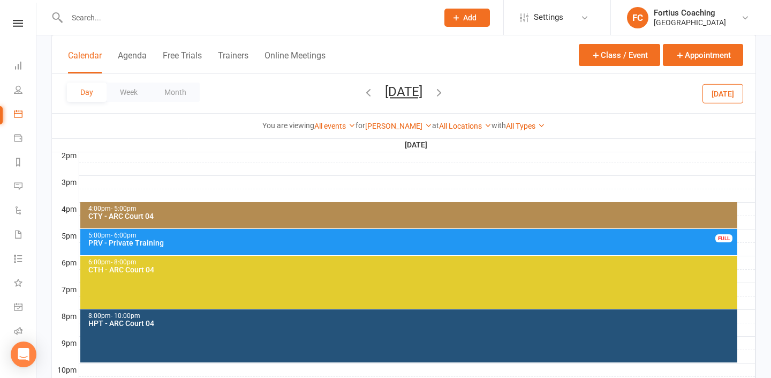
click at [386, 235] on div "5:00pm - 6:00pm" at bounding box center [412, 235] width 648 height 7
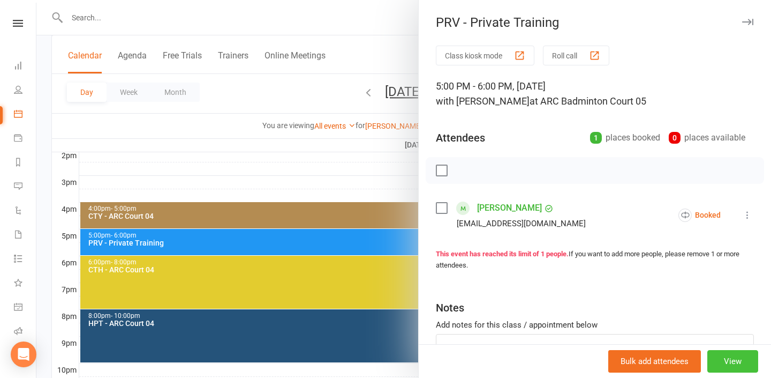
click at [730, 366] on button "View" at bounding box center [733, 361] width 51 height 22
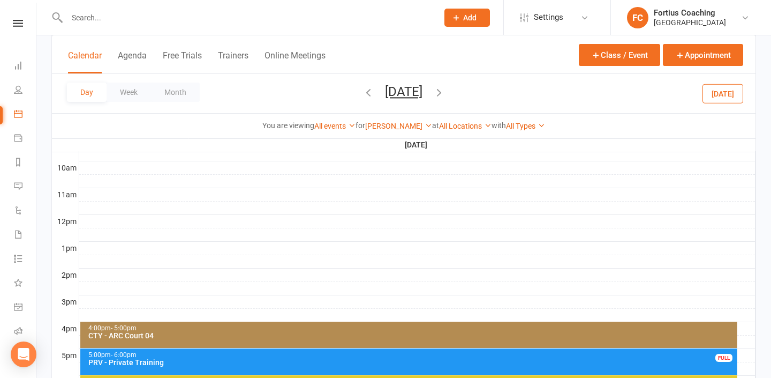
scroll to position [403, 0]
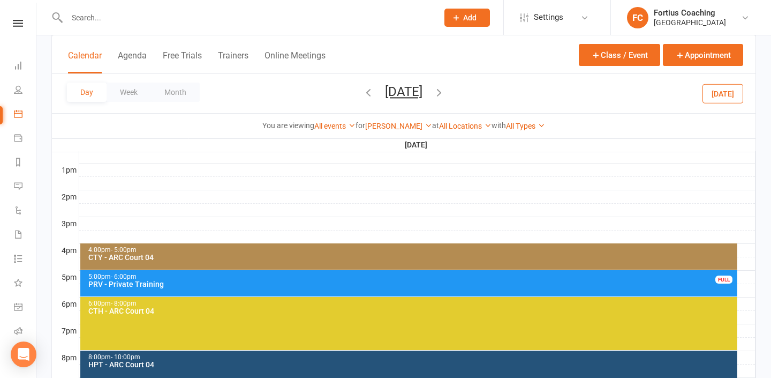
click at [445, 93] on icon "button" at bounding box center [439, 92] width 12 height 12
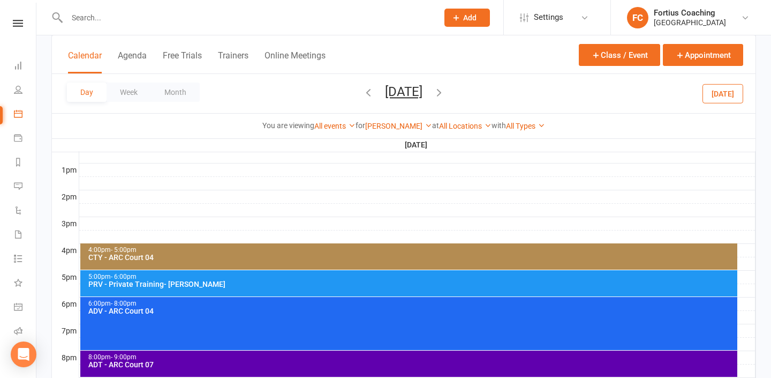
click at [247, 274] on div "5:00pm - 6:00pm" at bounding box center [412, 276] width 648 height 7
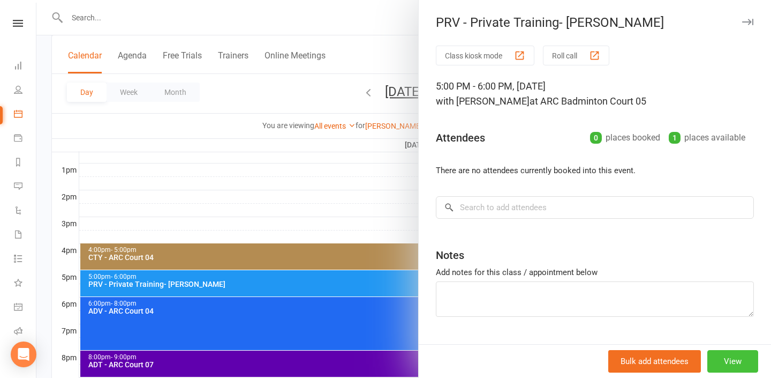
click at [736, 359] on button "View" at bounding box center [733, 361] width 51 height 22
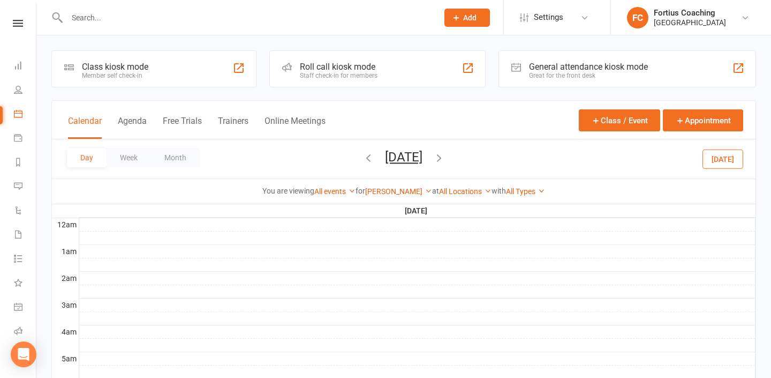
click at [445, 160] on icon "button" at bounding box center [439, 158] width 12 height 12
click at [445, 159] on icon "button" at bounding box center [439, 158] width 12 height 12
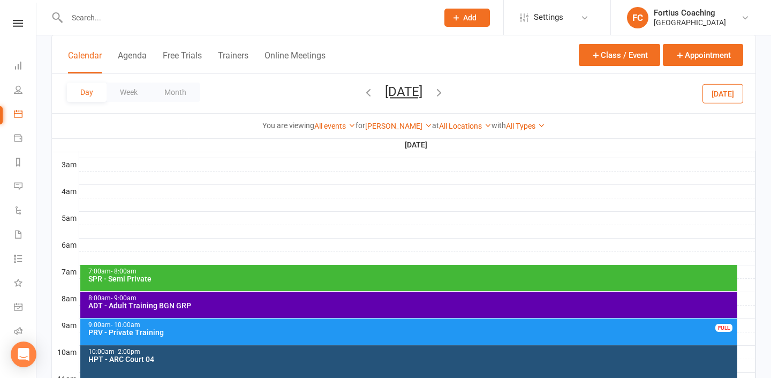
scroll to position [152, 0]
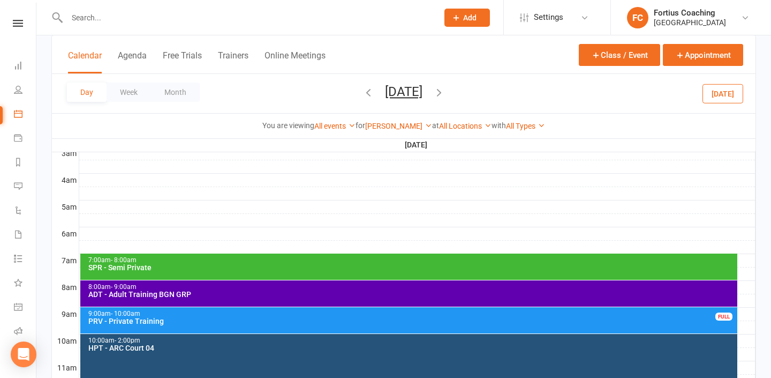
click at [353, 268] on div "SPR - Semi Private" at bounding box center [412, 267] width 648 height 7
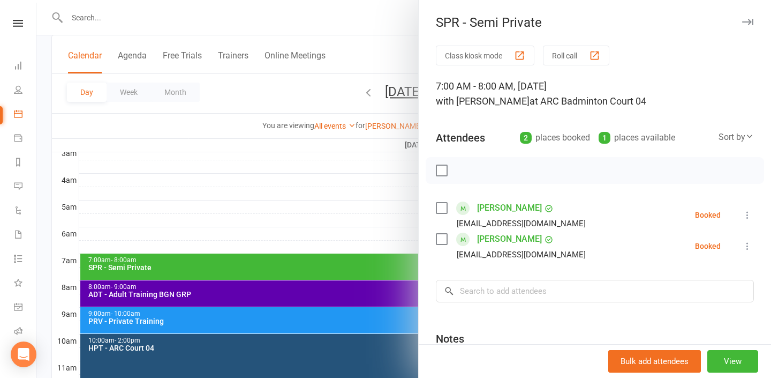
click at [343, 197] on div at bounding box center [403, 189] width 735 height 378
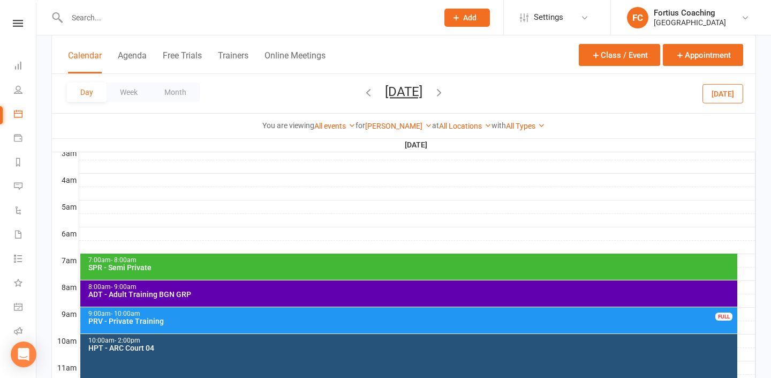
click at [333, 273] on div "7:00am - 8:00am SPR - Semi Private" at bounding box center [408, 266] width 657 height 26
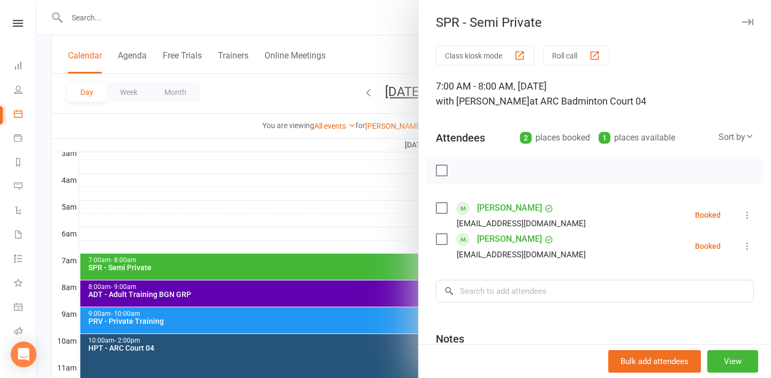
click at [520, 212] on link "John Alengadan" at bounding box center [509, 207] width 65 height 17
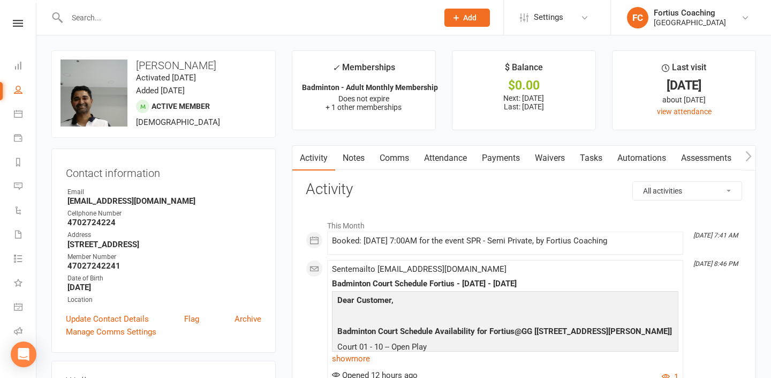
click at [486, 155] on link "Payments" at bounding box center [501, 158] width 53 height 25
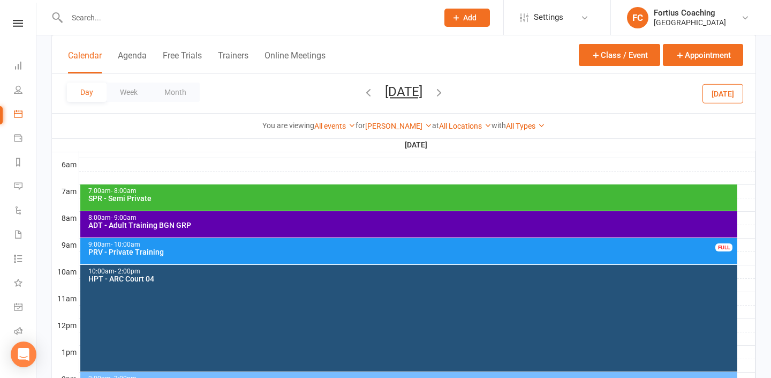
scroll to position [221, 0]
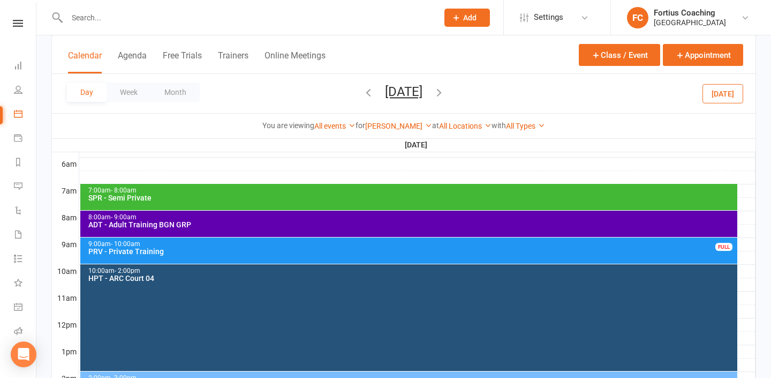
click at [445, 86] on icon "button" at bounding box center [439, 92] width 12 height 12
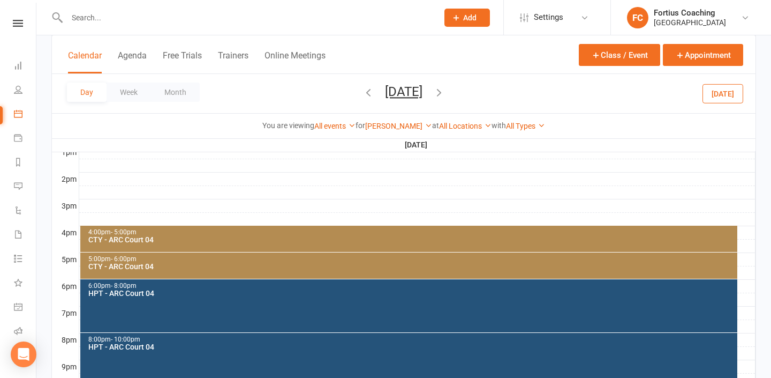
scroll to position [422, 0]
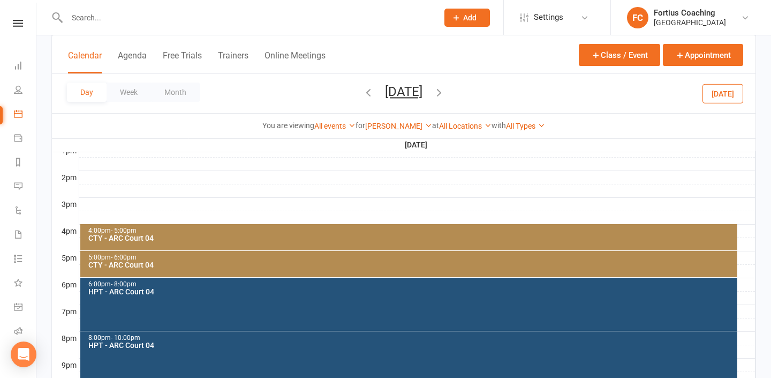
click at [445, 96] on icon "button" at bounding box center [439, 92] width 12 height 12
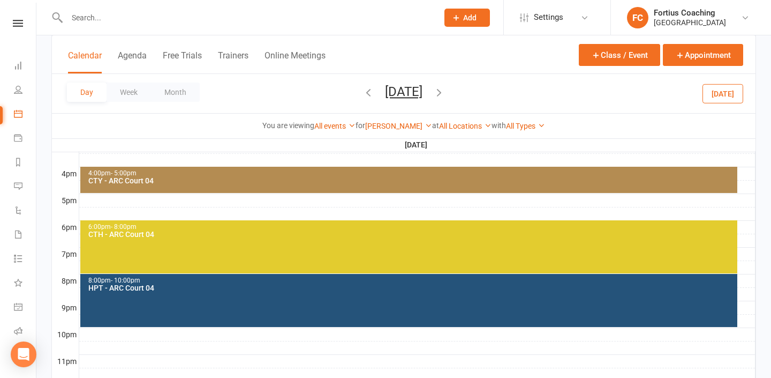
scroll to position [480, 0]
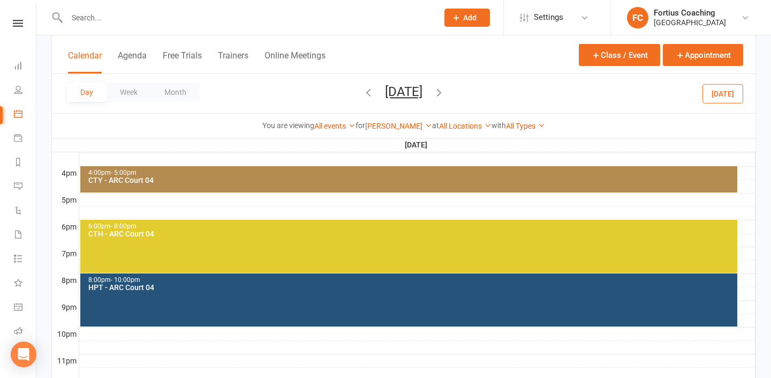
click at [445, 94] on icon "button" at bounding box center [439, 92] width 12 height 12
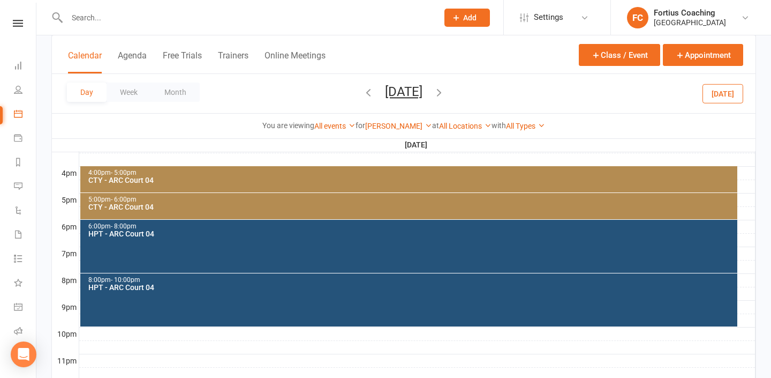
click at [445, 87] on icon "button" at bounding box center [439, 92] width 12 height 12
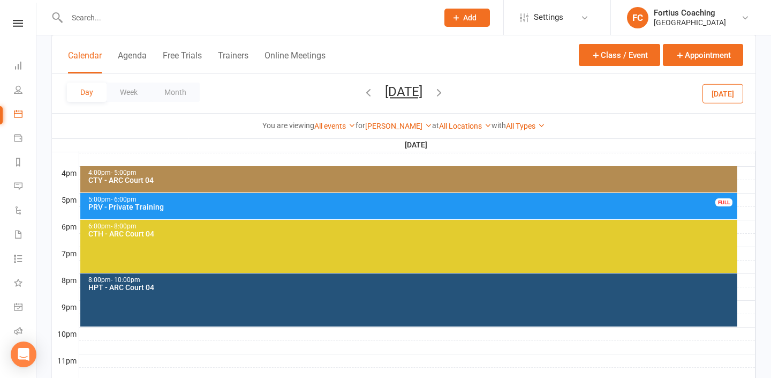
click at [332, 204] on div "PRV - Private Training" at bounding box center [412, 206] width 648 height 7
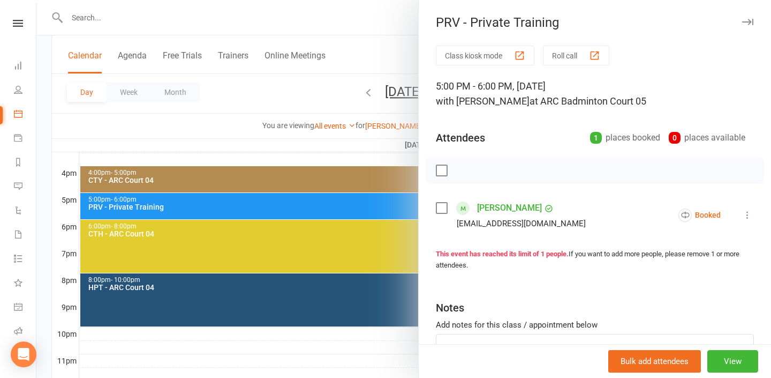
click at [361, 150] on div at bounding box center [403, 189] width 735 height 378
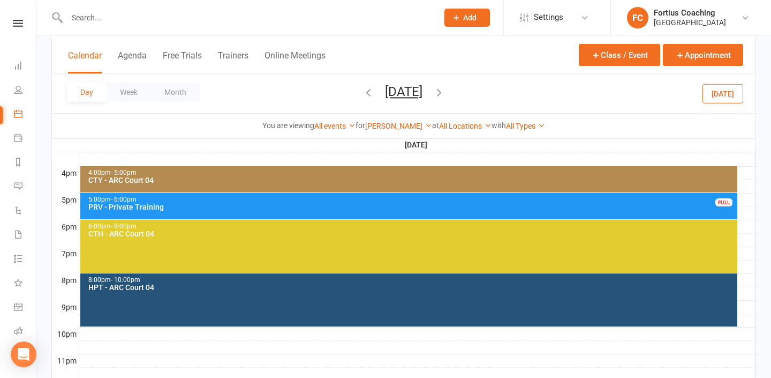
click at [423, 201] on div "5:00pm - 6:00pm" at bounding box center [412, 199] width 648 height 7
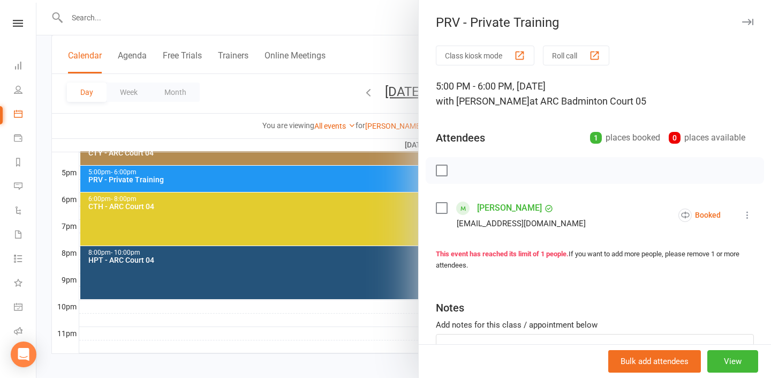
scroll to position [514, 0]
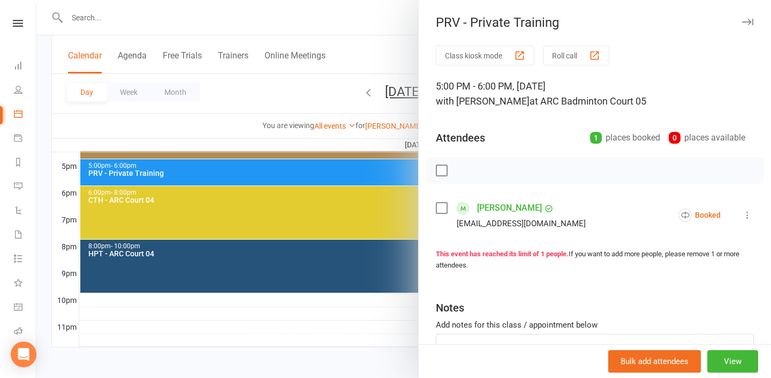
click at [386, 344] on div at bounding box center [403, 189] width 735 height 378
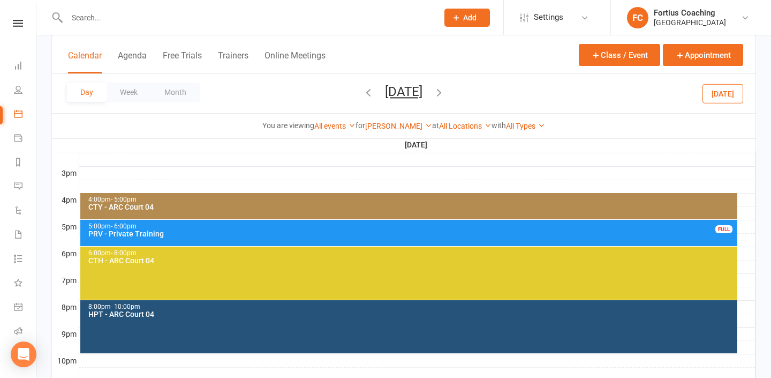
scroll to position [442, 0]
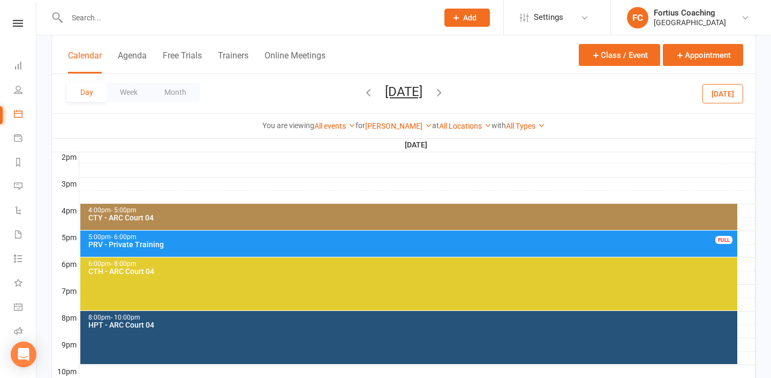
click at [445, 94] on icon "button" at bounding box center [439, 92] width 12 height 12
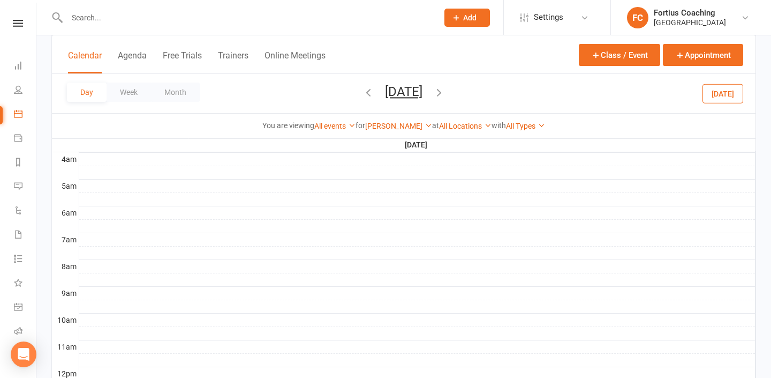
scroll to position [172, 0]
click at [151, 214] on div at bounding box center [417, 213] width 676 height 13
click at [153, 205] on button "Add Event" at bounding box center [144, 203] width 36 height 13
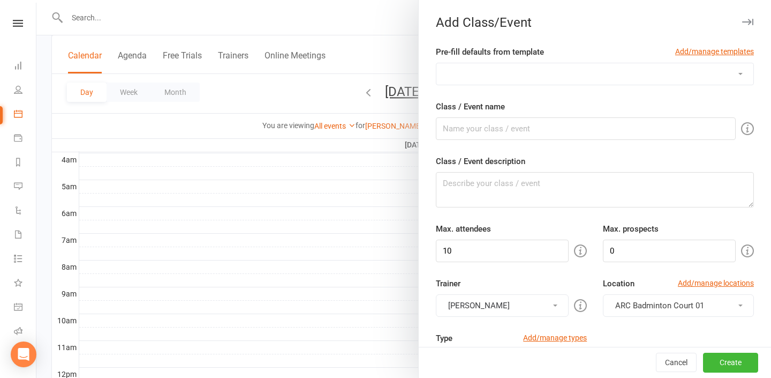
click at [535, 77] on select "Badminton Coaching - ADT - Adult Training Badminton Coaching - ADV - Advanced B…" at bounding box center [595, 73] width 317 height 21
select select "1181"
click at [437, 63] on select "Badminton Coaching - ADT - Adult Training Badminton Coaching - ADV - Advanced B…" at bounding box center [595, 73] width 317 height 21
type input "PRV - Private Training"
type textarea "PRV - Private Training"
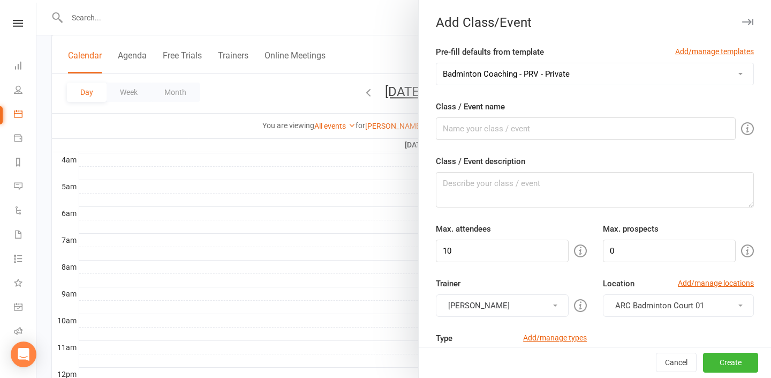
type input "1"
click at [558, 133] on input "PRV - Private Training" at bounding box center [586, 128] width 300 height 22
type input "PRV - Private Training- Nambikumar"
click at [551, 178] on textarea "PRV - Private Training" at bounding box center [595, 189] width 318 height 35
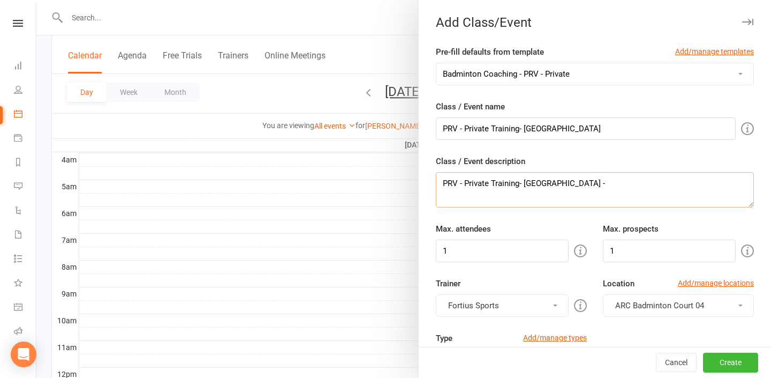
paste textarea "https://www.fsaatl.com/_paylink/AZkqPVjB"
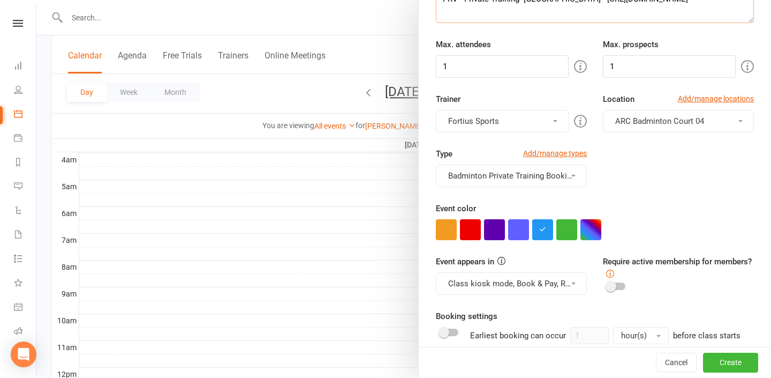
scroll to position [192, 0]
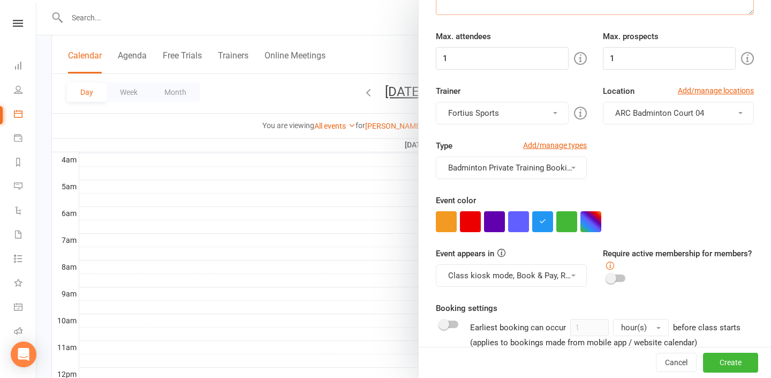
type textarea "PRV - Private Training- Nambikumar - https://www.fsaatl.com/_paylink/AZkqPVjB"
click at [531, 119] on button "Fortius Sports" at bounding box center [502, 113] width 133 height 22
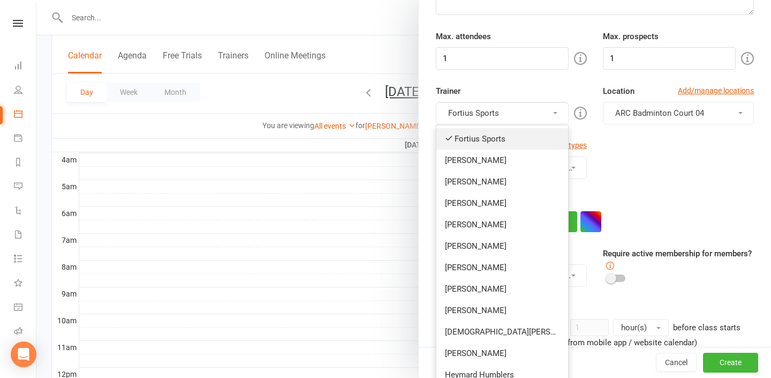
click at [529, 141] on link "Fortius Sports" at bounding box center [503, 138] width 132 height 21
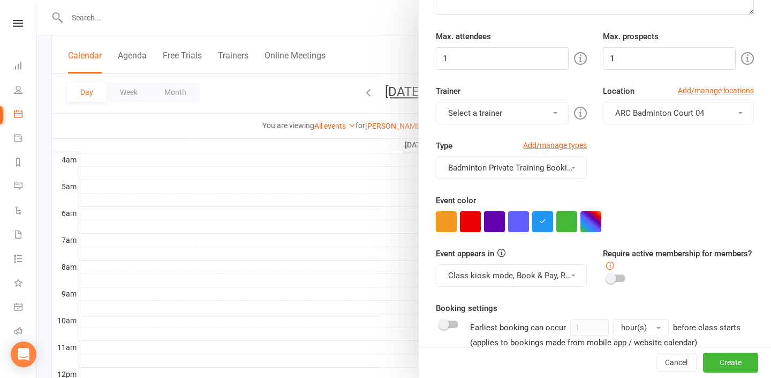
click at [523, 118] on button "Select a trainer" at bounding box center [502, 113] width 133 height 22
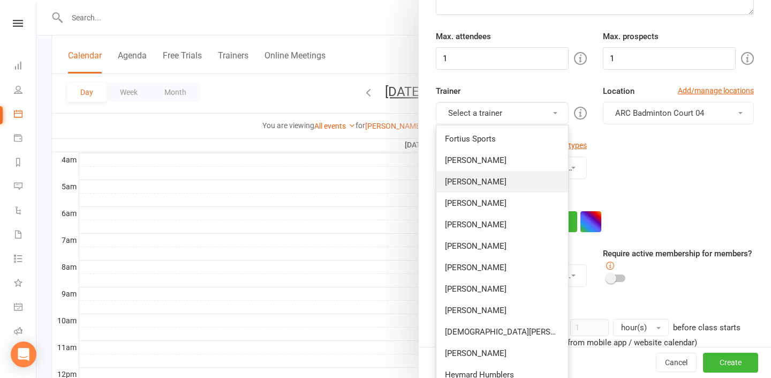
click at [523, 182] on link "[PERSON_NAME]" at bounding box center [503, 181] width 132 height 21
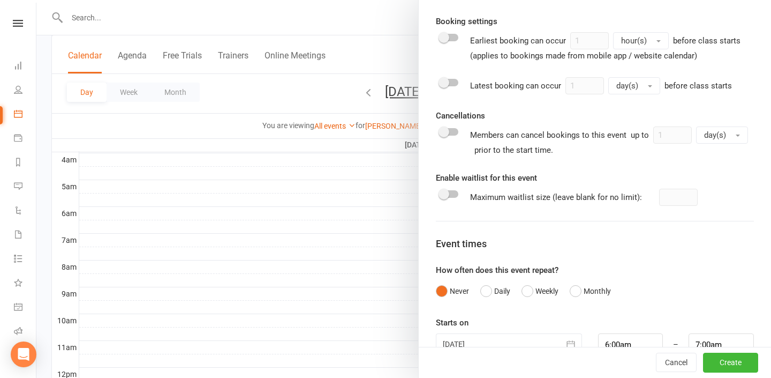
scroll to position [505, 0]
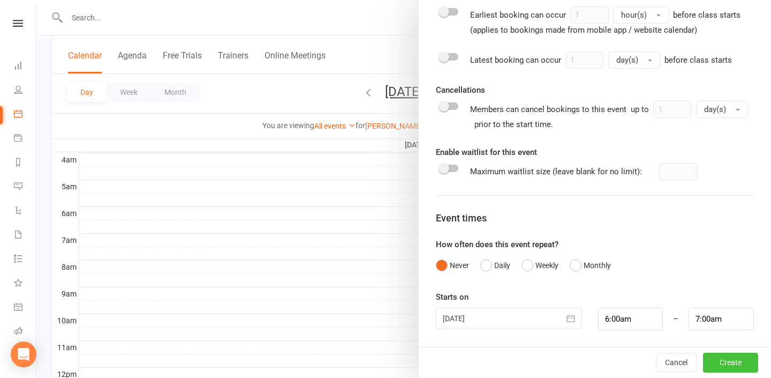
click at [744, 359] on button "Create" at bounding box center [730, 362] width 55 height 19
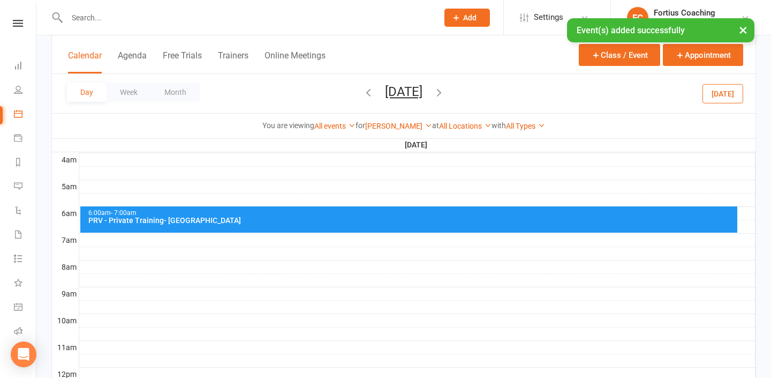
click at [110, 241] on div at bounding box center [417, 240] width 676 height 13
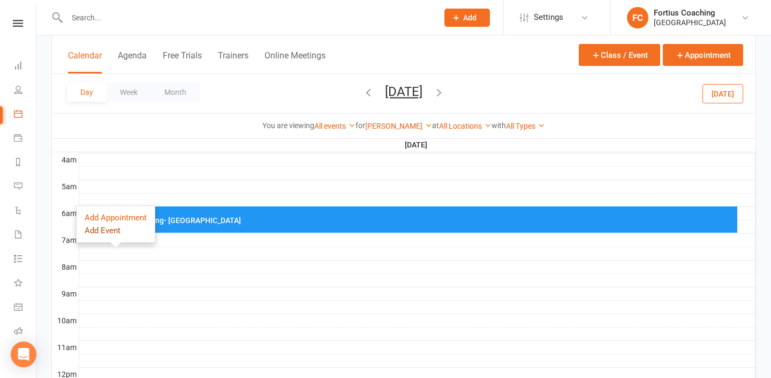
click at [114, 232] on button "Add Event" at bounding box center [103, 230] width 36 height 13
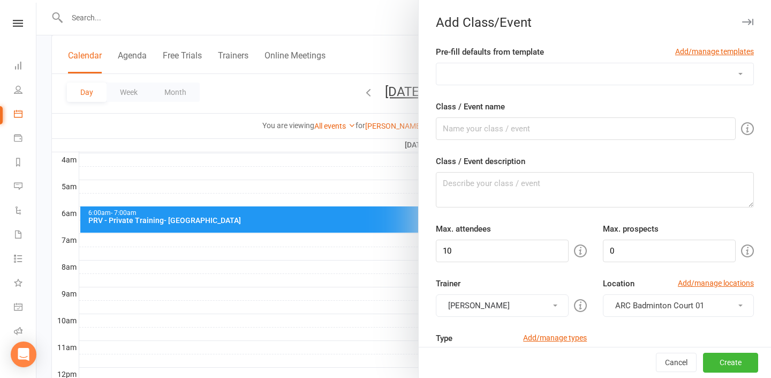
click at [570, 75] on select "Badminton Coaching - ADT - Adult Training Badminton Coaching - ADV - Advanced B…" at bounding box center [595, 73] width 317 height 21
select select "1182"
click at [437, 63] on select "Badminton Coaching - ADT - Adult Training Badminton Coaching - ADV - Advanced B…" at bounding box center [595, 73] width 317 height 21
type input "SPR - Semi Private"
type textarea "SPR - Semi Private Training"
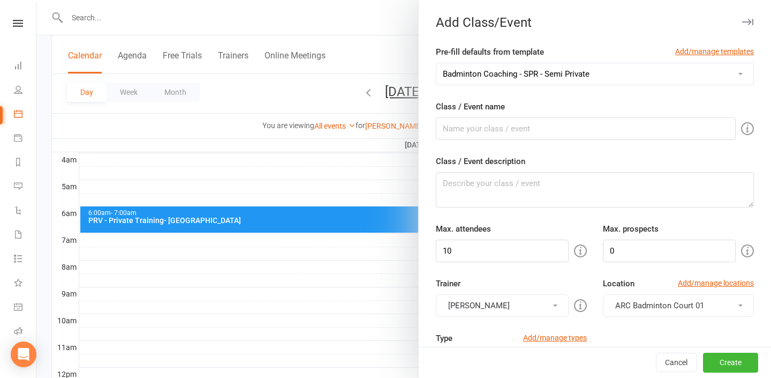
type input "3"
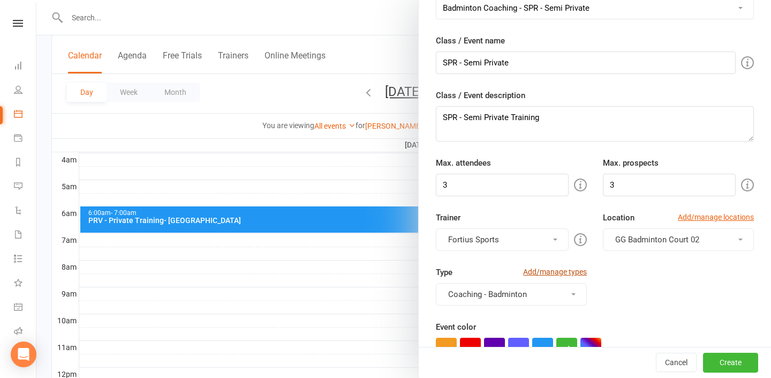
scroll to position [67, 0]
click at [538, 239] on button "Fortius Sports" at bounding box center [502, 238] width 133 height 22
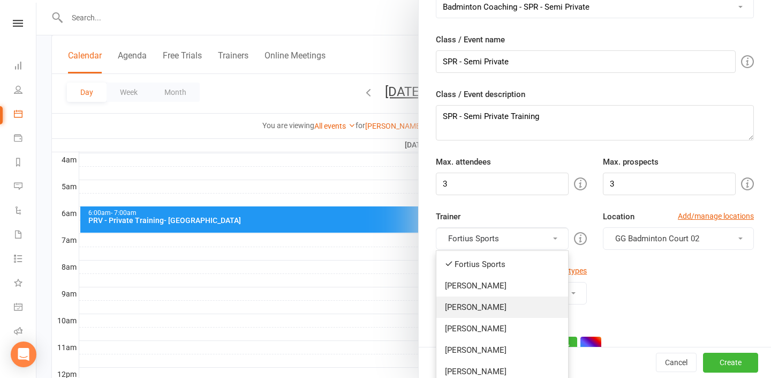
click at [527, 300] on link "[PERSON_NAME]" at bounding box center [503, 306] width 132 height 21
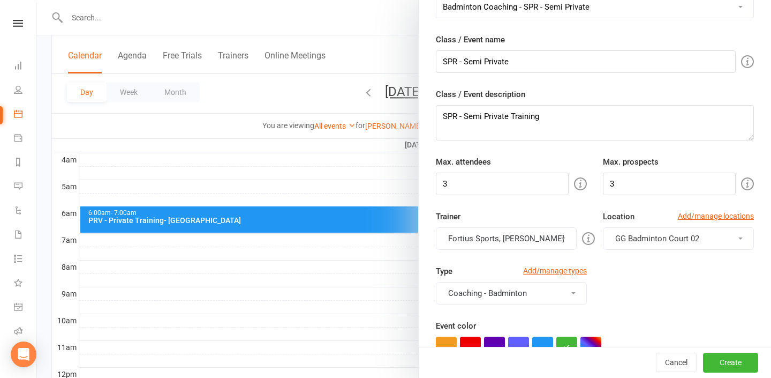
click at [536, 234] on button "Fortius Sports, [PERSON_NAME]" at bounding box center [506, 238] width 141 height 22
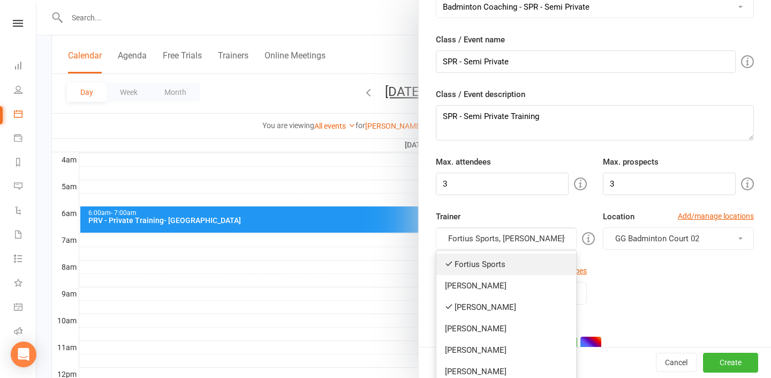
click at [523, 265] on link "Fortius Sports" at bounding box center [507, 263] width 140 height 21
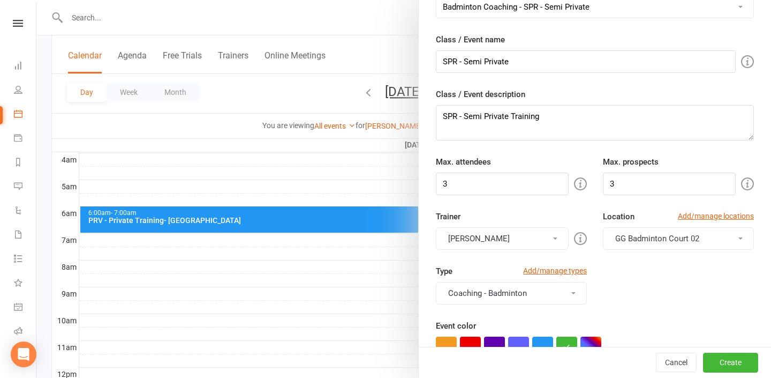
click at [655, 234] on span "GG Badminton Court 02" at bounding box center [657, 239] width 84 height 10
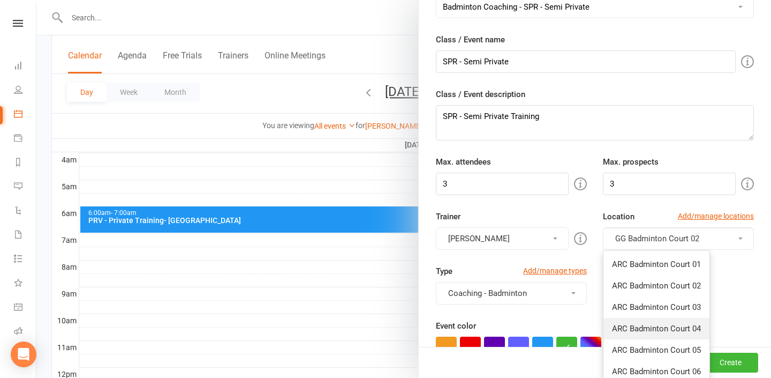
click at [663, 325] on span "ARC Badminton Court 04" at bounding box center [656, 329] width 89 height 10
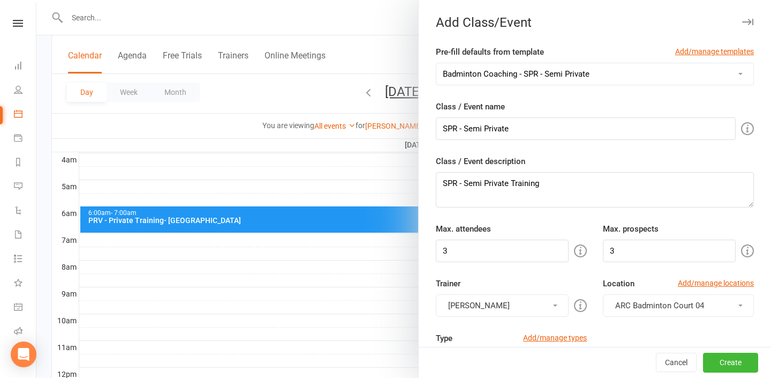
scroll to position [165, 0]
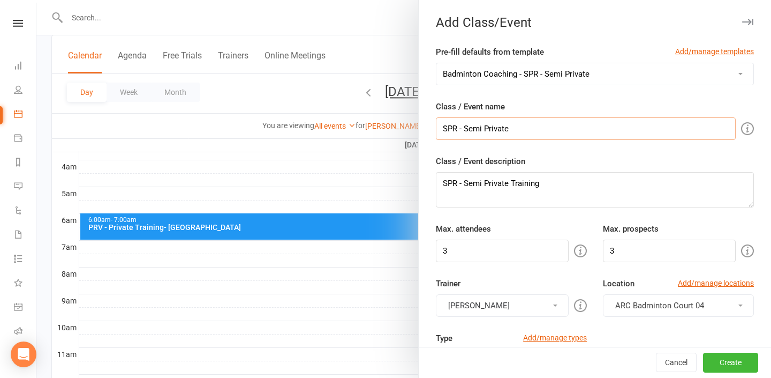
click at [590, 132] on input "SPR - Semi Private" at bounding box center [586, 128] width 300 height 22
type input "SPR - Semi Private-John & Ranjith"
click at [585, 172] on textarea "SPR - Semi Private Training" at bounding box center [595, 189] width 318 height 35
click at [585, 185] on textarea "SPR - Semi Private Training" at bounding box center [595, 189] width 318 height 35
click at [558, 179] on textarea "SPR - Semi Private Training-" at bounding box center [595, 189] width 318 height 35
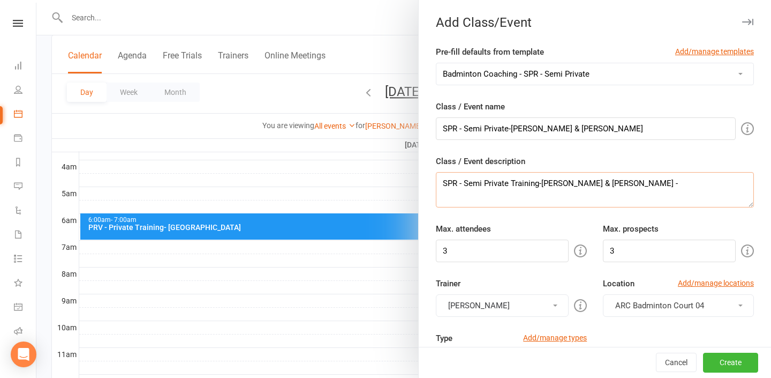
paste textarea "https://www.fsaatl.com/_paylink/AZlNZYCg"
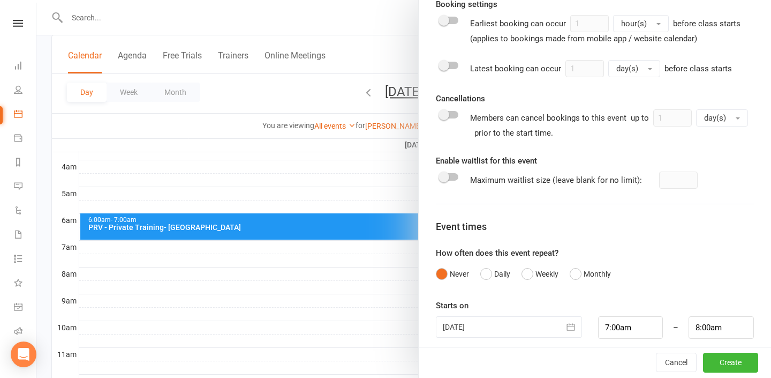
scroll to position [505, 0]
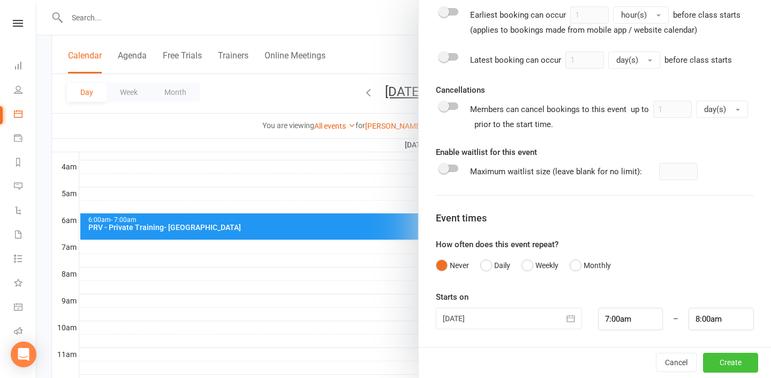
type textarea "SPR - Semi Private Training-John & Ranjith - https://www.fsaatl.com/_paylink/AZ…"
click at [750, 358] on button "Create" at bounding box center [730, 362] width 55 height 19
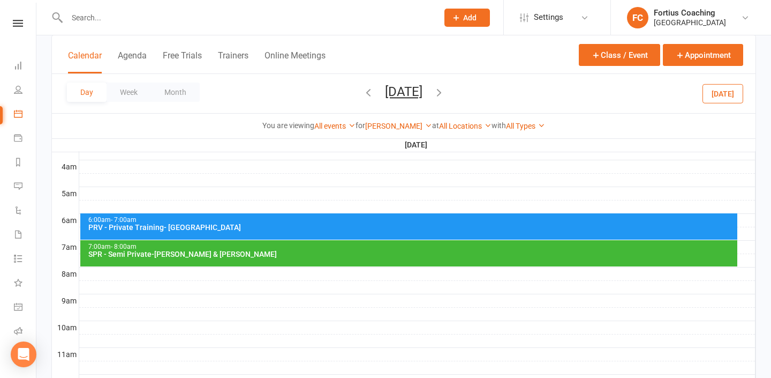
click at [236, 250] on div "SPR - Semi Private-John & Ranjith" at bounding box center [412, 253] width 648 height 7
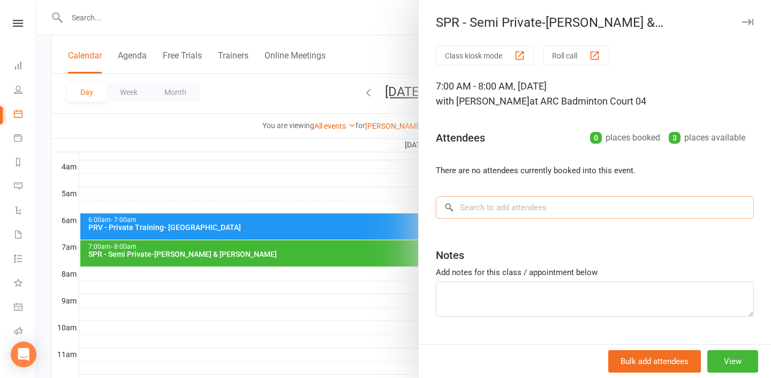
click at [473, 210] on input "search" at bounding box center [595, 207] width 318 height 22
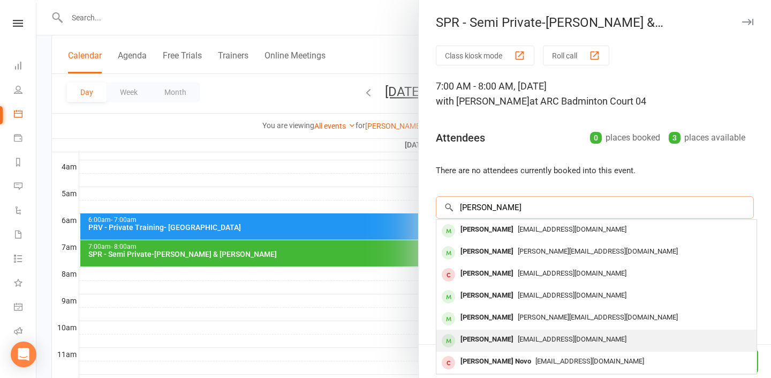
type input "John"
click at [518, 340] on span "Johnjoy5@gmail.com" at bounding box center [572, 339] width 109 height 8
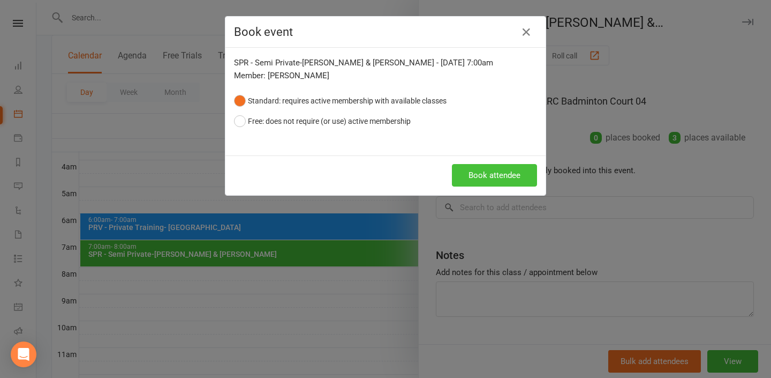
click at [491, 168] on button "Book attendee" at bounding box center [494, 175] width 85 height 22
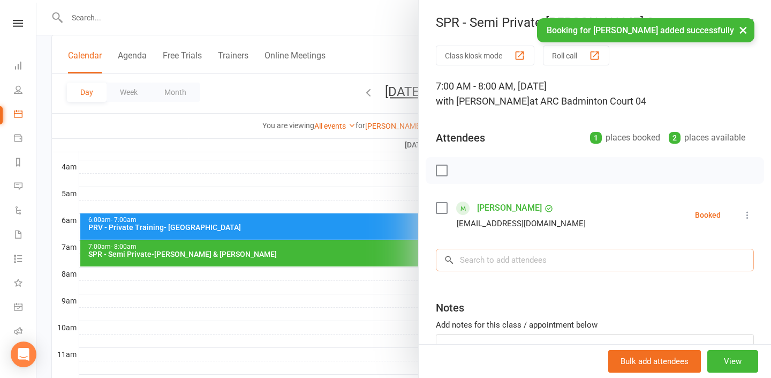
click at [509, 265] on input "search" at bounding box center [595, 260] width 318 height 22
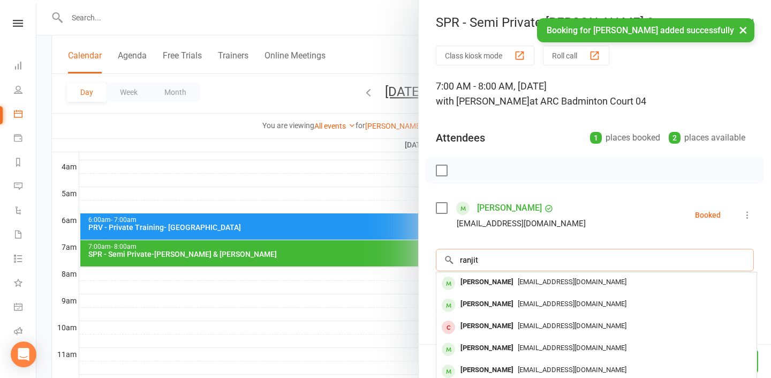
scroll to position [59, 0]
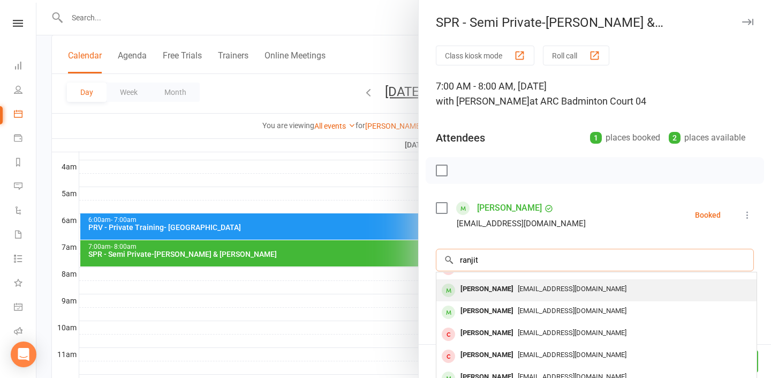
type input "ranjit"
click at [518, 293] on div "ranjith radhakrishnan" at bounding box center [487, 289] width 62 height 16
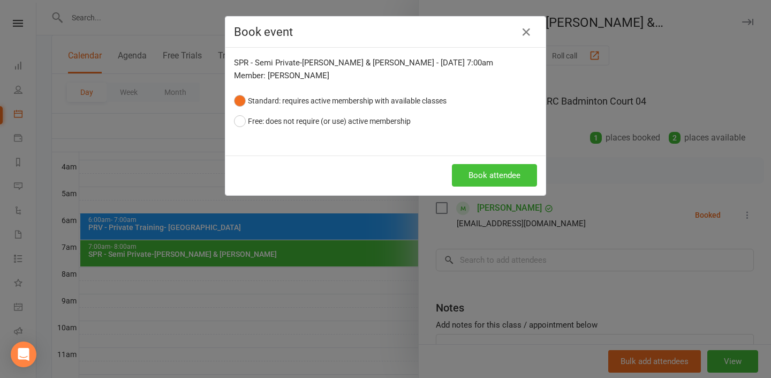
click at [486, 175] on button "Book attendee" at bounding box center [494, 175] width 85 height 22
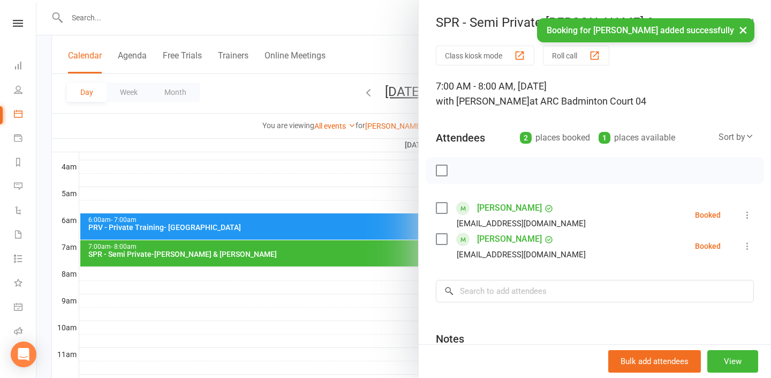
click at [344, 187] on div at bounding box center [403, 189] width 735 height 378
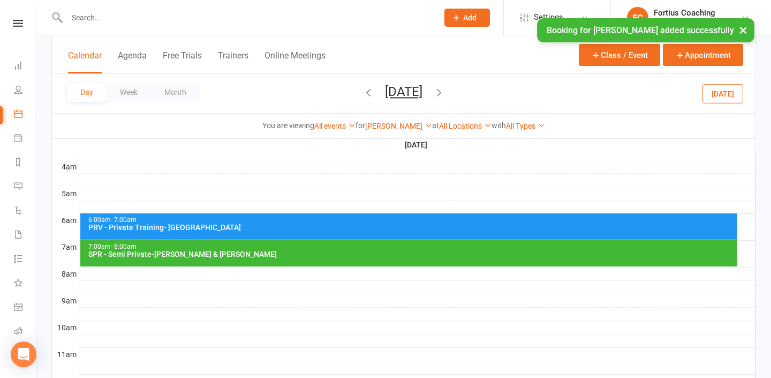
click at [363, 90] on icon "button" at bounding box center [369, 92] width 12 height 12
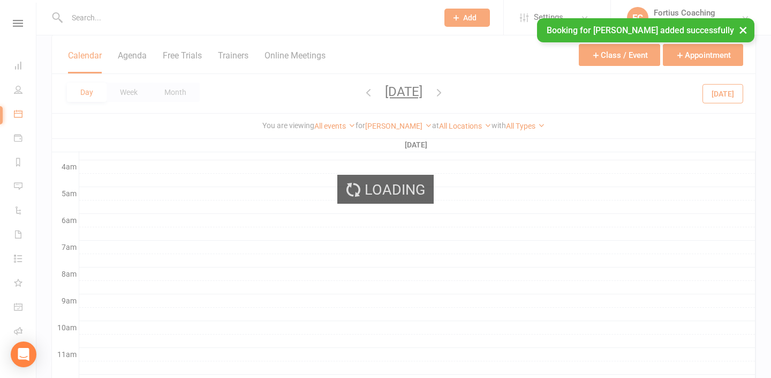
click at [374, 90] on span "Thursday, Sep 11, 2025 September 2025 Sun Mon Tue Wed Thu Fri Sat 31 01 02 03 0…" at bounding box center [403, 93] width 59 height 19
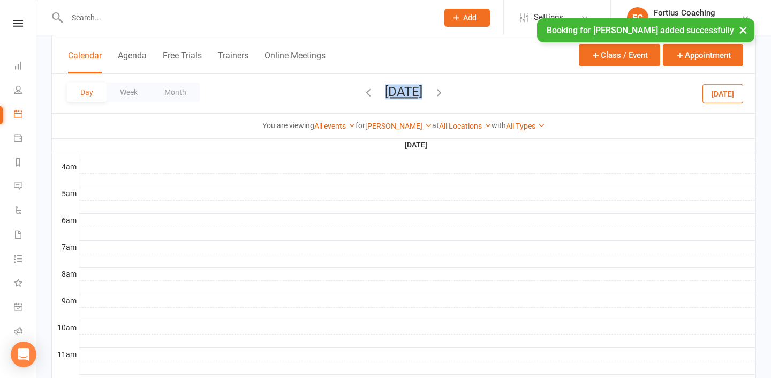
click at [374, 90] on span "Thursday, Sep 11, 2025 September 2025 Sun Mon Tue Wed Thu Fri Sat 31 01 02 03 0…" at bounding box center [403, 93] width 59 height 19
click at [363, 92] on icon "button" at bounding box center [369, 92] width 12 height 12
click at [374, 96] on span "[DATE] [DATE] Sun Mon Tue Wed Thu Fri Sat 31 01 02 03 04 05 06 07 08 09 10 11 1…" at bounding box center [403, 93] width 59 height 19
click at [363, 93] on icon "button" at bounding box center [369, 92] width 12 height 12
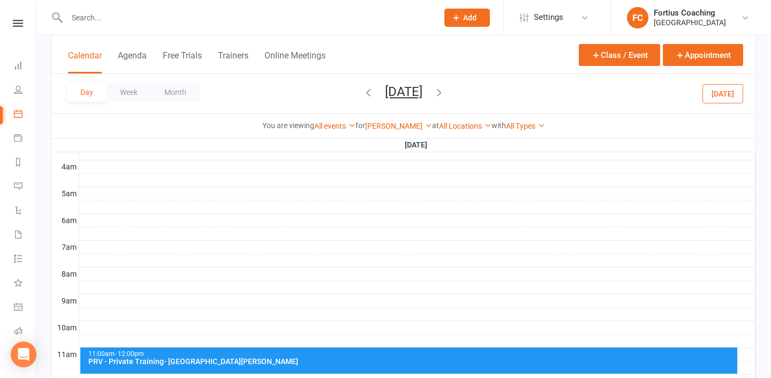
click at [363, 93] on icon "button" at bounding box center [369, 92] width 12 height 12
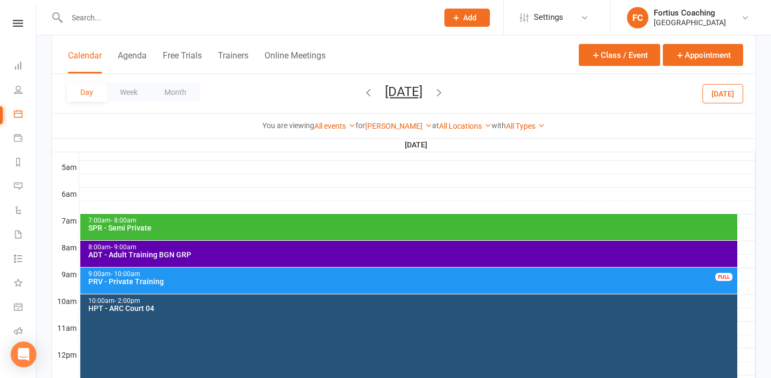
scroll to position [194, 0]
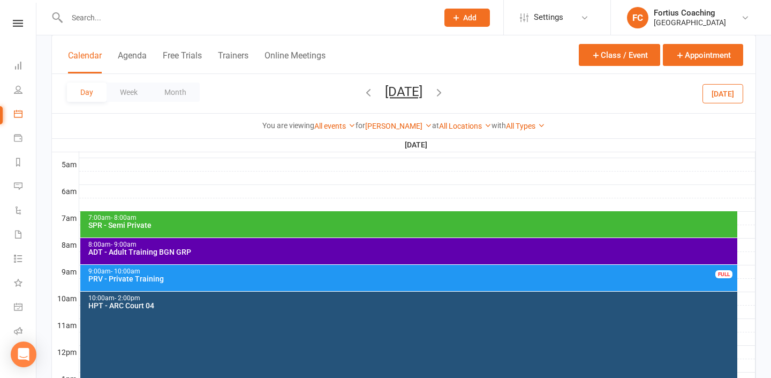
click at [321, 222] on div "SPR - Semi Private" at bounding box center [412, 224] width 648 height 7
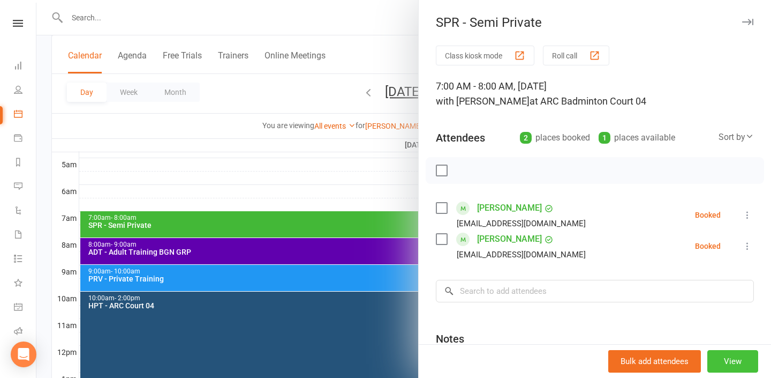
click at [743, 355] on button "View" at bounding box center [733, 361] width 51 height 22
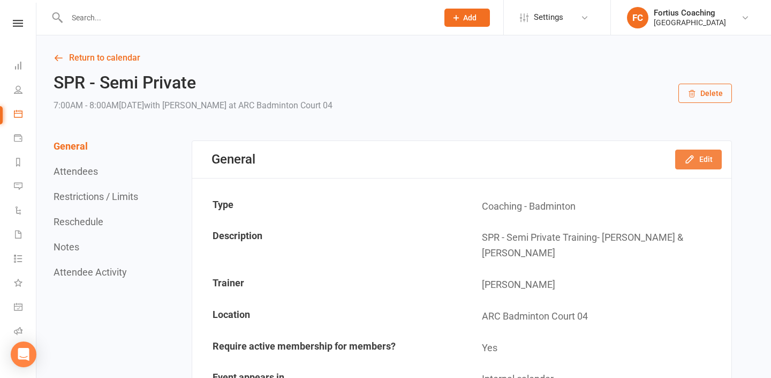
click at [704, 163] on button "Edit" at bounding box center [698, 158] width 47 height 19
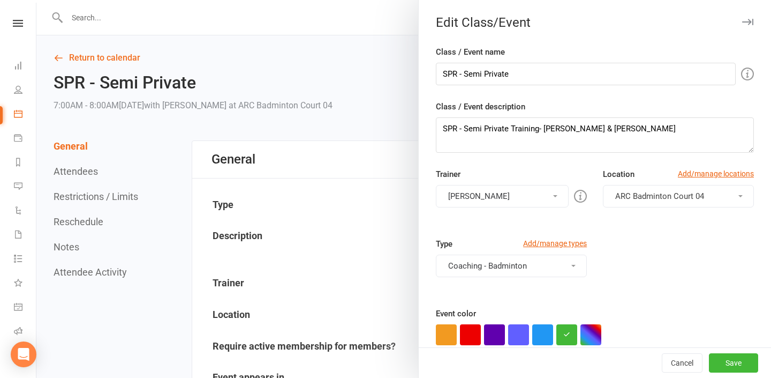
click at [664, 115] on div "Class / Event description SPR - Semi Private Training- John Alengadan & Ranjith" at bounding box center [595, 126] width 318 height 52
click at [664, 124] on textarea "SPR - Semi Private Training- John Alengadan & Ranjith" at bounding box center [595, 134] width 318 height 35
click at [696, 129] on textarea "SPR - Semi Private Training- John Alengadan & Ranjith-" at bounding box center [595, 134] width 318 height 35
paste textarea "https://www.fsaatl.com/_paylink/AZlNZYCg"
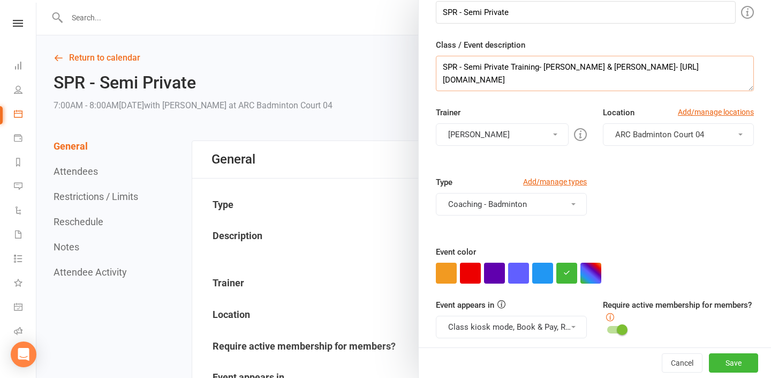
scroll to position [67, 0]
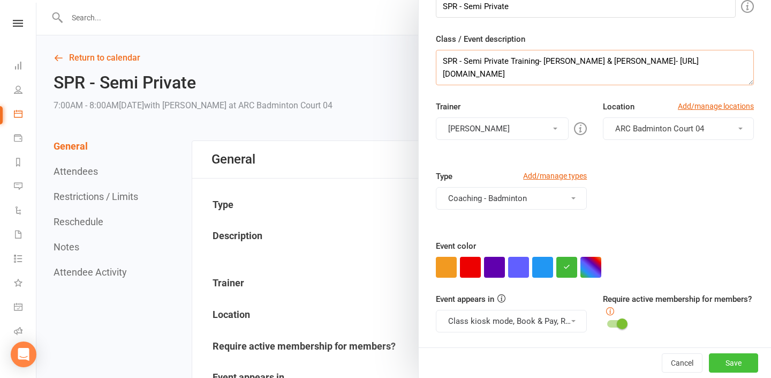
type textarea "SPR - Semi Private Training- John Alengadan & Ranjith- https://www.fsaatl.com/_…"
click at [748, 366] on button "Save" at bounding box center [733, 362] width 49 height 19
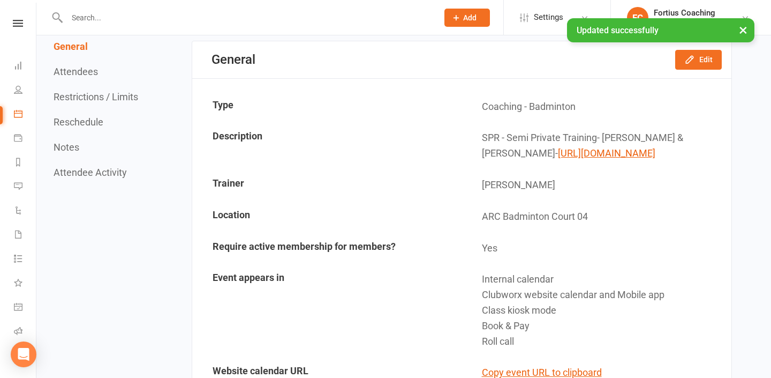
scroll to position [0, 0]
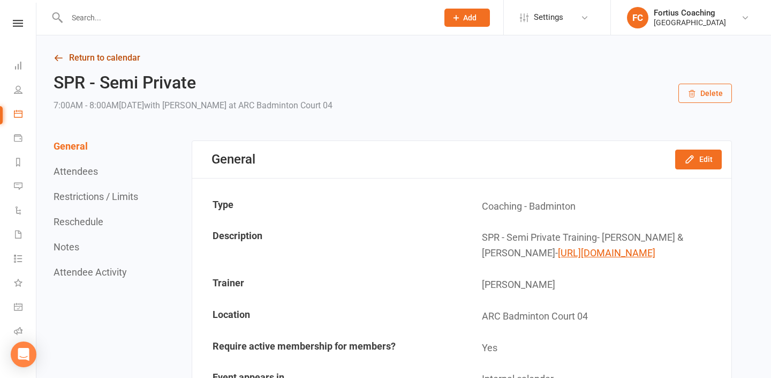
click at [59, 52] on link "Return to calendar" at bounding box center [393, 57] width 679 height 15
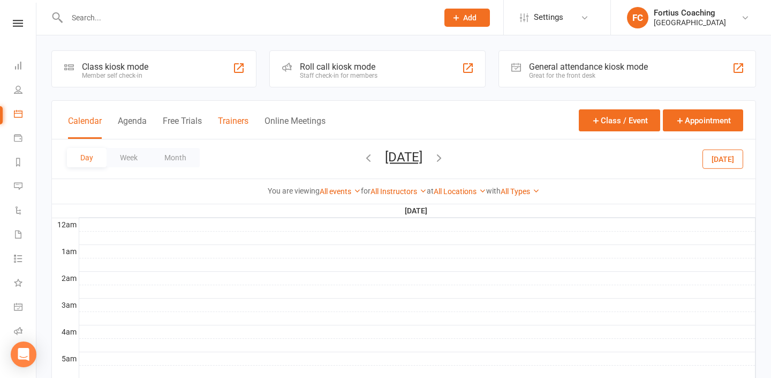
scroll to position [9, 0]
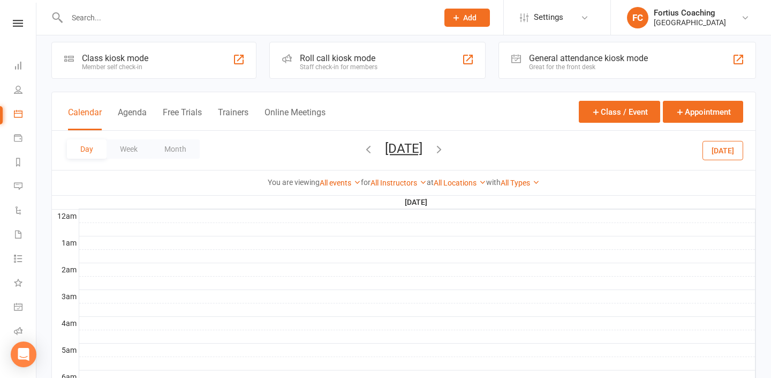
click at [445, 151] on icon "button" at bounding box center [439, 149] width 12 height 12
click at [445, 150] on icon "button" at bounding box center [439, 149] width 12 height 12
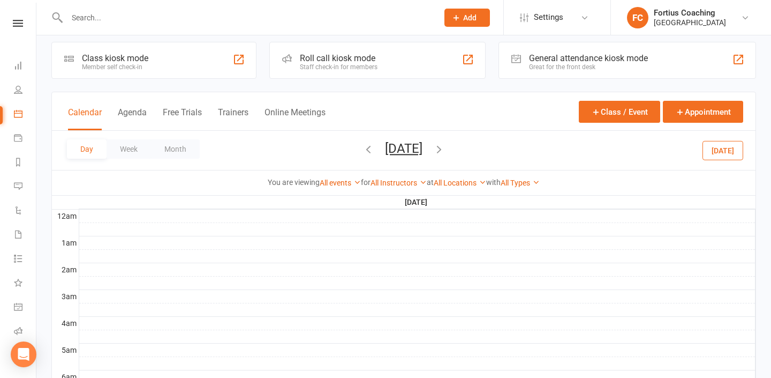
click at [445, 150] on icon "button" at bounding box center [439, 149] width 12 height 12
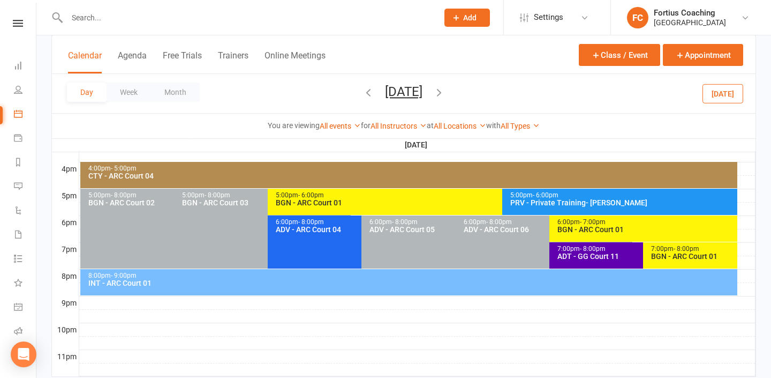
scroll to position [485, 0]
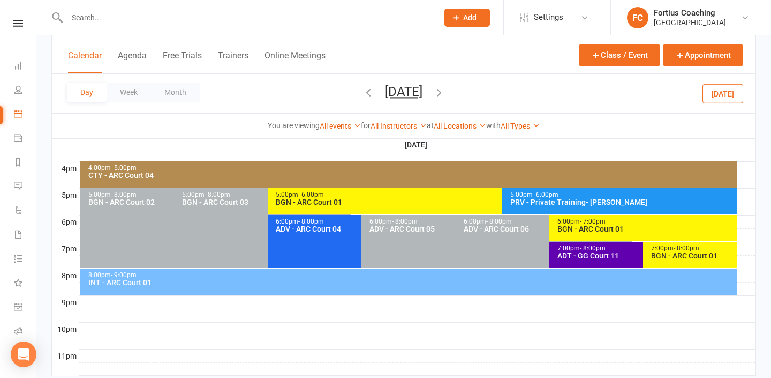
click at [445, 95] on icon "button" at bounding box center [439, 92] width 12 height 12
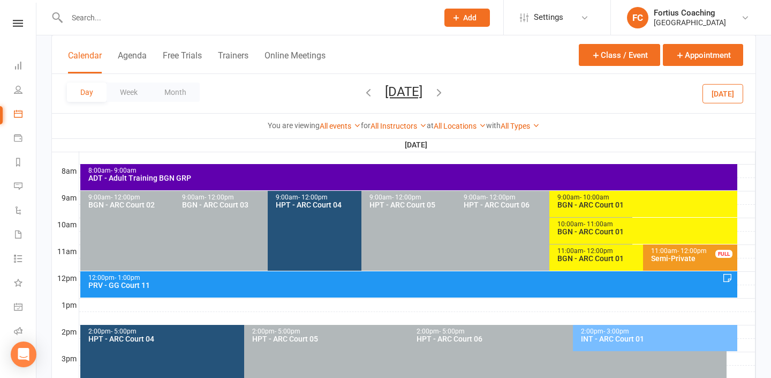
scroll to position [270, 0]
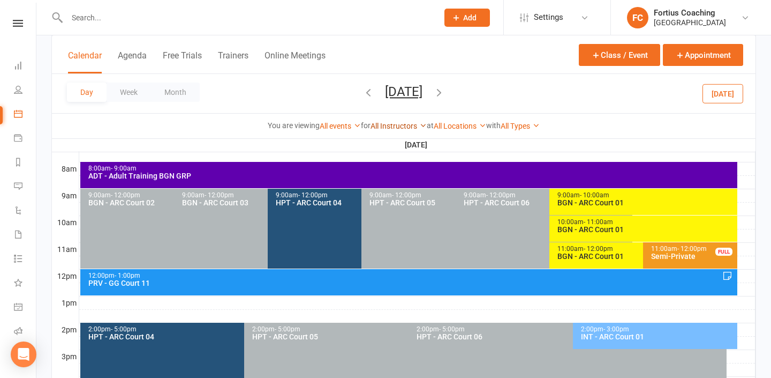
click at [417, 126] on link "All Instructors" at bounding box center [399, 126] width 56 height 9
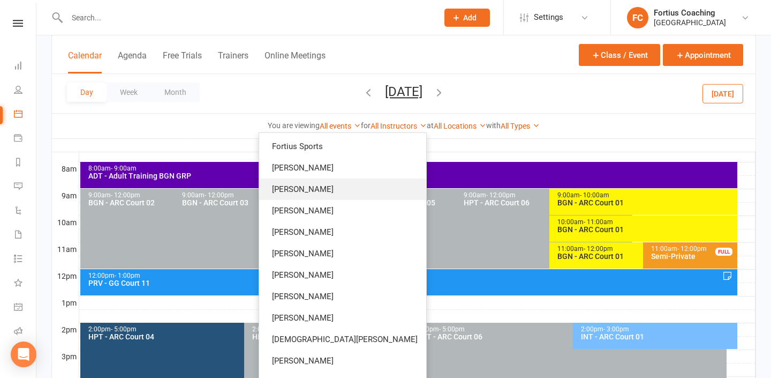
click at [400, 189] on link "[PERSON_NAME]" at bounding box center [342, 188] width 167 height 21
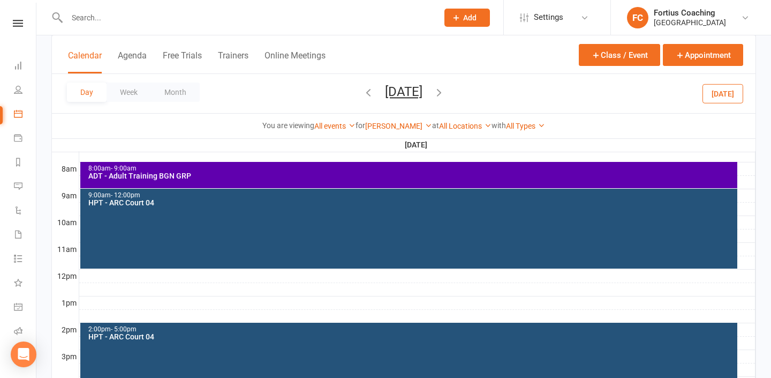
click at [363, 91] on icon "button" at bounding box center [369, 92] width 12 height 12
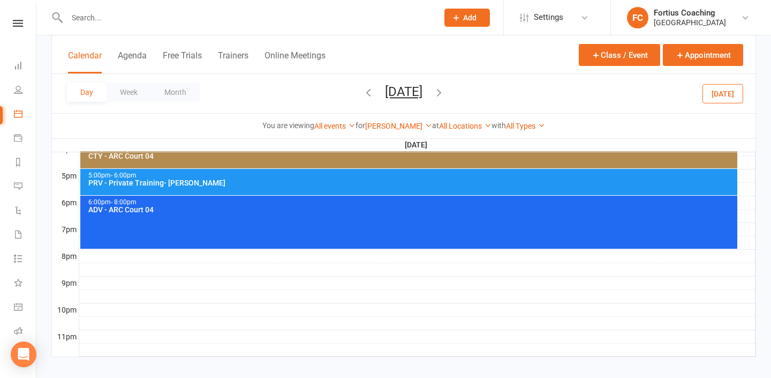
scroll to position [507, 0]
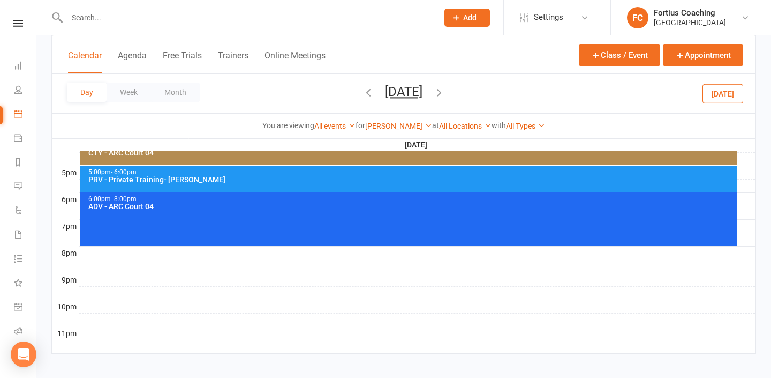
click at [134, 254] on div at bounding box center [417, 252] width 676 height 13
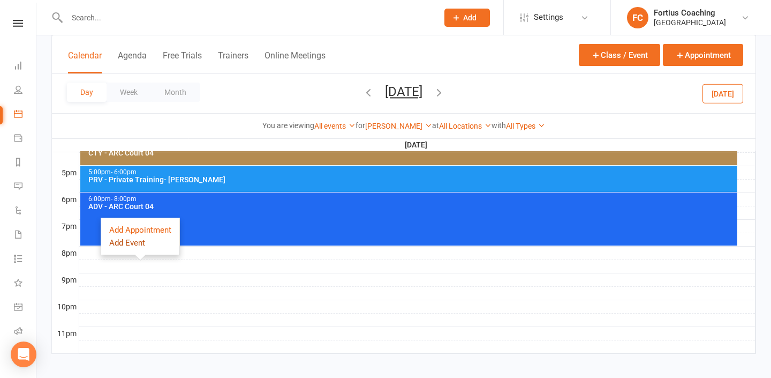
click at [136, 245] on button "Add Event" at bounding box center [127, 242] width 36 height 13
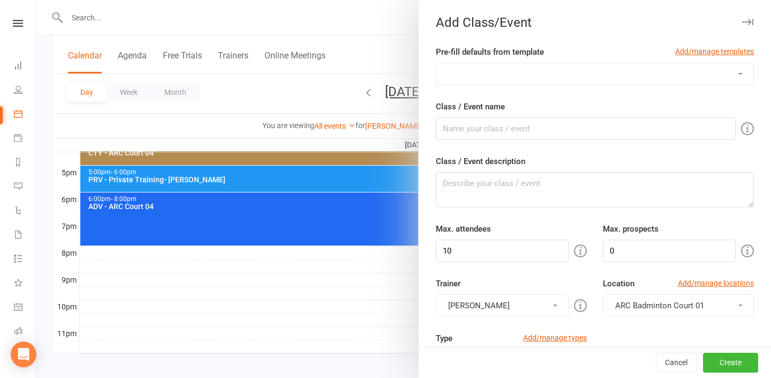
click at [553, 63] on select "Badminton Coaching - ADT - Adult Training Badminton Coaching - ADV - Advanced B…" at bounding box center [595, 73] width 317 height 21
select select "1181"
click at [437, 63] on select "Badminton Coaching - ADT - Adult Training Badminton Coaching - ADV - Advanced B…" at bounding box center [595, 73] width 317 height 21
type input "PRV - Private Training"
type textarea "PRV - Private Training"
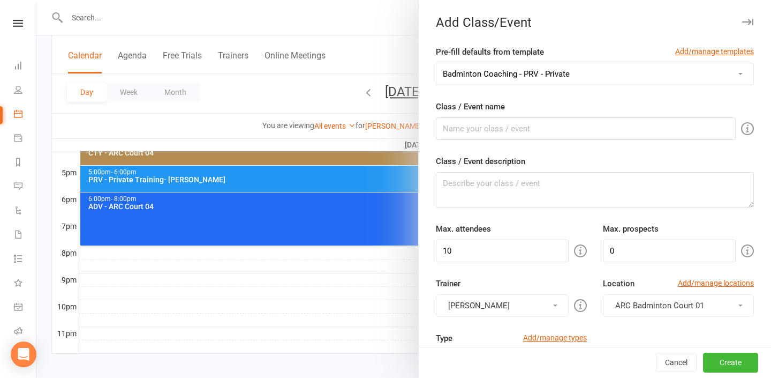
type input "1"
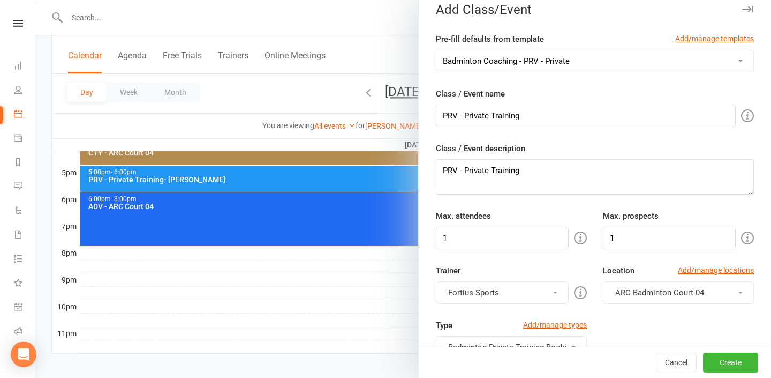
scroll to position [13, 0]
click at [561, 125] on input "PRV - Private Training" at bounding box center [586, 115] width 300 height 22
click at [564, 116] on input "PRV - Private Training- Siddharth sriganesh" at bounding box center [586, 115] width 300 height 22
type input "PRV - Private Training- Siddharth Sriganesh"
click at [552, 163] on textarea "PRV - Private Training" at bounding box center [595, 176] width 318 height 35
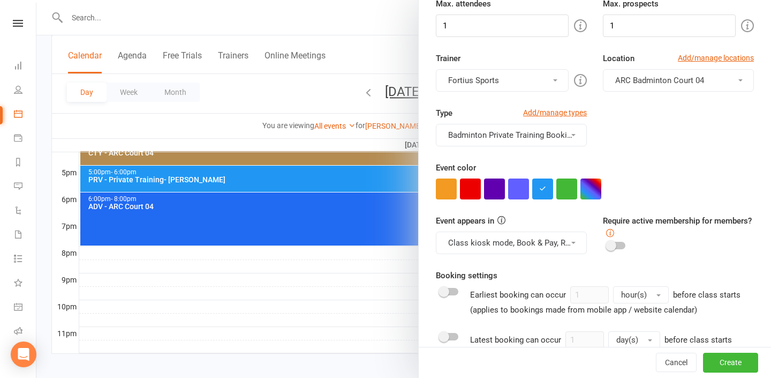
scroll to position [240, 0]
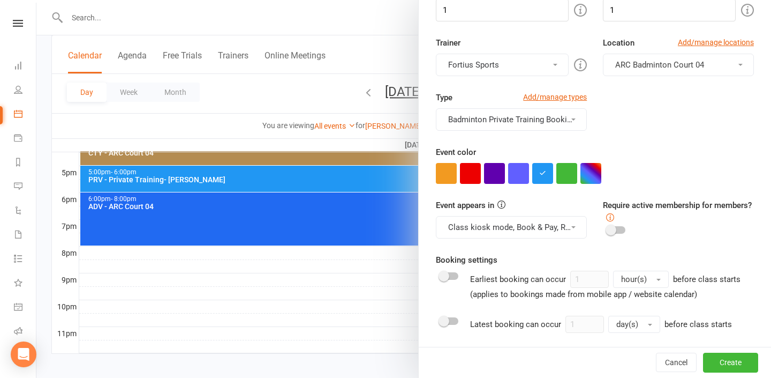
type textarea "PRV - Private Training- Siddharth Sriganesh"
click at [545, 60] on button "Fortius Sports" at bounding box center [502, 65] width 133 height 22
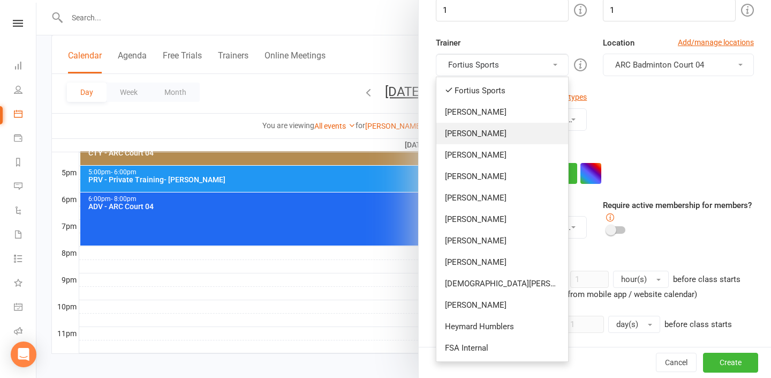
click at [527, 134] on link "[PERSON_NAME]" at bounding box center [503, 133] width 132 height 21
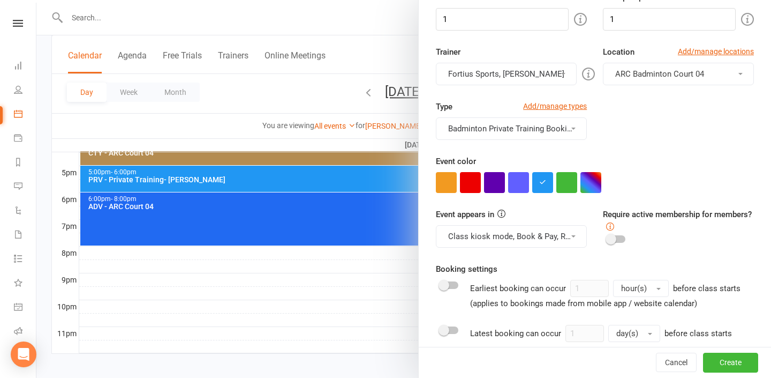
scroll to position [184, 0]
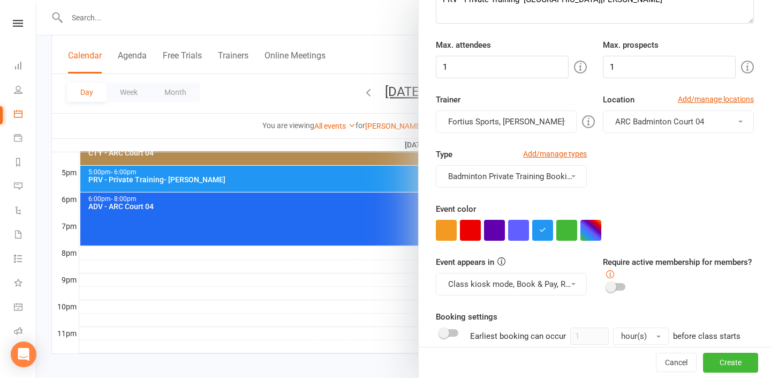
click at [536, 117] on button "Fortius Sports, [PERSON_NAME]" at bounding box center [506, 121] width 141 height 22
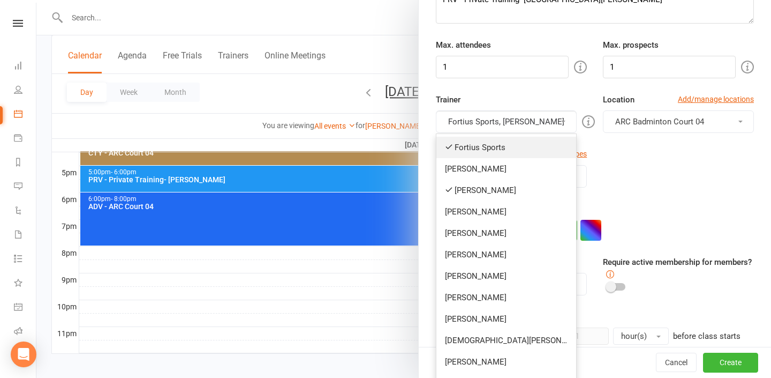
click at [506, 146] on link "Fortius Sports" at bounding box center [507, 147] width 140 height 21
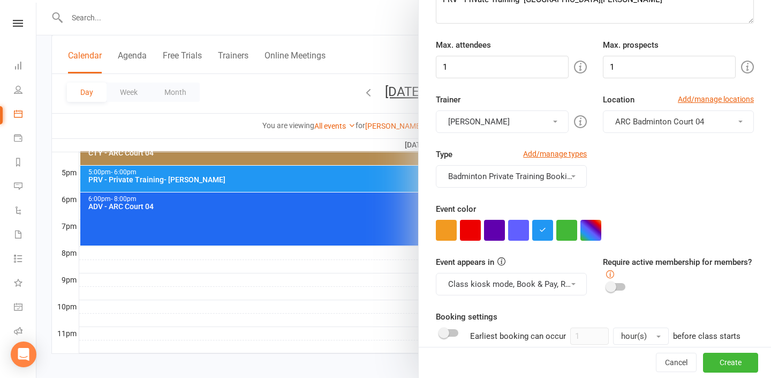
click at [659, 124] on span "ARC Badminton Court 04" at bounding box center [659, 122] width 89 height 10
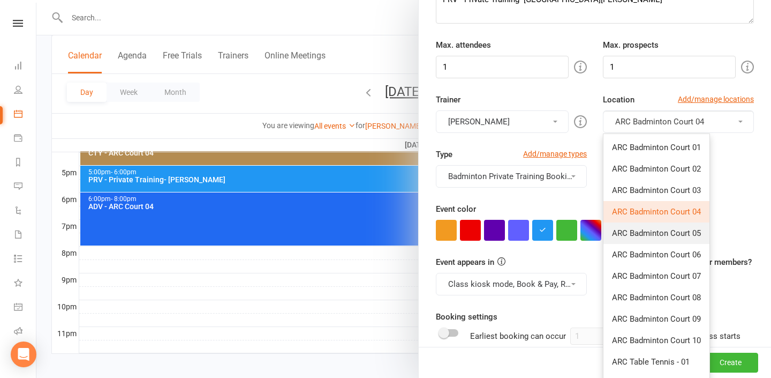
click at [679, 231] on span "ARC Badminton Court 05" at bounding box center [656, 233] width 89 height 10
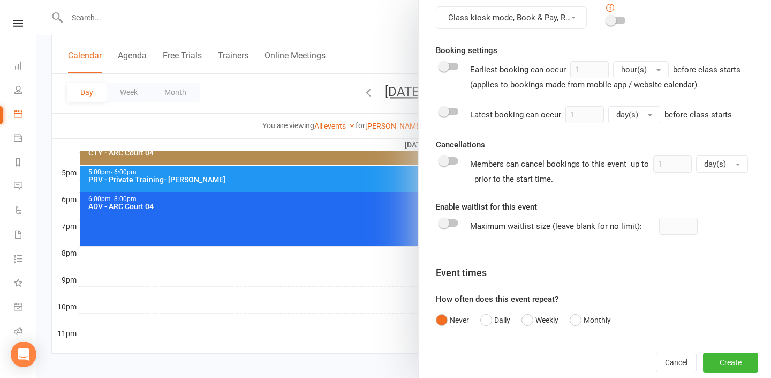
scroll to position [505, 0]
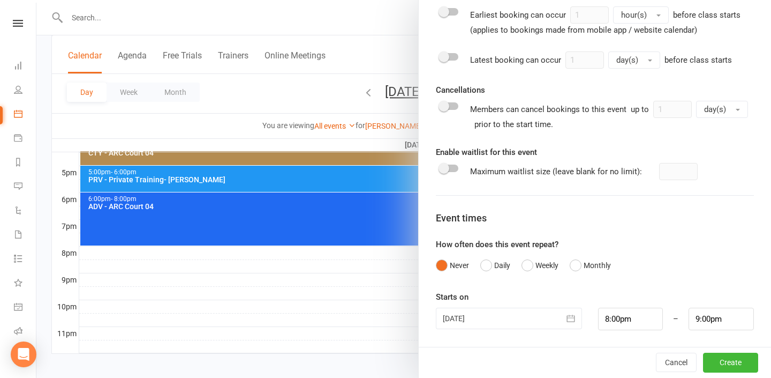
click at [546, 262] on button "Weekly" at bounding box center [540, 265] width 37 height 20
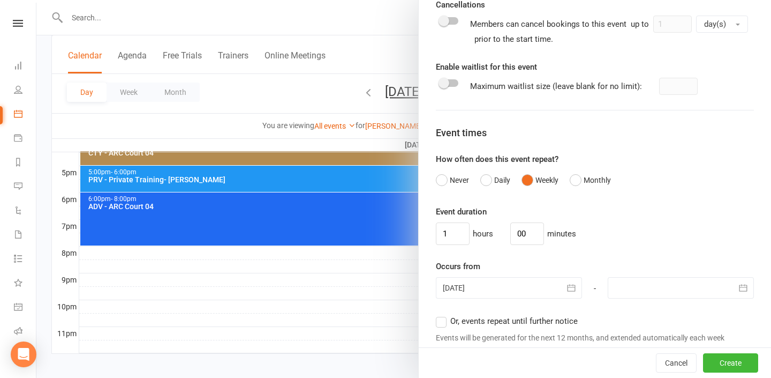
scroll to position [672, 0]
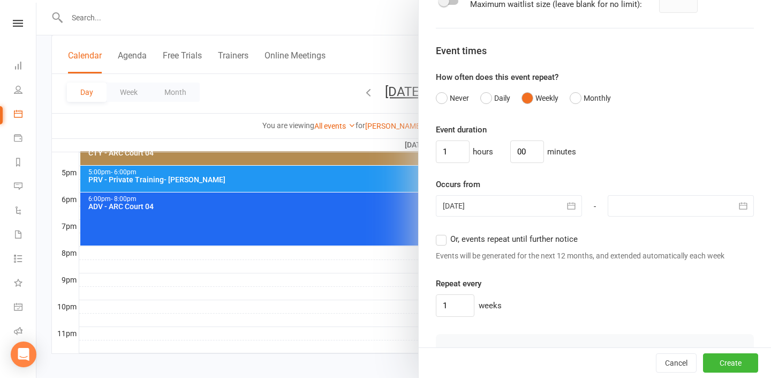
click at [619, 205] on div at bounding box center [681, 205] width 146 height 21
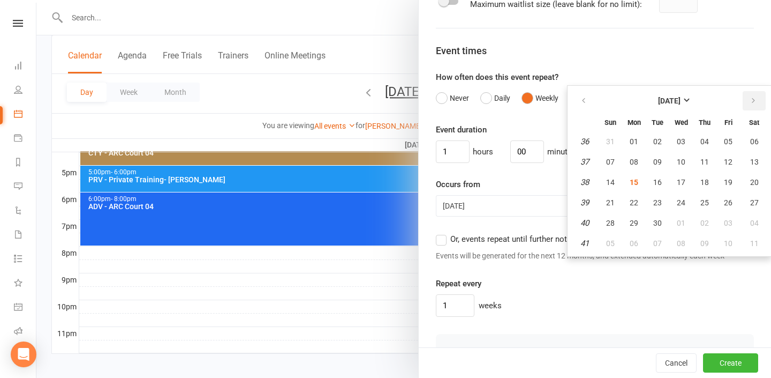
click at [750, 97] on icon "button" at bounding box center [753, 100] width 7 height 9
click at [582, 105] on button "button" at bounding box center [584, 100] width 23 height 19
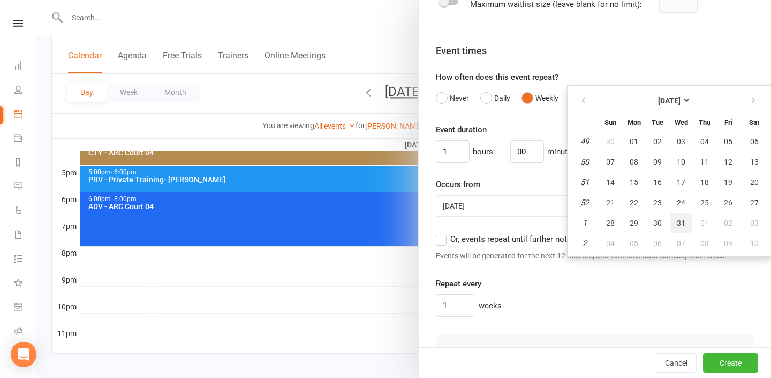
click at [679, 219] on span "31" at bounding box center [681, 223] width 9 height 9
type input "[DATE]"
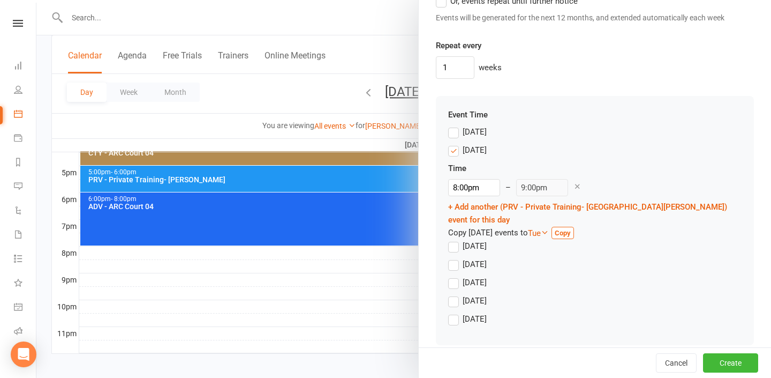
click at [459, 153] on label "[DATE]" at bounding box center [467, 150] width 39 height 13
click at [455, 144] on input "[DATE]" at bounding box center [451, 144] width 7 height 0
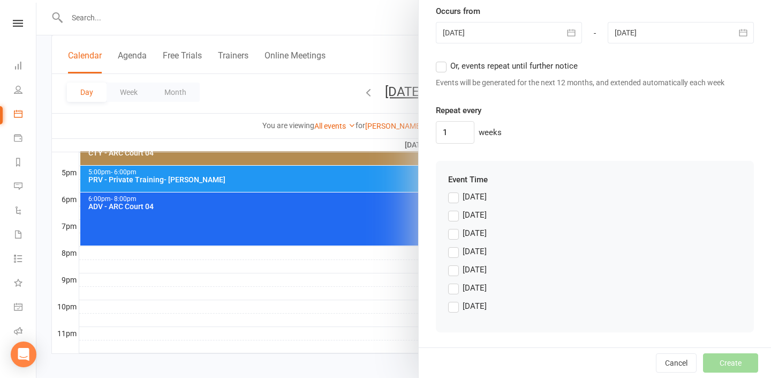
click at [460, 284] on label "[DATE]" at bounding box center [467, 287] width 39 height 13
click at [455, 281] on input "[DATE]" at bounding box center [451, 281] width 7 height 0
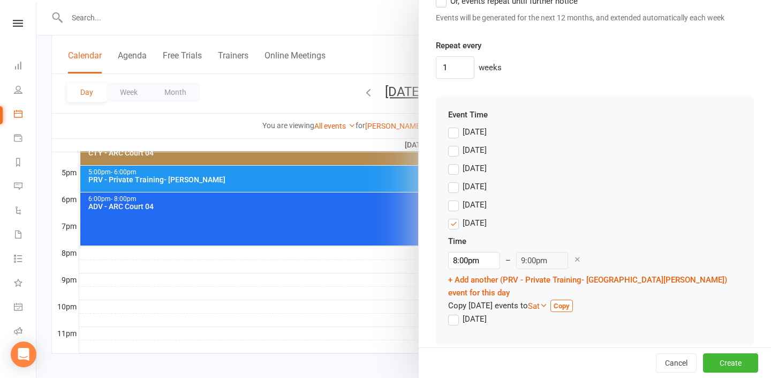
scroll to position [909, 0]
click at [732, 370] on button "Create" at bounding box center [730, 362] width 55 height 19
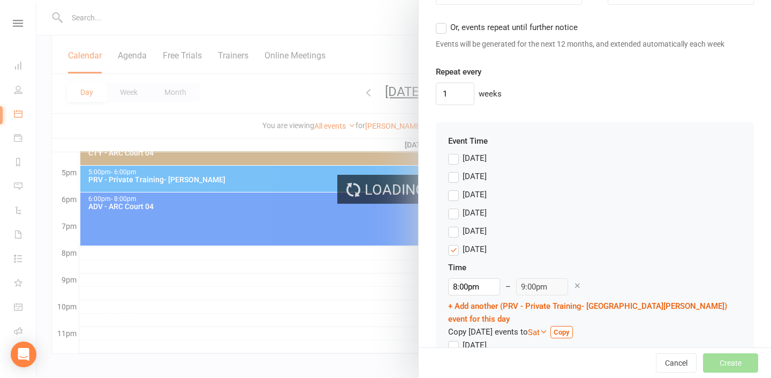
scroll to position [935, 0]
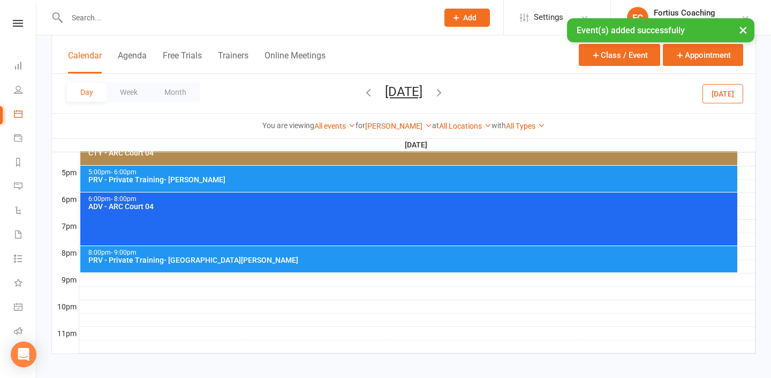
click at [404, 251] on div "8:00pm - 9:00pm" at bounding box center [412, 252] width 648 height 7
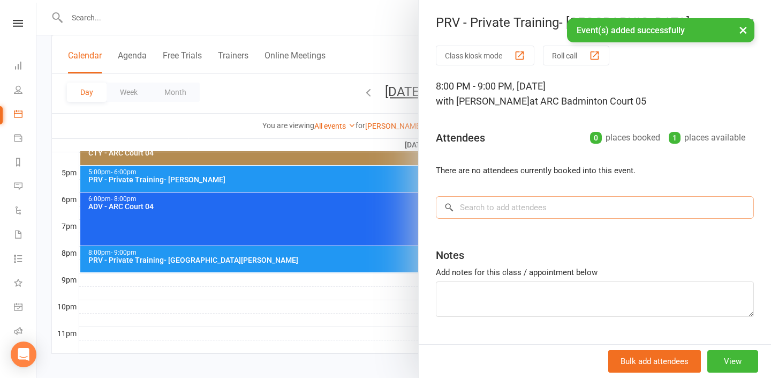
click at [559, 198] on input "search" at bounding box center [595, 207] width 318 height 22
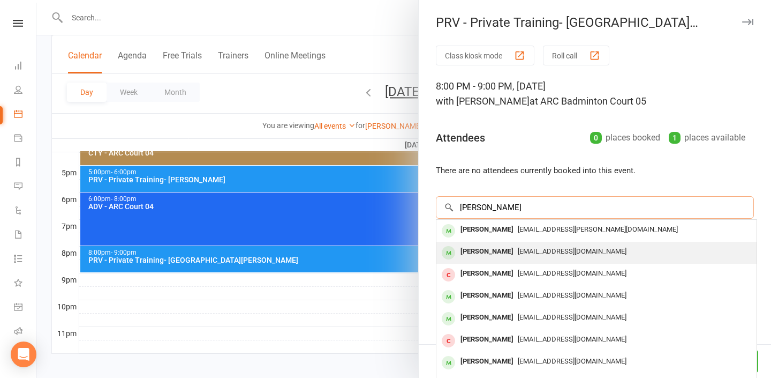
type input "siddharth sri"
click at [536, 250] on span "Sriganeshduraiswamy@gmail.com" at bounding box center [572, 251] width 109 height 8
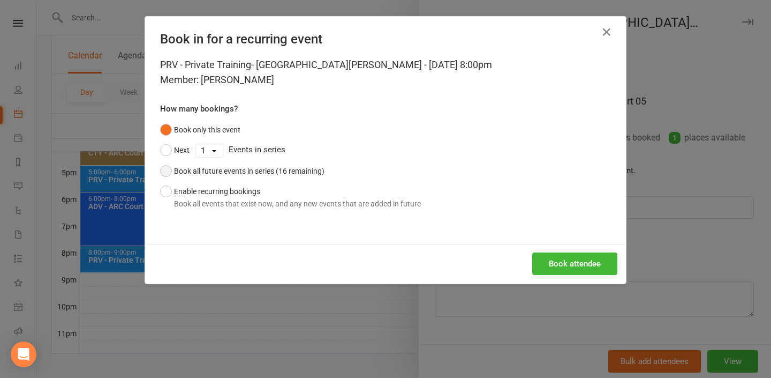
click at [275, 174] on div "Book all future events in series (16 remaining)" at bounding box center [249, 171] width 151 height 12
click at [292, 194] on button "Enable recurring bookings Book all events that exist now, and any new events th…" at bounding box center [290, 197] width 261 height 33
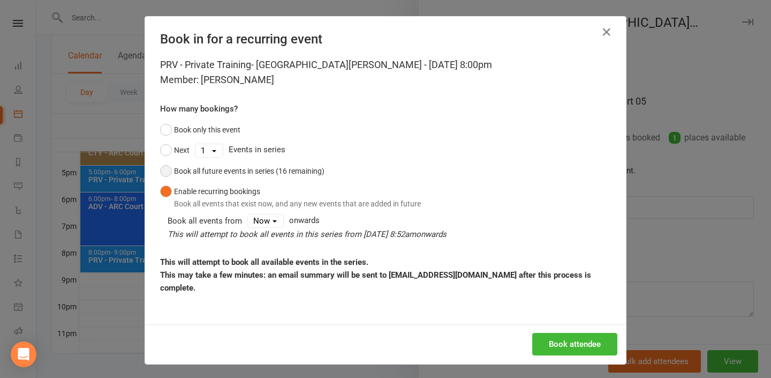
click at [313, 170] on div "Book all future events in series (16 remaining)" at bounding box center [249, 171] width 151 height 12
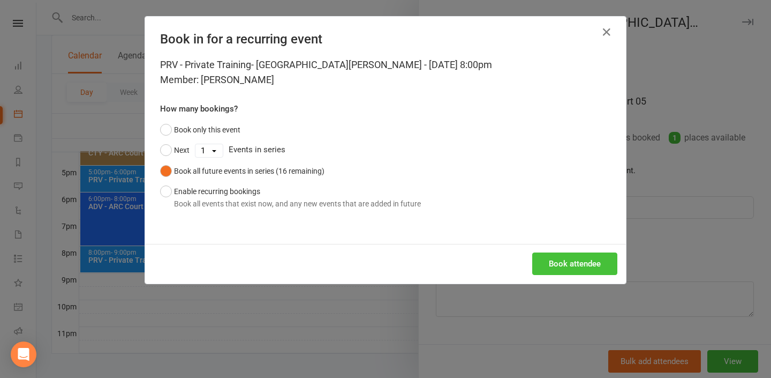
click at [577, 262] on button "Book attendee" at bounding box center [574, 263] width 85 height 22
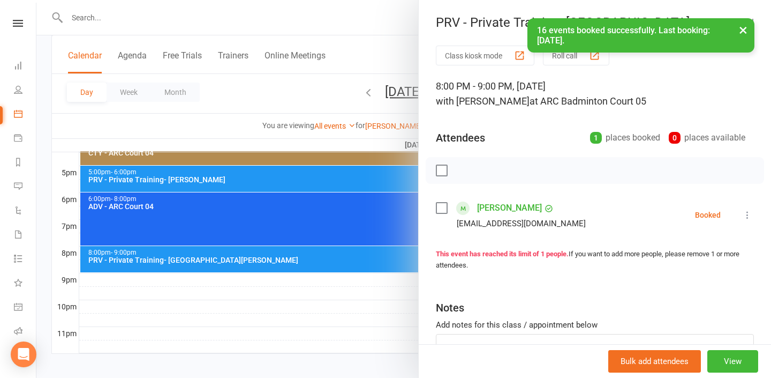
click at [396, 290] on div at bounding box center [403, 189] width 735 height 378
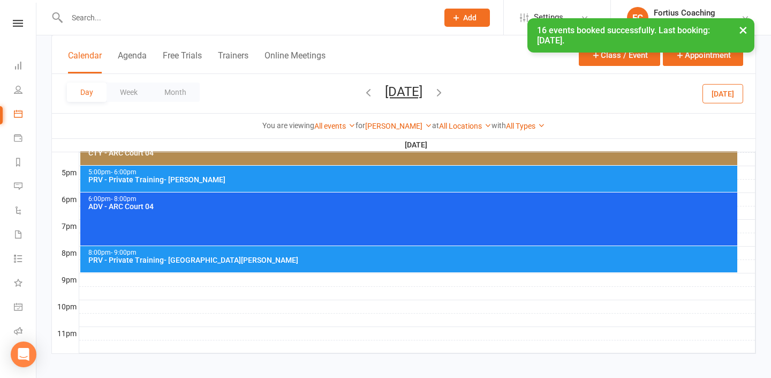
click at [445, 87] on icon "button" at bounding box center [439, 92] width 12 height 12
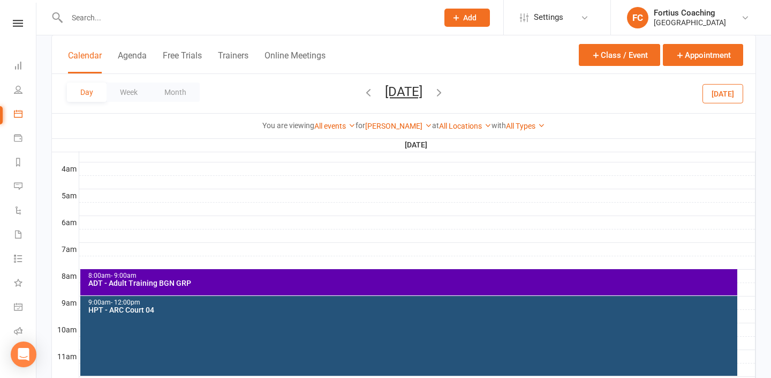
scroll to position [163, 0]
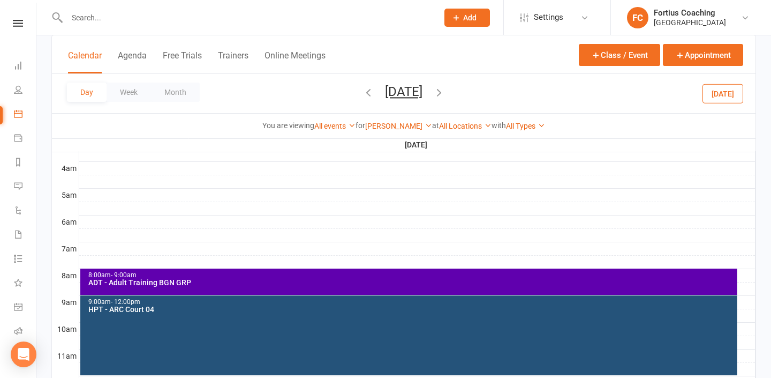
click at [381, 275] on div "8:00am - 9:00am" at bounding box center [412, 275] width 648 height 7
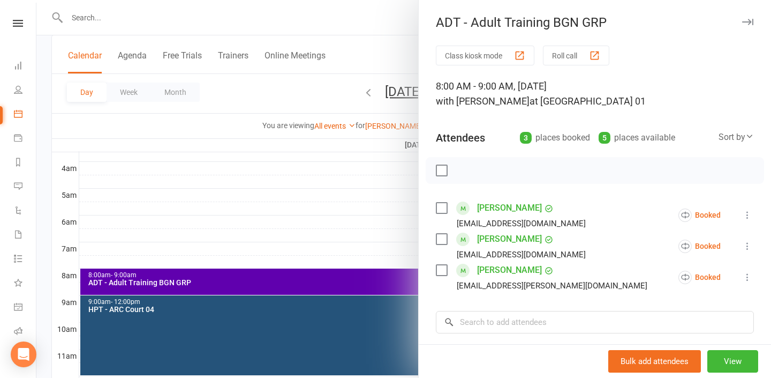
click at [359, 209] on div at bounding box center [403, 189] width 735 height 378
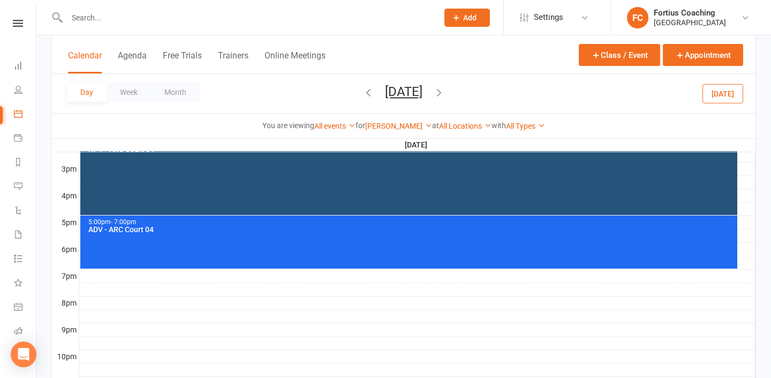
scroll to position [458, 0]
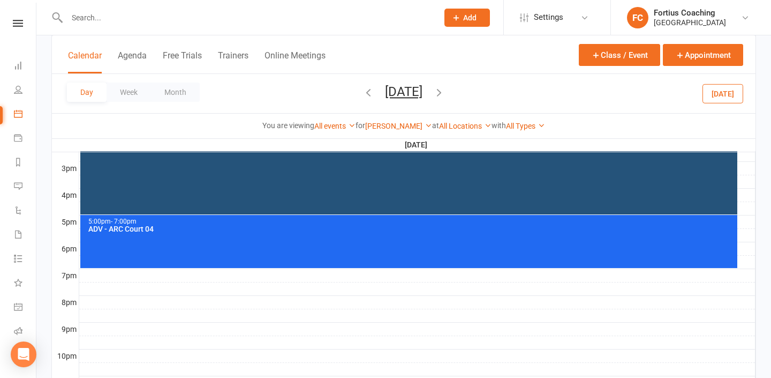
click at [445, 94] on icon "button" at bounding box center [439, 92] width 12 height 12
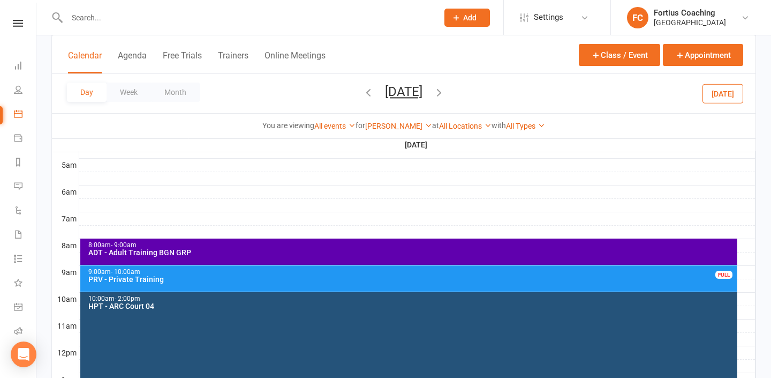
scroll to position [194, 0]
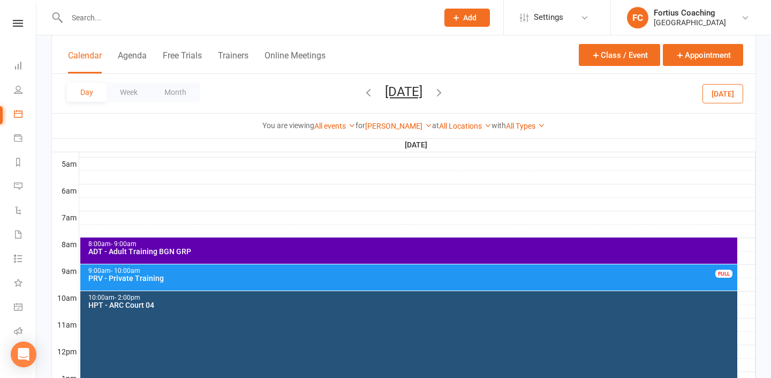
click at [236, 250] on div "ADT - Adult Training BGN GRP" at bounding box center [412, 250] width 648 height 7
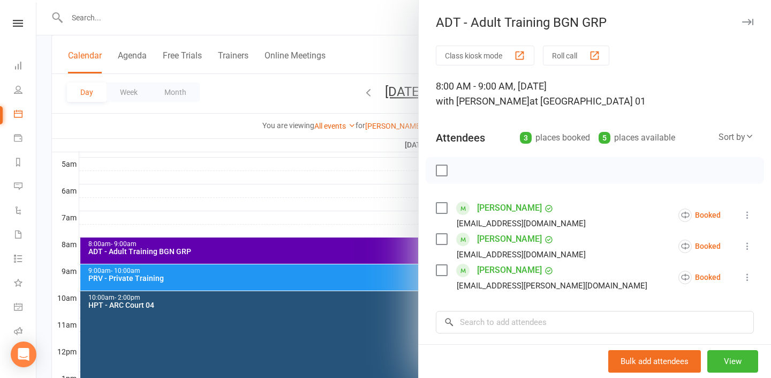
click at [378, 195] on div at bounding box center [403, 189] width 735 height 378
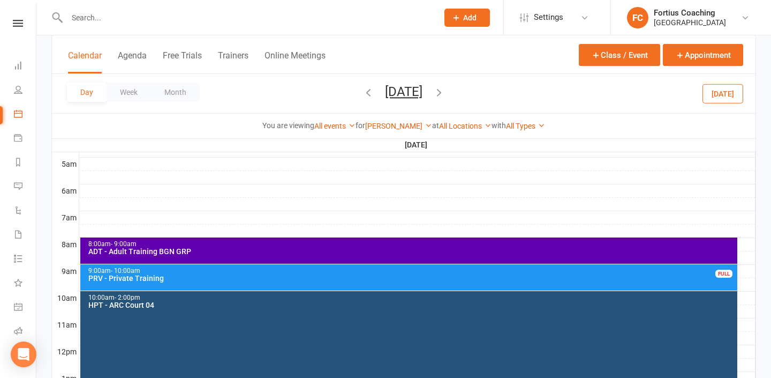
click at [317, 282] on div "9:00am - 10:00am PRV - Private Training FULL" at bounding box center [408, 277] width 657 height 26
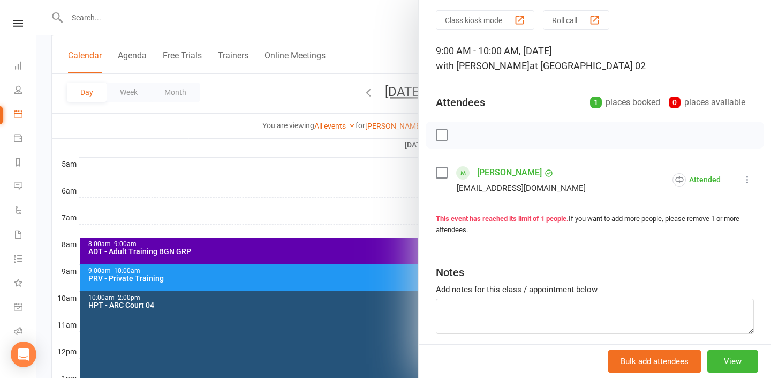
scroll to position [36, 0]
click at [379, 202] on div at bounding box center [403, 189] width 735 height 378
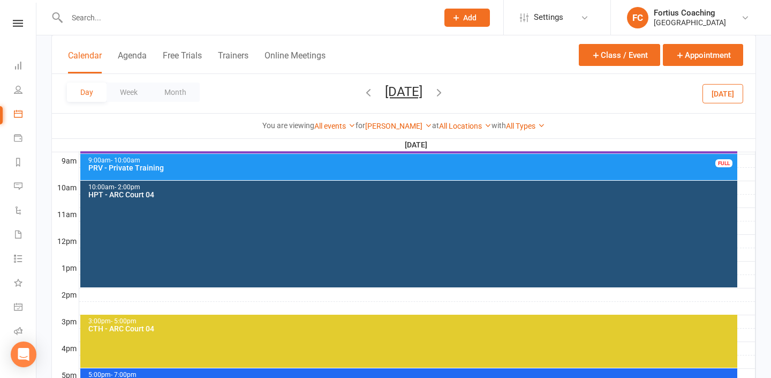
scroll to position [306, 0]
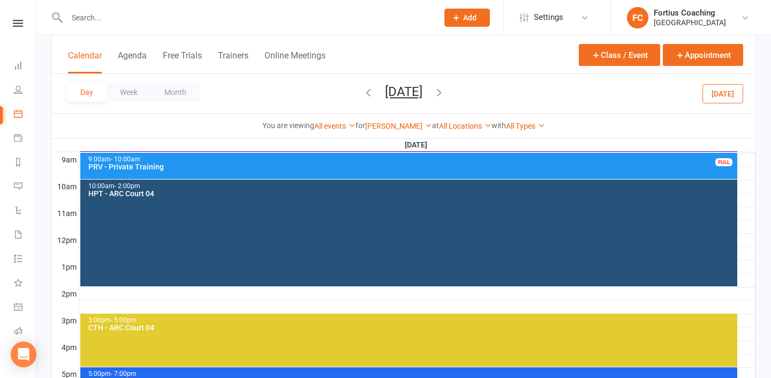
click at [178, 290] on div at bounding box center [417, 293] width 676 height 13
click at [180, 283] on button "Add Event" at bounding box center [171, 279] width 36 height 13
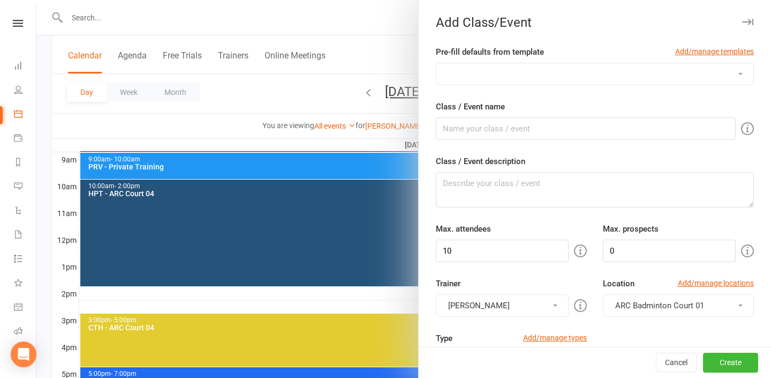
click at [560, 72] on select "Badminton Coaching - ADT - Adult Training Badminton Coaching - ADV - Advanced B…" at bounding box center [595, 73] width 317 height 21
select select "1183"
click at [437, 63] on select "Badminton Coaching - ADT - Adult Training Badminton Coaching - ADV - Advanced B…" at bounding box center [595, 73] width 317 height 21
type input "INT - Intermediate"
type textarea "INT - Intermediate Training"
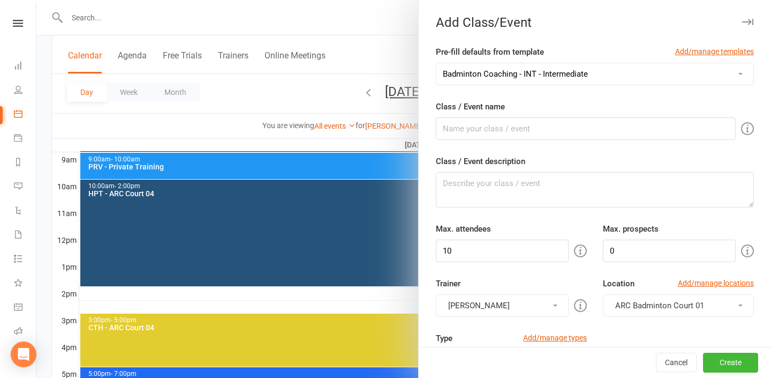
type input "16"
type input "4"
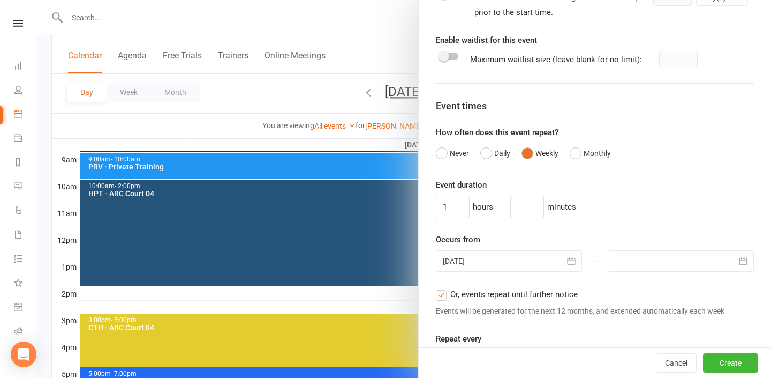
scroll to position [657, 0]
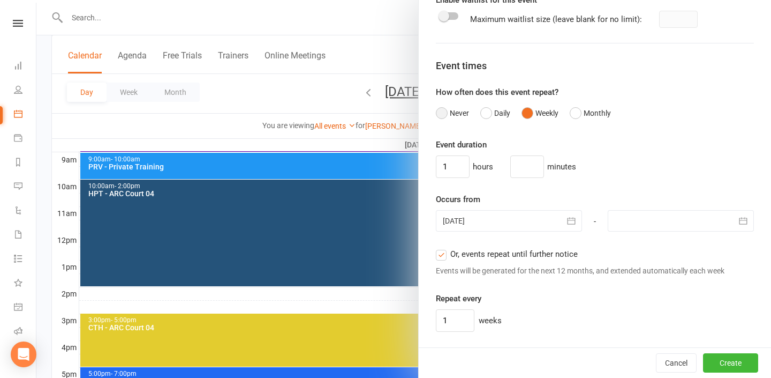
click at [450, 107] on button "Never" at bounding box center [452, 113] width 33 height 20
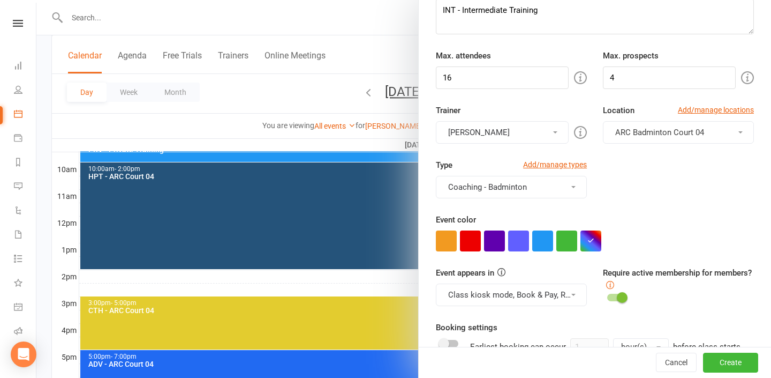
scroll to position [172, 0]
click at [553, 135] on button "[PERSON_NAME]" at bounding box center [502, 133] width 133 height 22
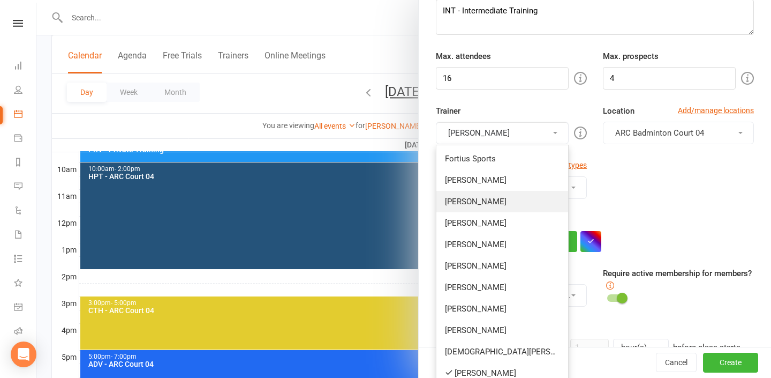
click at [524, 197] on link "[PERSON_NAME]" at bounding box center [503, 201] width 132 height 21
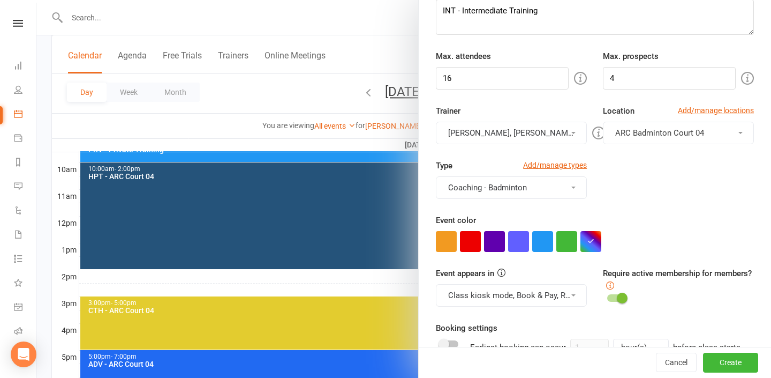
click at [547, 138] on button "Antonio Emanuel, Kathiravun Manivannan" at bounding box center [511, 133] width 151 height 22
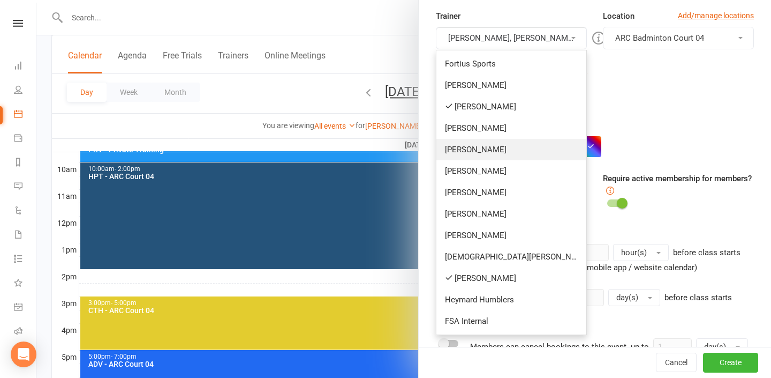
scroll to position [269, 0]
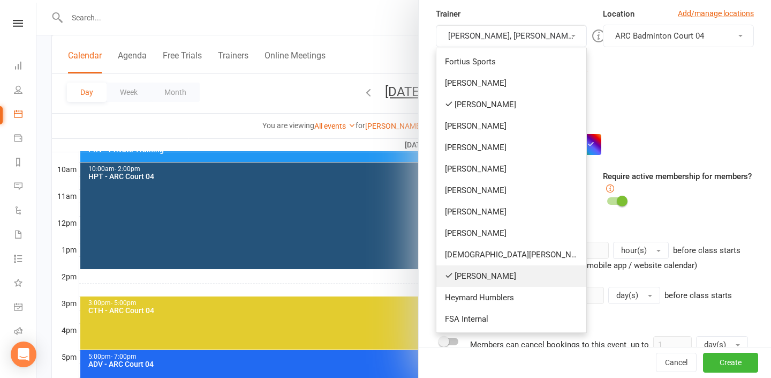
click at [503, 284] on link "[PERSON_NAME]" at bounding box center [512, 275] width 150 height 21
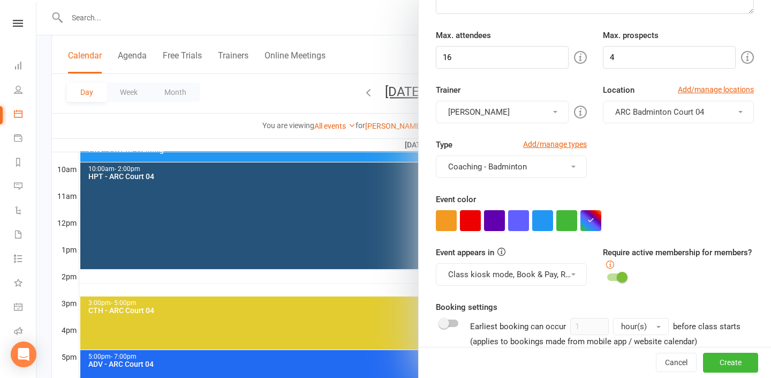
scroll to position [190, 0]
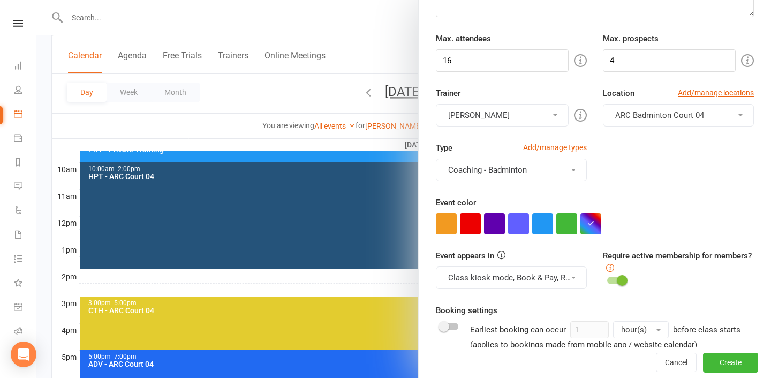
click at [535, 106] on button "[PERSON_NAME]" at bounding box center [502, 115] width 133 height 22
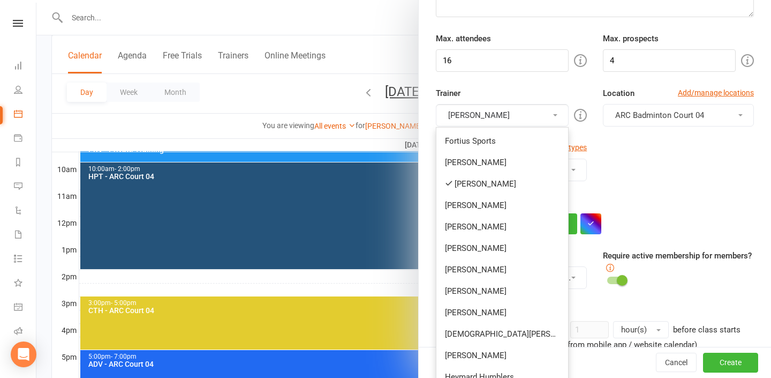
click at [622, 175] on div "Type Add/manage types Coaching - Badminton Badminton Court Reservation Badminto…" at bounding box center [595, 168] width 334 height 55
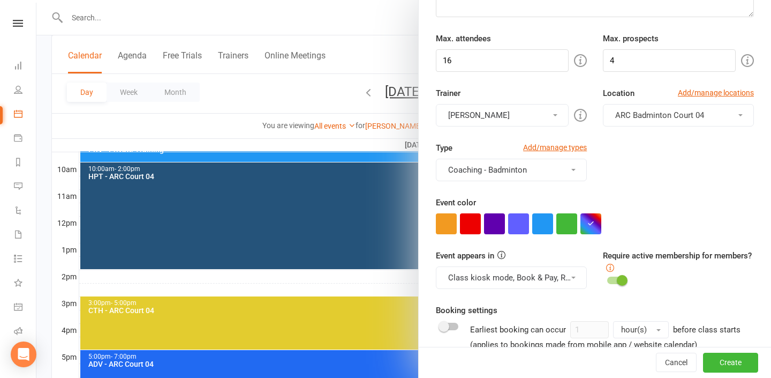
click at [659, 116] on span "ARC Badminton Court 04" at bounding box center [659, 115] width 89 height 10
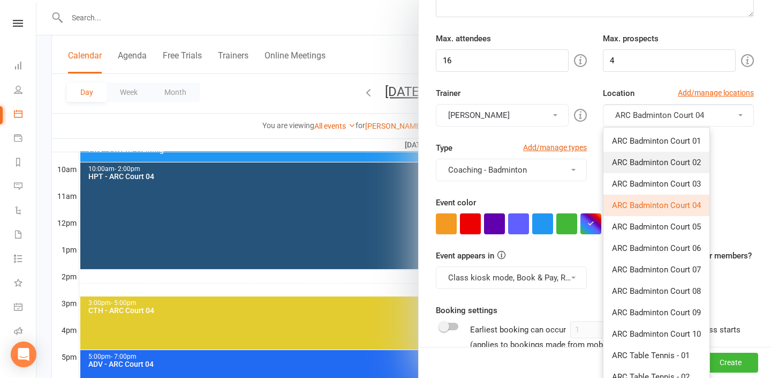
click at [666, 156] on link "ARC Badminton Court 02" at bounding box center [657, 162] width 106 height 21
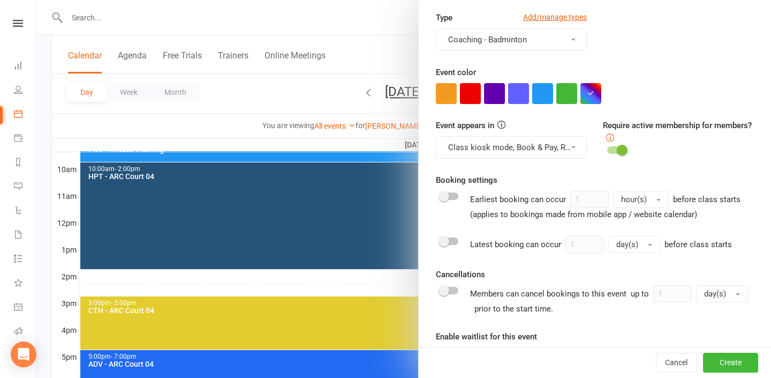
scroll to position [505, 0]
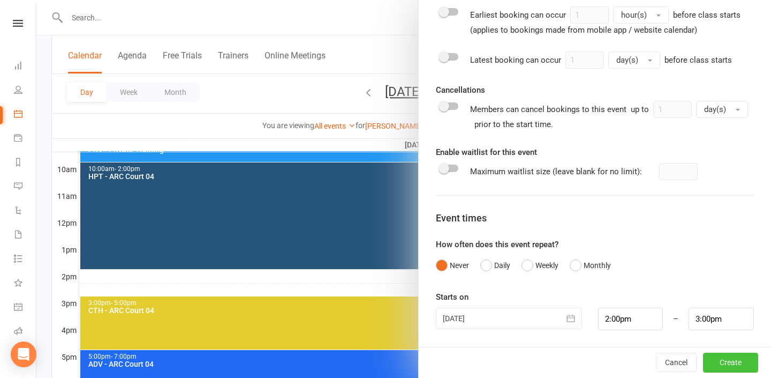
click at [728, 368] on button "Create" at bounding box center [730, 362] width 55 height 19
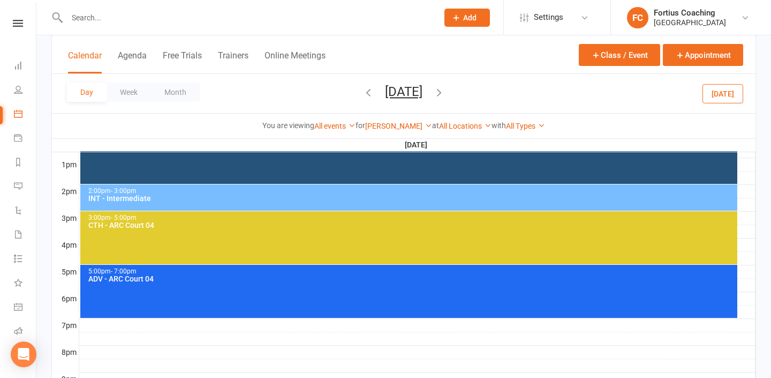
scroll to position [415, 0]
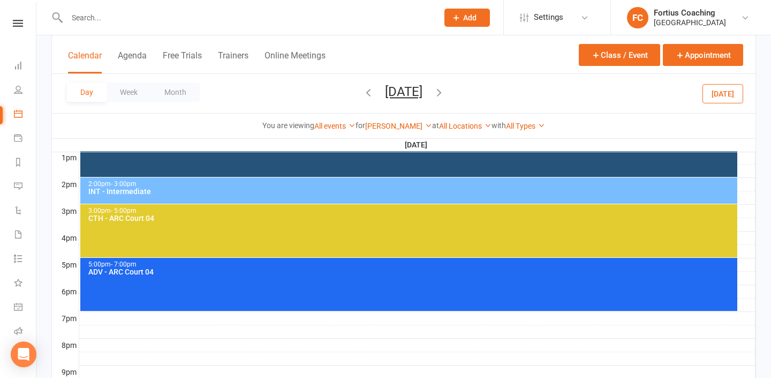
click at [445, 95] on icon "button" at bounding box center [439, 92] width 12 height 12
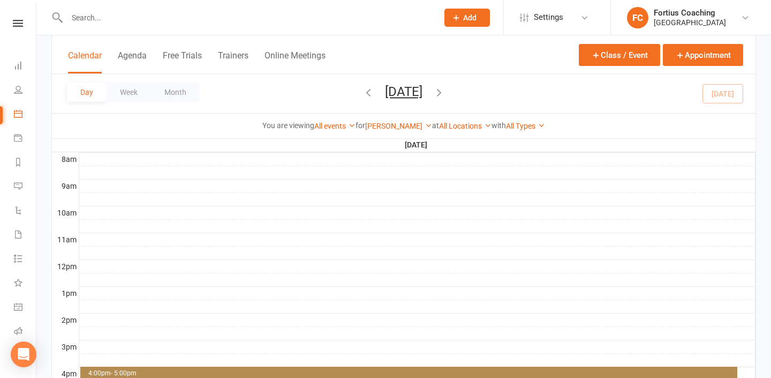
scroll to position [0, 0]
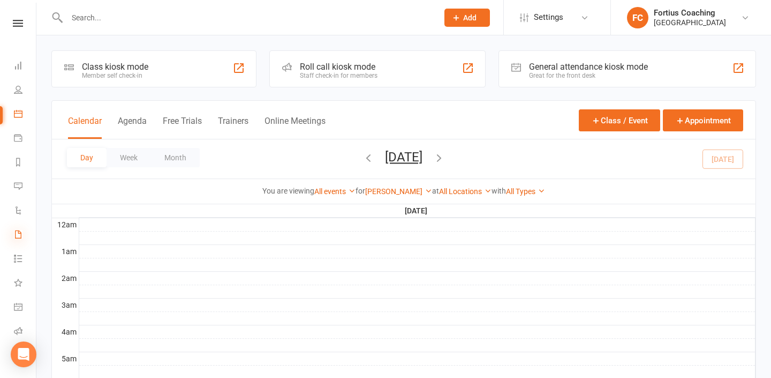
click at [14, 234] on icon at bounding box center [18, 234] width 9 height 9
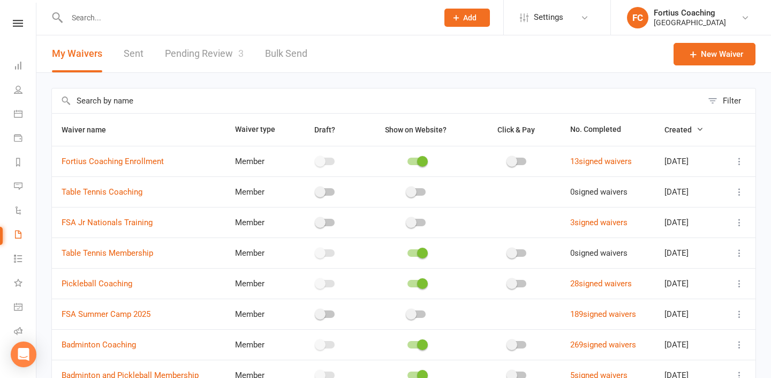
click at [205, 64] on link "Pending Review 3" at bounding box center [204, 53] width 79 height 37
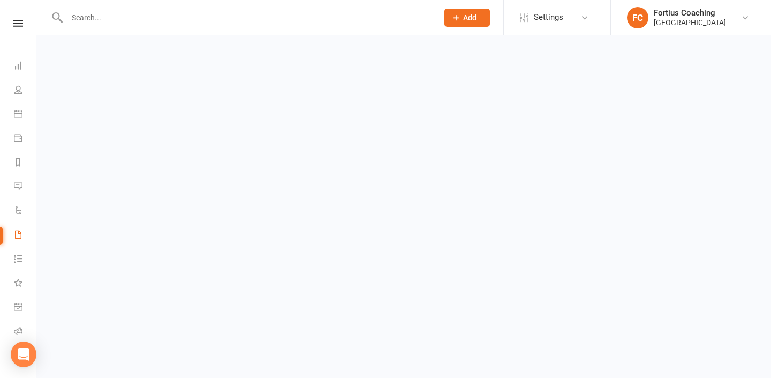
select select "25"
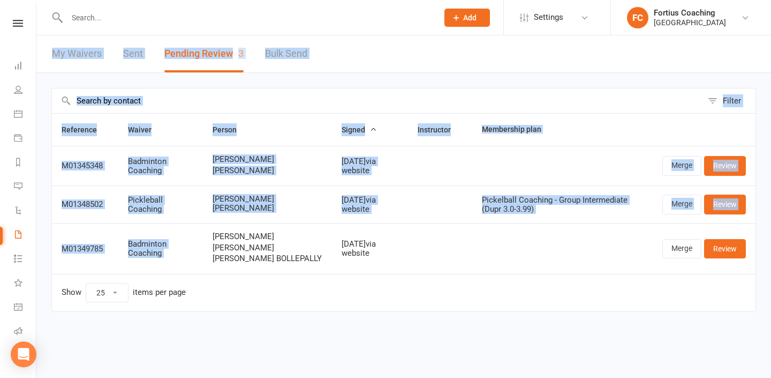
scroll to position [14, 0]
drag, startPoint x: 209, startPoint y: 242, endPoint x: 314, endPoint y: 400, distance: 189.4
click at [314, 356] on html "Prospect Member Non-attending contact Class / event Appointment Membership plan…" at bounding box center [385, 178] width 771 height 356
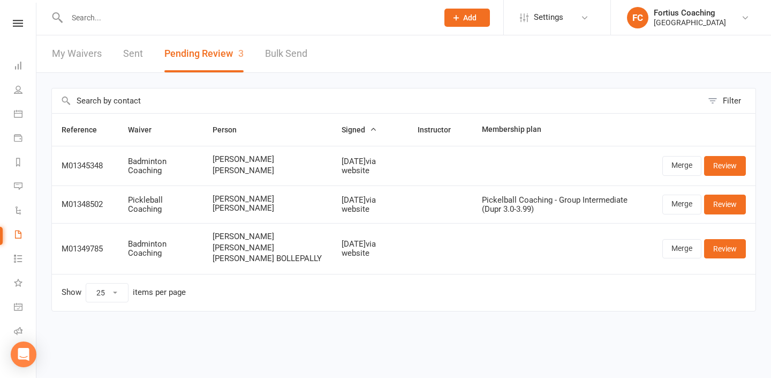
click at [293, 261] on td "RAJESH BOLLEPALLY Sudeeksha Bollepally Lihan Sri BOLLEPALLY" at bounding box center [267, 248] width 129 height 51
click at [214, 42] on button "Pending Review 3" at bounding box center [203, 53] width 79 height 37
click at [283, 55] on link "Bulk Send" at bounding box center [286, 53] width 42 height 37
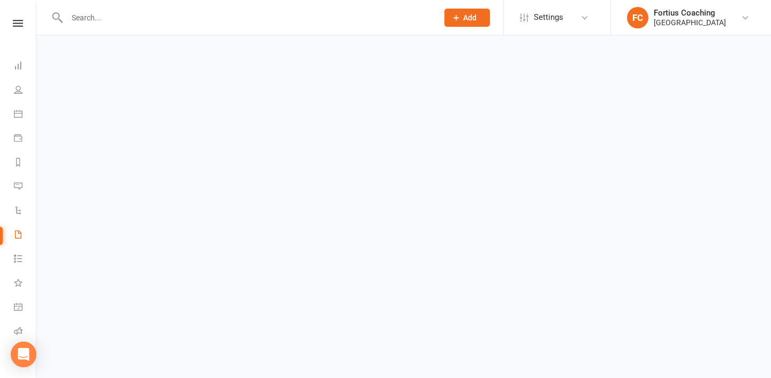
select select "active_members"
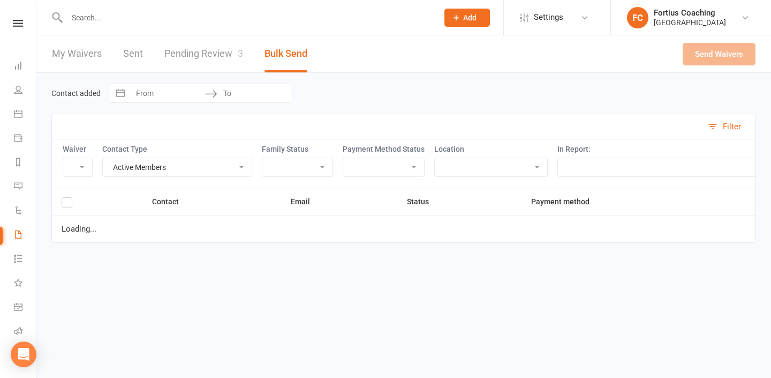
click at [117, 42] on div "My Waivers Sent Pending Review 3 Bulk Send" at bounding box center [179, 53] width 287 height 37
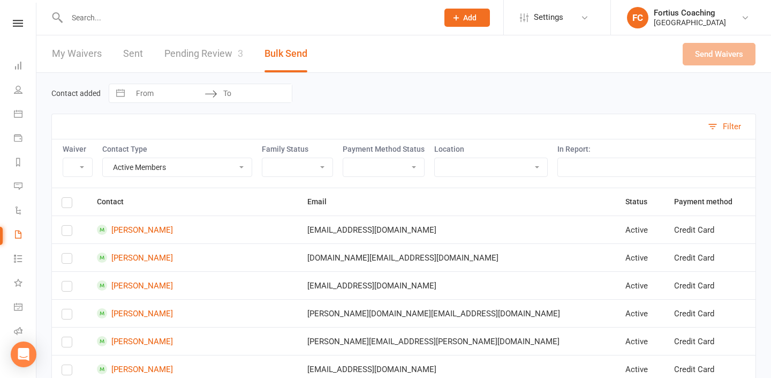
click at [130, 66] on link "Sent" at bounding box center [133, 53] width 20 height 37
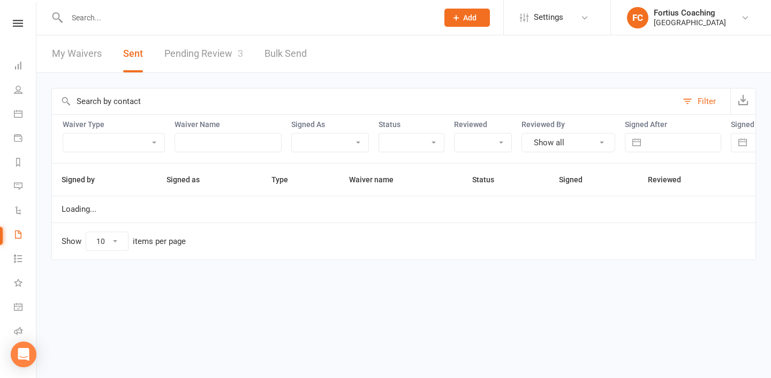
select select "100"
click at [69, 54] on link "My Waivers" at bounding box center [77, 53] width 50 height 37
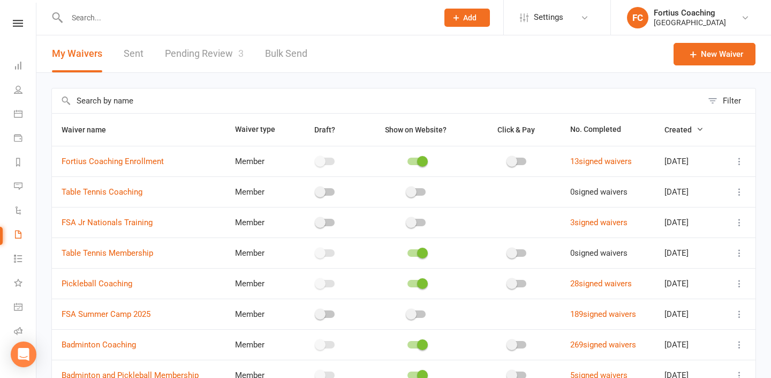
click at [155, 52] on div "My Waivers Sent Pending Review 3 Bulk Send" at bounding box center [179, 53] width 287 height 37
click at [194, 55] on link "Pending Review 3" at bounding box center [204, 53] width 79 height 37
select select "25"
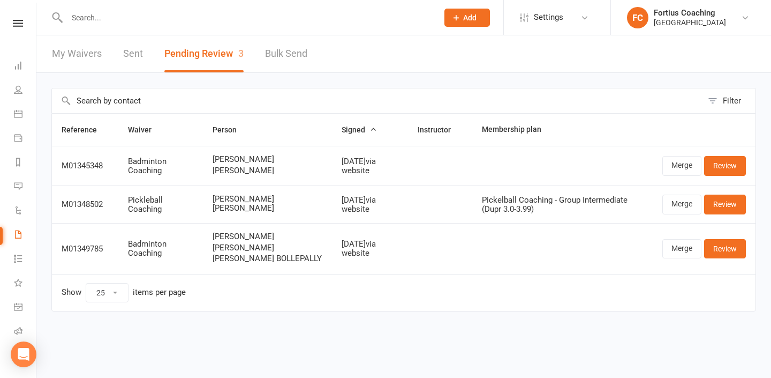
click at [287, 52] on link "Bulk Send" at bounding box center [286, 53] width 42 height 37
select select "active_members"
